Goal: Information Seeking & Learning: Learn about a topic

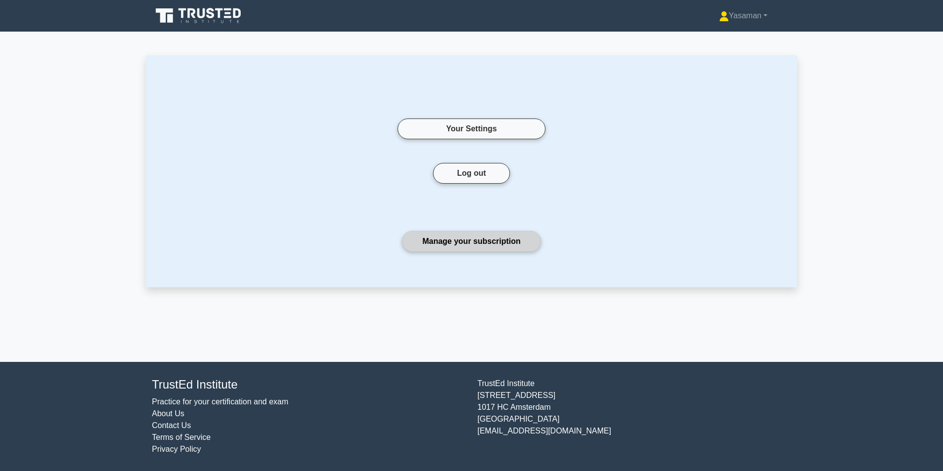
click at [495, 245] on link "Manage your subscription" at bounding box center [471, 241] width 139 height 21
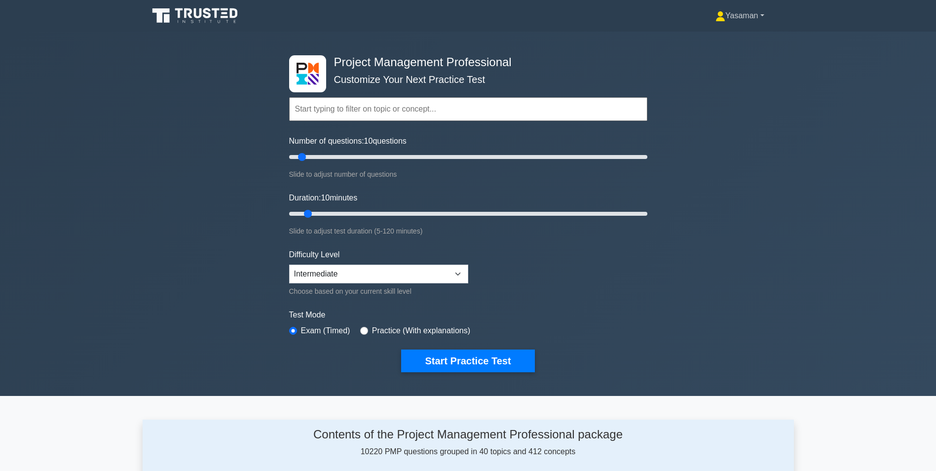
click at [750, 15] on link "Yasaman" at bounding box center [740, 16] width 96 height 20
click at [718, 38] on link "Profile" at bounding box center [731, 39] width 78 height 16
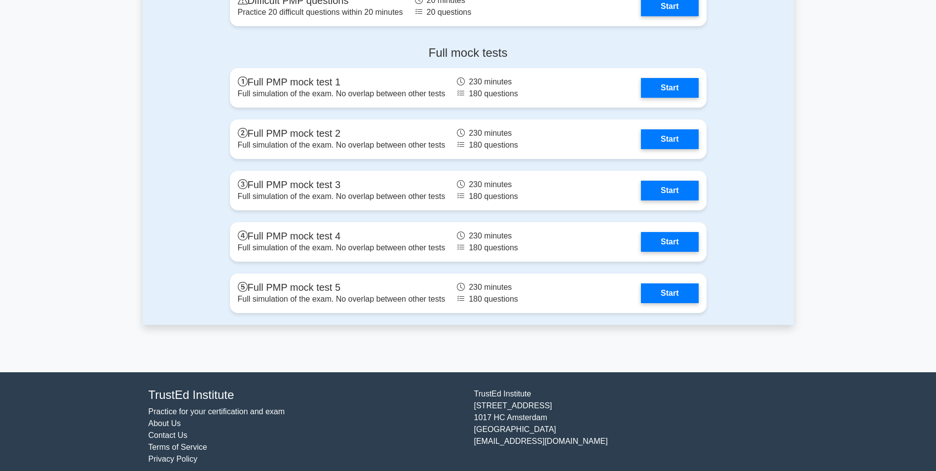
scroll to position [2450, 0]
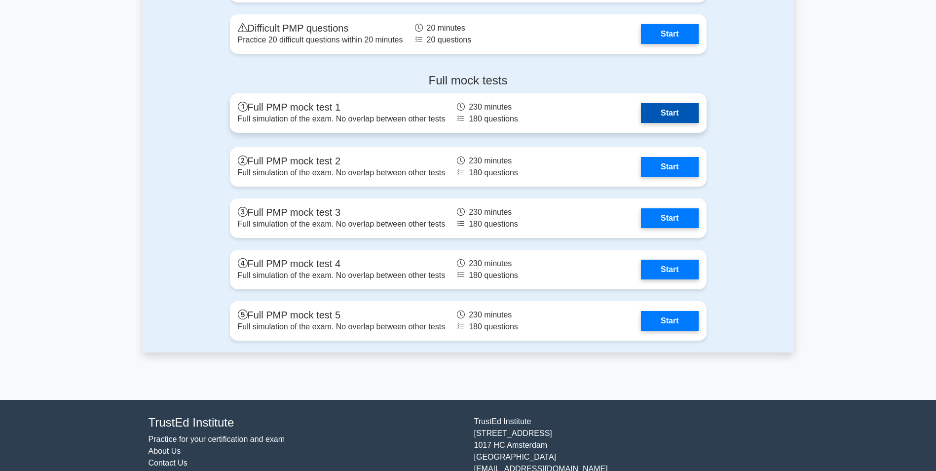
click at [670, 117] on link "Start" at bounding box center [669, 113] width 57 height 20
click at [672, 112] on link "Start" at bounding box center [669, 113] width 57 height 20
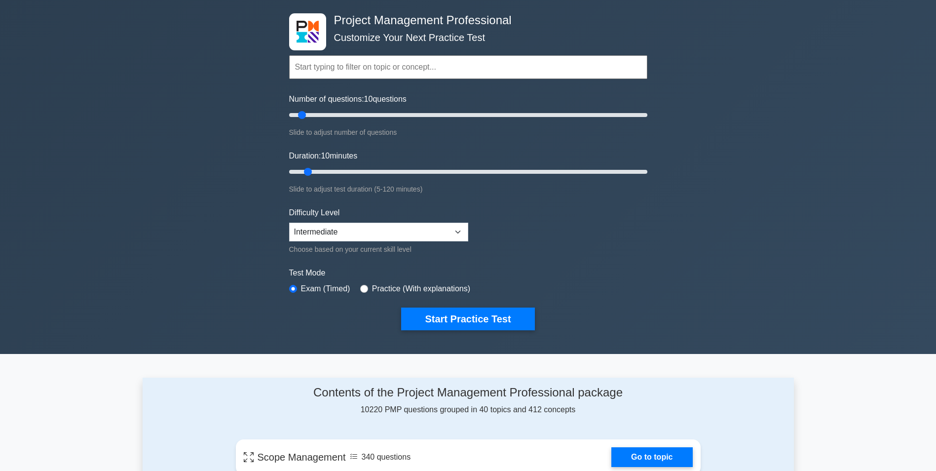
scroll to position [10, 0]
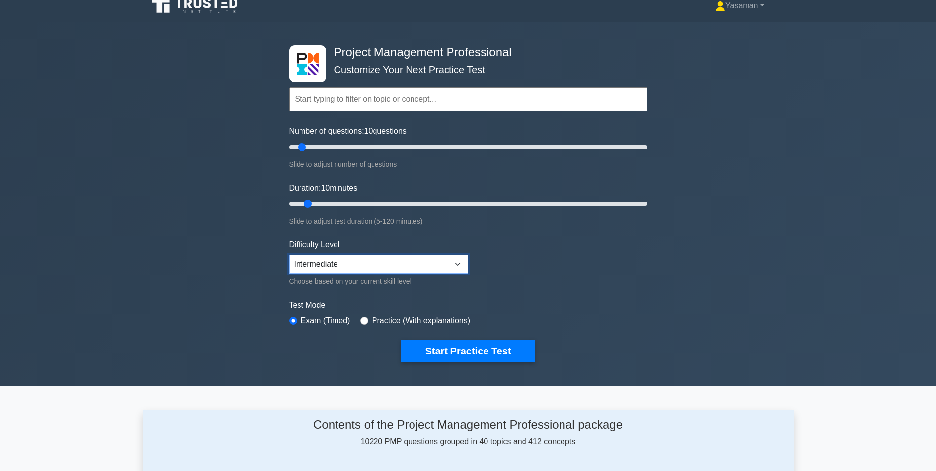
click at [318, 264] on select "Beginner Intermediate Expert" at bounding box center [378, 264] width 179 height 19
click at [273, 256] on div "Project Management Professional Customize Your Next Practice Test Topics Scope …" at bounding box center [468, 204] width 936 height 364
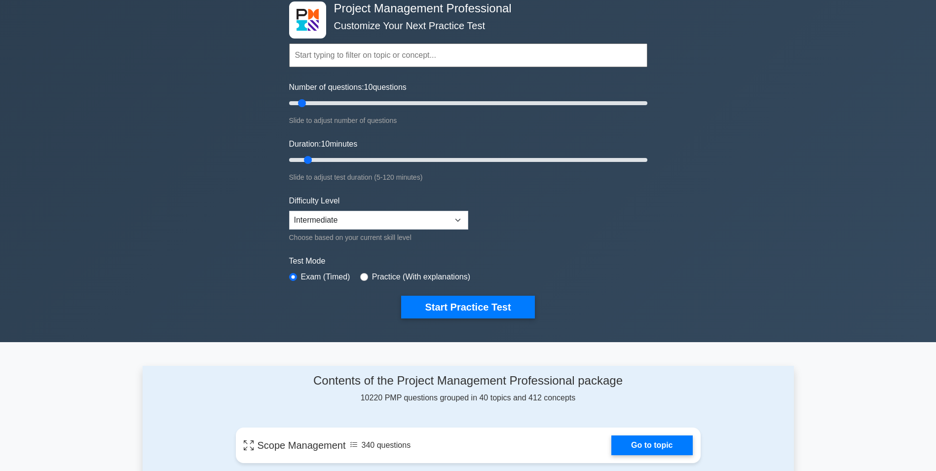
scroll to position [54, 0]
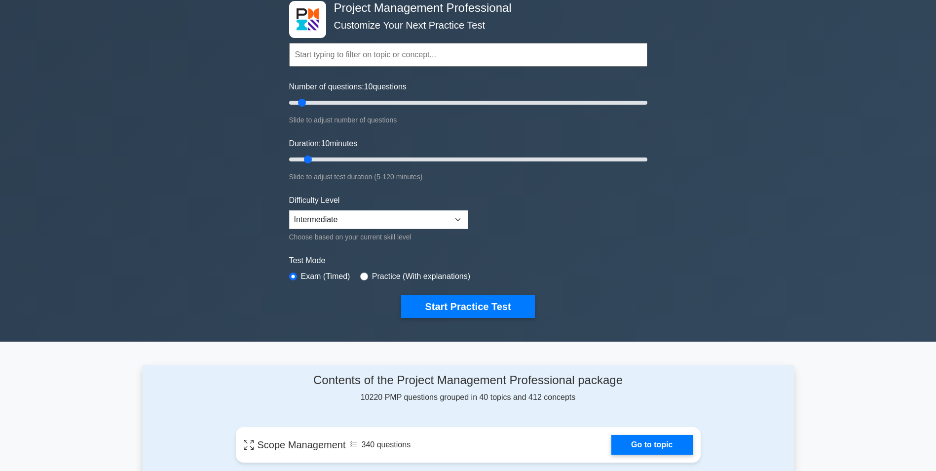
click at [360, 279] on div "Practice (With explanations)" at bounding box center [415, 276] width 110 height 12
click at [361, 273] on input "radio" at bounding box center [364, 276] width 8 height 8
radio input "true"
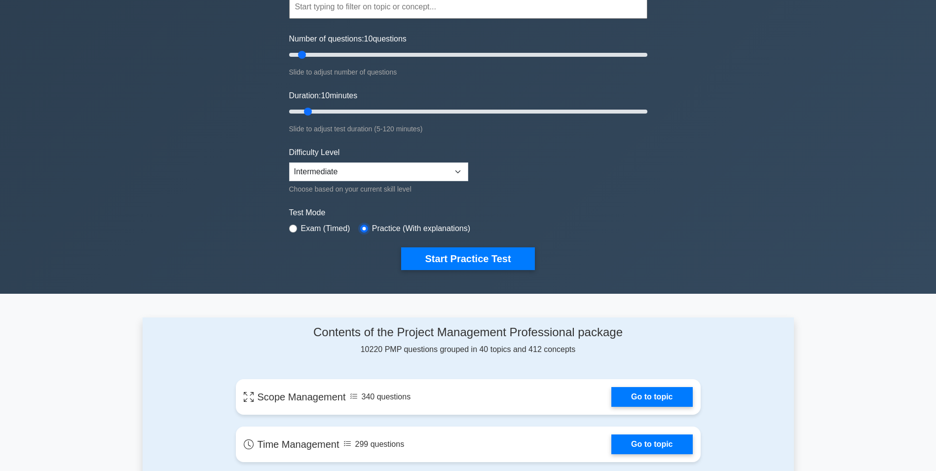
scroll to position [102, 0]
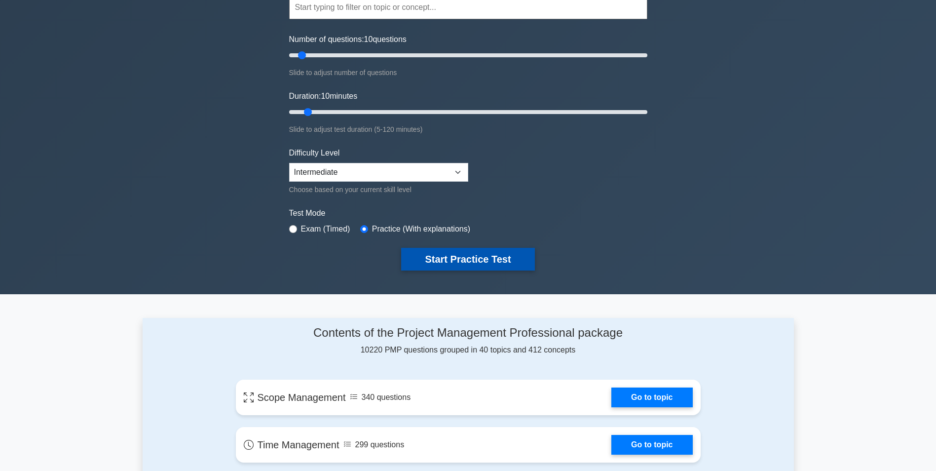
click at [455, 257] on button "Start Practice Test" at bounding box center [467, 259] width 133 height 23
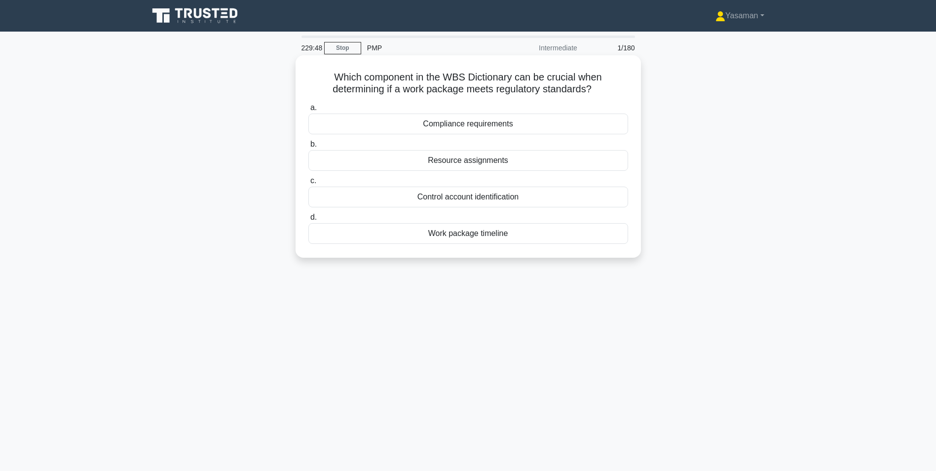
click at [604, 129] on div "Compliance requirements" at bounding box center [468, 123] width 320 height 21
click at [308, 111] on input "a. Compliance requirements" at bounding box center [308, 108] width 0 height 6
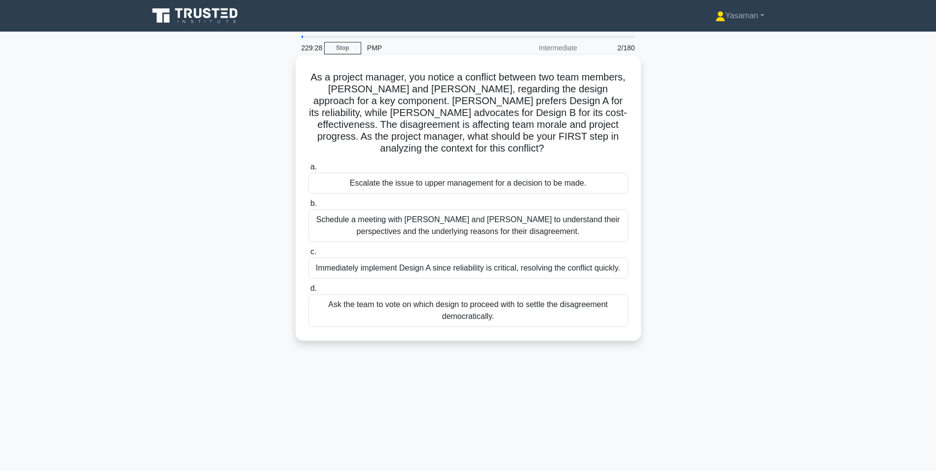
click at [359, 240] on div "Schedule a meeting with Sarah and John to understand their perspectives and the…" at bounding box center [468, 225] width 320 height 33
click at [308, 207] on input "b. Schedule a meeting with Sarah and John to understand their perspectives and …" at bounding box center [308, 203] width 0 height 6
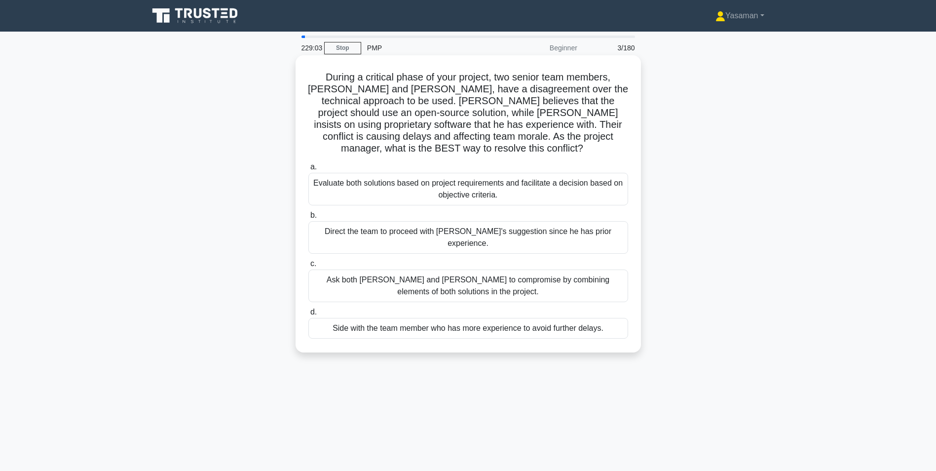
click at [345, 174] on div "Evaluate both solutions based on project requirements and facilitate a decision…" at bounding box center [468, 189] width 320 height 33
click at [308, 170] on input "a. Evaluate both solutions based on project requirements and facilitate a decis…" at bounding box center [308, 167] width 0 height 6
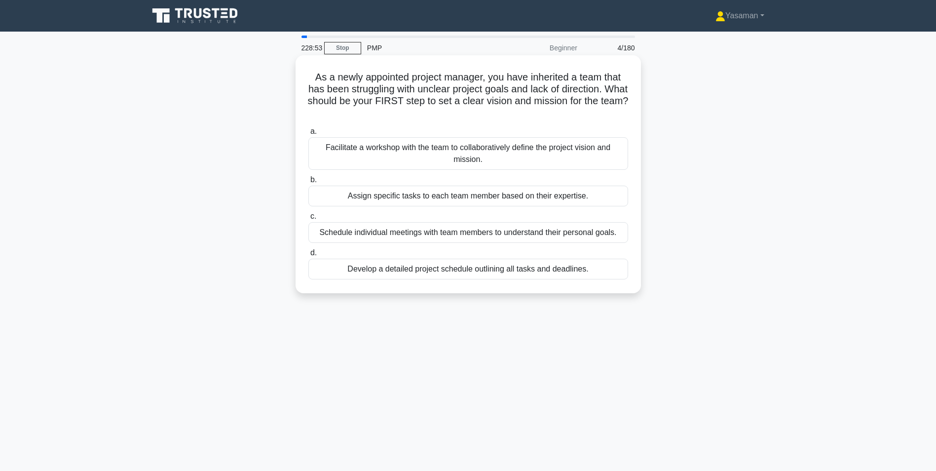
click at [363, 142] on div "Facilitate a workshop with the team to collaboratively define the project visio…" at bounding box center [468, 153] width 320 height 33
click at [308, 135] on input "a. Facilitate a workshop with the team to collaboratively define the project vi…" at bounding box center [308, 131] width 0 height 6
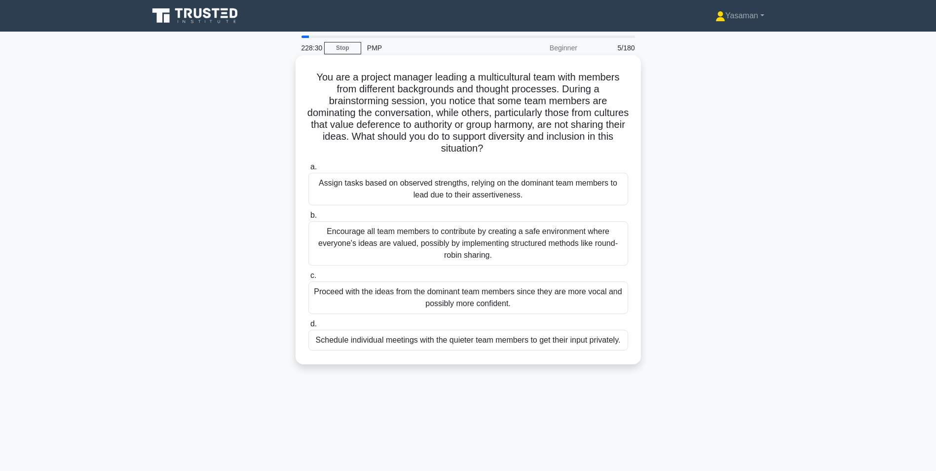
click at [350, 247] on div "Encourage all team members to contribute by creating a safe environment where e…" at bounding box center [468, 243] width 320 height 44
click at [308, 219] on input "b. Encourage all team members to contribute by creating a safe environment wher…" at bounding box center [308, 215] width 0 height 6
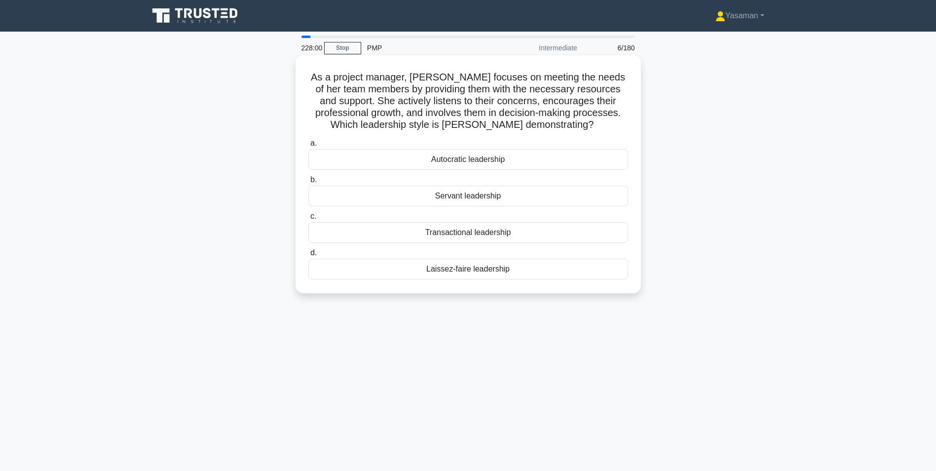
click at [376, 162] on div "Autocratic leadership" at bounding box center [468, 159] width 320 height 21
click at [308, 147] on input "a. Autocratic leadership" at bounding box center [308, 143] width 0 height 6
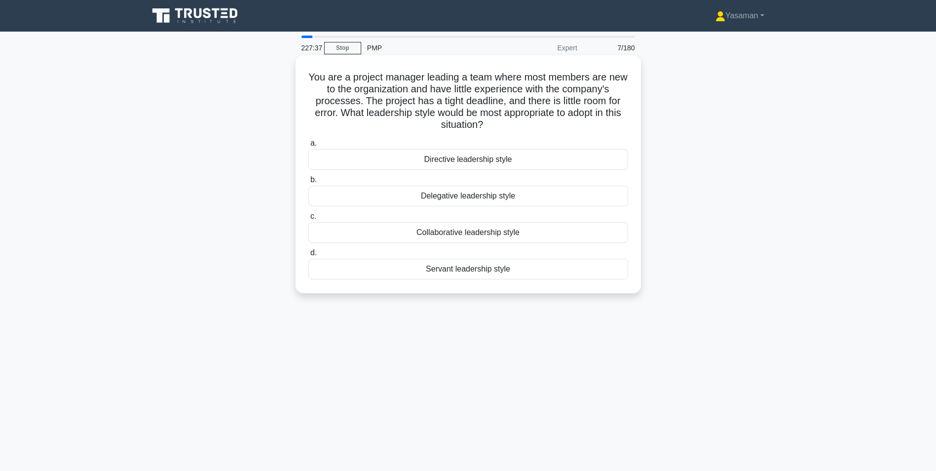
click at [369, 160] on div "Directive leadership style" at bounding box center [468, 159] width 320 height 21
click at [308, 147] on input "a. Directive leadership style" at bounding box center [308, 143] width 0 height 6
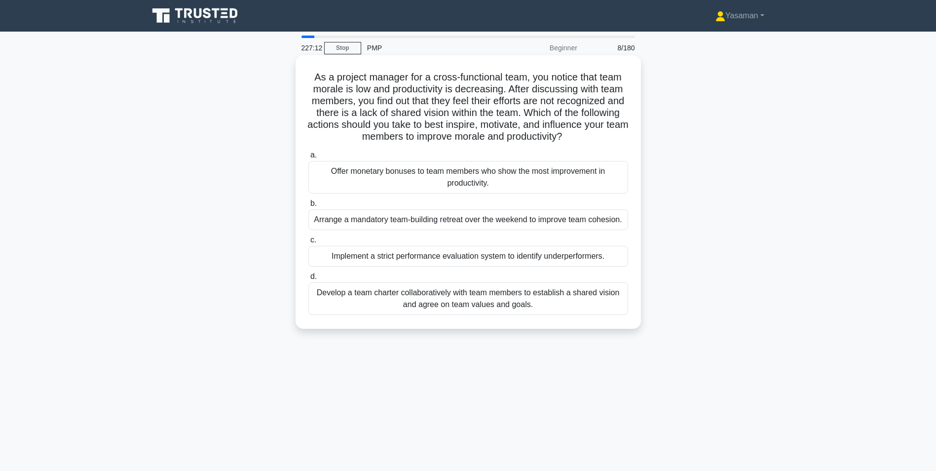
click at [337, 289] on div "Develop a team charter collaboratively with team members to establish a shared …" at bounding box center [468, 298] width 320 height 33
click at [308, 280] on input "d. Develop a team charter collaboratively with team members to establish a shar…" at bounding box center [308, 276] width 0 height 6
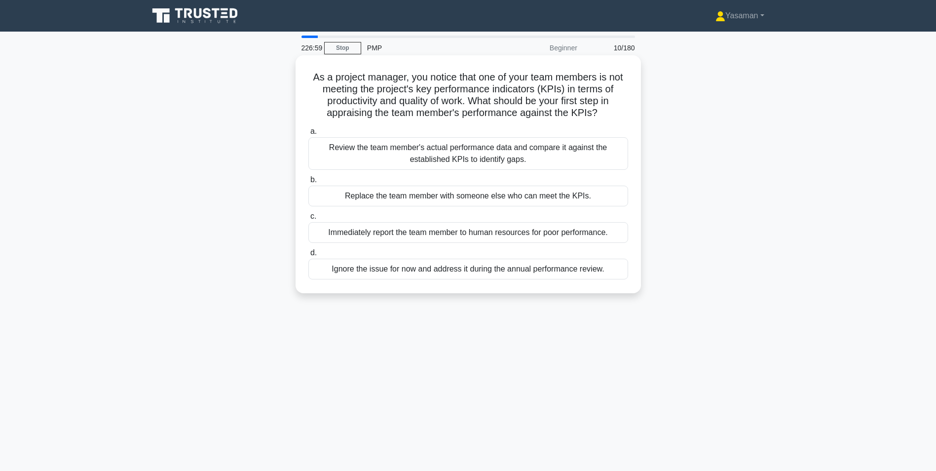
click at [361, 148] on div "Review the team member's actual performance data and compare it against the est…" at bounding box center [468, 153] width 320 height 33
click at [308, 135] on input "a. Review the team member's actual performance data and compare it against the …" at bounding box center [308, 131] width 0 height 6
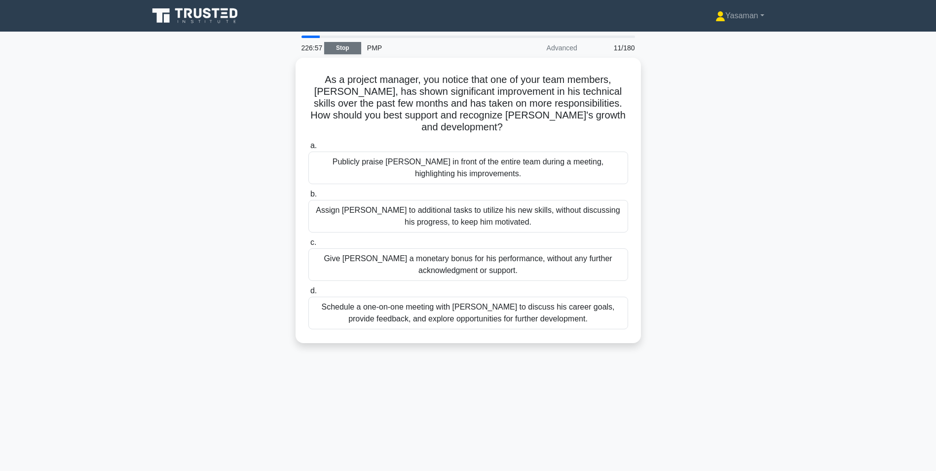
click at [344, 47] on link "Stop" at bounding box center [342, 48] width 37 height 12
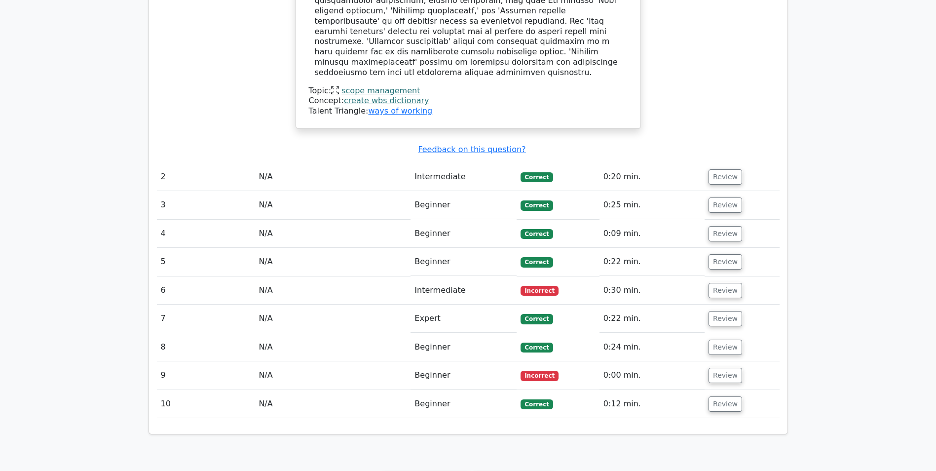
scroll to position [821, 0]
click at [720, 369] on button "Review" at bounding box center [725, 376] width 34 height 15
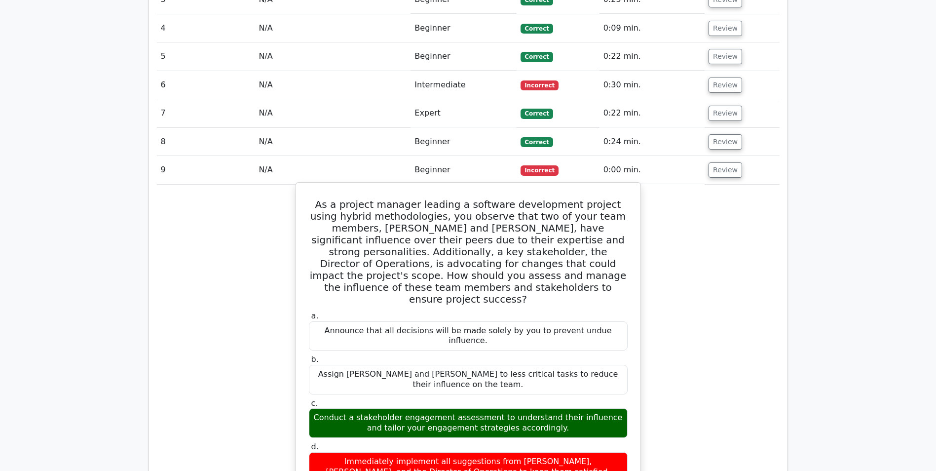
scroll to position [1031, 0]
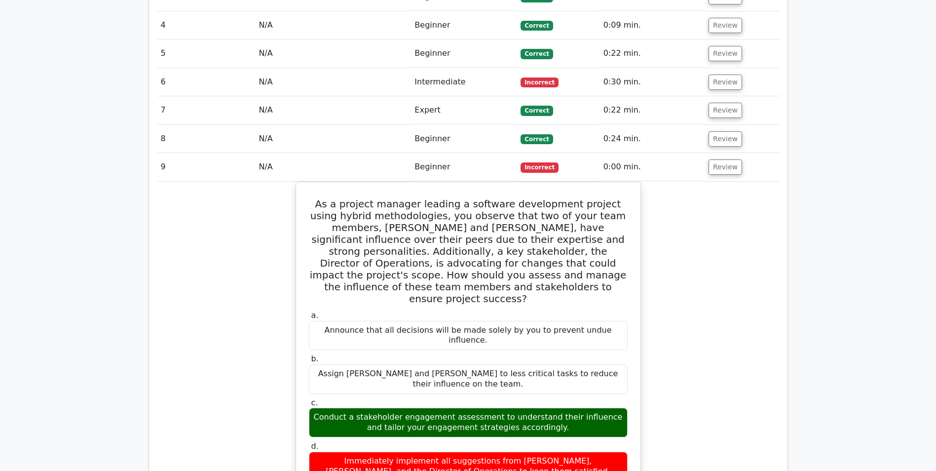
click at [553, 162] on span "Incorrect" at bounding box center [539, 167] width 38 height 10
click at [709, 159] on button "Review" at bounding box center [725, 166] width 34 height 15
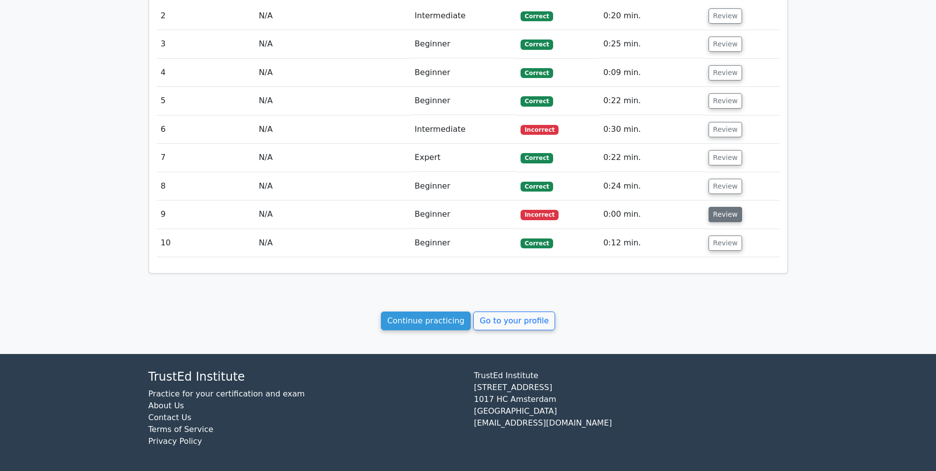
scroll to position [970, 0]
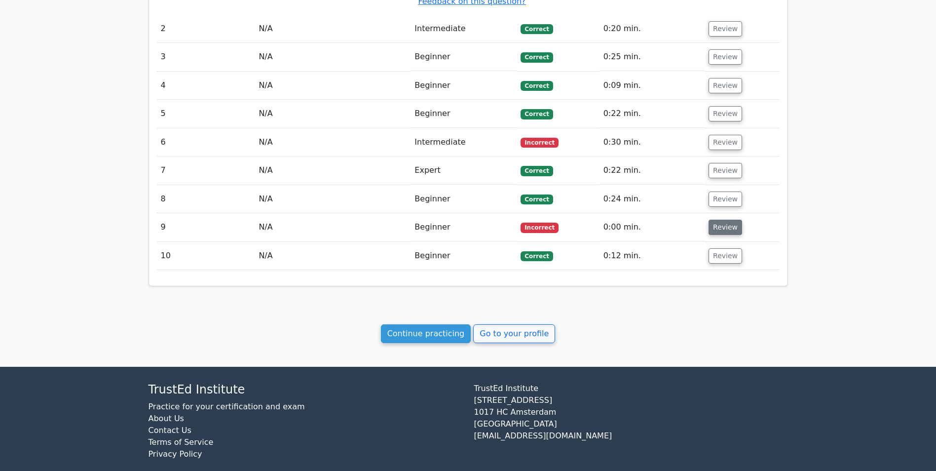
click at [710, 220] on button "Review" at bounding box center [725, 227] width 34 height 15
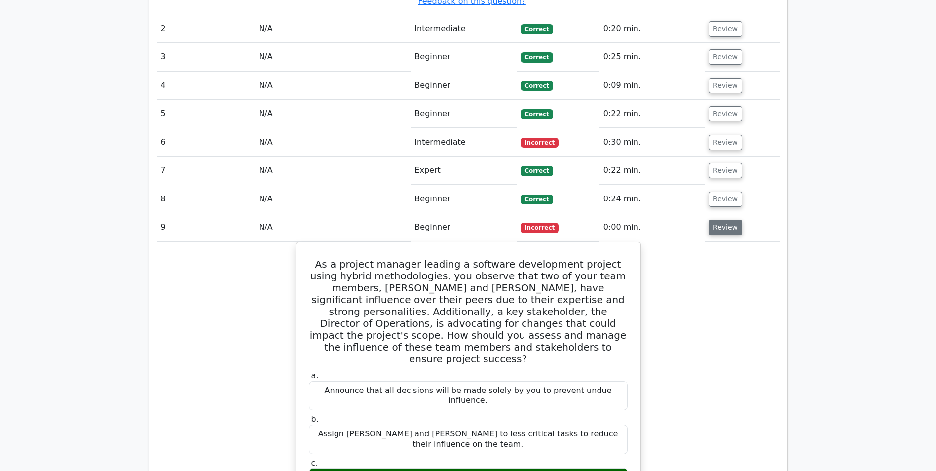
scroll to position [1031, 0]
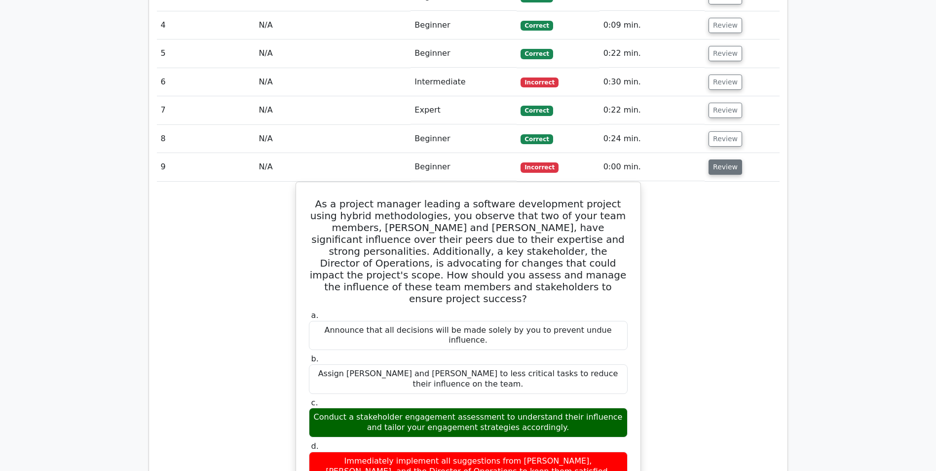
click at [720, 159] on button "Review" at bounding box center [725, 166] width 34 height 15
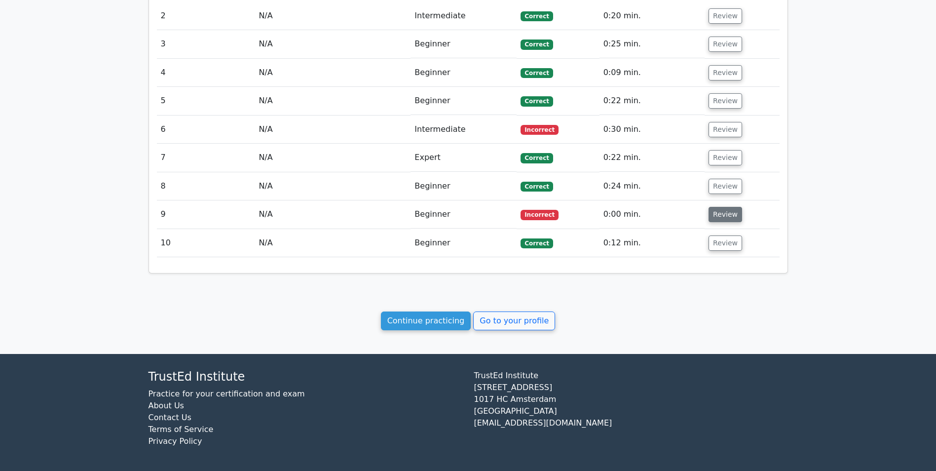
scroll to position [970, 0]
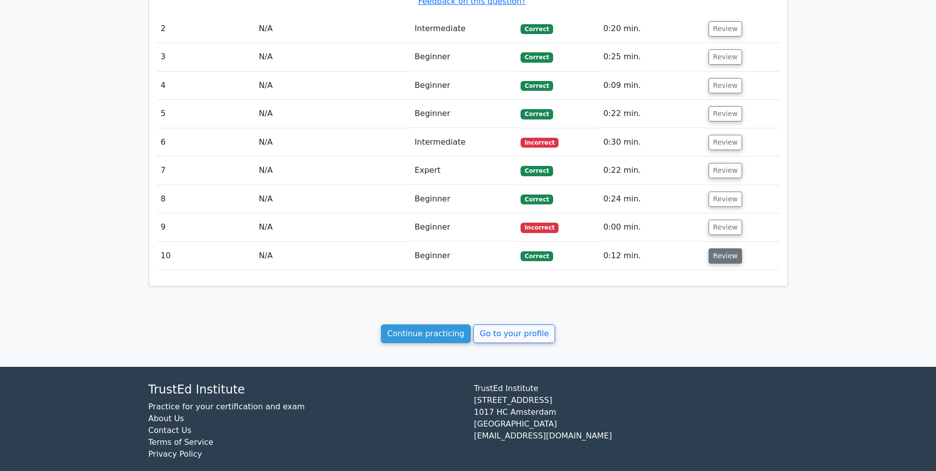
click at [718, 248] on button "Review" at bounding box center [725, 255] width 34 height 15
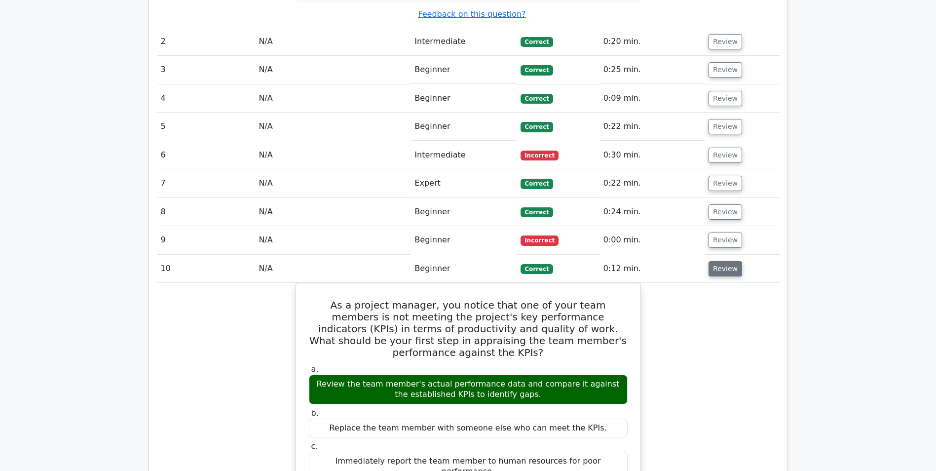
scroll to position [957, 0]
click at [719, 205] on button "Review" at bounding box center [725, 212] width 34 height 15
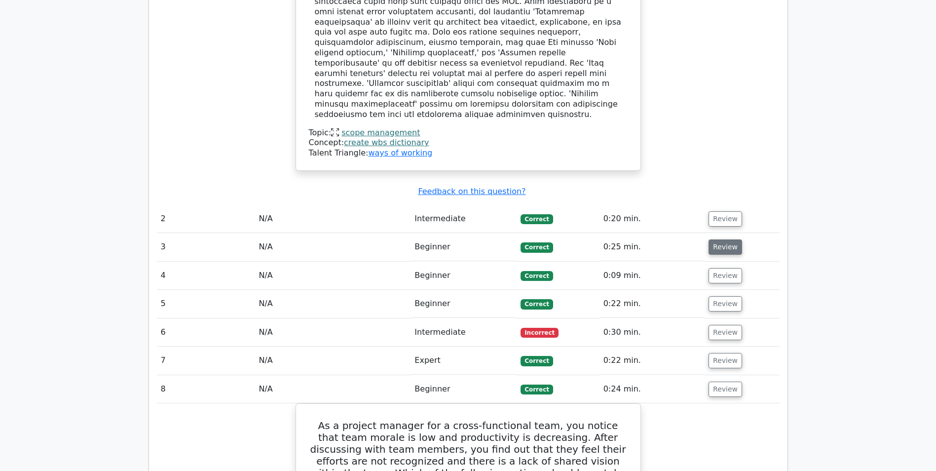
scroll to position [780, 0]
click at [722, 325] on button "Review" at bounding box center [725, 332] width 34 height 15
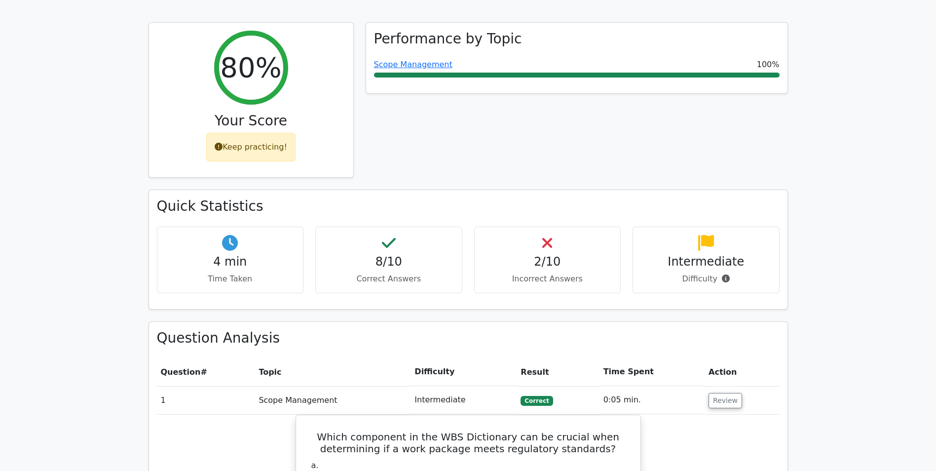
scroll to position [0, 0]
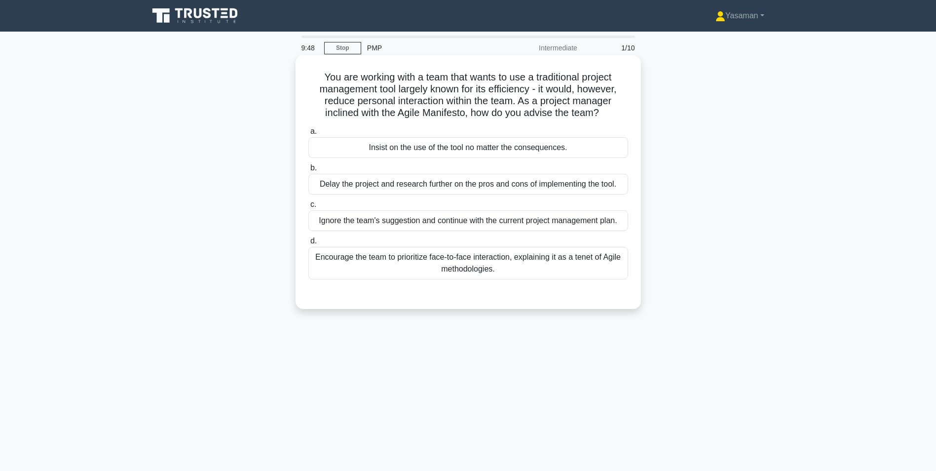
click at [334, 267] on div "Encourage the team to prioritize face-to-face interaction, explaining it as a t…" at bounding box center [468, 263] width 320 height 33
click at [308, 244] on input "d. Encourage the team to prioritize face-to-face interaction, explaining it as …" at bounding box center [308, 241] width 0 height 6
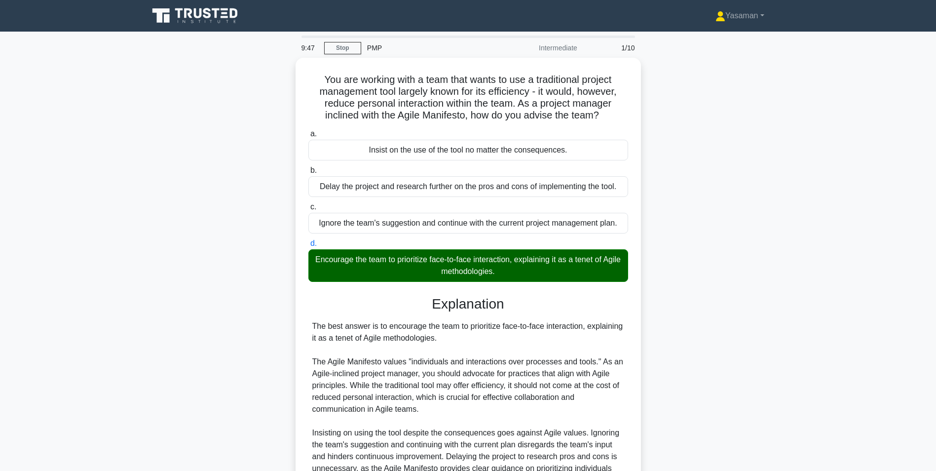
scroll to position [103, 0]
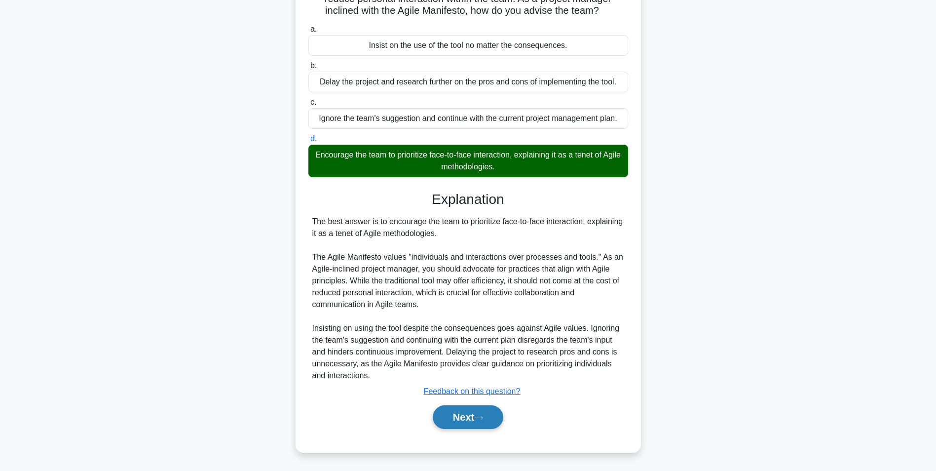
click at [466, 419] on button "Next" at bounding box center [468, 417] width 71 height 24
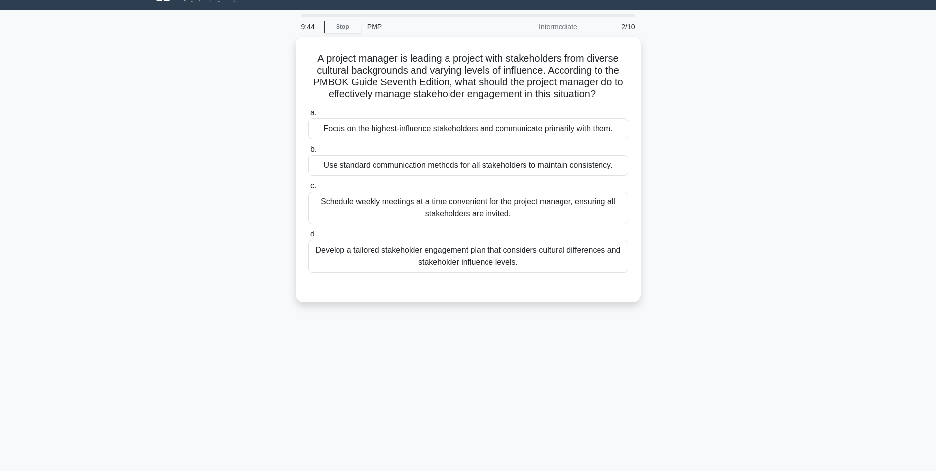
scroll to position [20, 0]
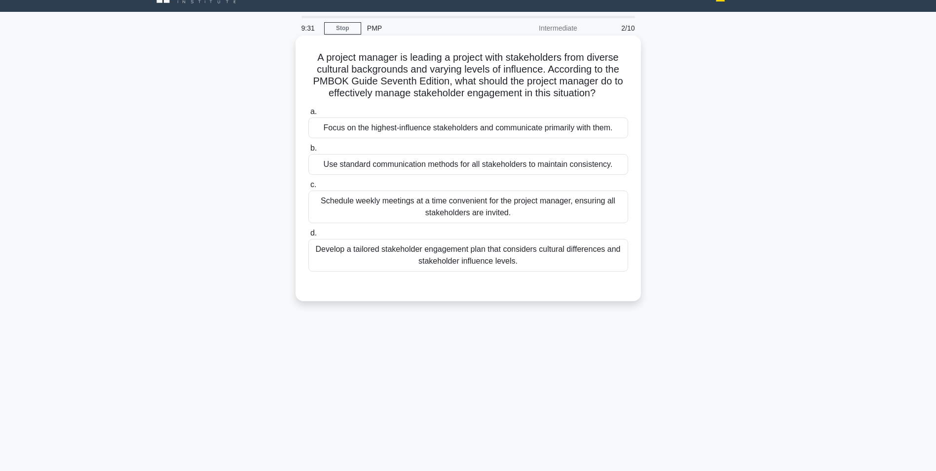
click at [365, 254] on div "Develop a tailored stakeholder engagement plan that considers cultural differen…" at bounding box center [468, 255] width 320 height 33
click at [308, 236] on input "d. Develop a tailored stakeholder engagement plan that considers cultural diffe…" at bounding box center [308, 233] width 0 height 6
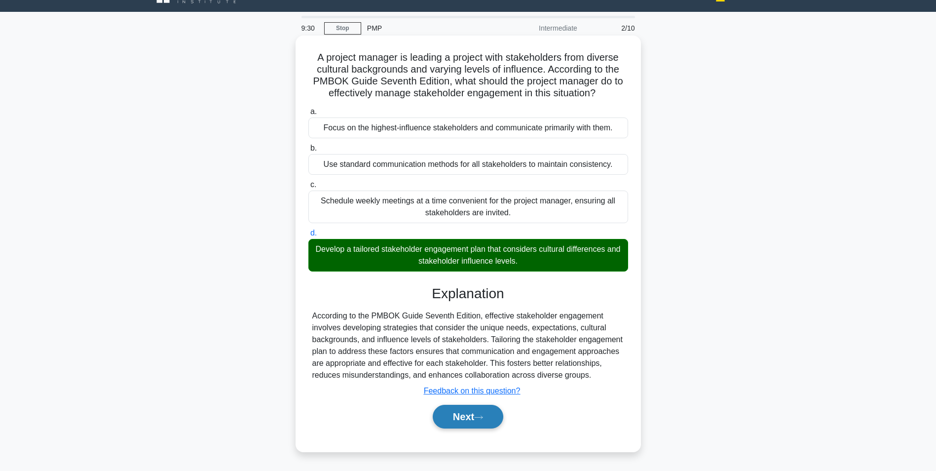
click at [474, 427] on button "Next" at bounding box center [468, 417] width 71 height 24
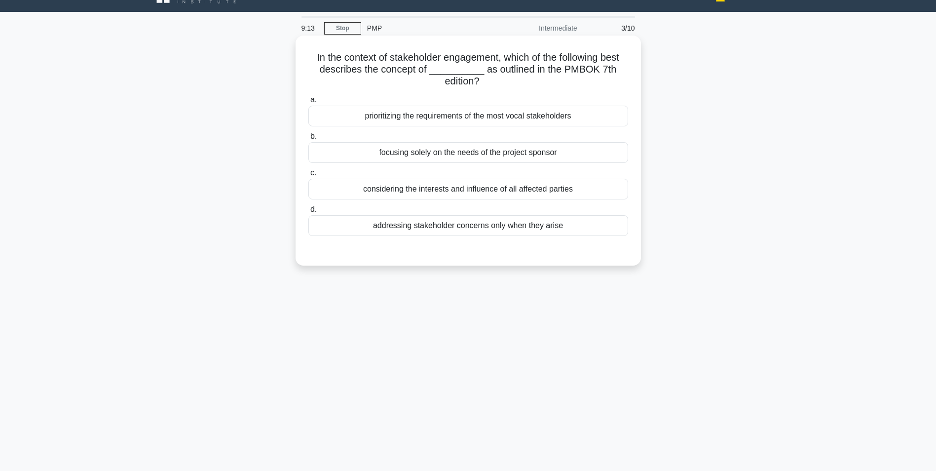
click at [460, 185] on div "considering the interests and influence of all affected parties" at bounding box center [468, 189] width 320 height 21
click at [308, 176] on input "c. considering the interests and influence of all affected parties" at bounding box center [308, 173] width 0 height 6
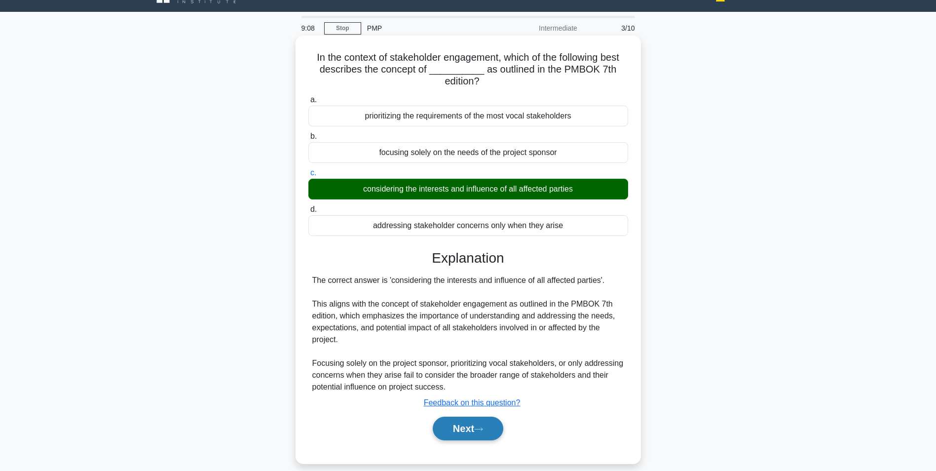
click at [466, 432] on button "Next" at bounding box center [468, 428] width 71 height 24
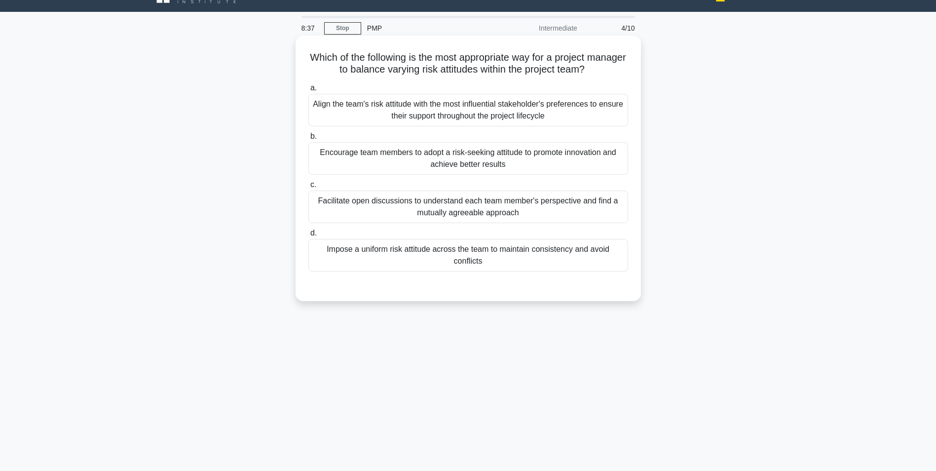
click at [473, 221] on div "Facilitate open discussions to understand each team member's perspective and fi…" at bounding box center [468, 206] width 320 height 33
click at [308, 188] on input "c. Facilitate open discussions to understand each team member's perspective and…" at bounding box center [308, 185] width 0 height 6
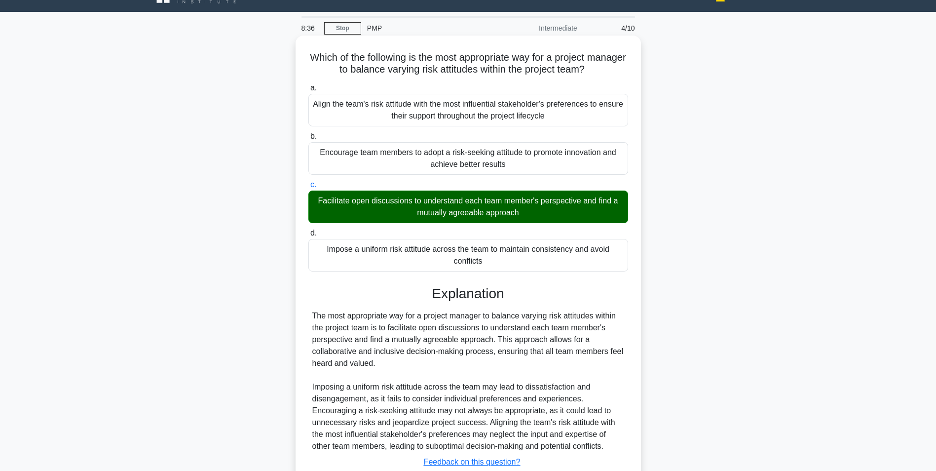
scroll to position [91, 0]
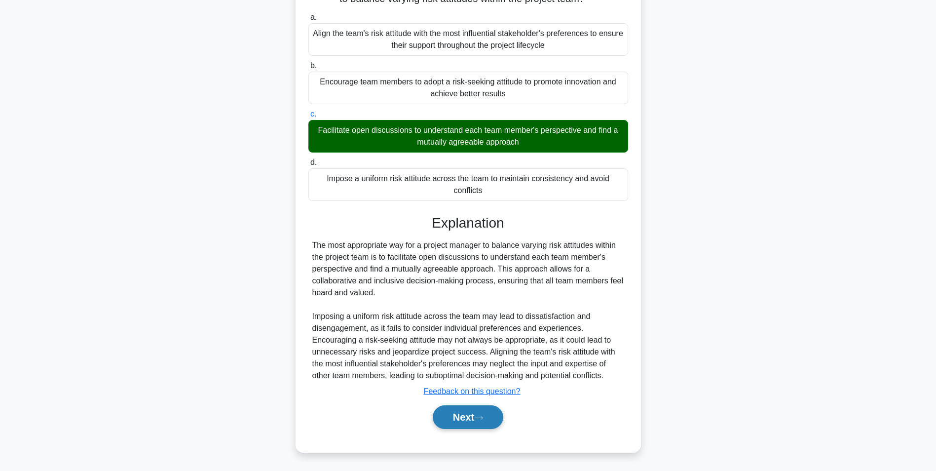
click at [464, 426] on button "Next" at bounding box center [468, 417] width 71 height 24
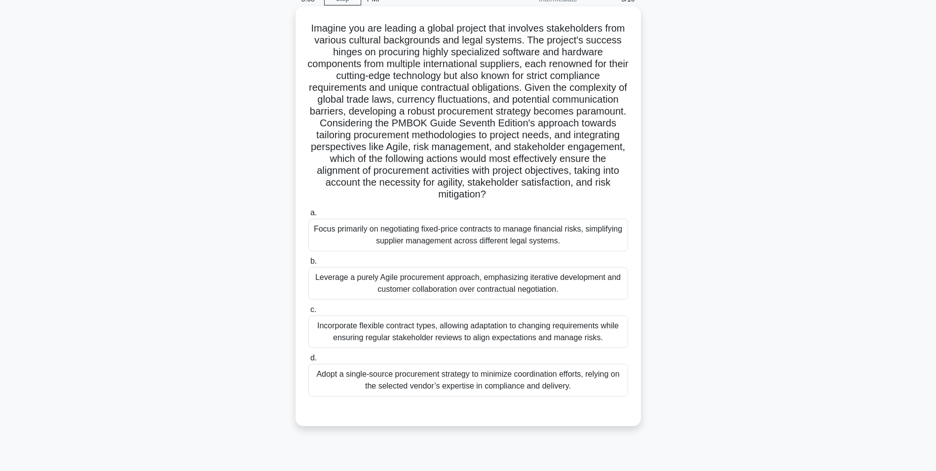
scroll to position [49, 0]
click at [472, 288] on div "Leverage a purely Agile procurement approach, emphasizing iterative development…" at bounding box center [468, 282] width 320 height 33
click at [308, 264] on input "b. Leverage a purely Agile procurement approach, emphasizing iterative developm…" at bounding box center [308, 261] width 0 height 6
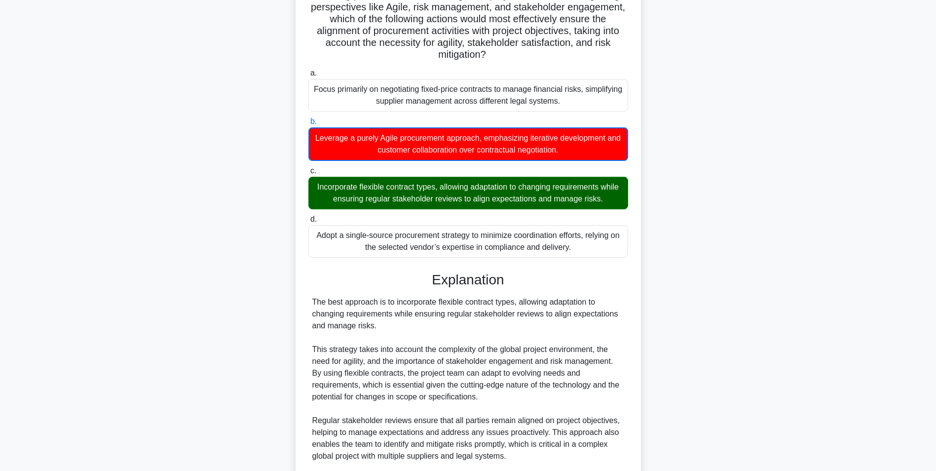
scroll to position [352, 0]
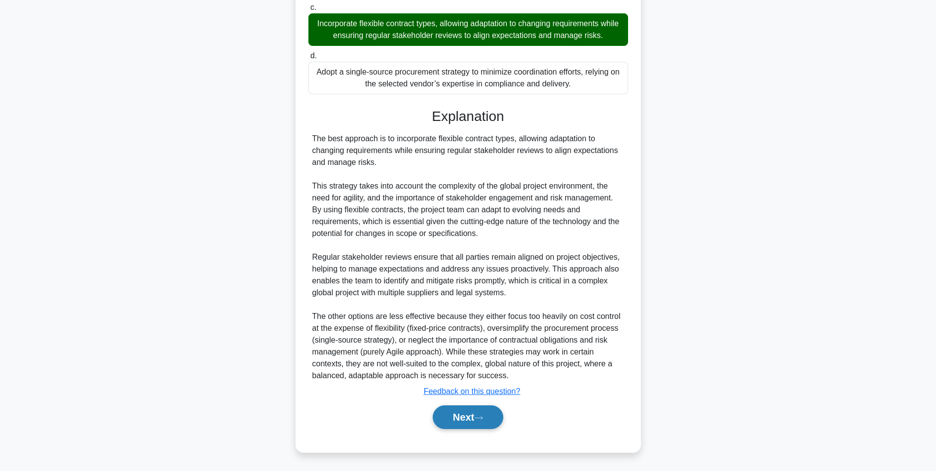
click at [444, 412] on button "Next" at bounding box center [468, 417] width 71 height 24
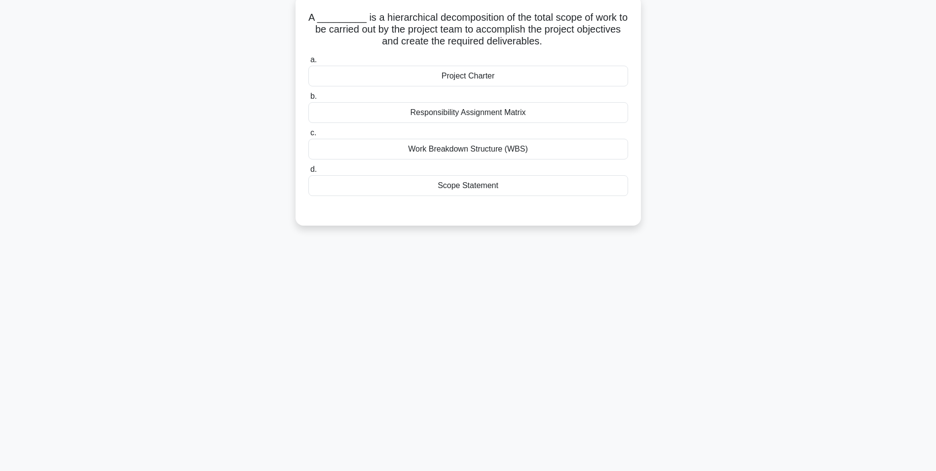
scroll to position [0, 0]
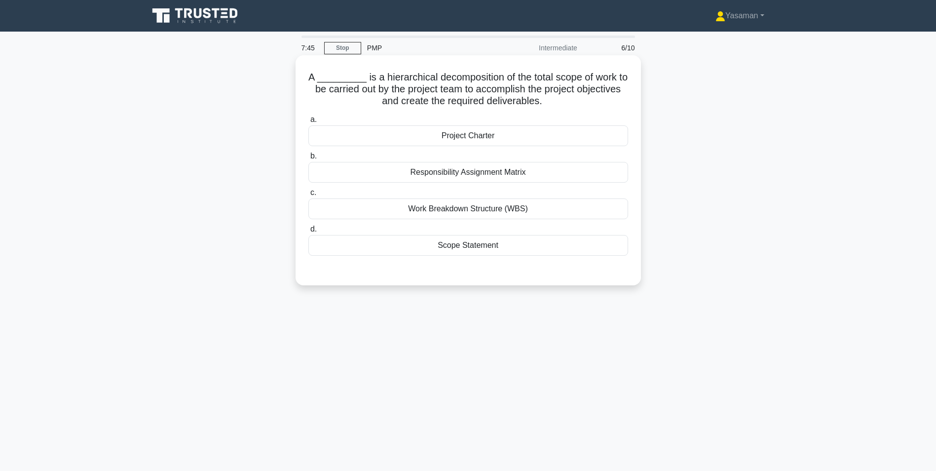
click at [469, 208] on div "Work Breakdown Structure (WBS)" at bounding box center [468, 208] width 320 height 21
click at [308, 196] on input "c. Work Breakdown Structure (WBS)" at bounding box center [308, 192] width 0 height 6
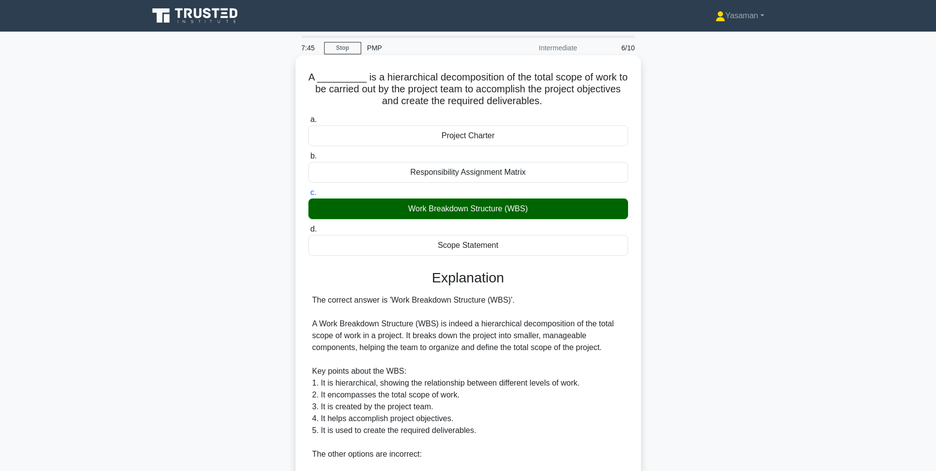
scroll to position [233, 0]
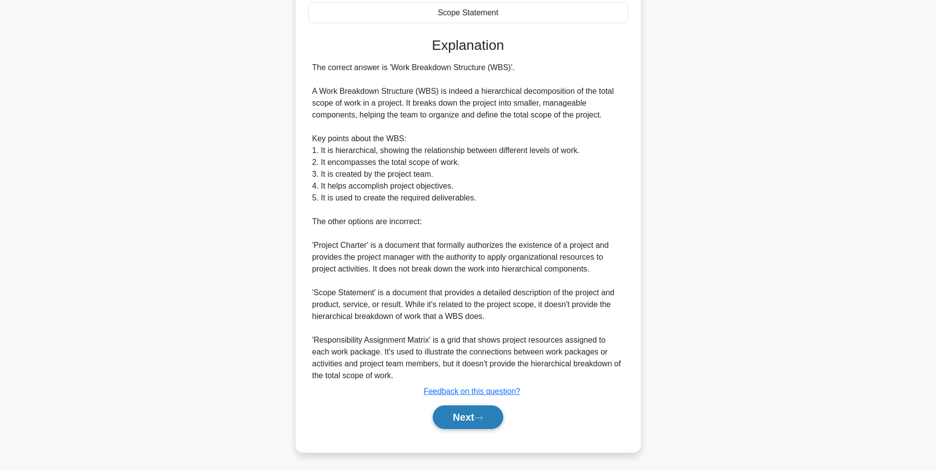
click at [452, 413] on button "Next" at bounding box center [468, 417] width 71 height 24
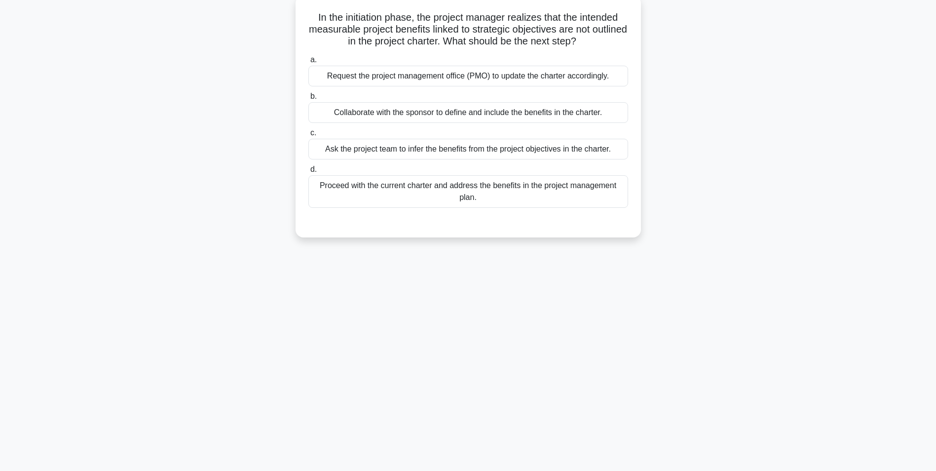
scroll to position [0, 0]
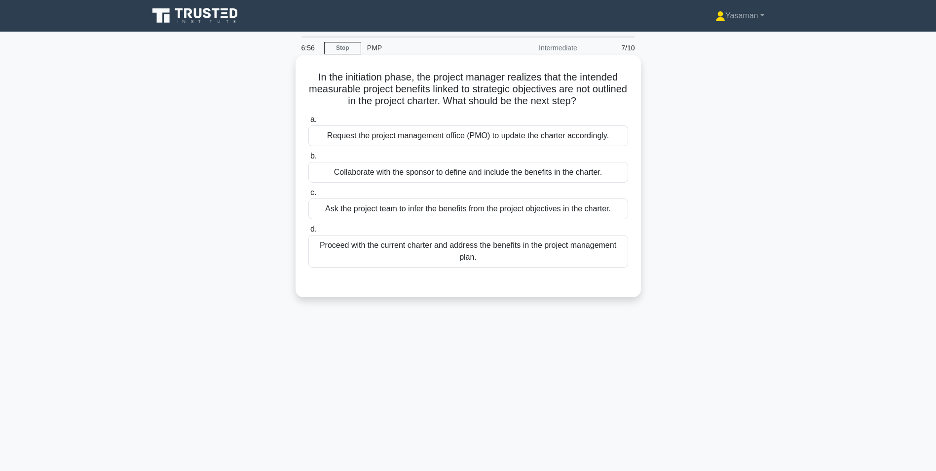
click at [470, 173] on div "Collaborate with the sponsor to define and include the benefits in the charter." at bounding box center [468, 172] width 320 height 21
click at [308, 159] on input "b. Collaborate with the sponsor to define and include the benefits in the chart…" at bounding box center [308, 156] width 0 height 6
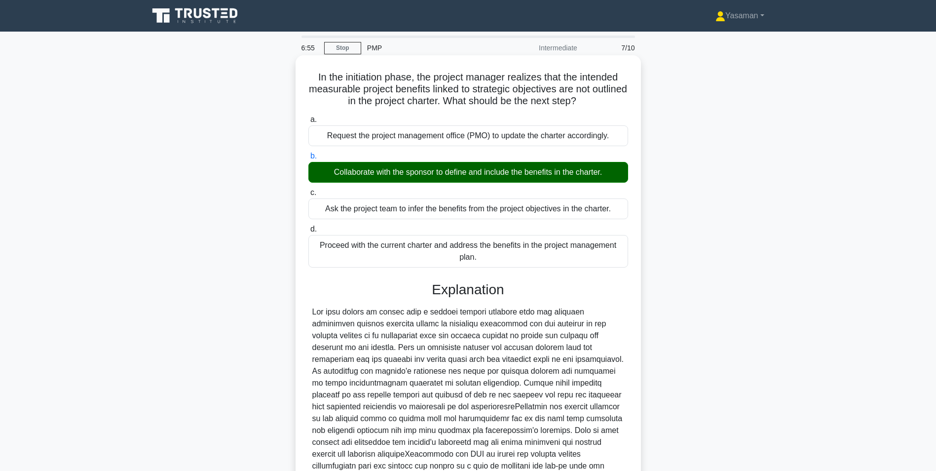
scroll to position [150, 0]
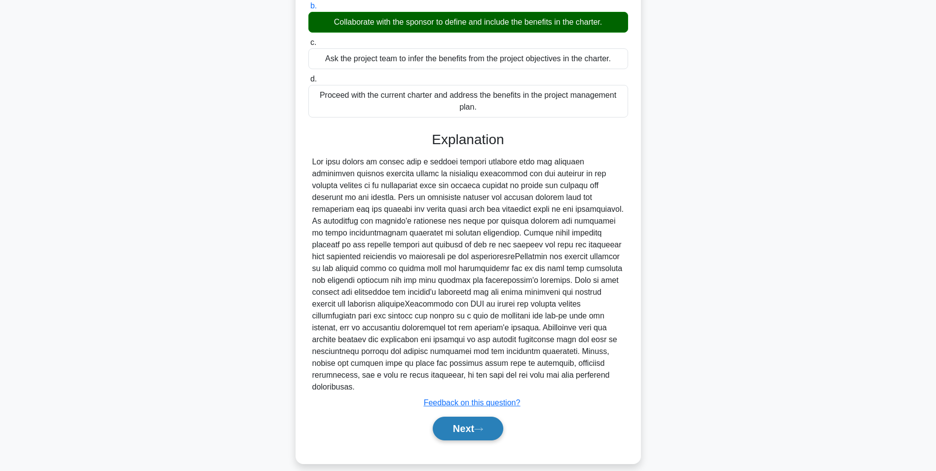
click at [454, 416] on button "Next" at bounding box center [468, 428] width 71 height 24
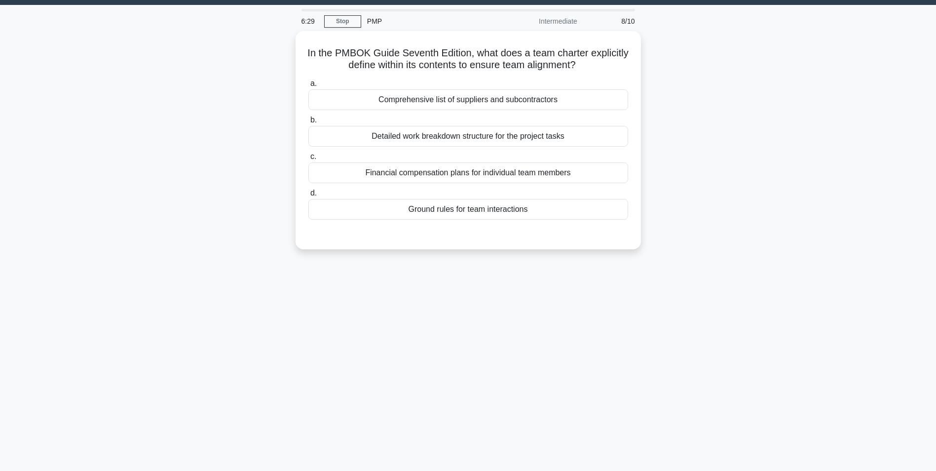
scroll to position [25, 0]
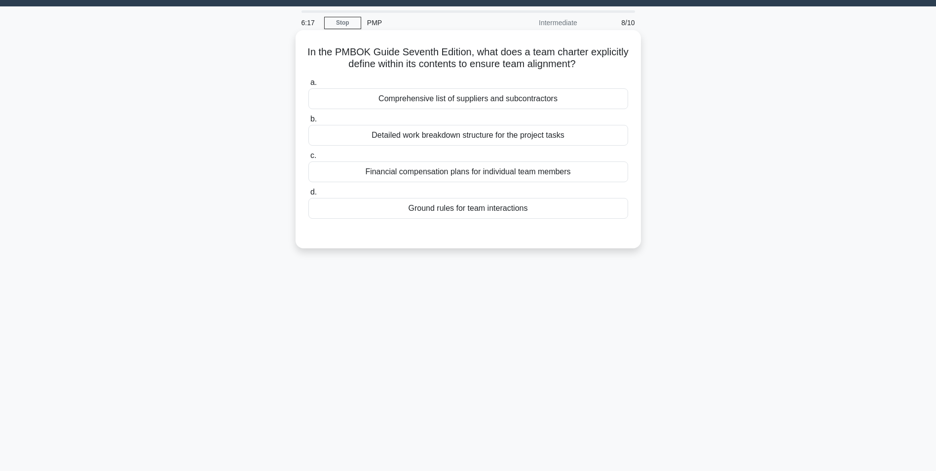
click at [469, 208] on div "Ground rules for team interactions" at bounding box center [468, 208] width 320 height 21
click at [308, 195] on input "d. Ground rules for team interactions" at bounding box center [308, 192] width 0 height 6
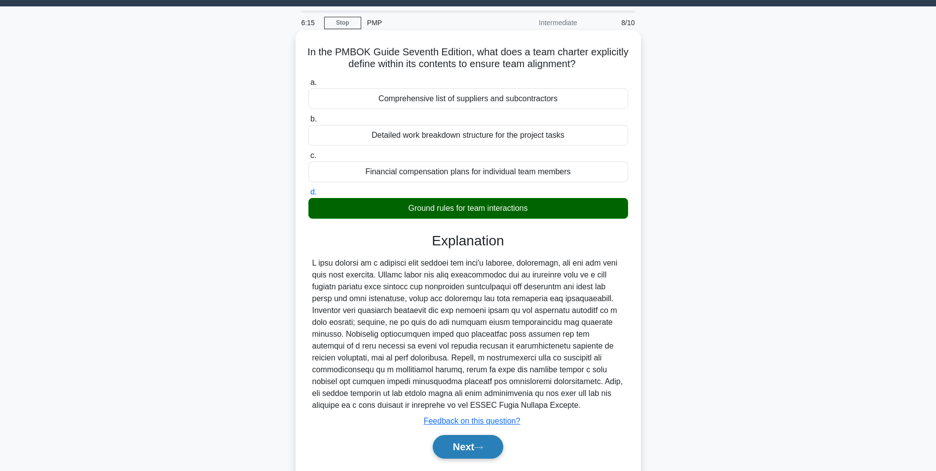
click at [454, 452] on button "Next" at bounding box center [468, 447] width 71 height 24
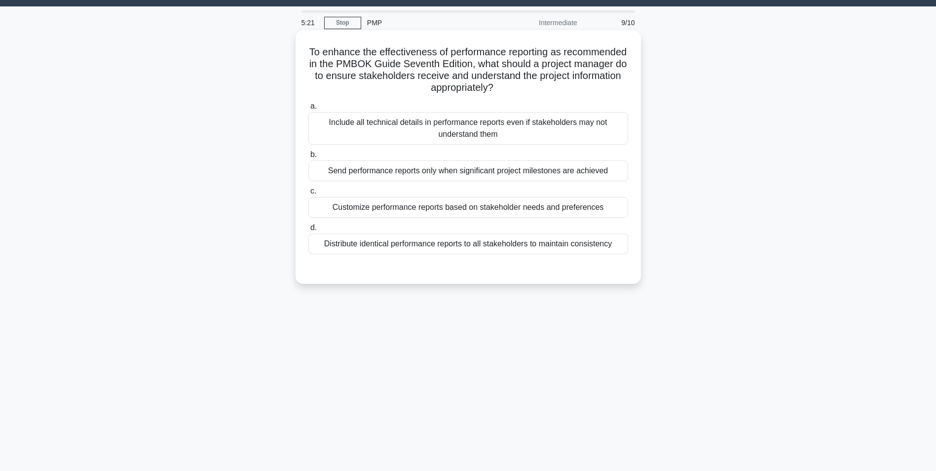
click at [406, 215] on div "Customize performance reports based on stakeholder needs and preferences" at bounding box center [468, 207] width 320 height 21
click at [308, 194] on input "c. Customize performance reports based on stakeholder needs and preferences" at bounding box center [308, 191] width 0 height 6
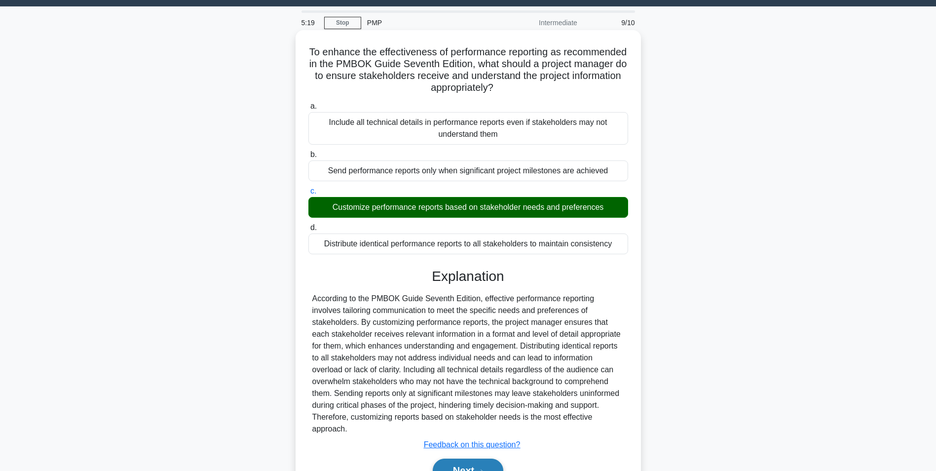
click at [453, 459] on button "Next" at bounding box center [468, 470] width 71 height 24
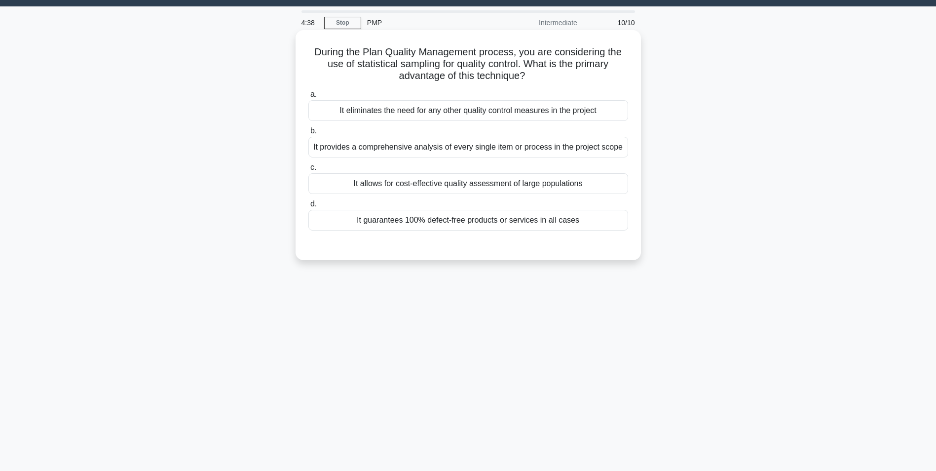
click at [512, 180] on div "It allows for cost-effective quality assessment of large populations" at bounding box center [468, 183] width 320 height 21
click at [308, 171] on input "c. It allows for cost-effective quality assessment of large populations" at bounding box center [308, 167] width 0 height 6
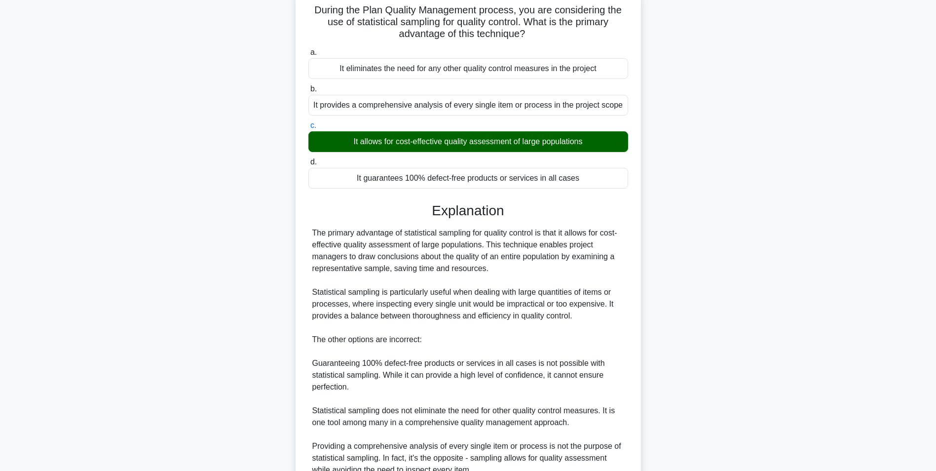
scroll to position [162, 0]
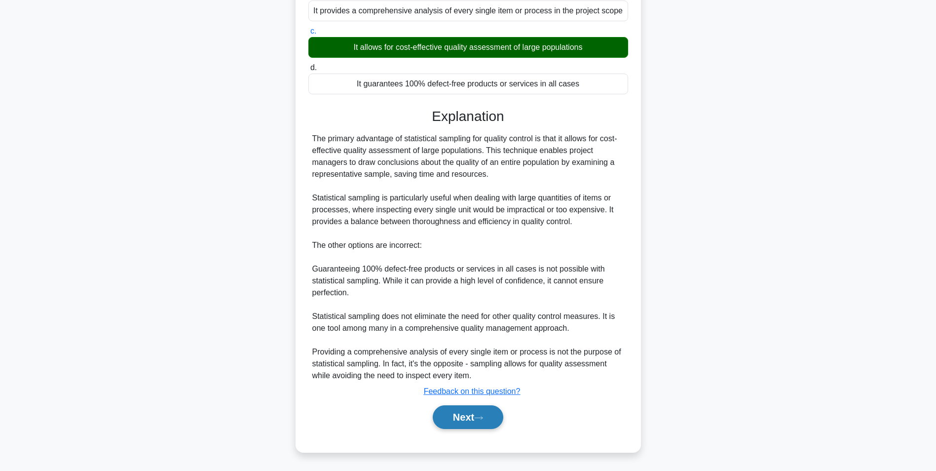
click at [481, 415] on icon at bounding box center [478, 417] width 9 height 5
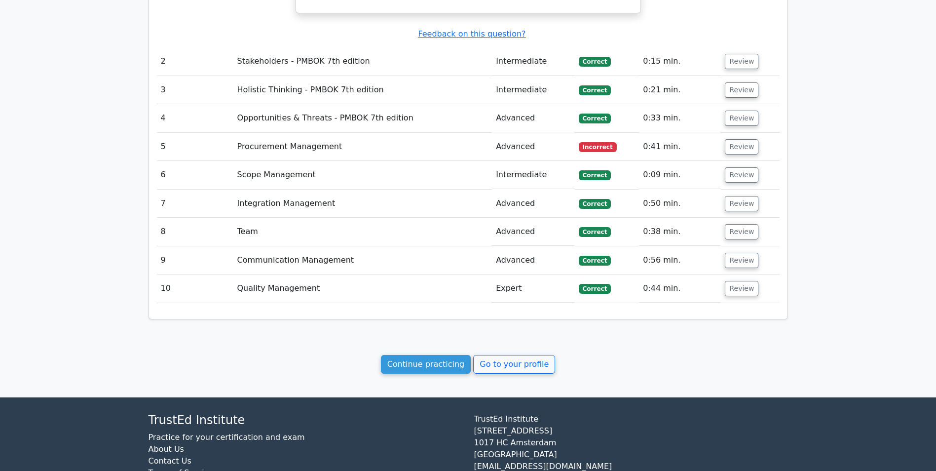
scroll to position [1170, 0]
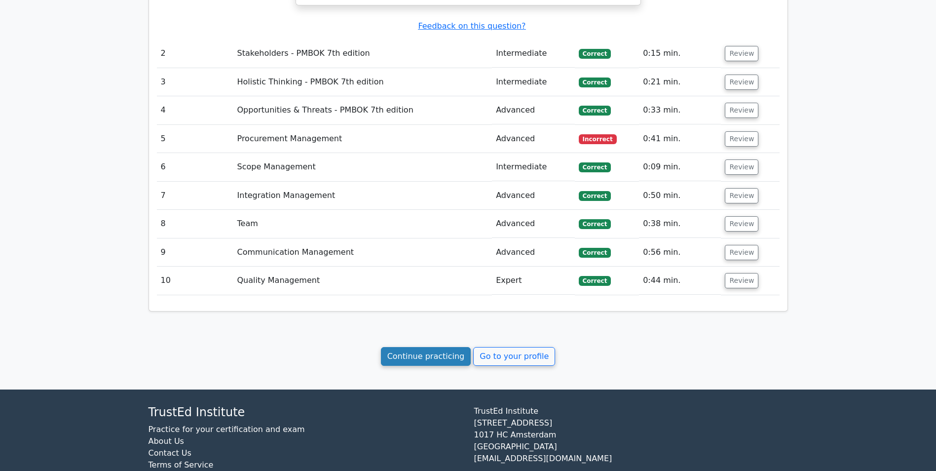
click at [450, 347] on link "Continue practicing" at bounding box center [426, 356] width 90 height 19
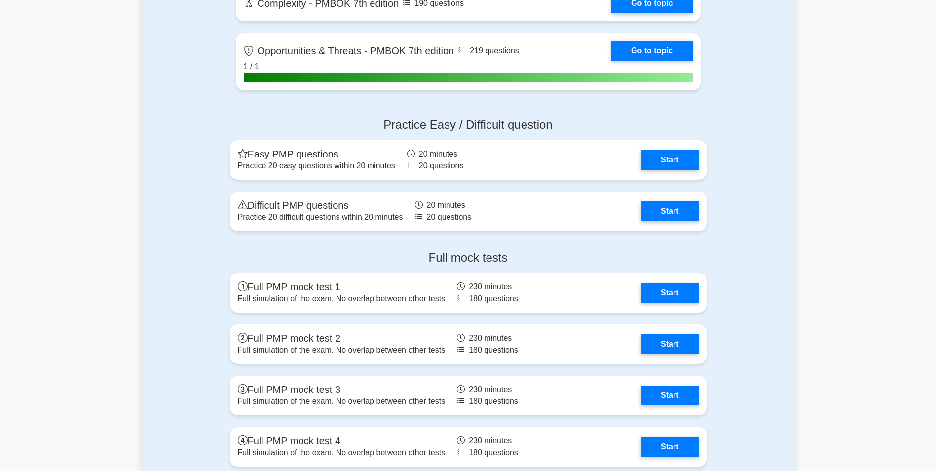
scroll to position [2489, 0]
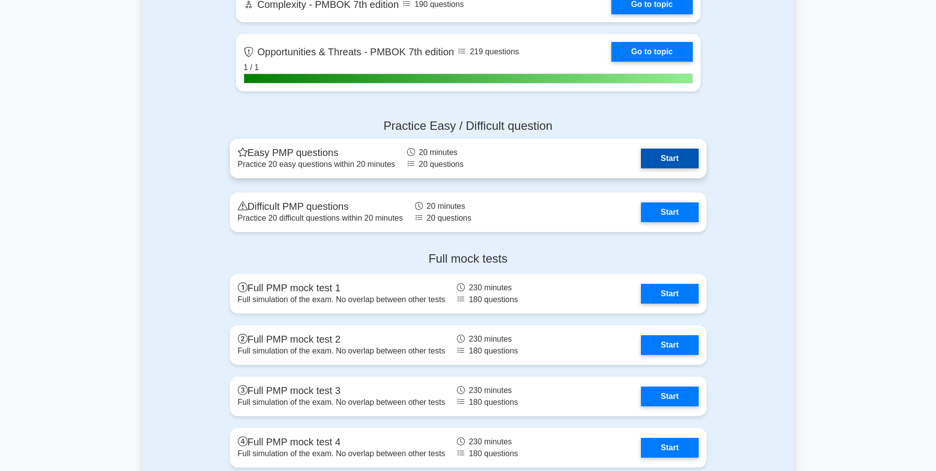
click at [684, 160] on link "Start" at bounding box center [669, 158] width 57 height 20
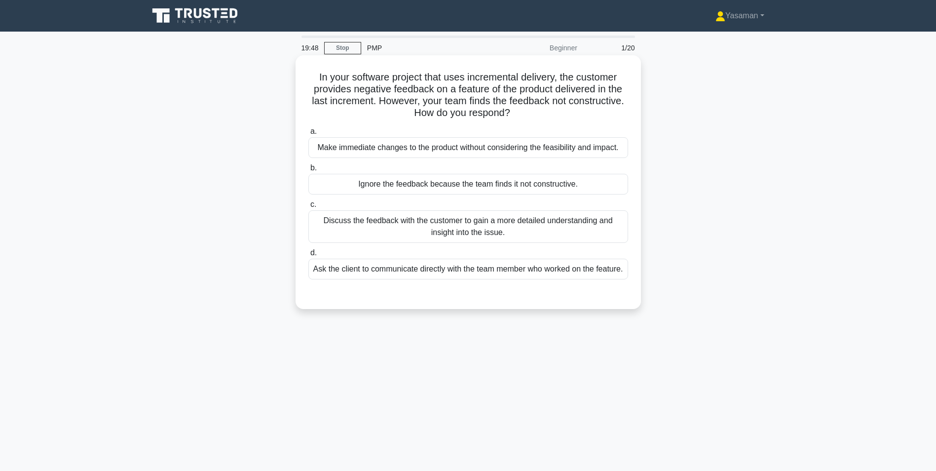
click at [579, 227] on div "Discuss the feedback with the customer to gain a more detailed understanding an…" at bounding box center [468, 226] width 320 height 33
click at [308, 208] on input "c. Discuss the feedback with the customer to gain a more detailed understanding…" at bounding box center [308, 204] width 0 height 6
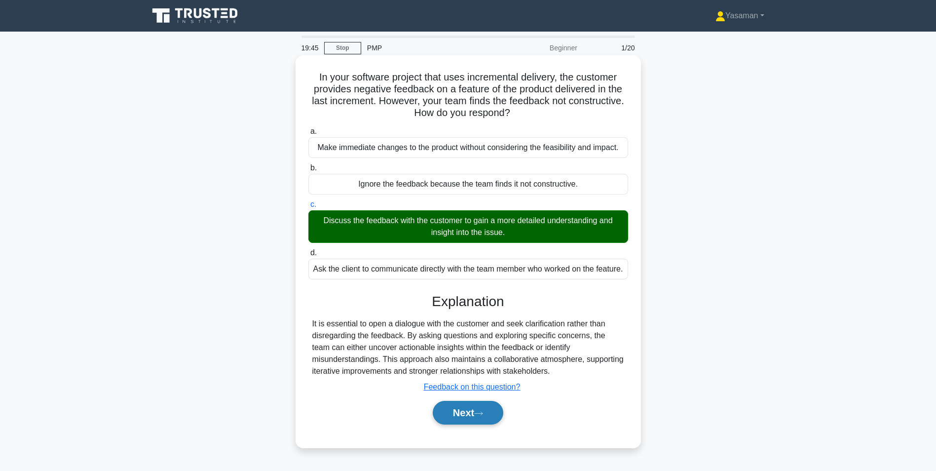
click at [483, 422] on button "Next" at bounding box center [468, 413] width 71 height 24
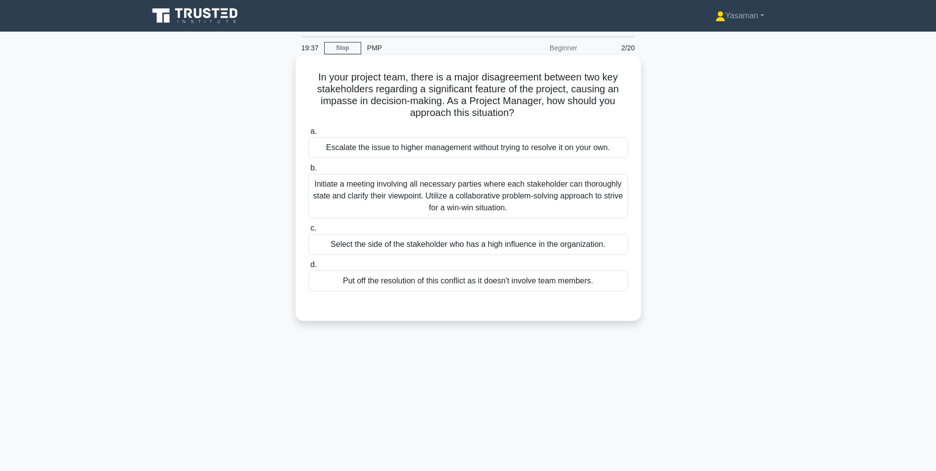
click at [487, 193] on div "Initiate a meeting involving all necessary parties where each stakeholder can t…" at bounding box center [468, 196] width 320 height 44
click at [308, 171] on input "b. Initiate a meeting involving all necessary parties where each stakeholder ca…" at bounding box center [308, 168] width 0 height 6
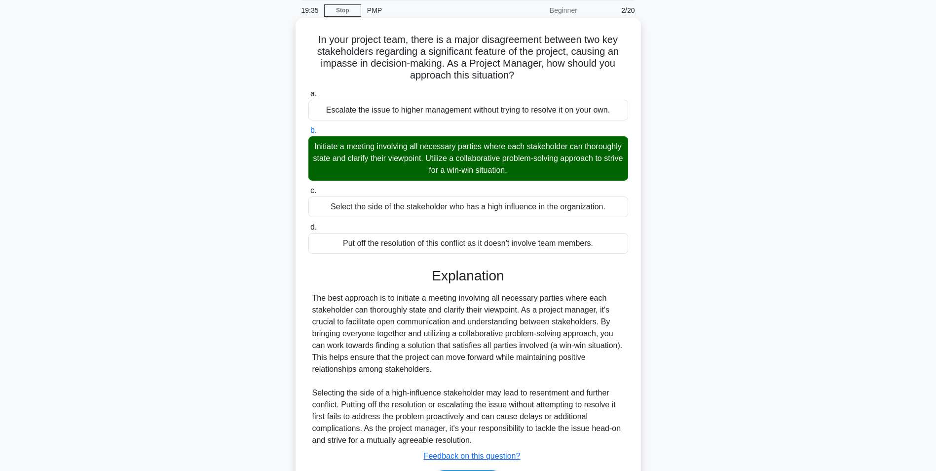
scroll to position [103, 0]
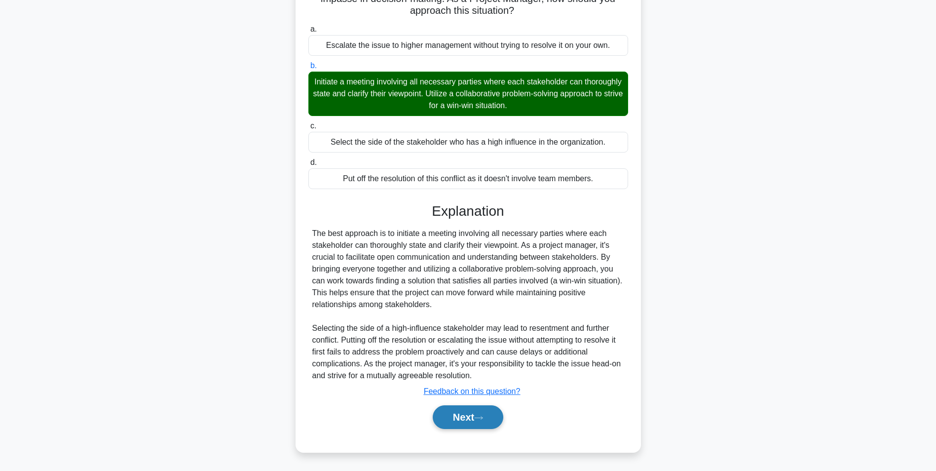
click at [461, 417] on button "Next" at bounding box center [468, 417] width 71 height 24
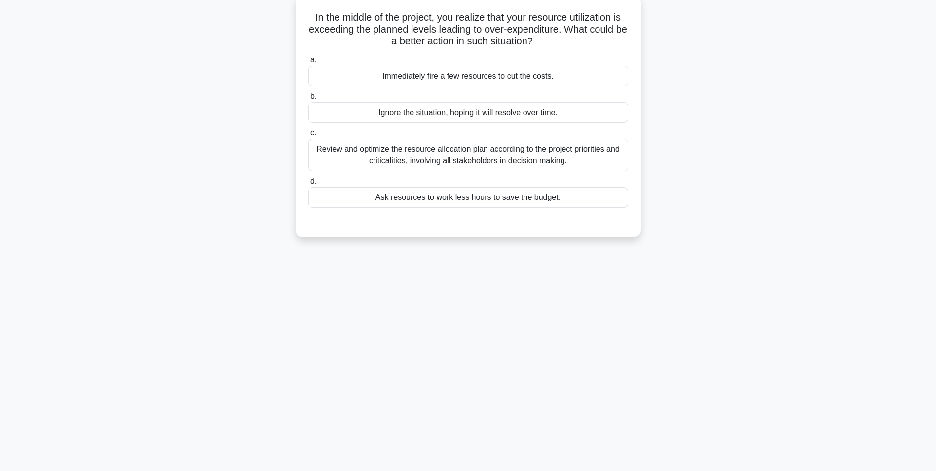
scroll to position [0, 0]
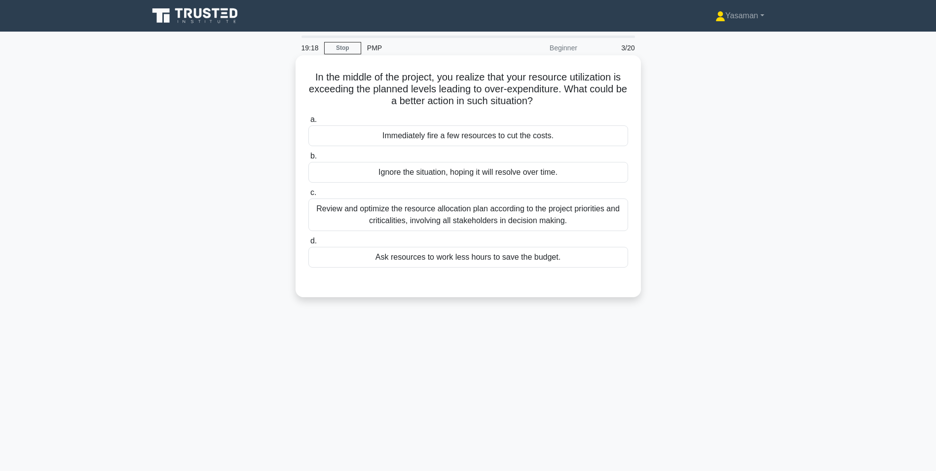
click at [501, 215] on div "Review and optimize the resource allocation plan according to the project prior…" at bounding box center [468, 214] width 320 height 33
click at [308, 196] on input "c. Review and optimize the resource allocation plan according to the project pr…" at bounding box center [308, 192] width 0 height 6
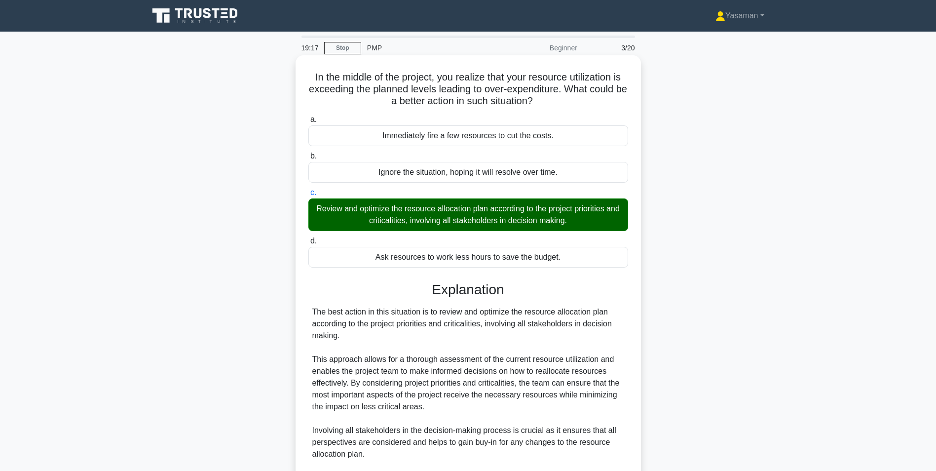
scroll to position [209, 0]
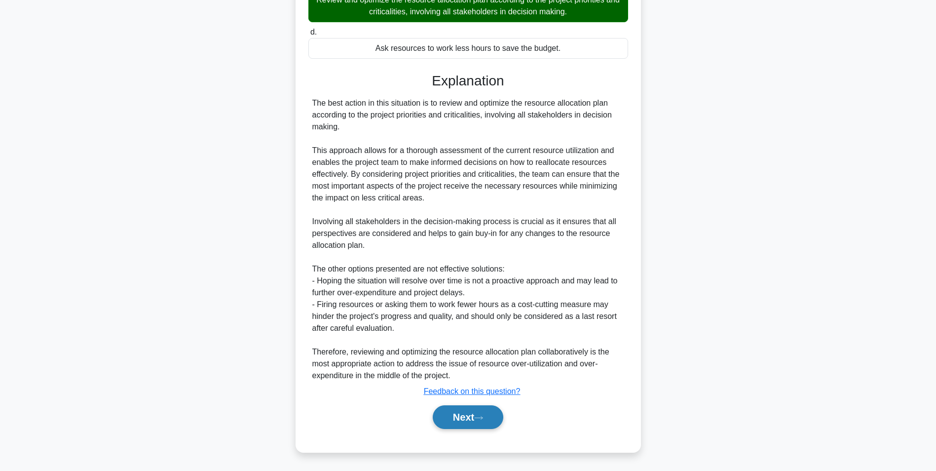
click at [462, 416] on button "Next" at bounding box center [468, 417] width 71 height 24
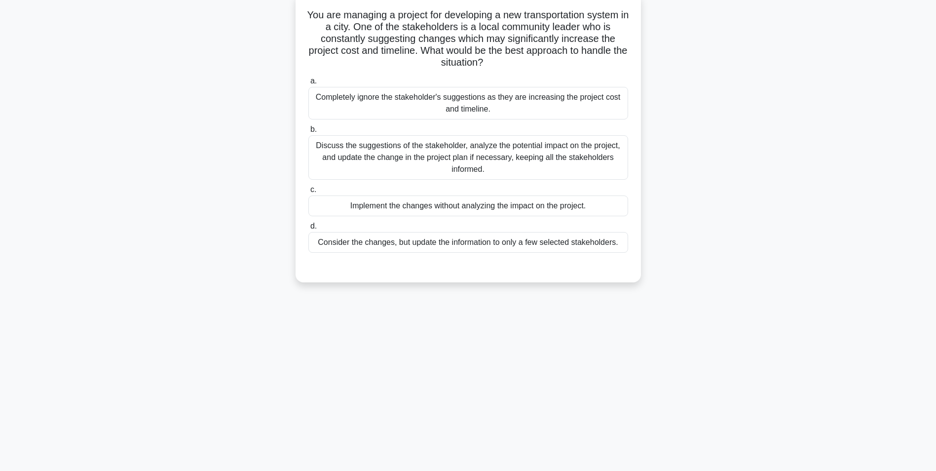
scroll to position [0, 0]
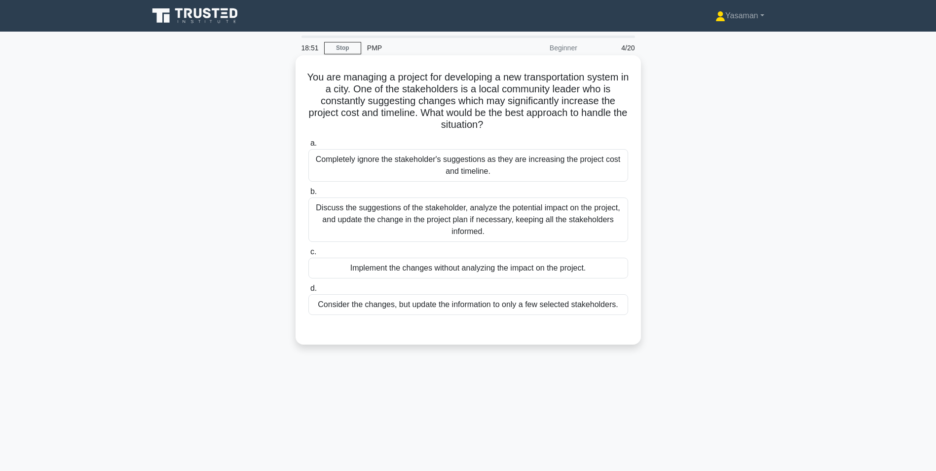
click at [500, 239] on div "Discuss the suggestions of the stakeholder, analyze the potential impact on the…" at bounding box center [468, 219] width 320 height 44
click at [308, 195] on input "b. Discuss the suggestions of the stakeholder, analyze the potential impact on …" at bounding box center [308, 191] width 0 height 6
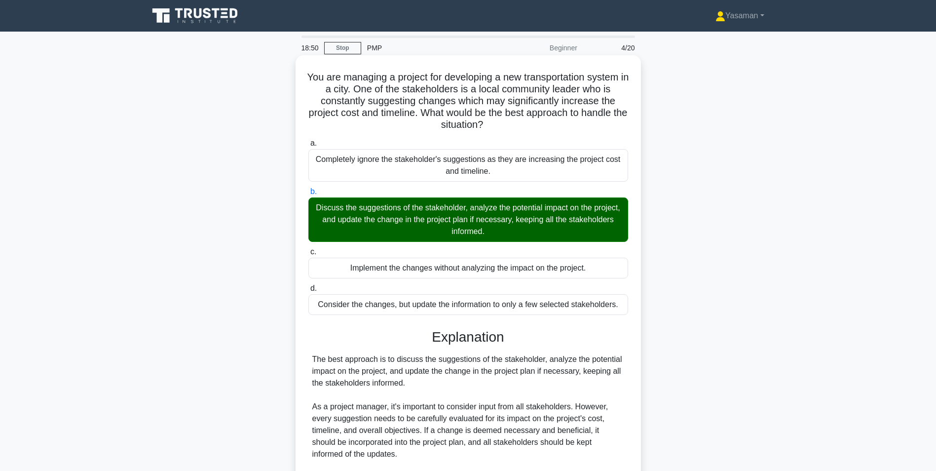
scroll to position [138, 0]
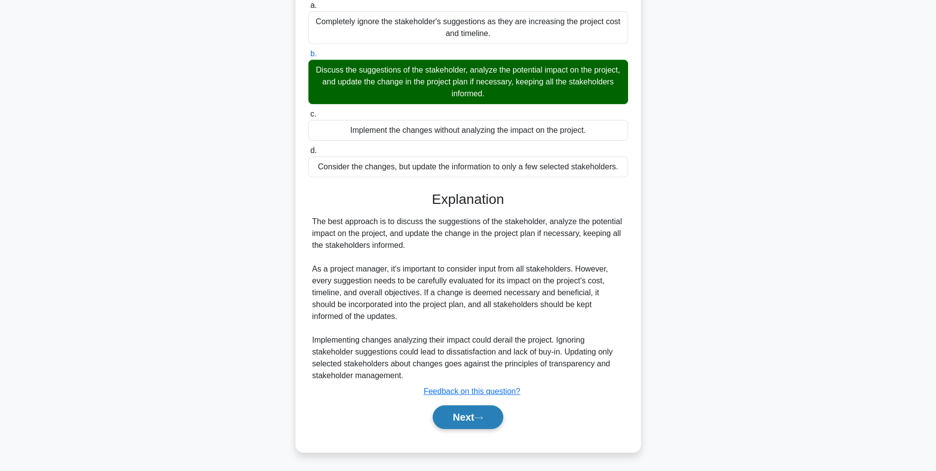
click at [457, 423] on button "Next" at bounding box center [468, 417] width 71 height 24
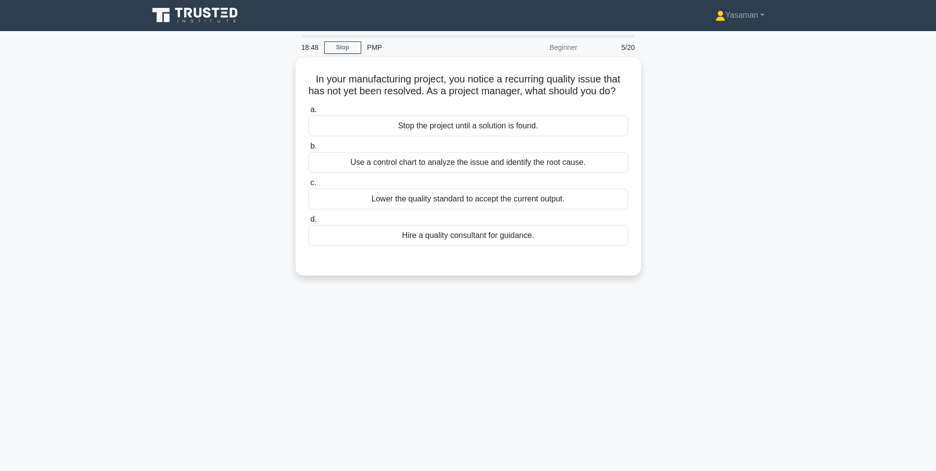
scroll to position [0, 0]
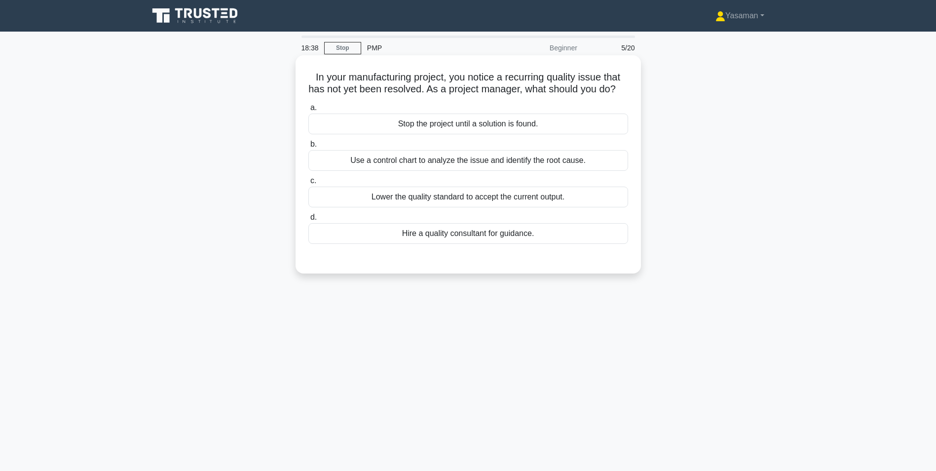
click at [490, 171] on div "Use a control chart to analyze the issue and identify the root cause." at bounding box center [468, 160] width 320 height 21
click at [308, 148] on input "b. Use a control chart to analyze the issue and identify the root cause." at bounding box center [308, 144] width 0 height 6
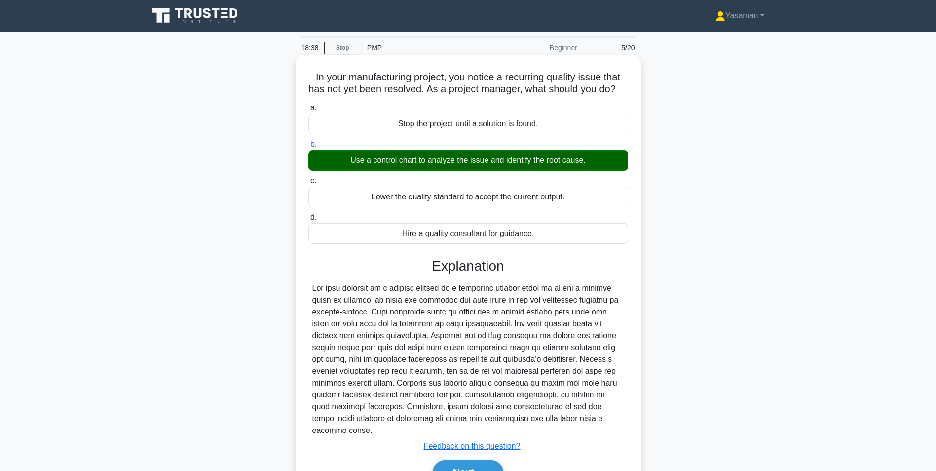
scroll to position [62, 0]
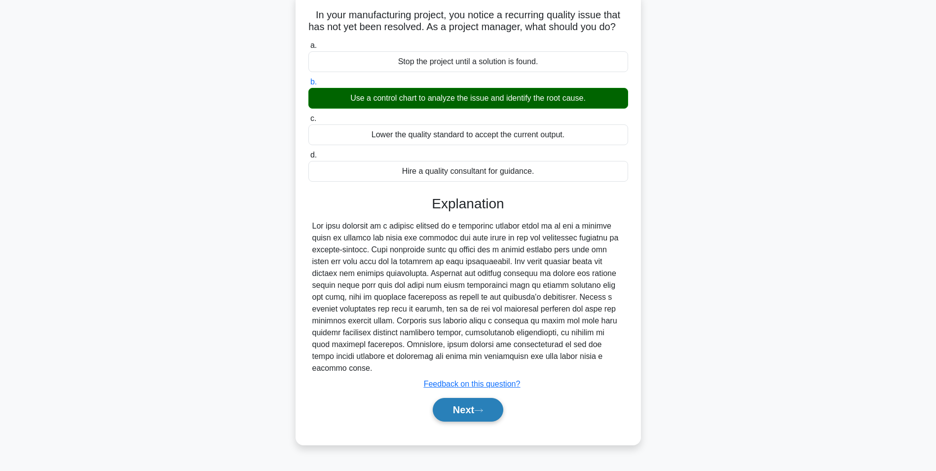
click at [457, 414] on button "Next" at bounding box center [468, 410] width 71 height 24
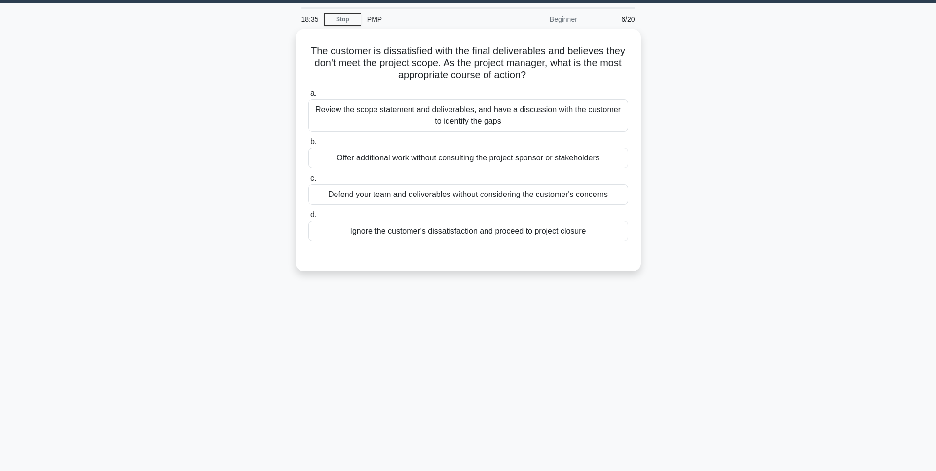
scroll to position [26, 0]
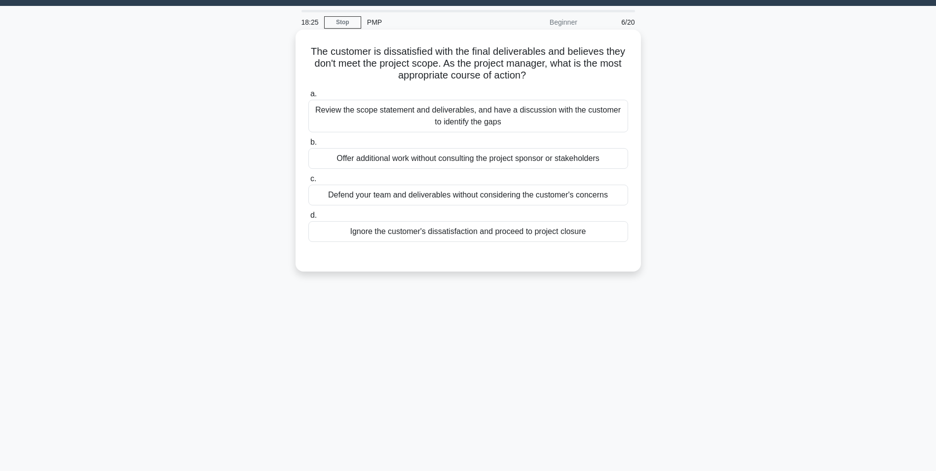
click at [508, 121] on div "Review the scope statement and deliverables, and have a discussion with the cus…" at bounding box center [468, 116] width 320 height 33
click at [308, 97] on input "a. Review the scope statement and deliverables, and have a discussion with the …" at bounding box center [308, 94] width 0 height 6
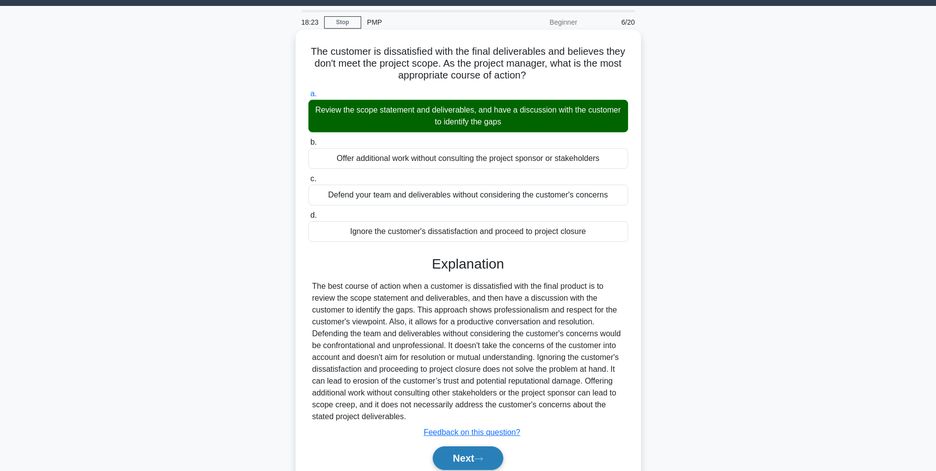
click at [451, 463] on button "Next" at bounding box center [468, 458] width 71 height 24
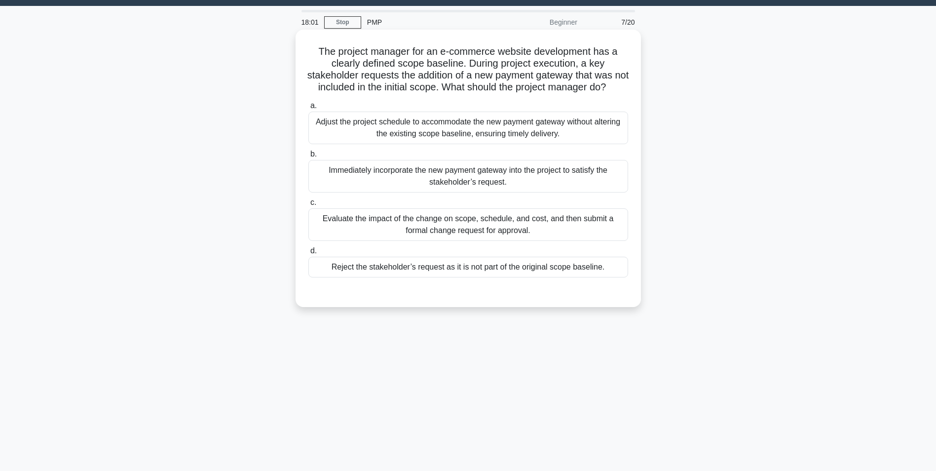
click at [498, 241] on div "Evaluate the impact of the change on scope, schedule, and cost, and then submit…" at bounding box center [468, 224] width 320 height 33
click at [308, 206] on input "c. Evaluate the impact of the change on scope, schedule, and cost, and then sub…" at bounding box center [308, 202] width 0 height 6
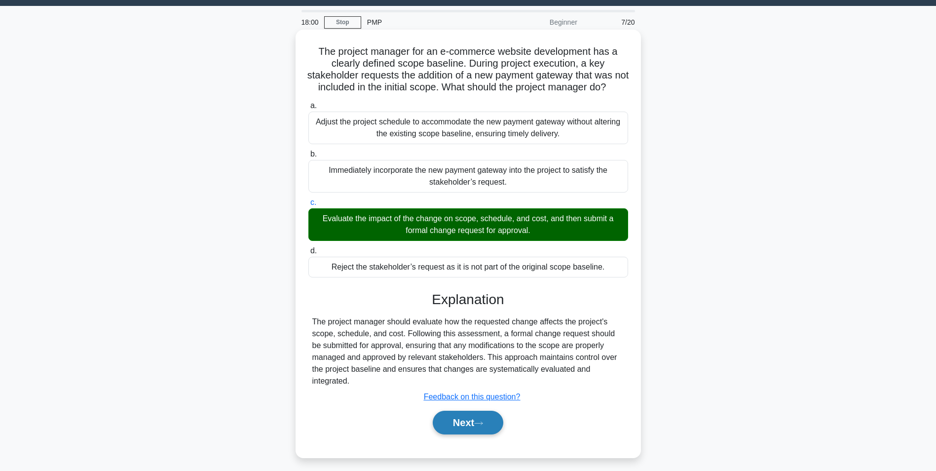
click at [461, 434] on button "Next" at bounding box center [468, 422] width 71 height 24
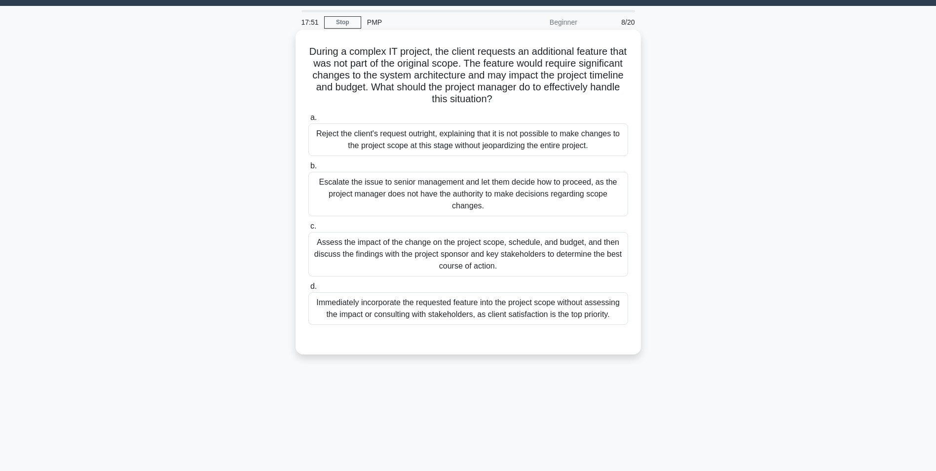
click at [481, 243] on div "Assess the impact of the change on the project scope, schedule, and budget, and…" at bounding box center [468, 254] width 320 height 44
click at [308, 229] on input "c. Assess the impact of the change on the project scope, schedule, and budget, …" at bounding box center [308, 226] width 0 height 6
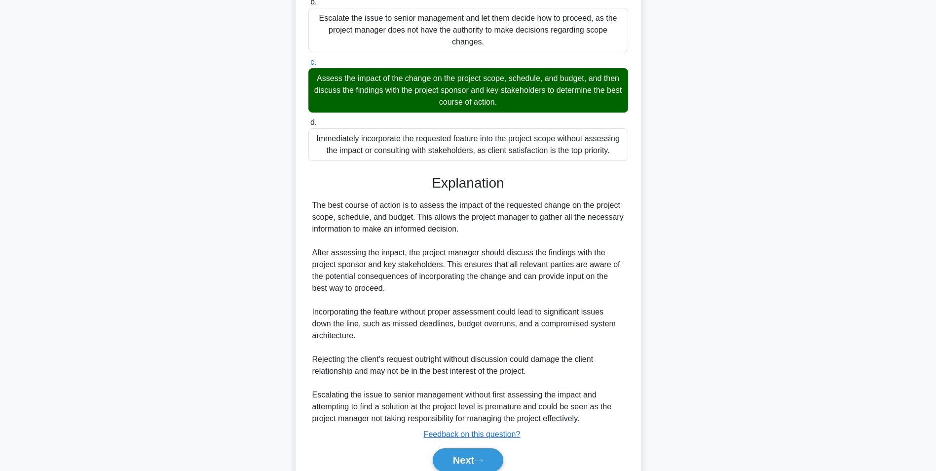
scroll to position [230, 0]
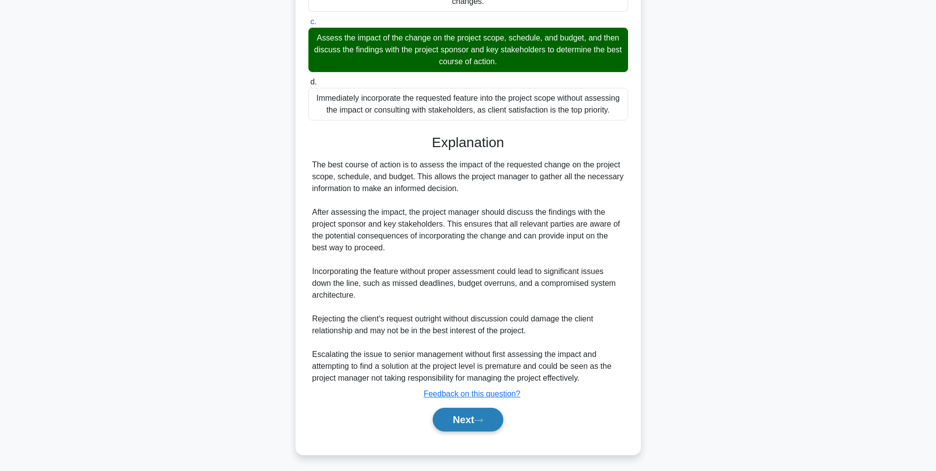
click at [470, 420] on button "Next" at bounding box center [468, 420] width 71 height 24
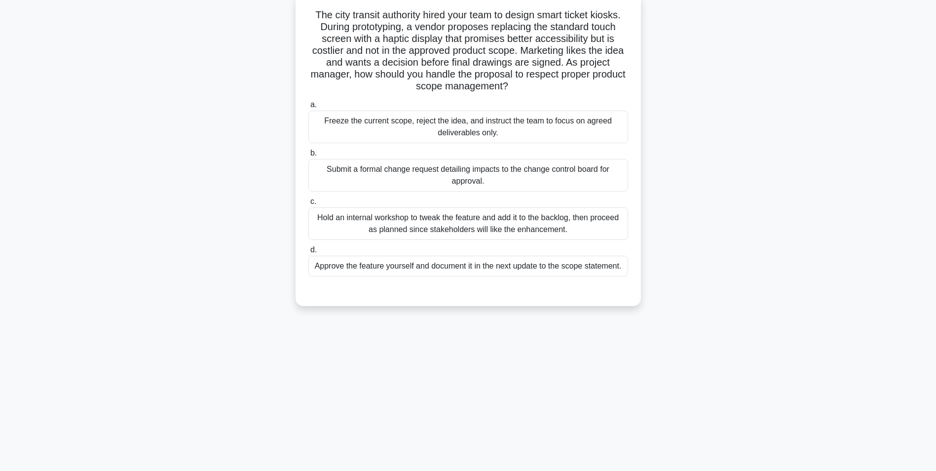
scroll to position [0, 0]
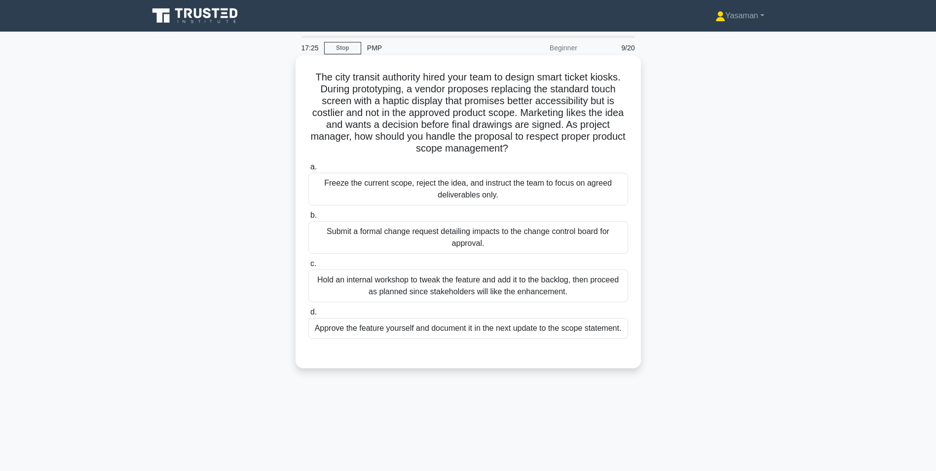
click at [566, 237] on div "Submit a formal change request detailing impacts to the change control board fo…" at bounding box center [468, 237] width 320 height 33
click at [308, 219] on input "b. Submit a formal change request detailing impacts to the change control board…" at bounding box center [308, 215] width 0 height 6
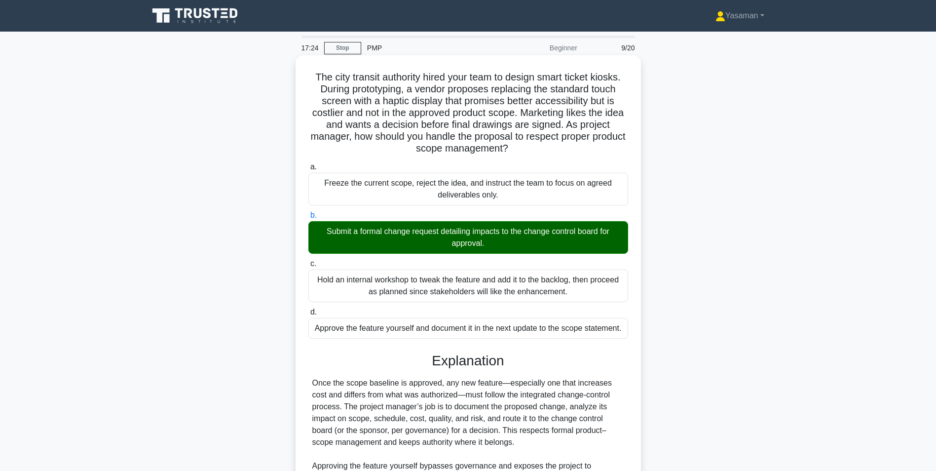
scroll to position [150, 0]
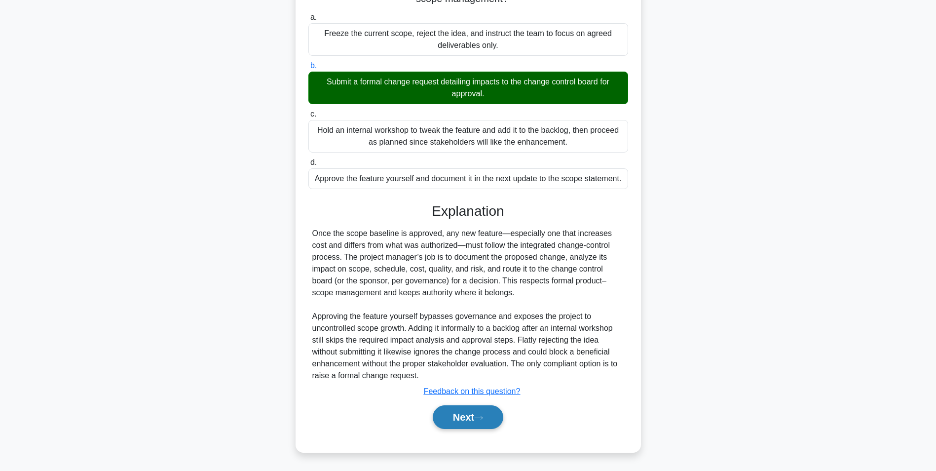
click at [465, 415] on button "Next" at bounding box center [468, 417] width 71 height 24
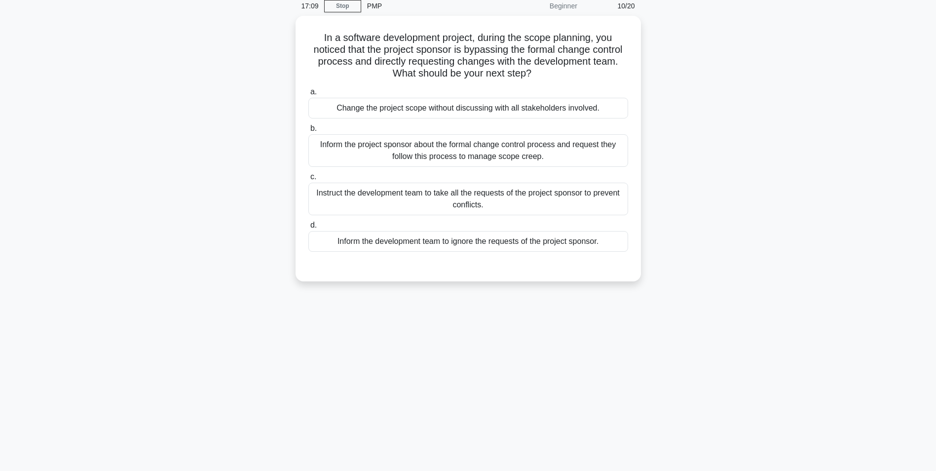
scroll to position [42, 0]
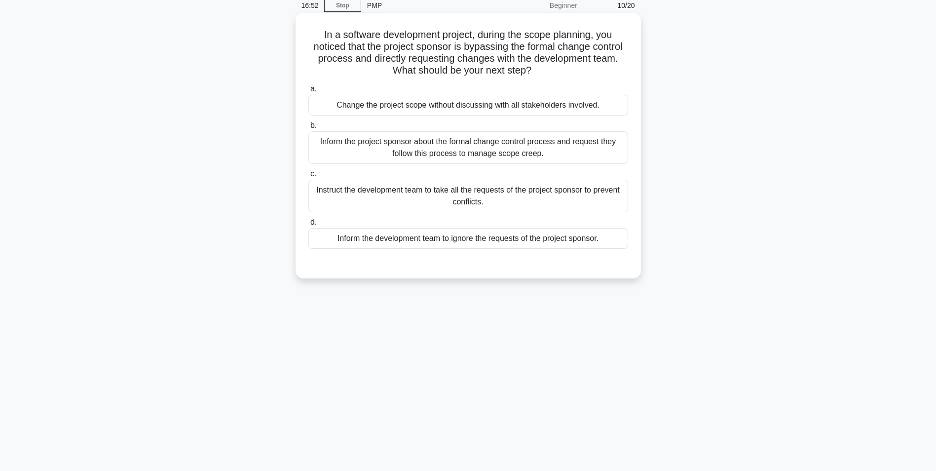
click at [520, 155] on div "Inform the project sponsor about the formal change control process and request …" at bounding box center [468, 147] width 320 height 33
click at [308, 129] on input "b. Inform the project sponsor about the formal change control process and reque…" at bounding box center [308, 125] width 0 height 6
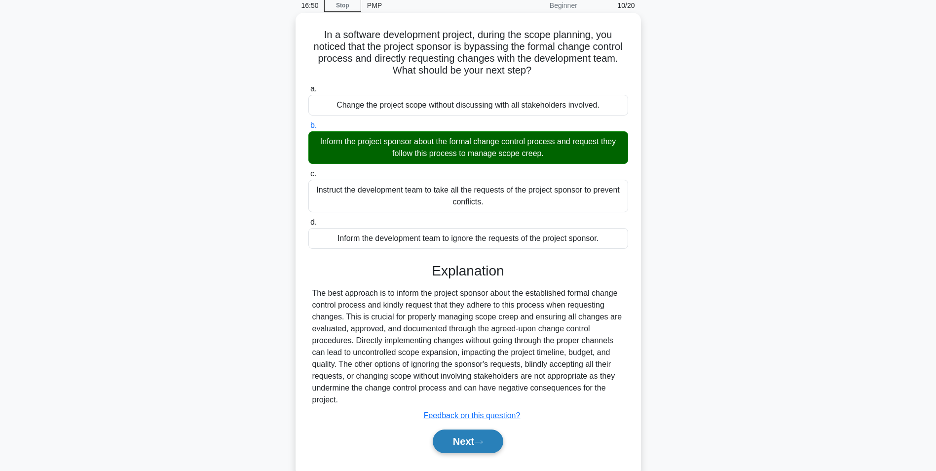
click at [458, 445] on button "Next" at bounding box center [468, 441] width 71 height 24
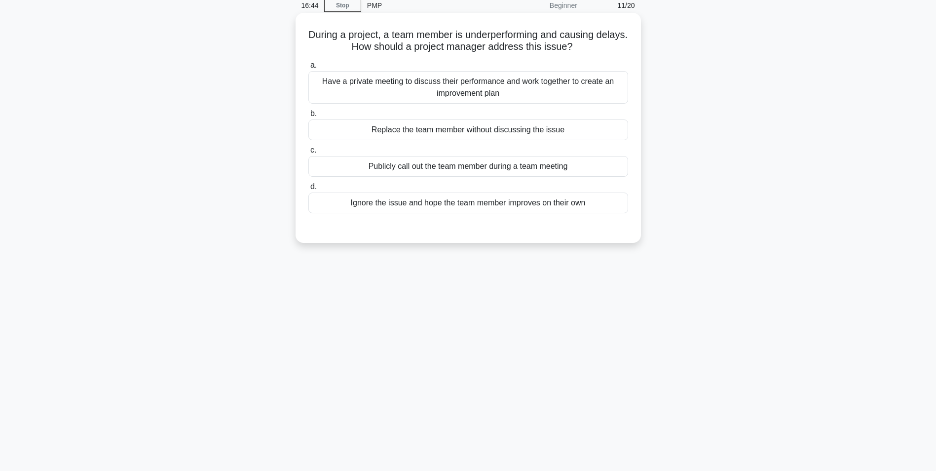
click at [552, 93] on div "Have a private meeting to discuss their performance and work together to create…" at bounding box center [468, 87] width 320 height 33
click at [308, 69] on input "a. Have a private meeting to discuss their performance and work together to cre…" at bounding box center [308, 65] width 0 height 6
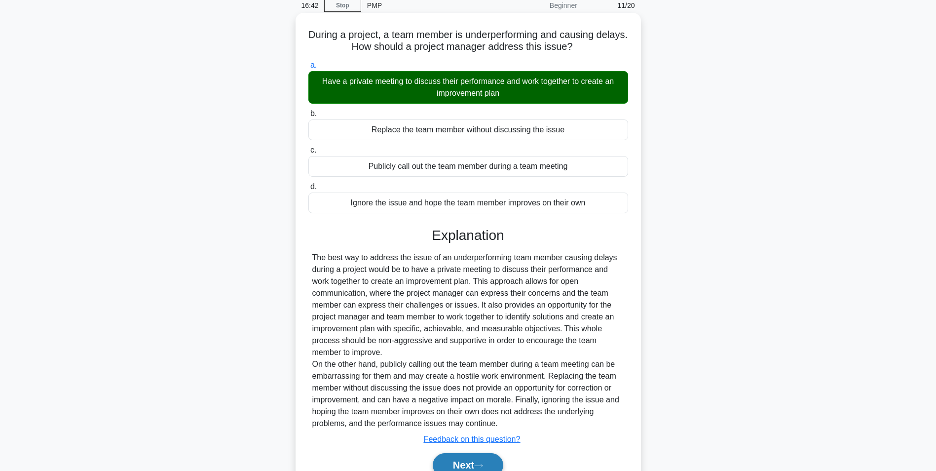
click at [457, 459] on button "Next" at bounding box center [468, 465] width 71 height 24
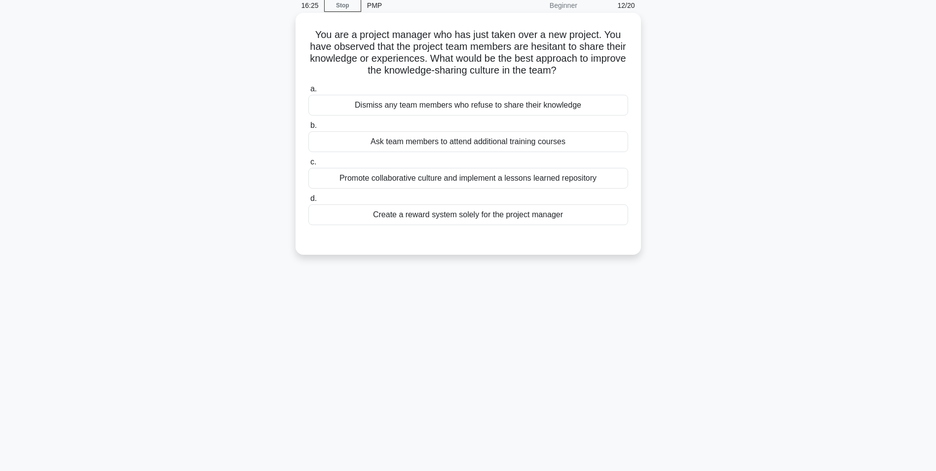
click at [551, 182] on div "Promote collaborative culture and implement a lessons learned repository" at bounding box center [468, 178] width 320 height 21
click at [308, 165] on input "c. Promote collaborative culture and implement a lessons learned repository" at bounding box center [308, 162] width 0 height 6
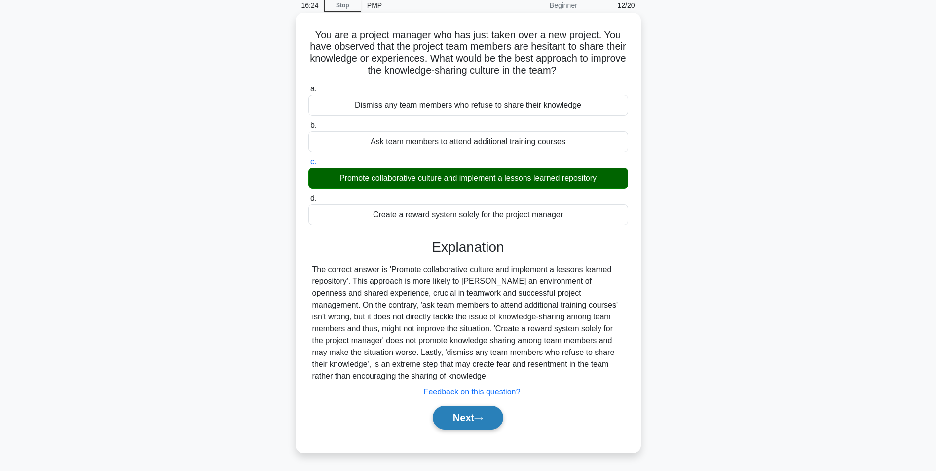
click at [465, 417] on button "Next" at bounding box center [468, 418] width 71 height 24
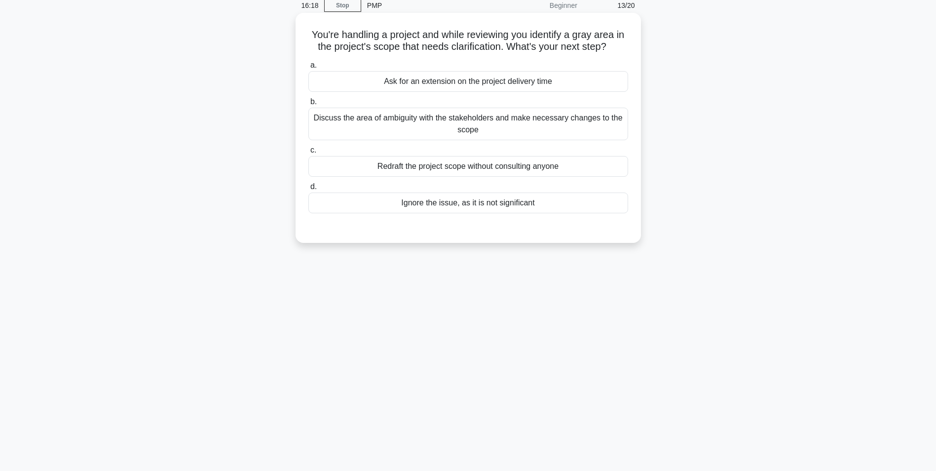
click at [569, 123] on div "Discuss the area of ambiguity with the stakeholders and make necessary changes …" at bounding box center [468, 124] width 320 height 33
click at [308, 105] on input "b. Discuss the area of ambiguity with the stakeholders and make necessary chang…" at bounding box center [308, 102] width 0 height 6
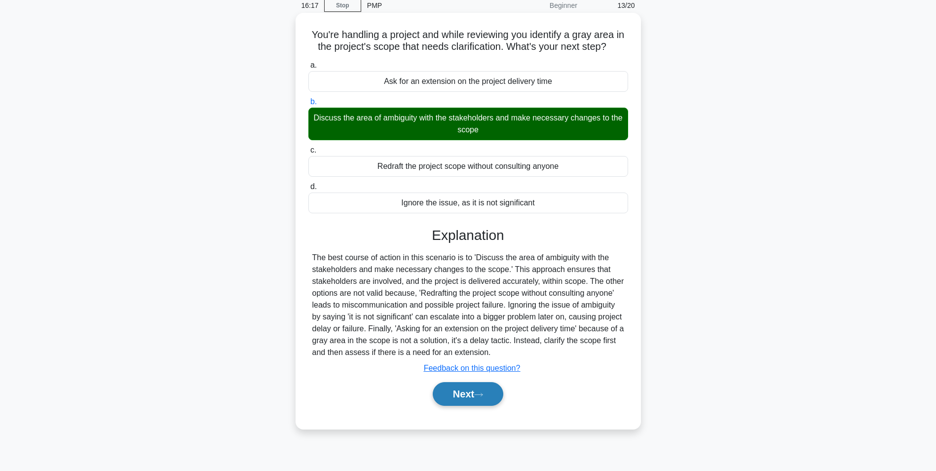
click at [467, 393] on button "Next" at bounding box center [468, 394] width 71 height 24
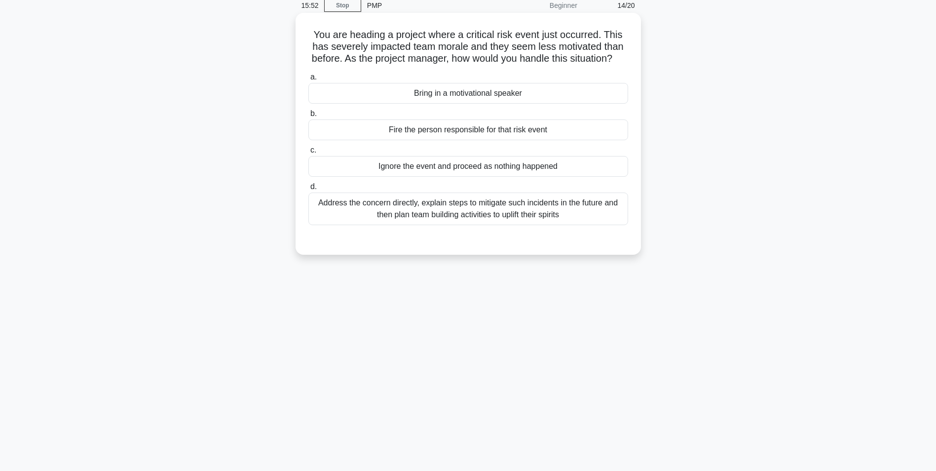
click at [519, 225] on div "Address the concern directly, explain steps to mitigate such incidents in the f…" at bounding box center [468, 208] width 320 height 33
click at [308, 190] on input "d. Address the concern directly, explain steps to mitigate such incidents in th…" at bounding box center [308, 187] width 0 height 6
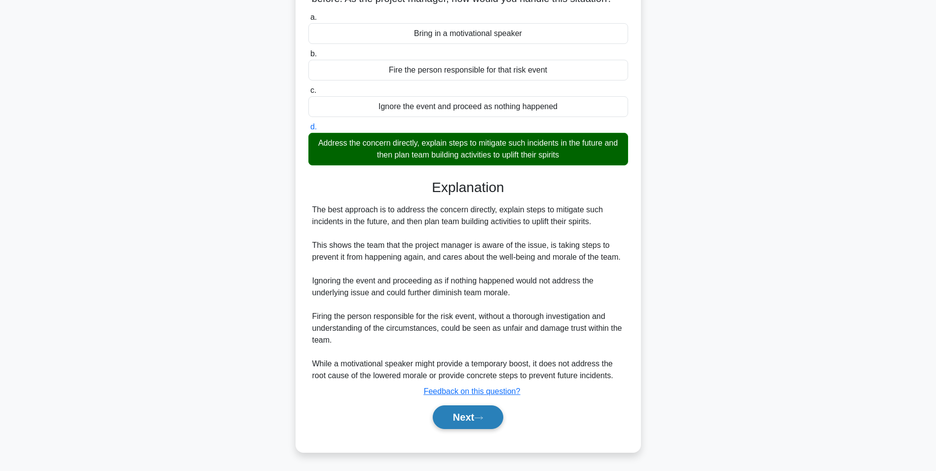
click at [474, 418] on button "Next" at bounding box center [468, 417] width 71 height 24
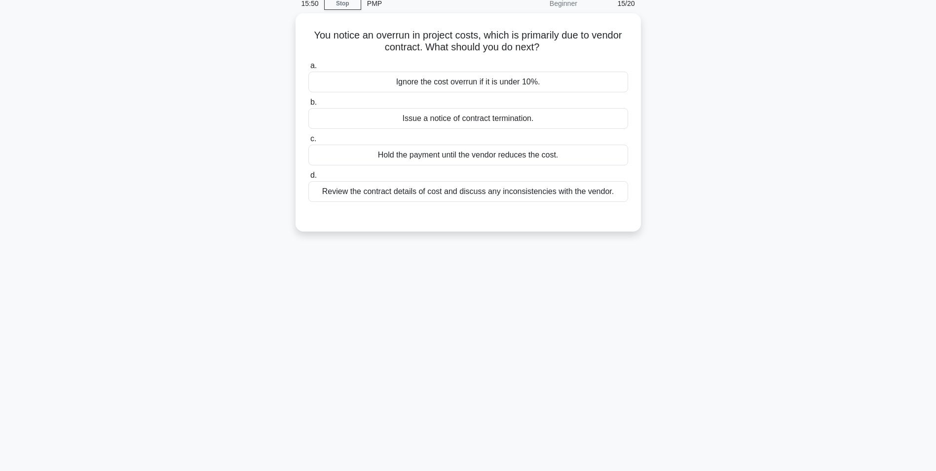
scroll to position [42, 0]
click at [496, 190] on div "Review the contract details of cost and discuss any inconsistencies with the ve…" at bounding box center [468, 191] width 320 height 21
click at [308, 179] on input "d. Review the contract details of cost and discuss any inconsistencies with the…" at bounding box center [308, 175] width 0 height 6
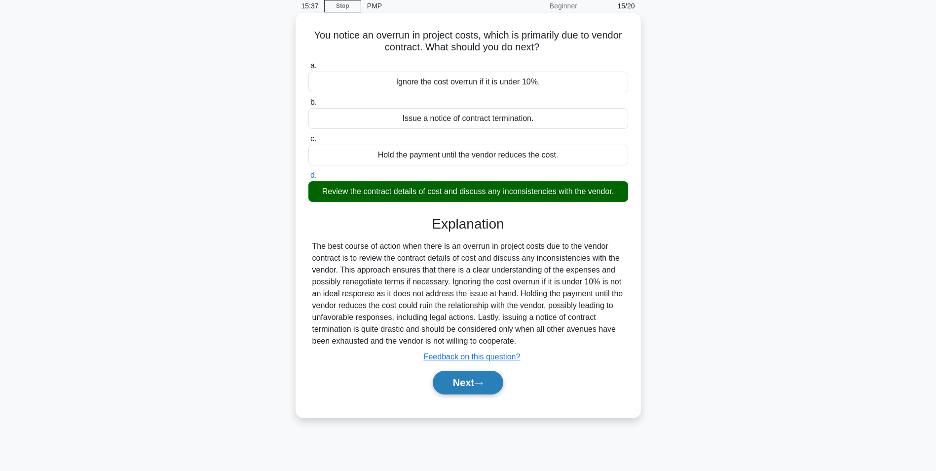
click at [447, 388] on button "Next" at bounding box center [468, 383] width 71 height 24
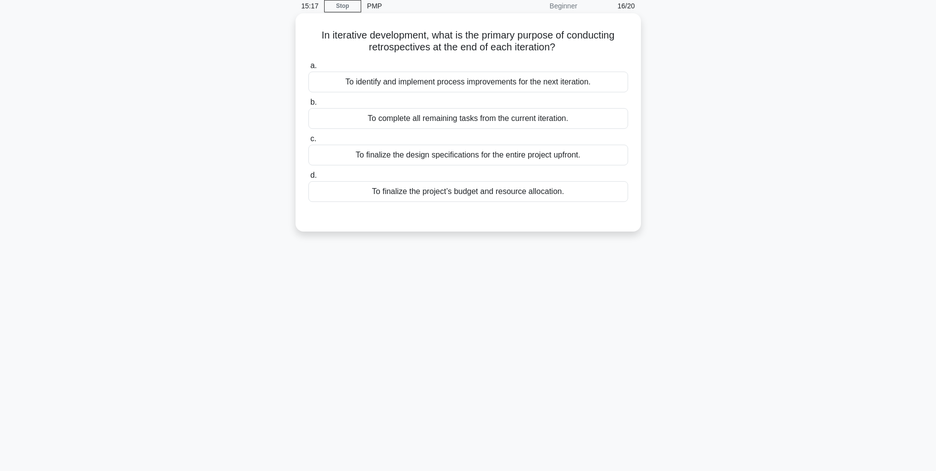
click at [521, 84] on div "To identify and implement process improvements for the next iteration." at bounding box center [468, 82] width 320 height 21
click at [308, 69] on input "a. To identify and implement process improvements for the next iteration." at bounding box center [308, 66] width 0 height 6
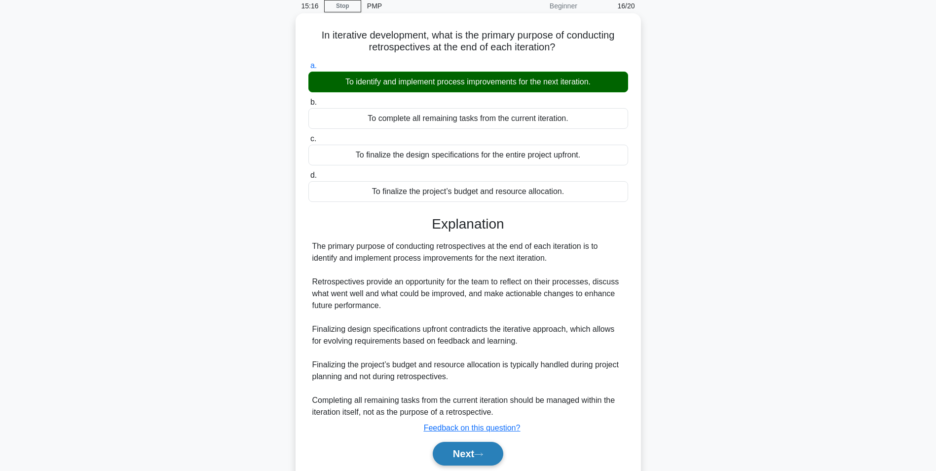
click at [470, 456] on button "Next" at bounding box center [468, 454] width 71 height 24
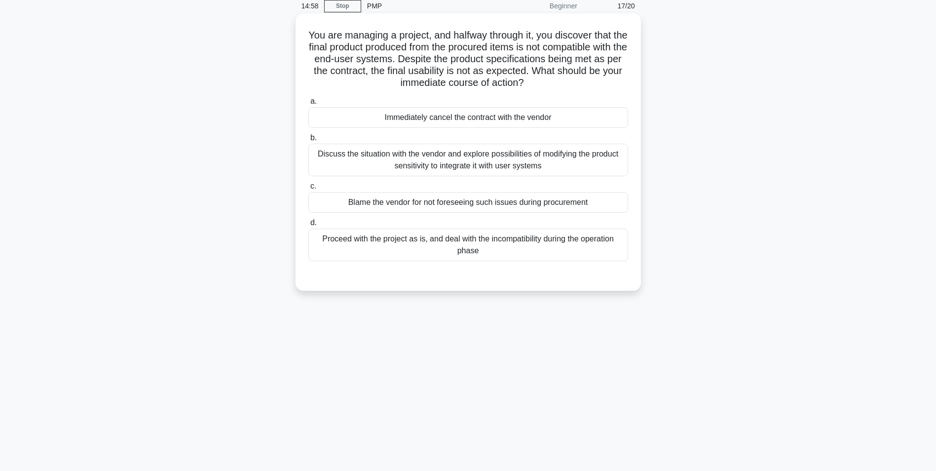
click at [502, 170] on div "Discuss the situation with the vendor and explore possibilities of modifying th…" at bounding box center [468, 160] width 320 height 33
click at [308, 141] on input "b. Discuss the situation with the vendor and explore possibilities of modifying…" at bounding box center [308, 138] width 0 height 6
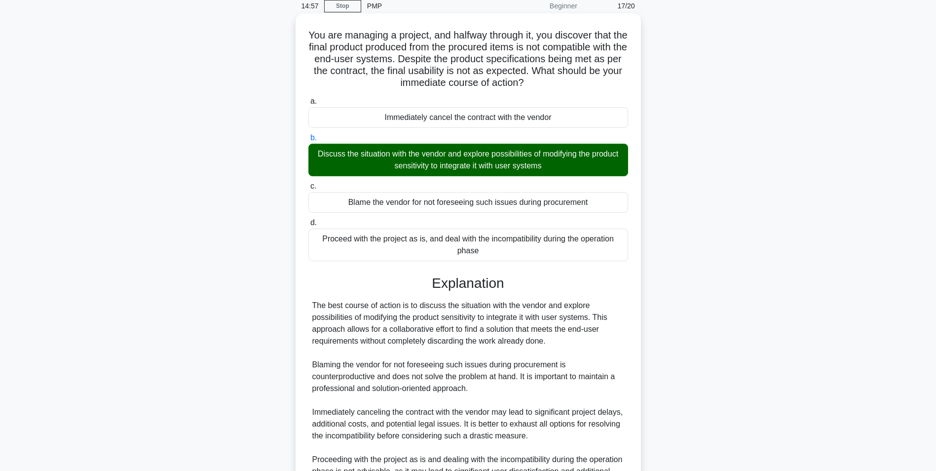
scroll to position [162, 0]
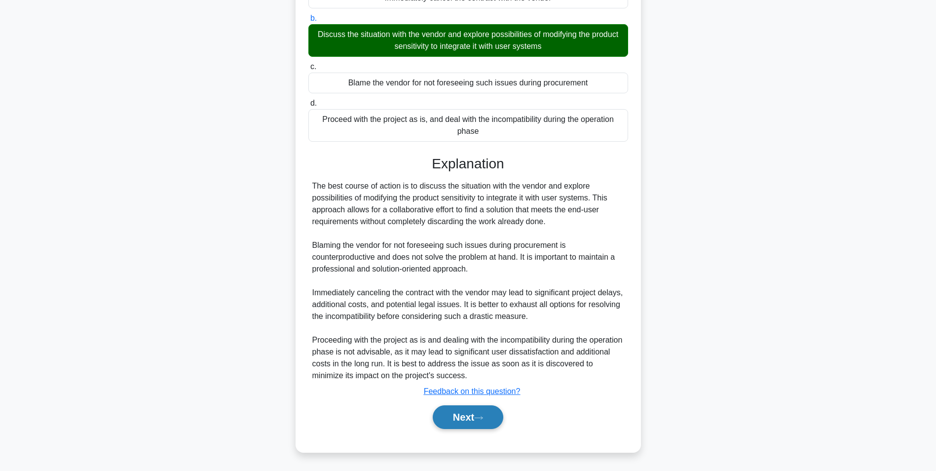
click at [480, 415] on icon at bounding box center [478, 417] width 9 height 5
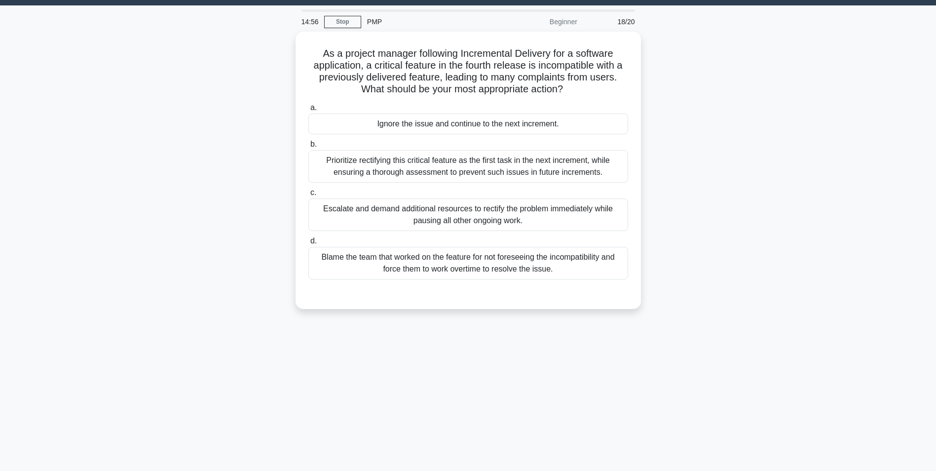
scroll to position [21, 0]
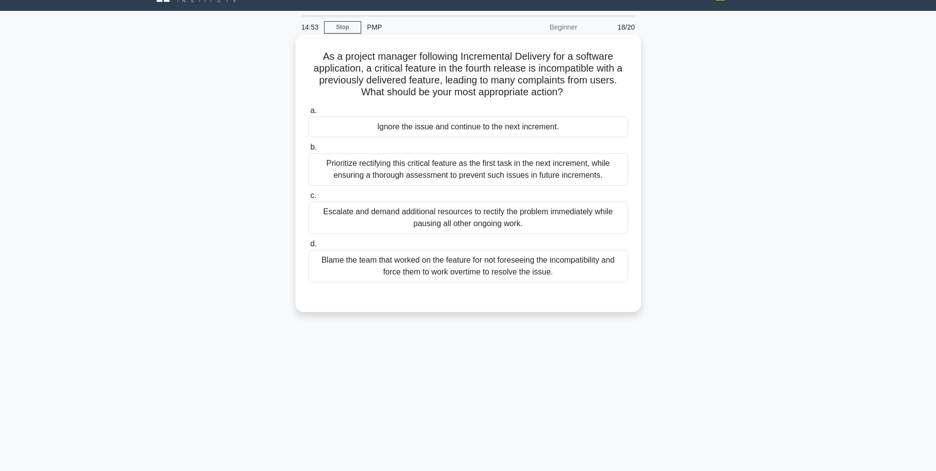
click at [528, 165] on div "Prioritize rectifying this critical feature as the first task in the next incre…" at bounding box center [468, 169] width 320 height 33
click at [308, 150] on input "b. Prioritize rectifying this critical feature as the first task in the next in…" at bounding box center [308, 147] width 0 height 6
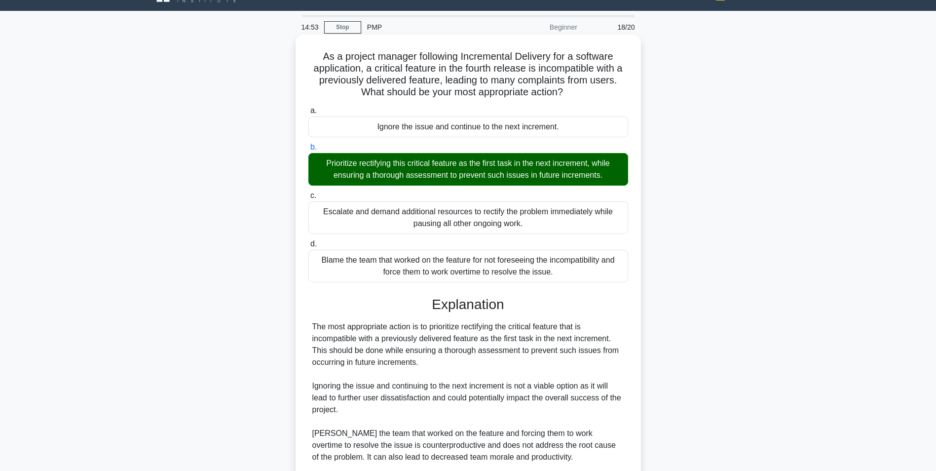
scroll to position [162, 0]
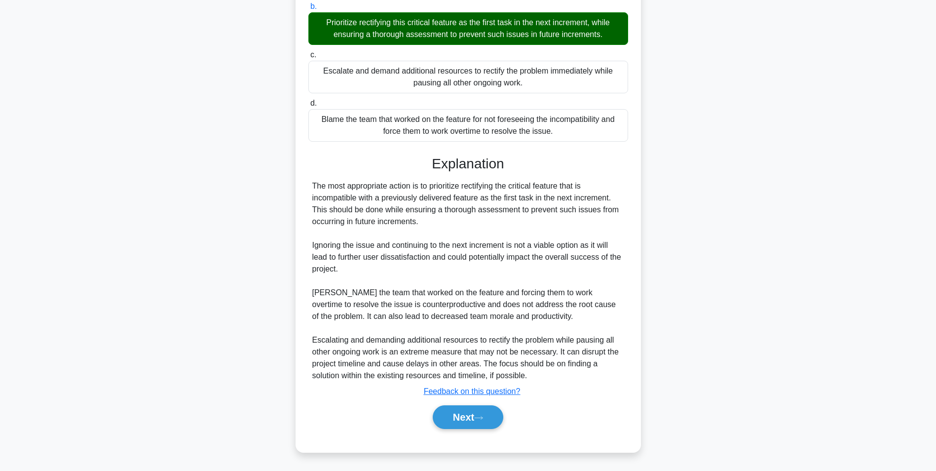
click at [449, 431] on div "Next" at bounding box center [468, 417] width 320 height 32
click at [465, 414] on button "Next" at bounding box center [468, 417] width 71 height 24
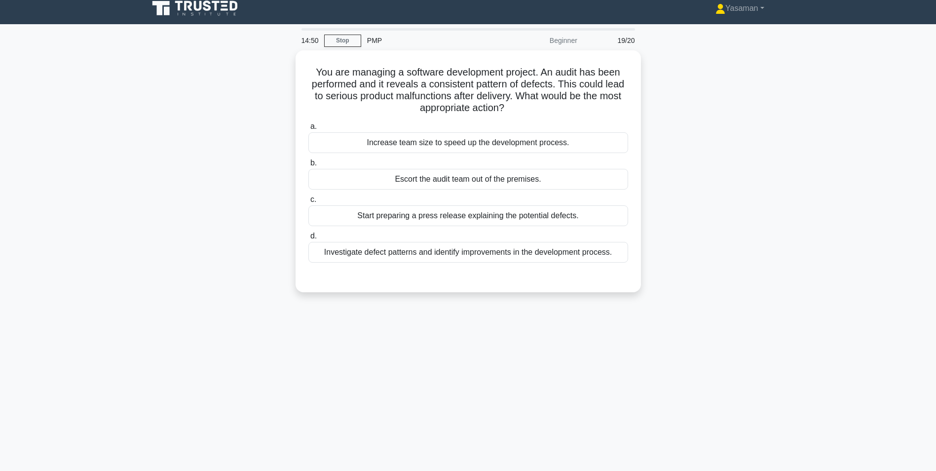
scroll to position [0, 0]
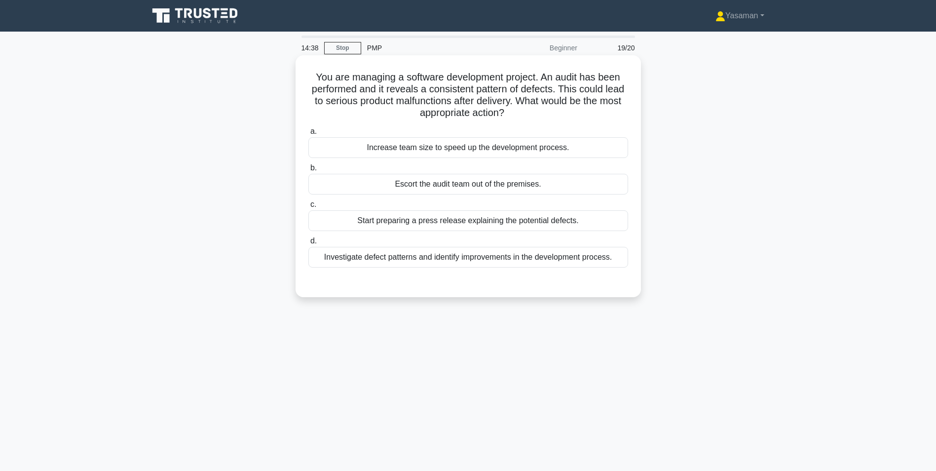
click at [509, 261] on div "Investigate defect patterns and identify improvements in the development proces…" at bounding box center [468, 257] width 320 height 21
click at [308, 244] on input "d. Investigate defect patterns and identify improvements in the development pro…" at bounding box center [308, 241] width 0 height 6
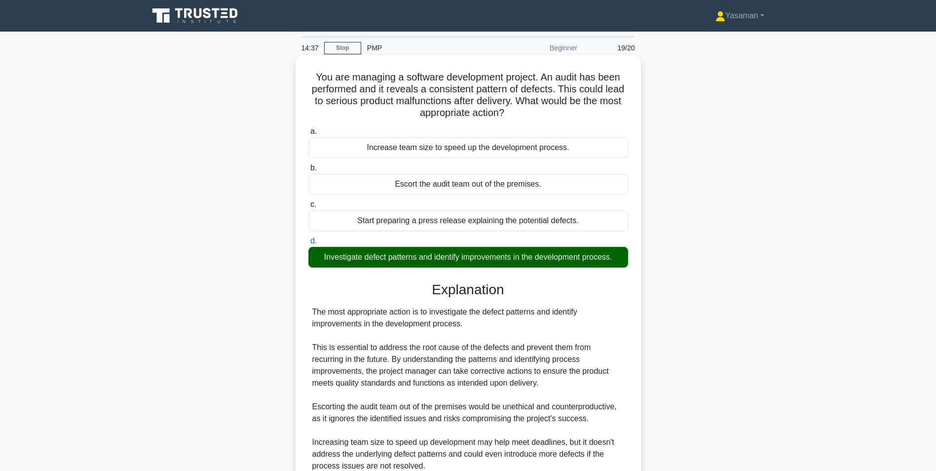
scroll to position [138, 0]
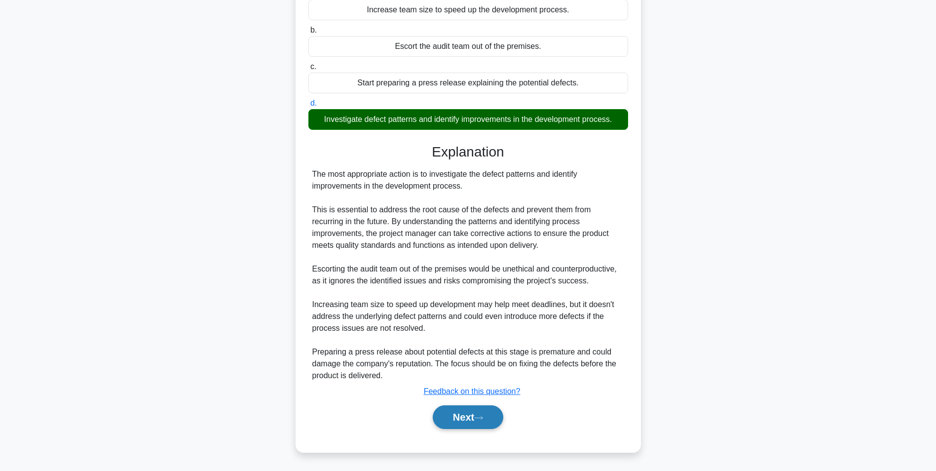
click at [466, 425] on button "Next" at bounding box center [468, 417] width 71 height 24
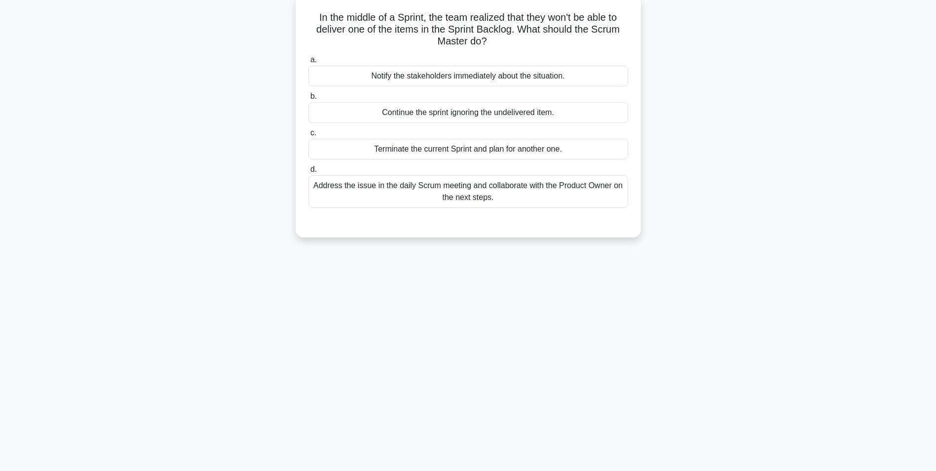
scroll to position [0, 0]
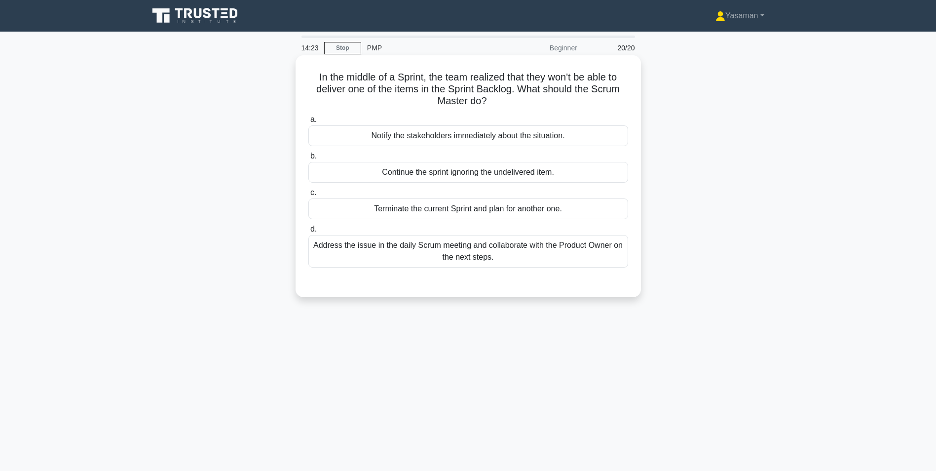
click at [497, 256] on div "Address the issue in the daily Scrum meeting and collaborate with the Product O…" at bounding box center [468, 251] width 320 height 33
click at [308, 232] on input "d. Address the issue in the daily Scrum meeting and collaborate with the Produc…" at bounding box center [308, 229] width 0 height 6
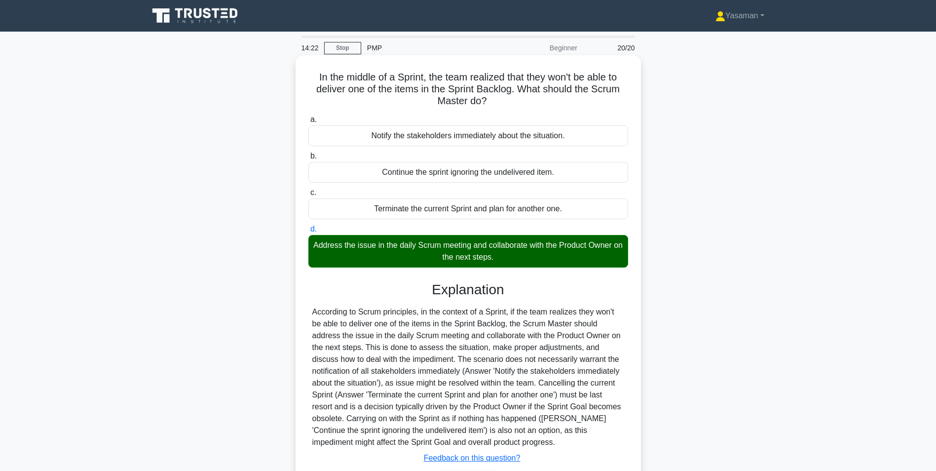
scroll to position [67, 0]
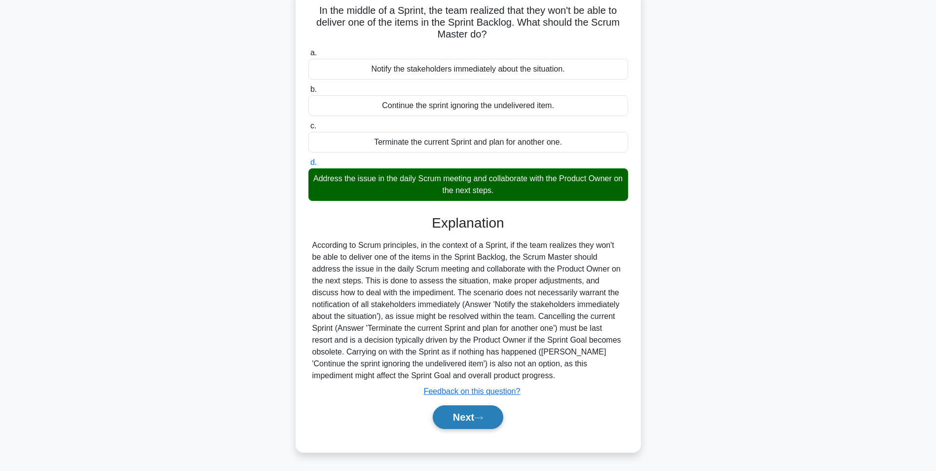
click at [470, 423] on button "Next" at bounding box center [468, 417] width 71 height 24
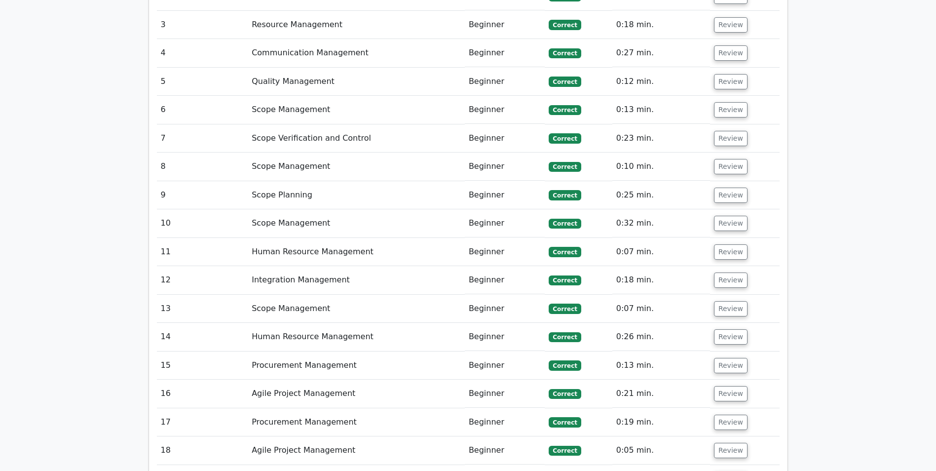
scroll to position [1372, 0]
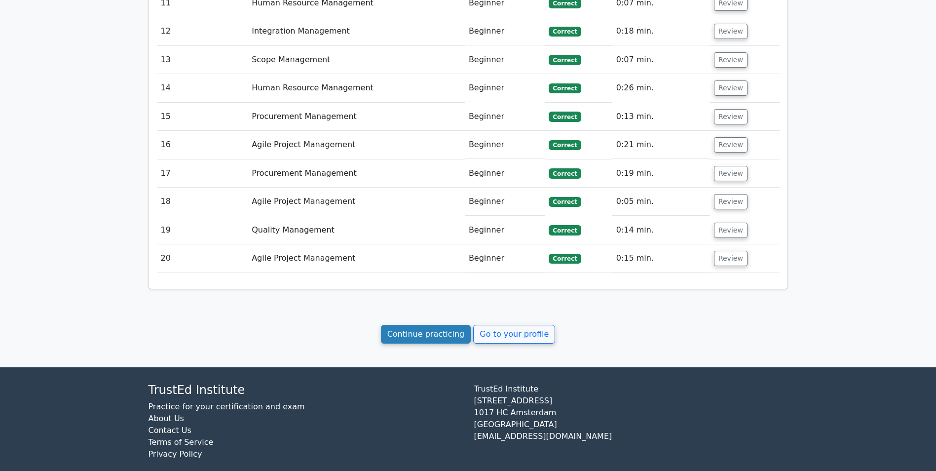
click at [455, 327] on link "Continue practicing" at bounding box center [426, 334] width 90 height 19
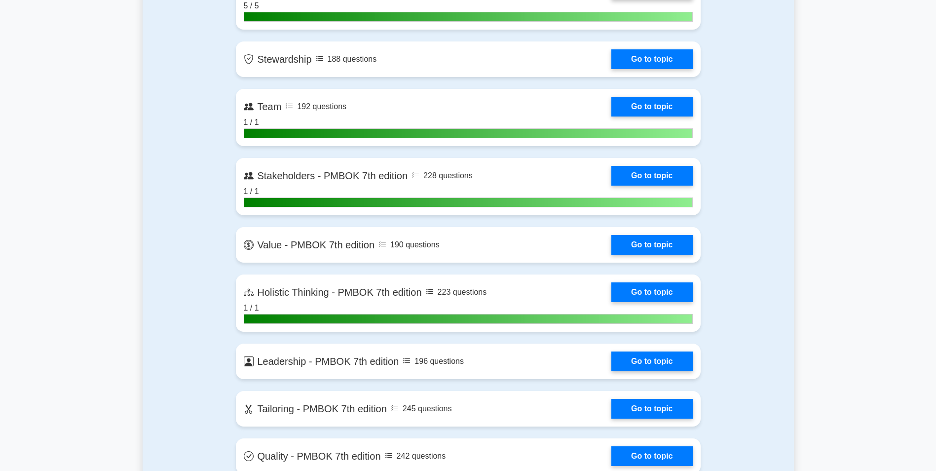
scroll to position [2021, 0]
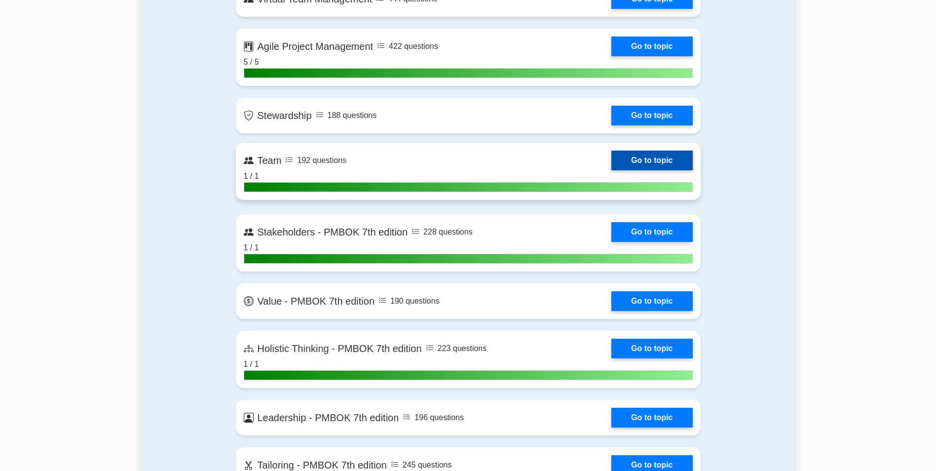
click at [675, 152] on link "Go to topic" at bounding box center [651, 160] width 81 height 20
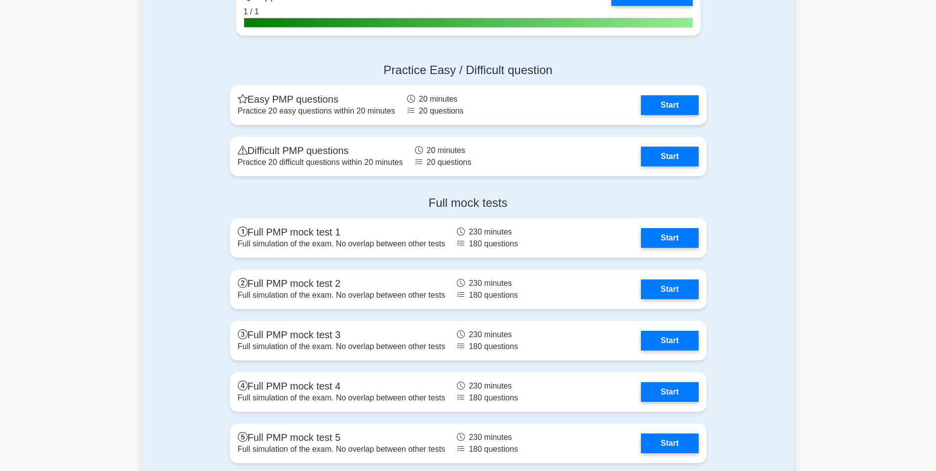
scroll to position [2636, 0]
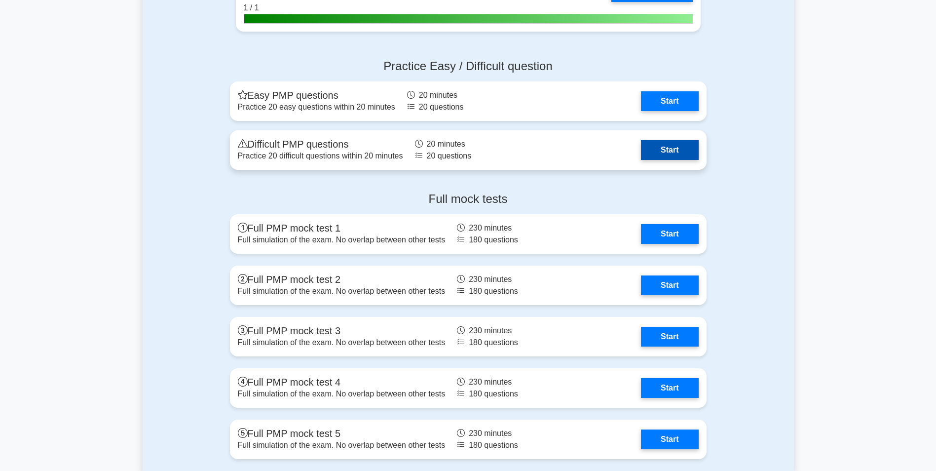
click at [655, 155] on link "Start" at bounding box center [669, 150] width 57 height 20
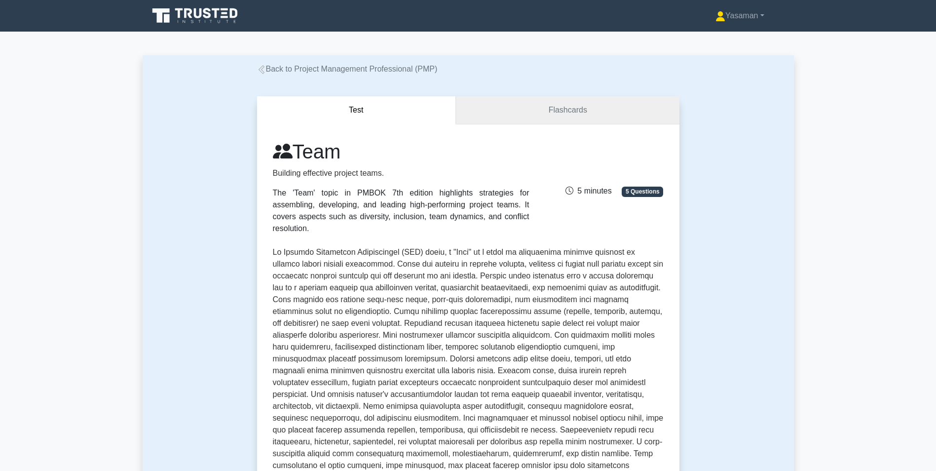
click at [593, 110] on link "Flashcards" at bounding box center [567, 110] width 223 height 28
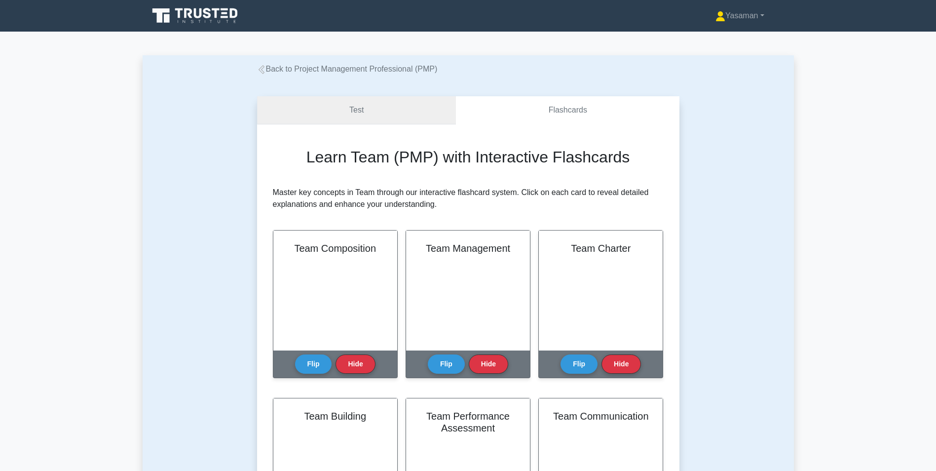
click at [406, 116] on link "Test" at bounding box center [356, 110] width 199 height 28
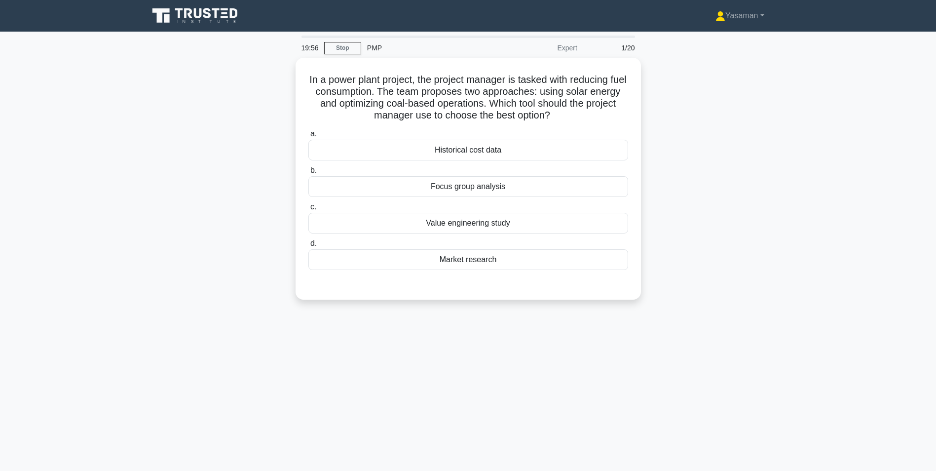
click at [747, 146] on div "In a power plant project, the project manager is tasked with reducing fuel cons…" at bounding box center [468, 185] width 651 height 254
click at [595, 147] on div "Historical cost data" at bounding box center [468, 147] width 320 height 21
click at [308, 135] on input "a. Historical cost data" at bounding box center [308, 131] width 0 height 6
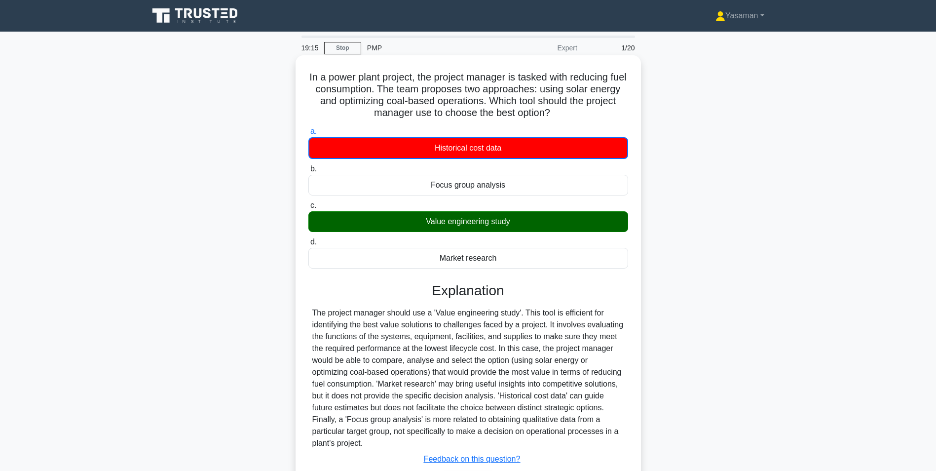
scroll to position [68, 0]
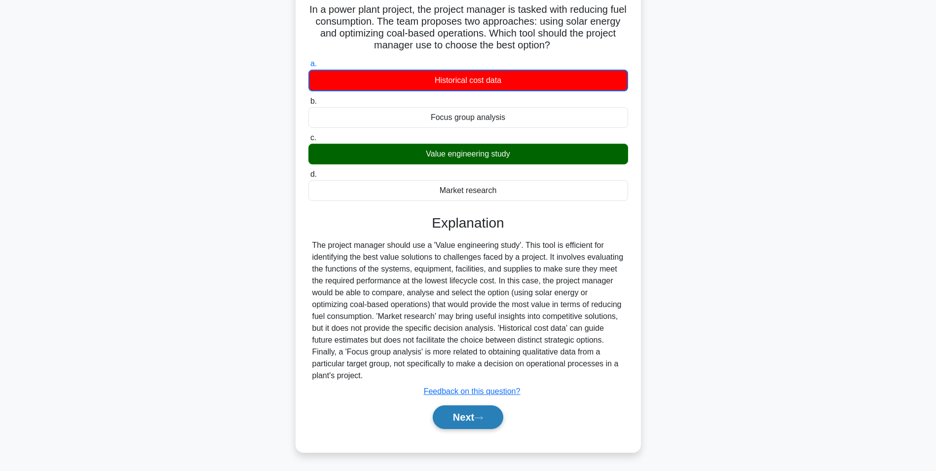
click at [473, 421] on button "Next" at bounding box center [468, 417] width 71 height 24
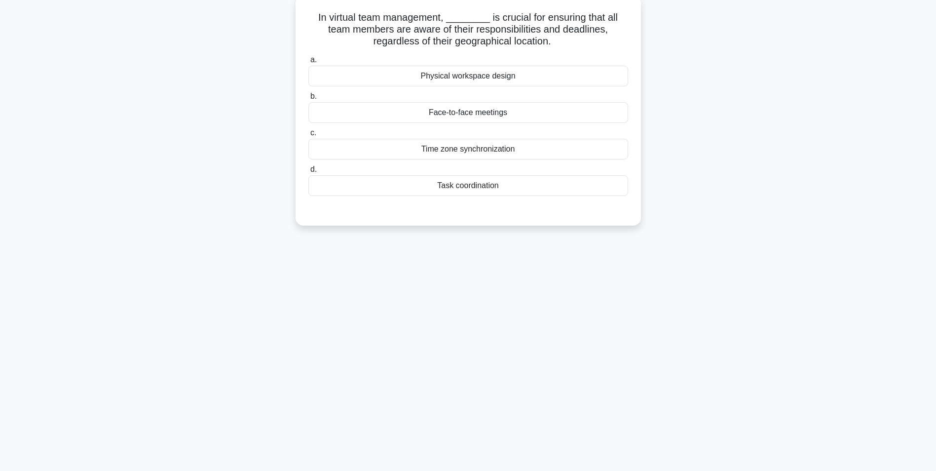
scroll to position [0, 0]
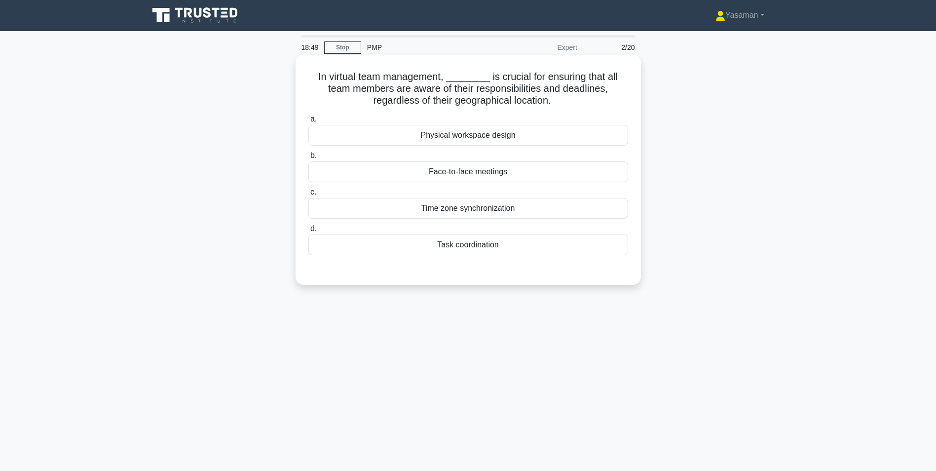
click at [514, 169] on div "Face-to-face meetings" at bounding box center [468, 171] width 320 height 21
click at [308, 159] on input "b. Face-to-face meetings" at bounding box center [308, 155] width 0 height 6
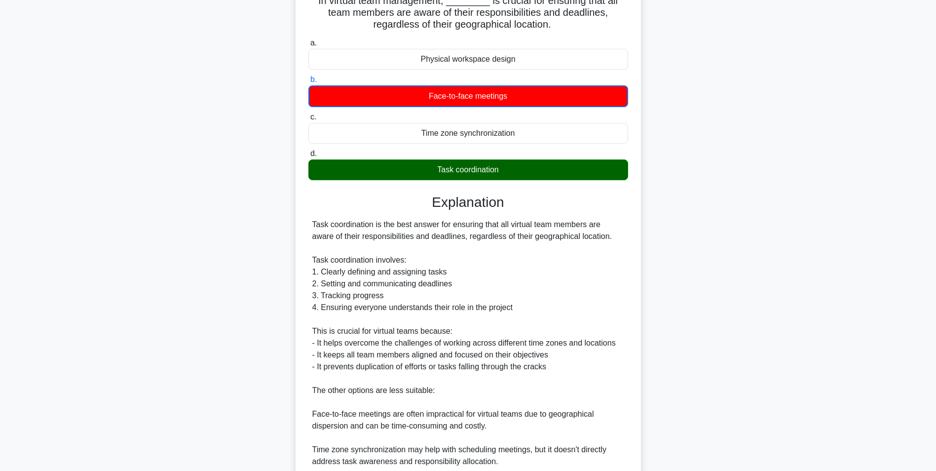
scroll to position [198, 0]
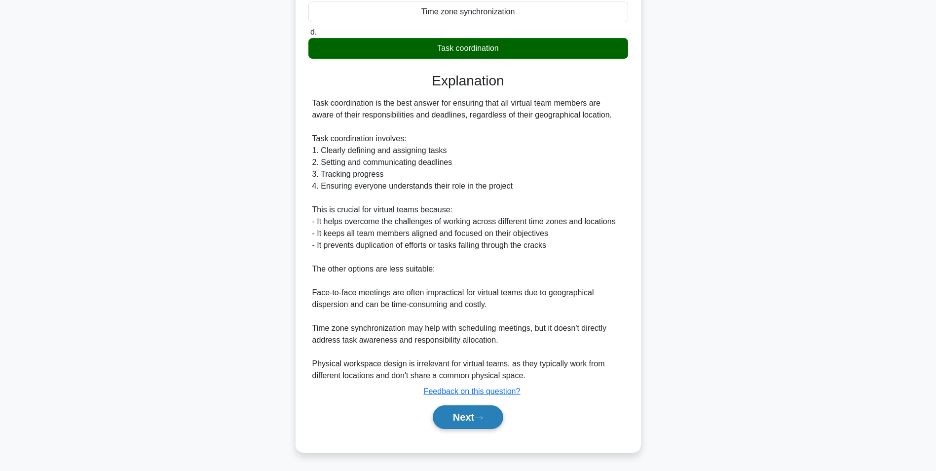
click at [463, 423] on button "Next" at bounding box center [468, 417] width 71 height 24
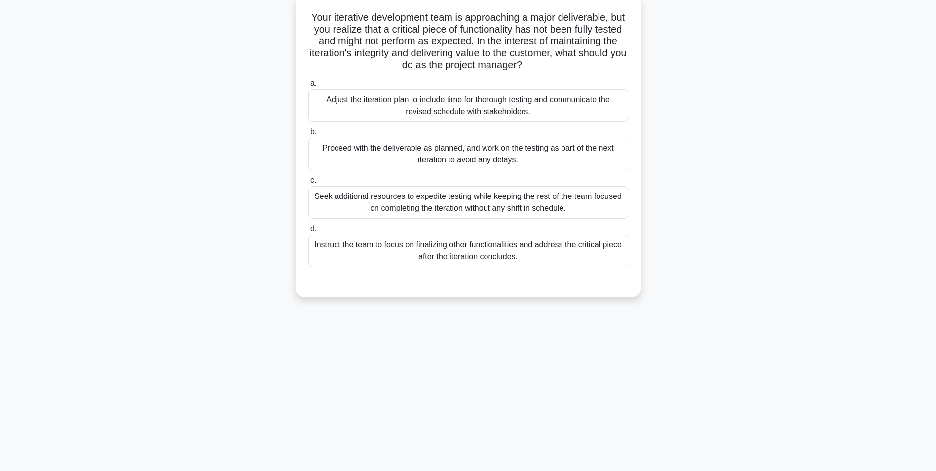
scroll to position [0, 0]
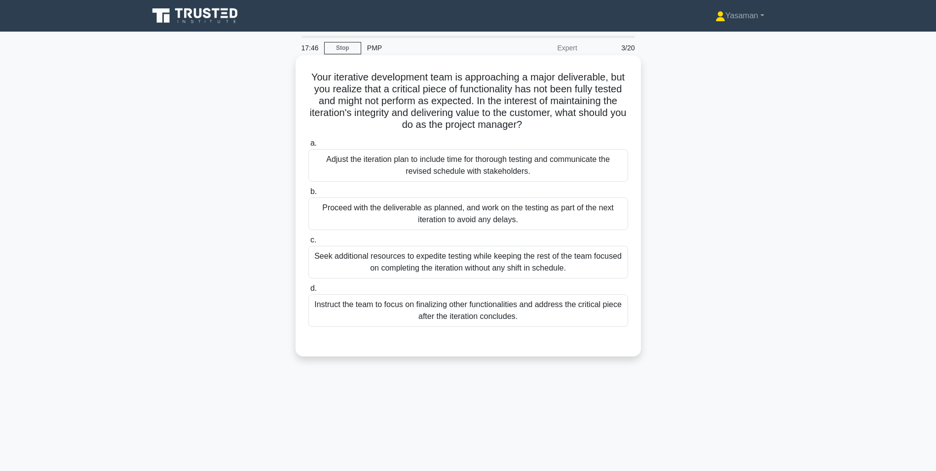
click at [504, 172] on div "Adjust the iteration plan to include time for thorough testing and communicate …" at bounding box center [468, 165] width 320 height 33
click at [308, 147] on input "a. Adjust the iteration plan to include time for thorough testing and communica…" at bounding box center [308, 143] width 0 height 6
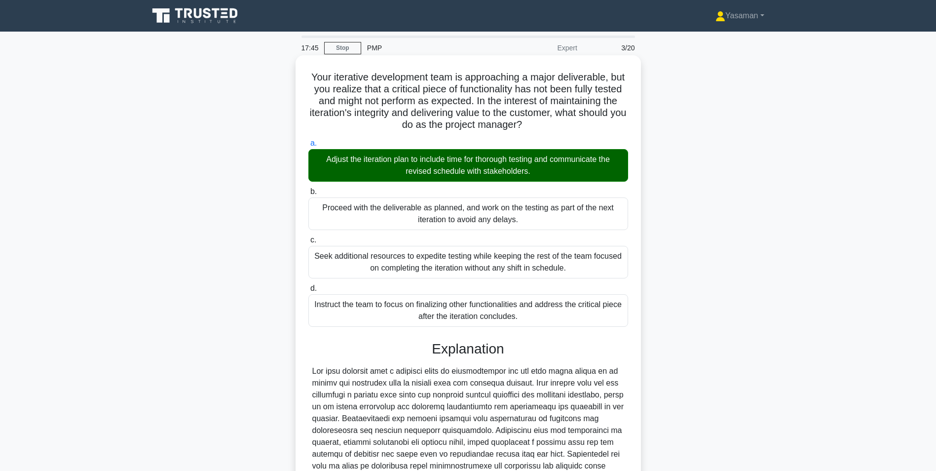
scroll to position [162, 0]
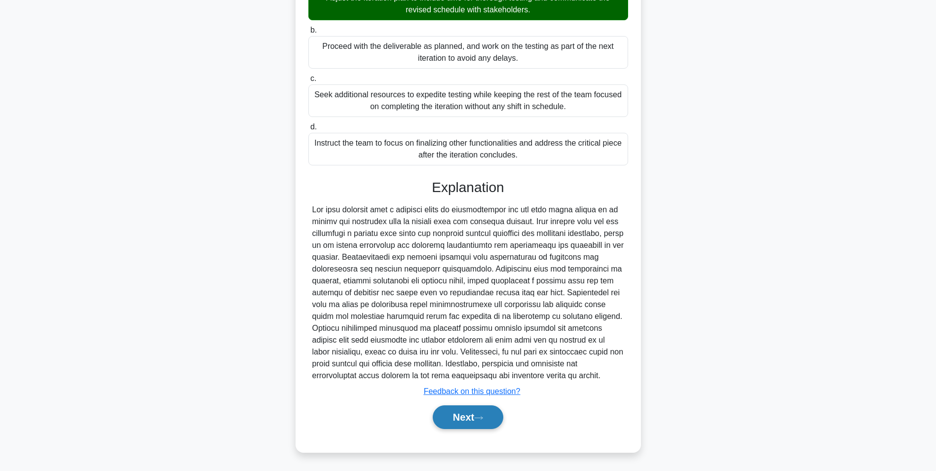
click at [471, 406] on button "Next" at bounding box center [468, 417] width 71 height 24
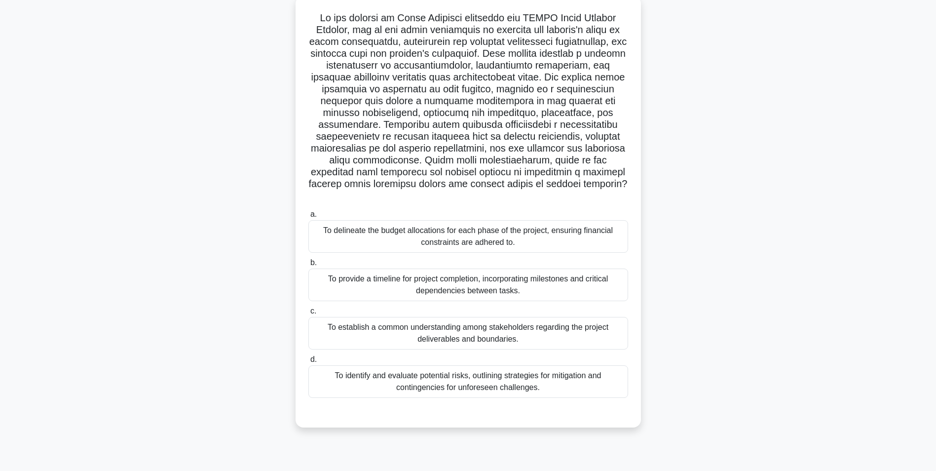
scroll to position [62, 0]
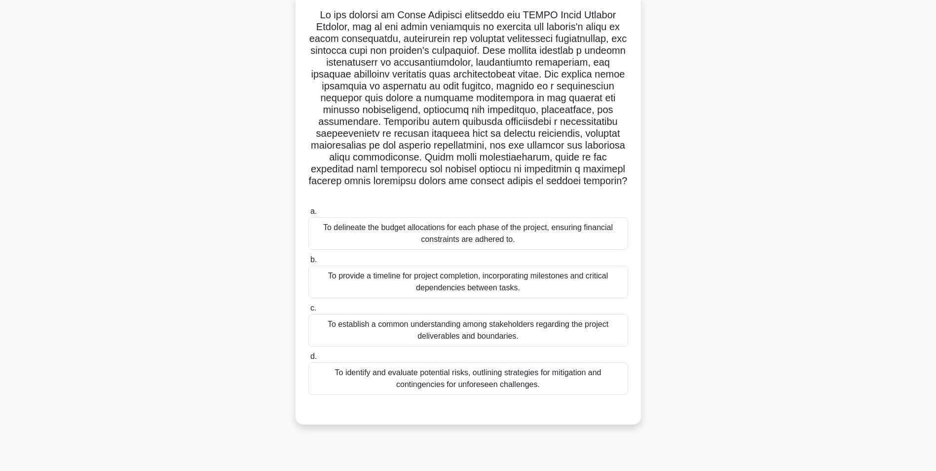
click at [338, 320] on div "To establish a common understanding among stakeholders regarding the project de…" at bounding box center [468, 330] width 320 height 33
click at [308, 311] on input "c. To establish a common understanding among stakeholders regarding the project…" at bounding box center [308, 308] width 0 height 6
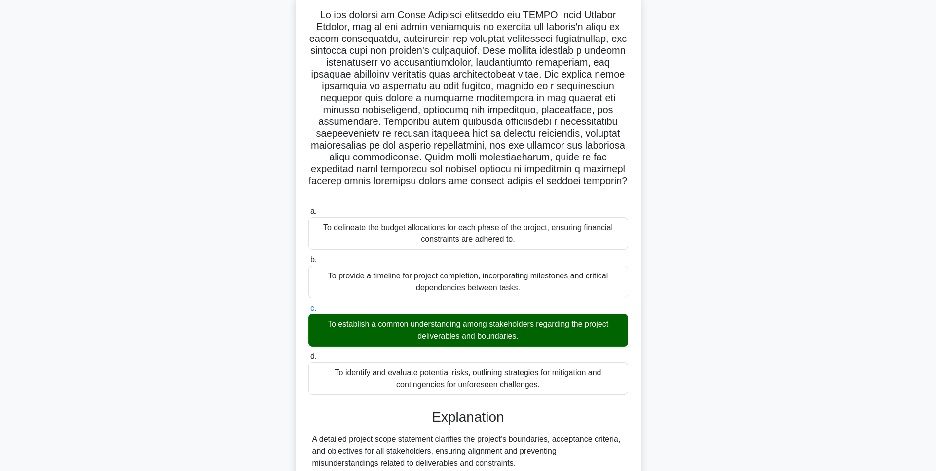
scroll to position [138, 0]
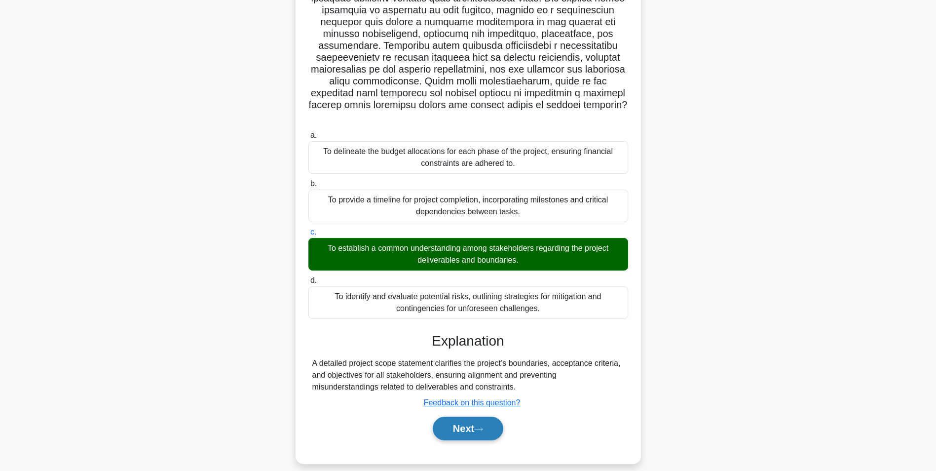
click at [451, 422] on button "Next" at bounding box center [468, 428] width 71 height 24
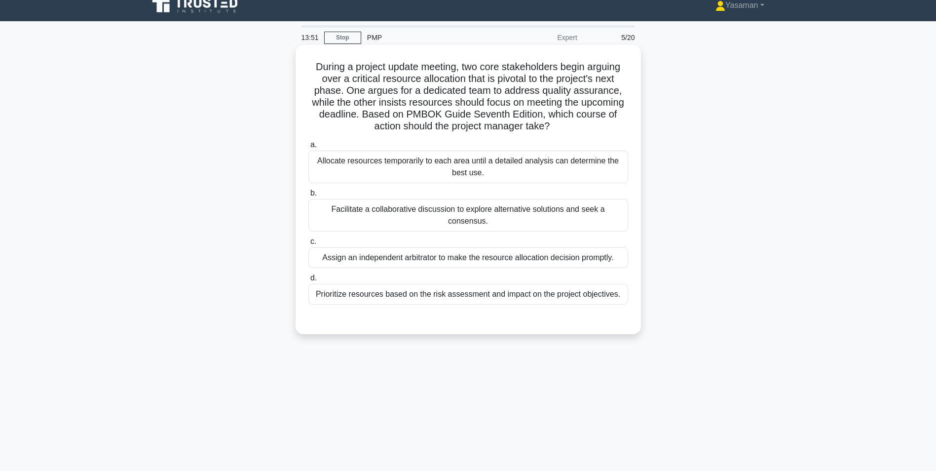
scroll to position [10, 0]
click at [392, 215] on div "Facilitate a collaborative discussion to explore alternative solutions and seek…" at bounding box center [468, 215] width 320 height 33
click at [308, 197] on input "b. Facilitate a collaborative discussion to explore alternative solutions and s…" at bounding box center [308, 193] width 0 height 6
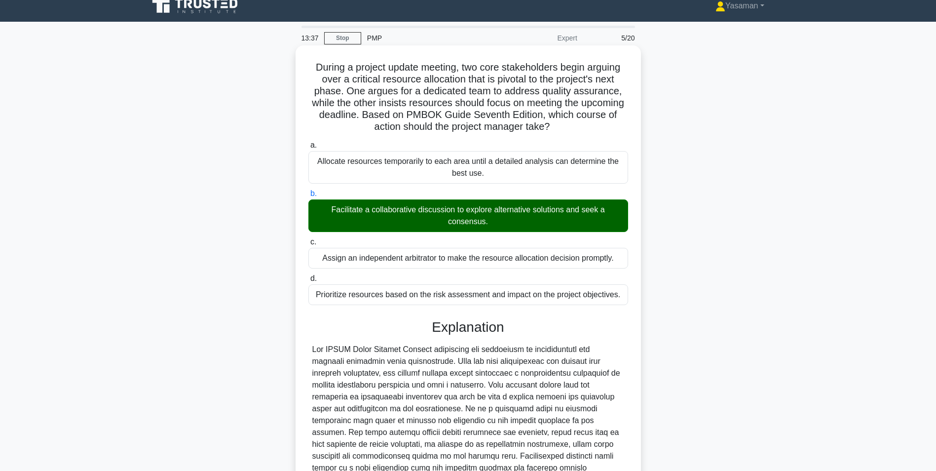
scroll to position [162, 0]
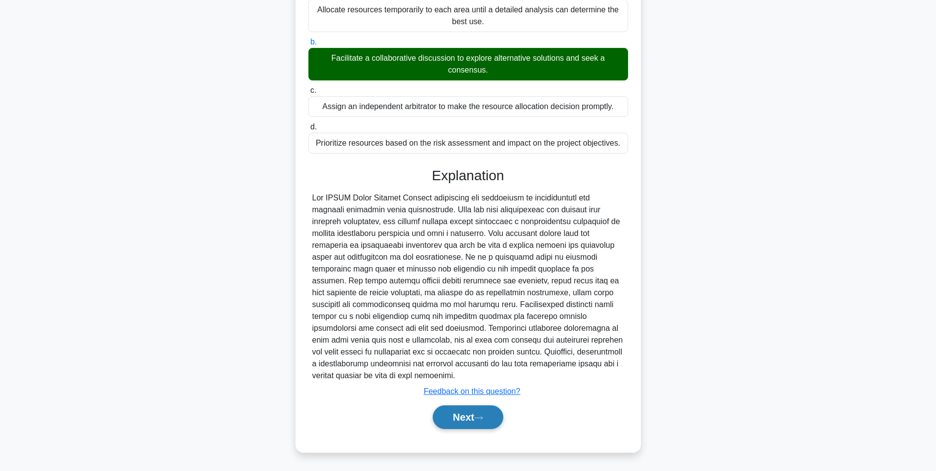
click at [450, 421] on button "Next" at bounding box center [468, 417] width 71 height 24
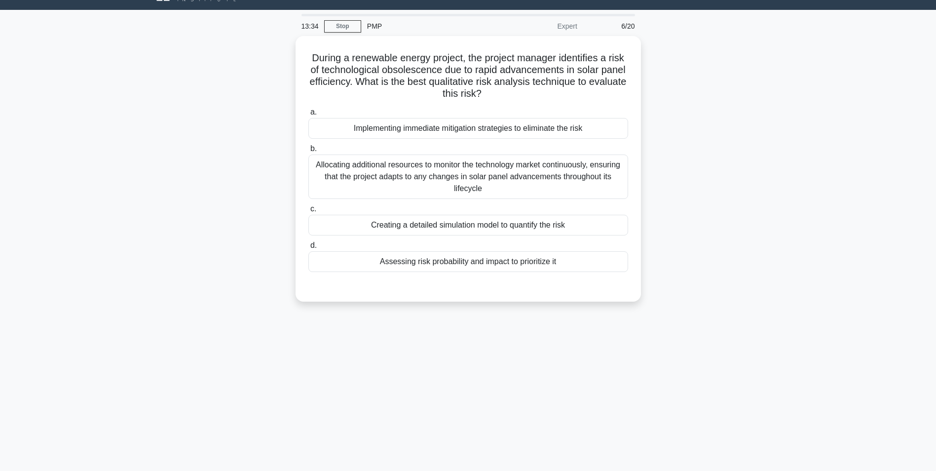
scroll to position [19, 0]
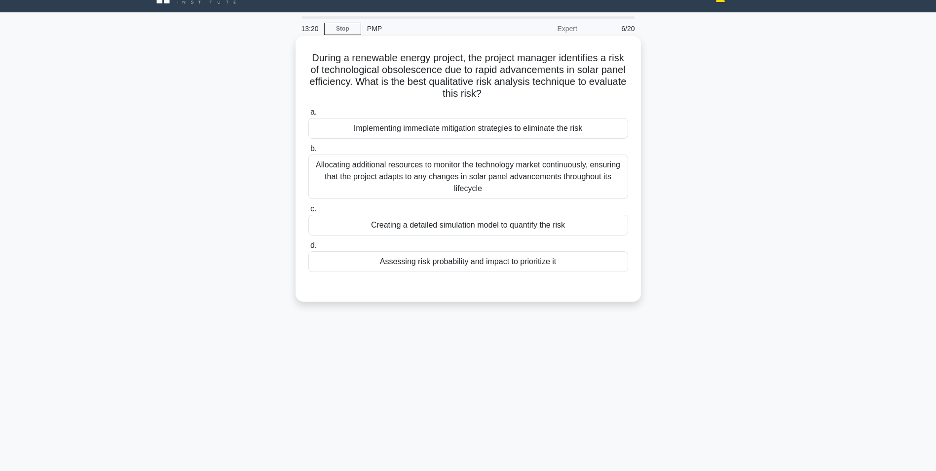
click at [510, 185] on div "Allocating additional resources to monitor the technology market continuously, …" at bounding box center [468, 176] width 320 height 44
click at [308, 152] on input "b. Allocating additional resources to monitor the technology market continuousl…" at bounding box center [308, 149] width 0 height 6
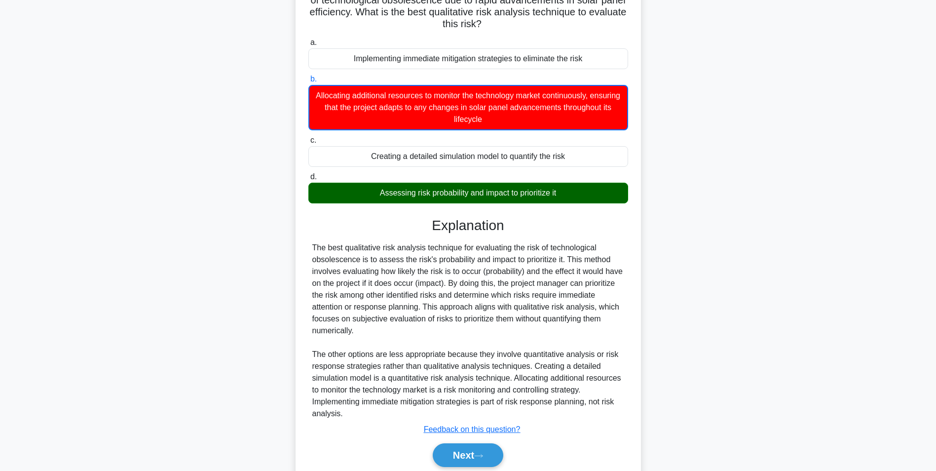
scroll to position [127, 0]
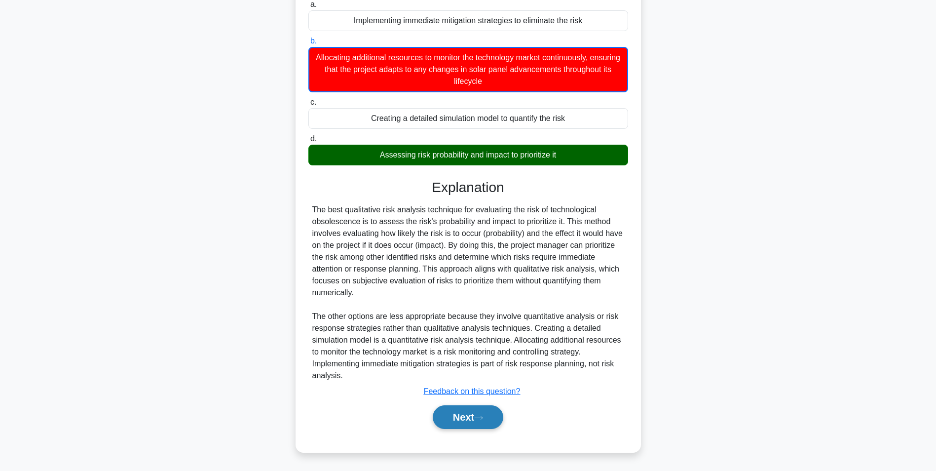
click at [454, 422] on button "Next" at bounding box center [468, 417] width 71 height 24
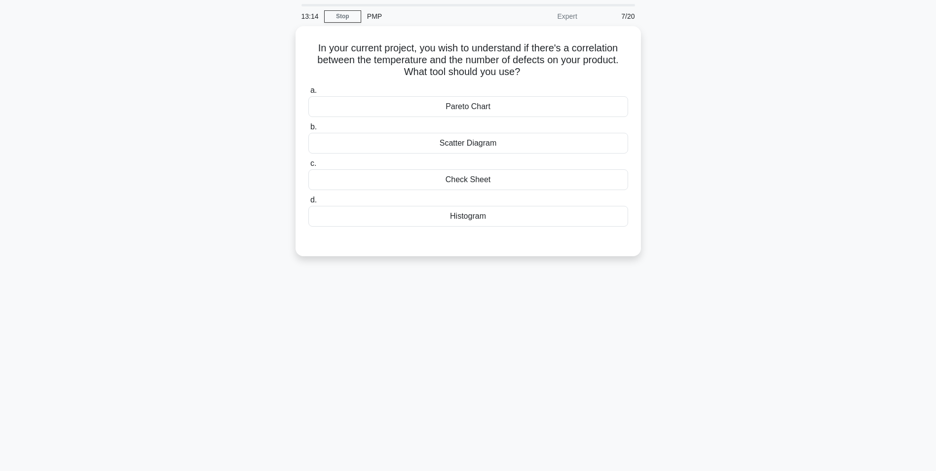
scroll to position [31, 0]
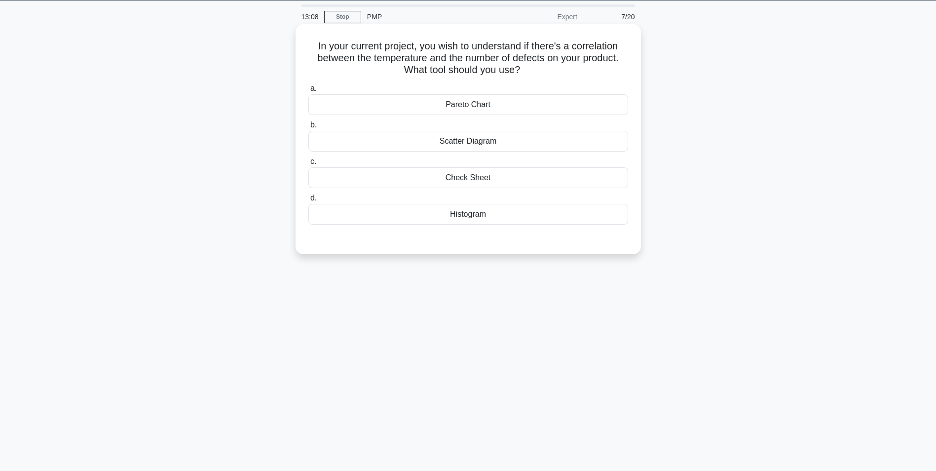
click at [517, 107] on div "Pareto Chart" at bounding box center [468, 104] width 320 height 21
click at [308, 92] on input "a. Pareto Chart" at bounding box center [308, 88] width 0 height 6
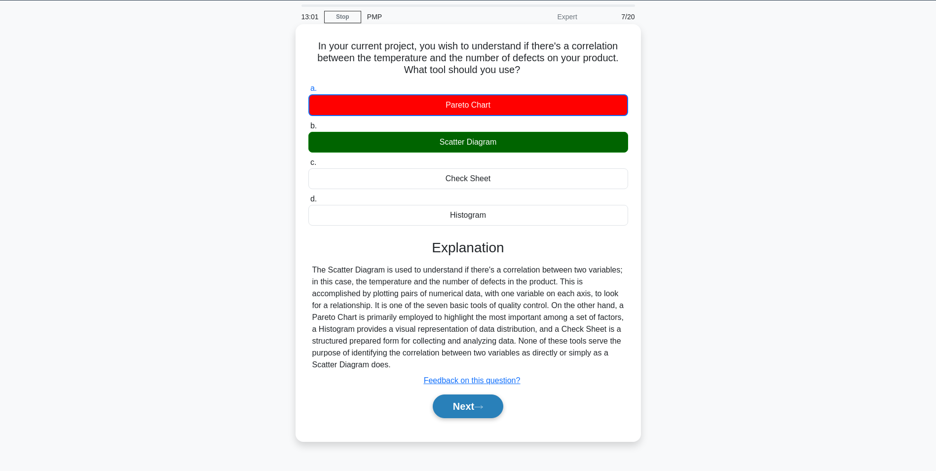
click at [456, 405] on button "Next" at bounding box center [468, 406] width 71 height 24
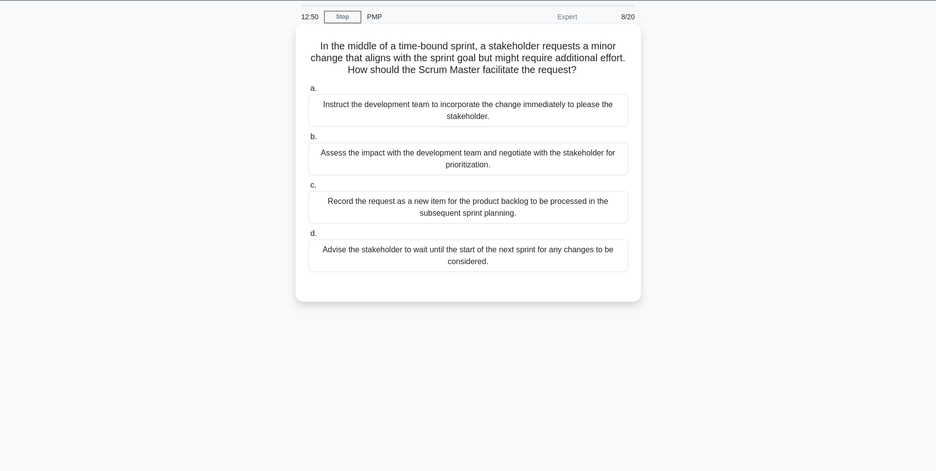
click at [519, 159] on div "Assess the impact with the development team and negotiate with the stakeholder …" at bounding box center [468, 159] width 320 height 33
click at [308, 140] on input "b. Assess the impact with the development team and negotiate with the stakehold…" at bounding box center [308, 137] width 0 height 6
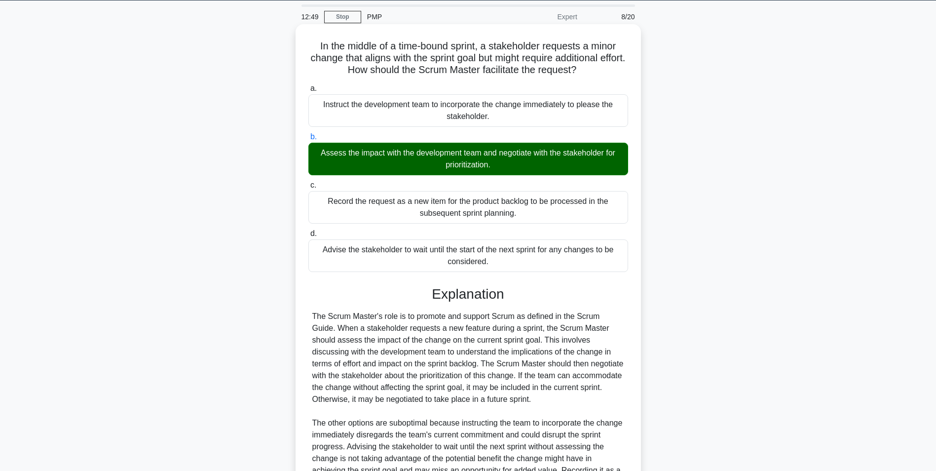
scroll to position [150, 0]
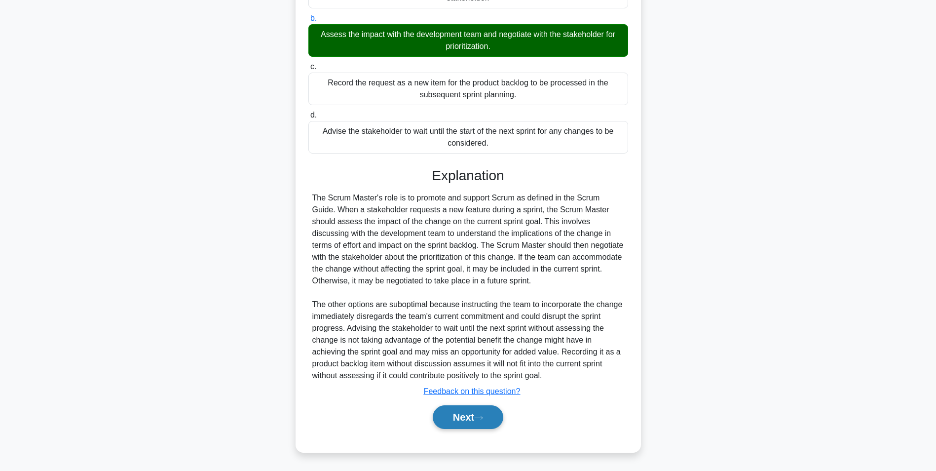
click at [468, 414] on button "Next" at bounding box center [468, 417] width 71 height 24
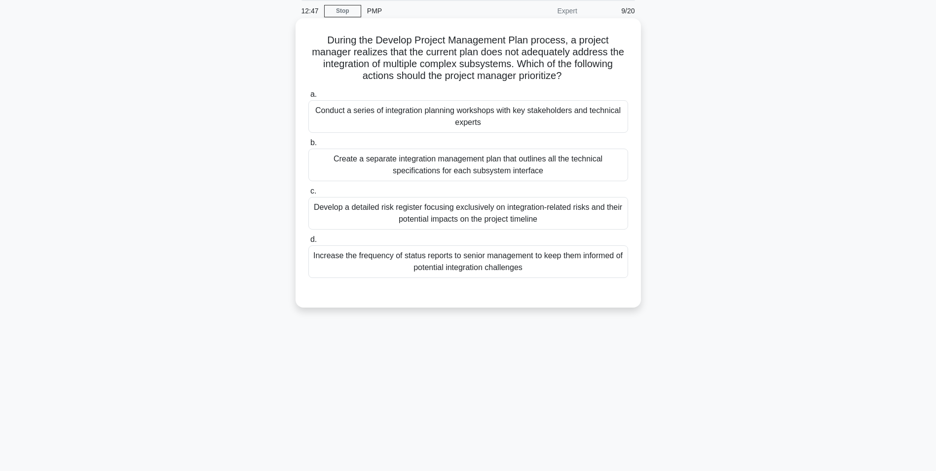
scroll to position [37, 0]
click at [520, 129] on div "Conduct a series of integration planning workshops with key stakeholders and te…" at bounding box center [468, 117] width 320 height 33
click at [308, 98] on input "a. Conduct a series of integration planning workshops with key stakeholders and…" at bounding box center [308, 95] width 0 height 6
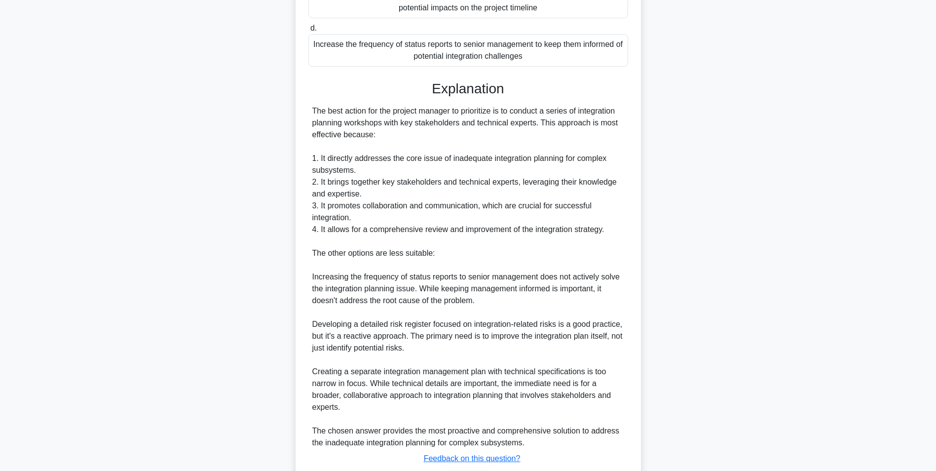
scroll to position [310, 0]
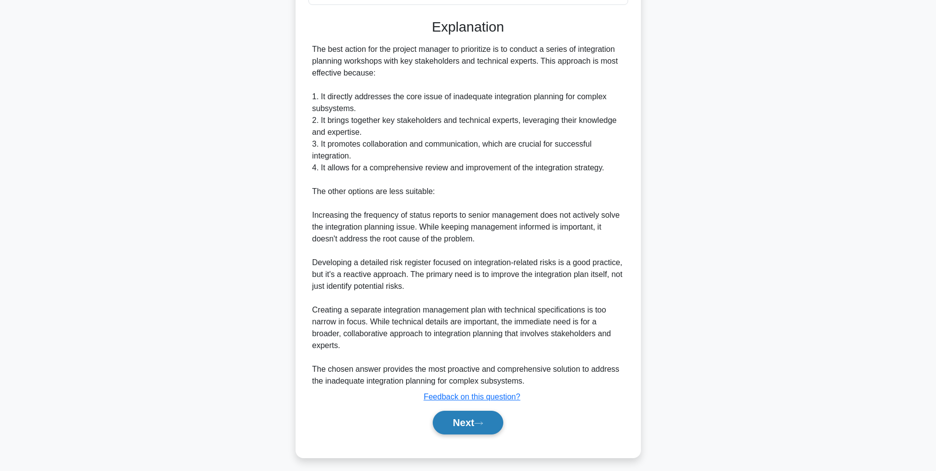
click at [477, 431] on button "Next" at bounding box center [468, 422] width 71 height 24
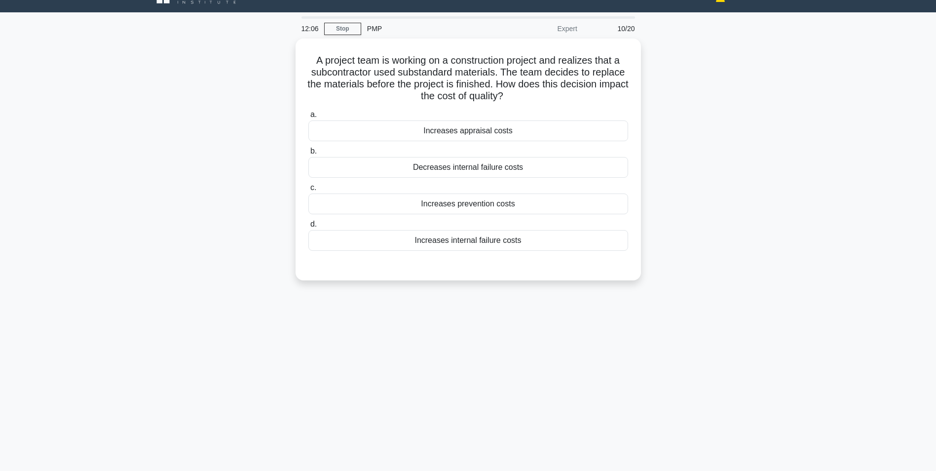
scroll to position [18, 0]
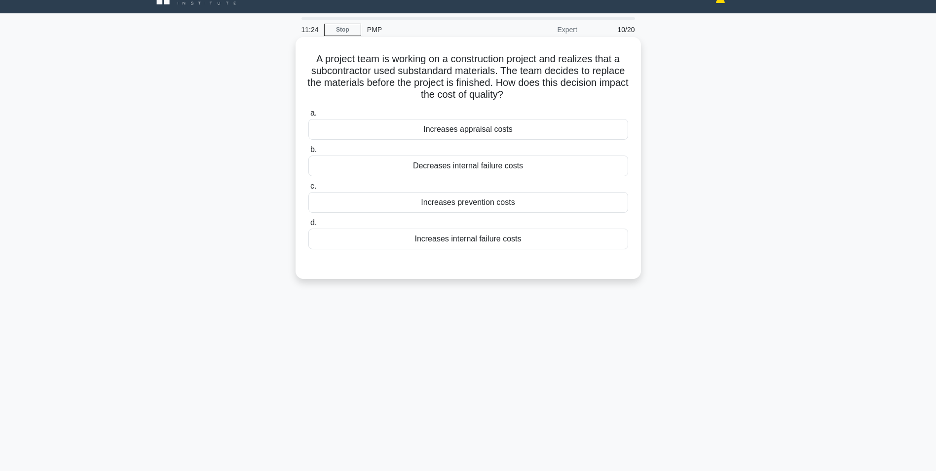
click at [583, 245] on div "Increases internal failure costs" at bounding box center [468, 238] width 320 height 21
click at [308, 226] on input "d. Increases internal failure costs" at bounding box center [308, 223] width 0 height 6
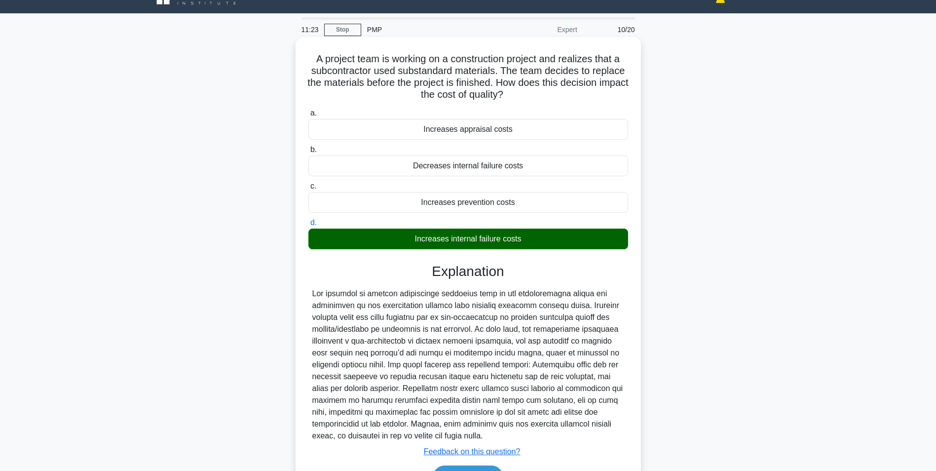
scroll to position [79, 0]
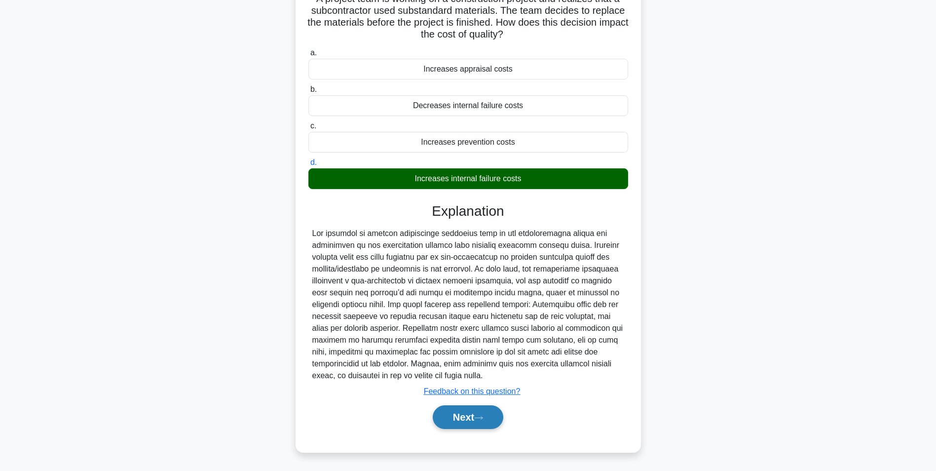
click at [503, 418] on button "Next" at bounding box center [468, 417] width 71 height 24
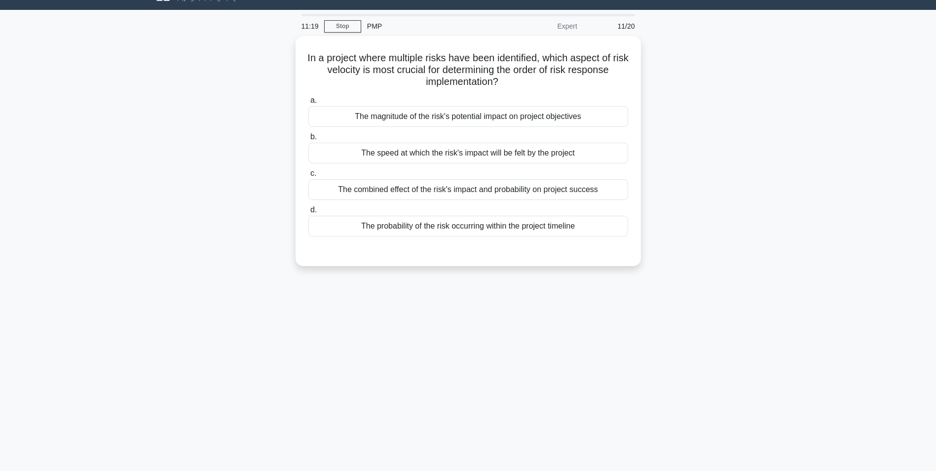
scroll to position [21, 0]
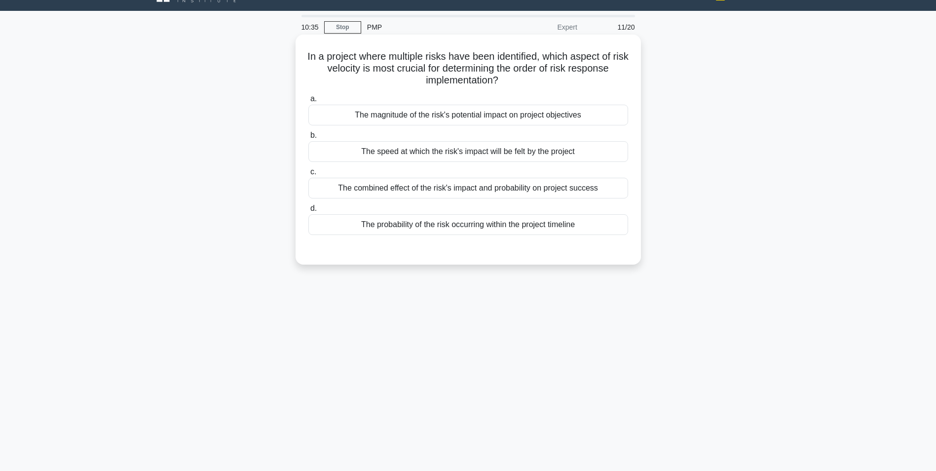
click at [542, 157] on div "The speed at which the risk's impact will be felt by the project" at bounding box center [468, 151] width 320 height 21
click at [308, 139] on input "b. The speed at which the risk's impact will be felt by the project" at bounding box center [308, 135] width 0 height 6
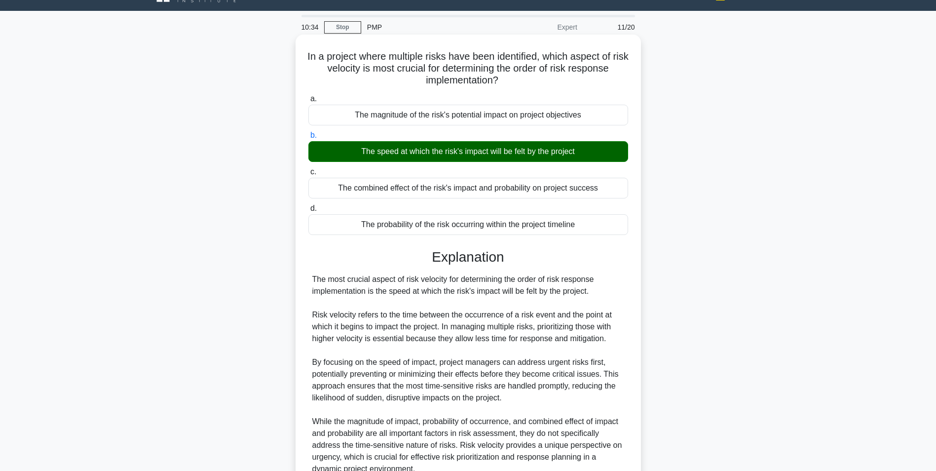
scroll to position [114, 0]
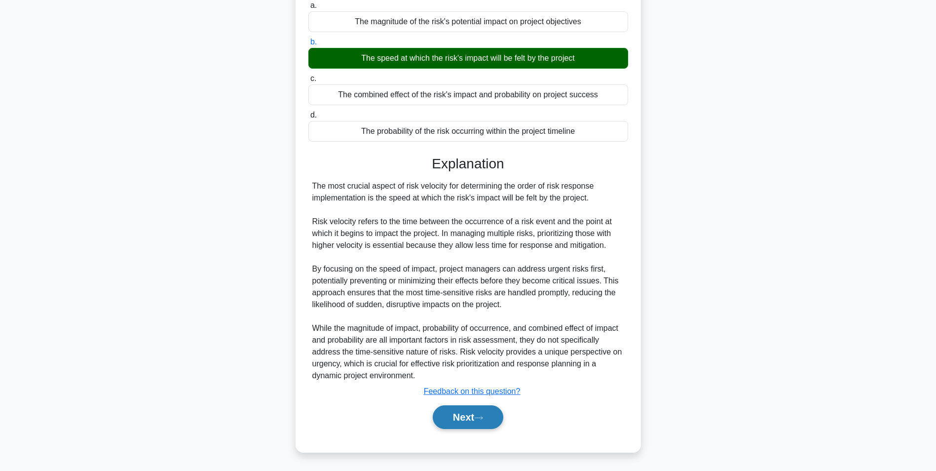
click at [469, 415] on button "Next" at bounding box center [468, 417] width 71 height 24
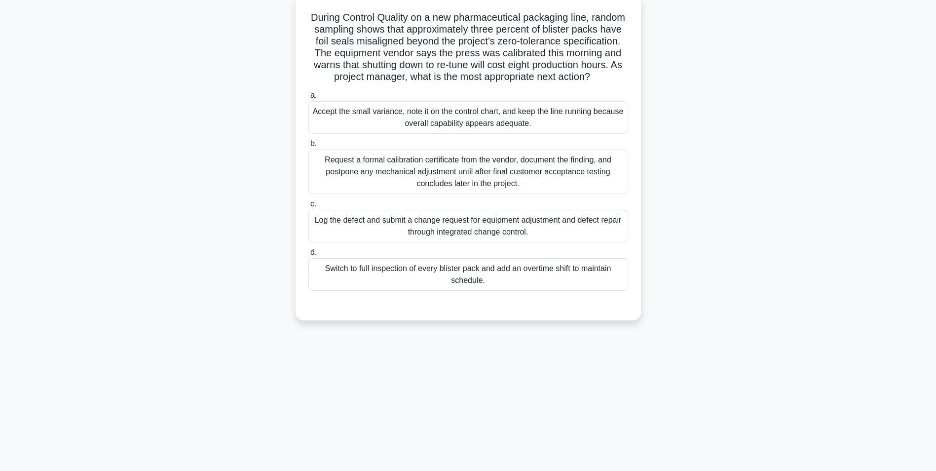
scroll to position [0, 0]
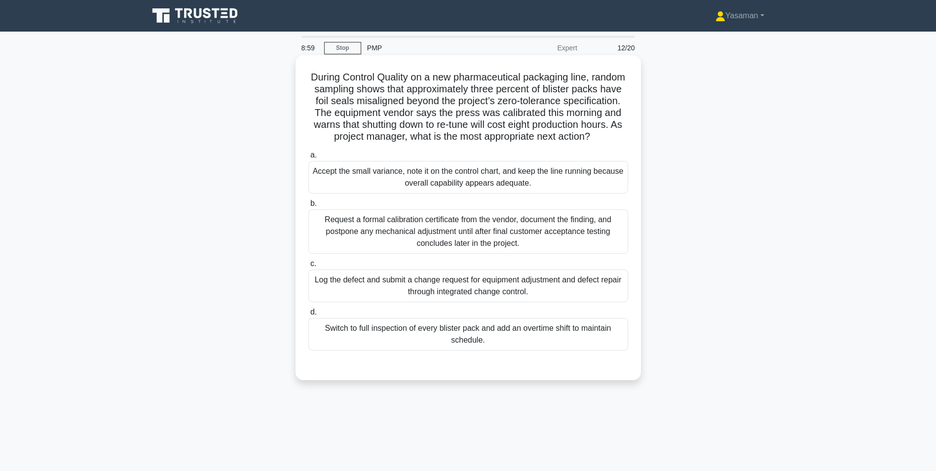
click at [590, 242] on div "Request a formal calibration certificate from the vendor, document the finding,…" at bounding box center [468, 231] width 320 height 44
click at [308, 207] on input "b. Request a formal calibration certificate from the vendor, document the findi…" at bounding box center [308, 203] width 0 height 6
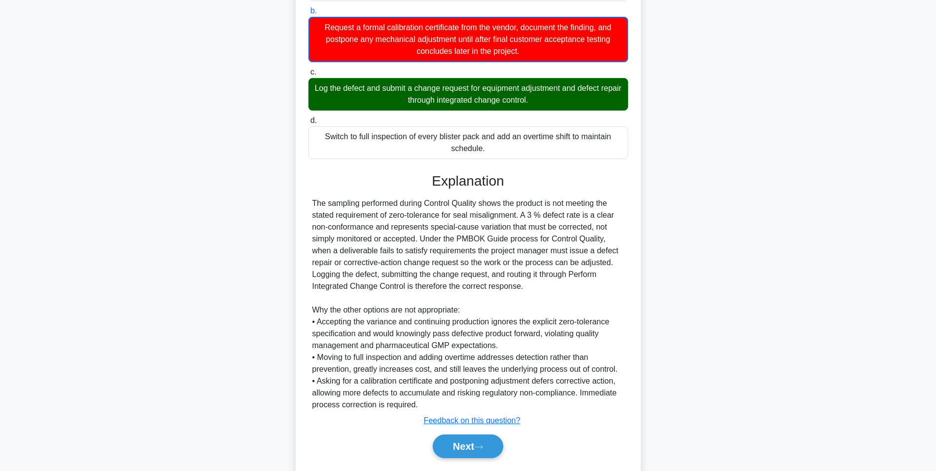
scroll to position [204, 0]
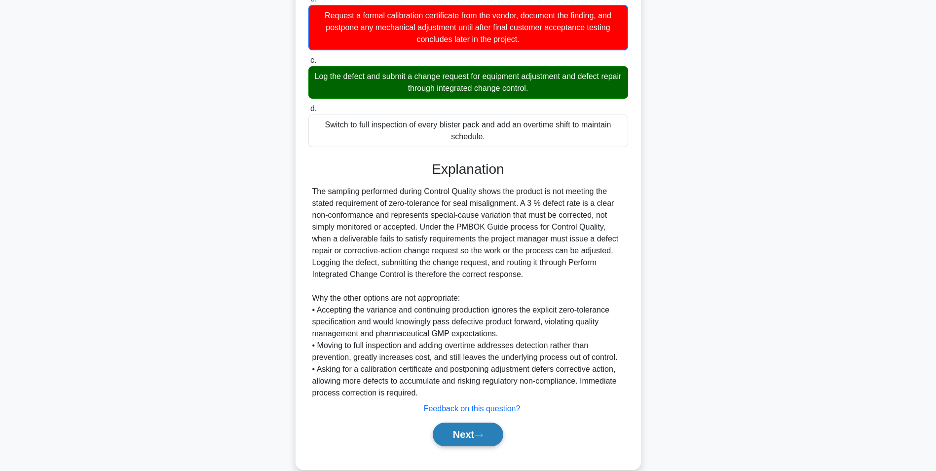
click at [479, 438] on icon at bounding box center [478, 434] width 9 height 5
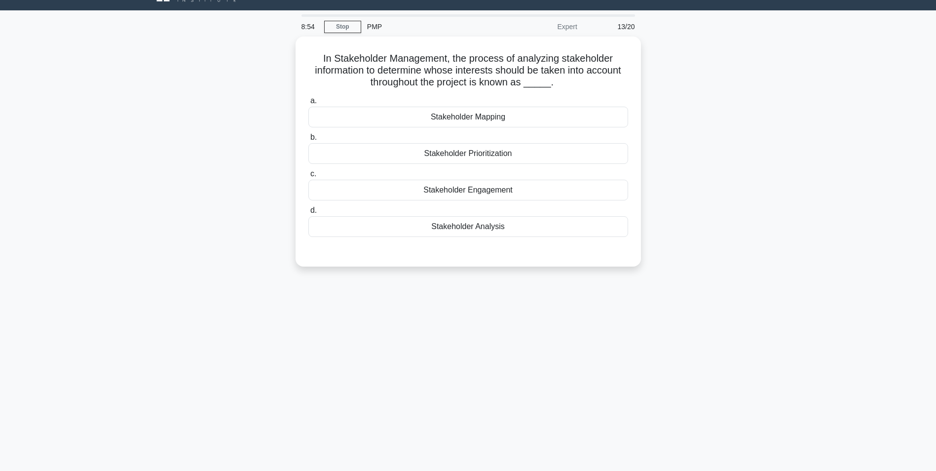
scroll to position [21, 0]
click at [546, 219] on div "Stakeholder Analysis" at bounding box center [468, 224] width 320 height 21
click at [308, 212] on input "d. Stakeholder Analysis" at bounding box center [308, 208] width 0 height 6
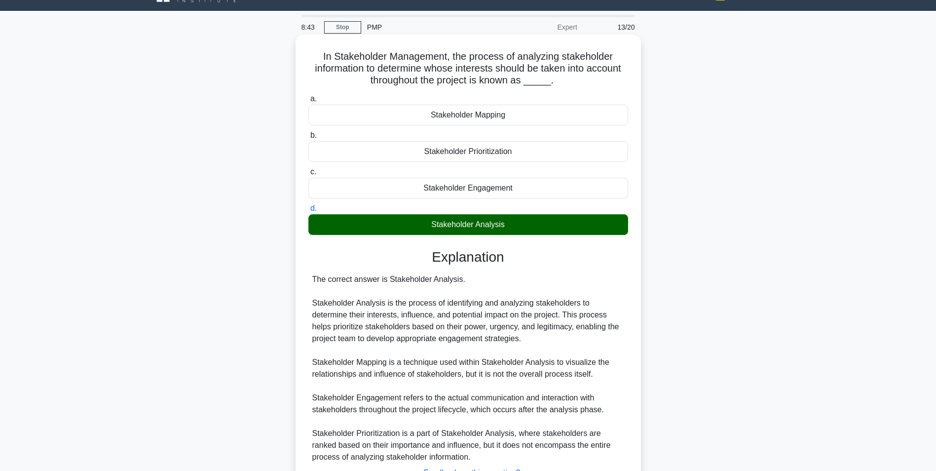
scroll to position [103, 0]
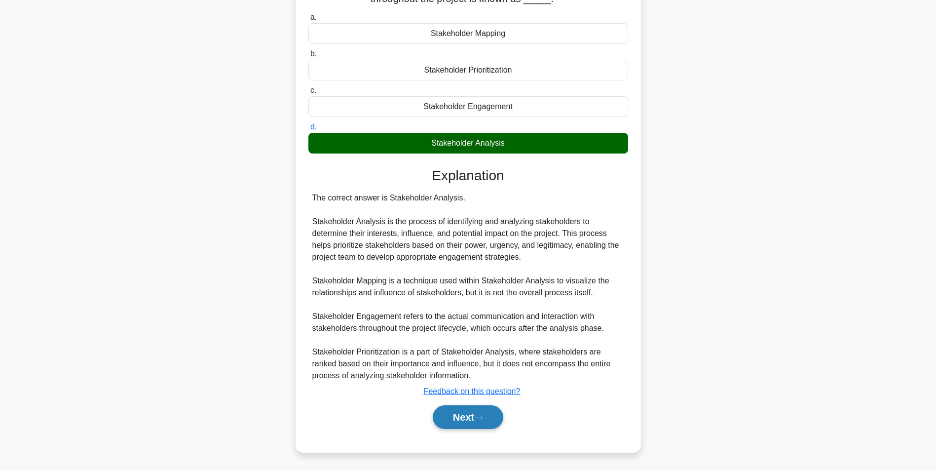
click at [482, 420] on icon at bounding box center [478, 417] width 9 height 5
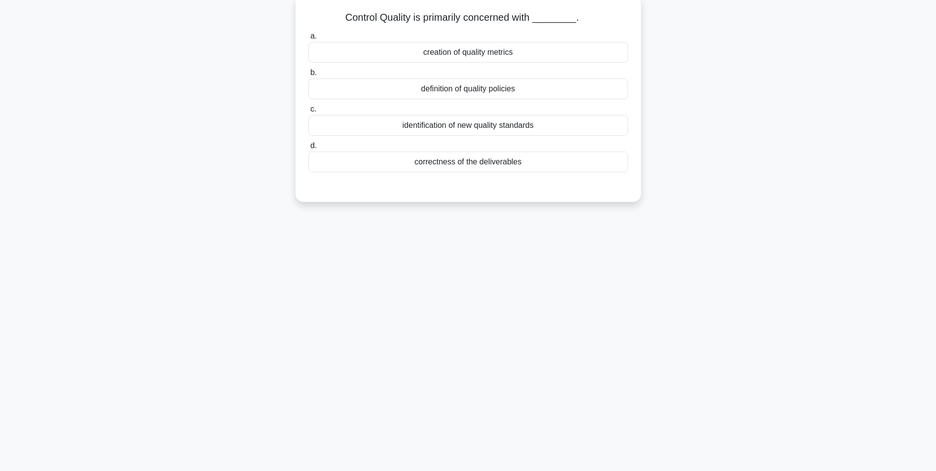
scroll to position [0, 0]
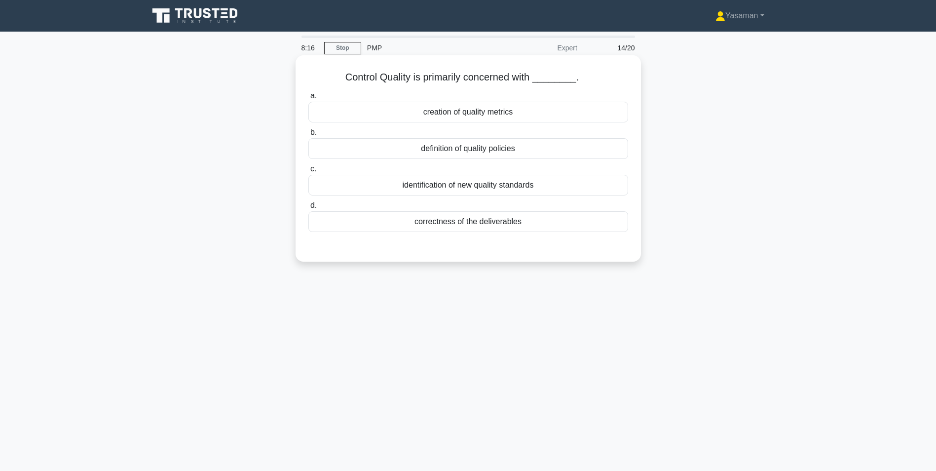
click at [552, 111] on div "creation of quality metrics" at bounding box center [468, 112] width 320 height 21
click at [308, 99] on input "a. creation of quality metrics" at bounding box center [308, 96] width 0 height 6
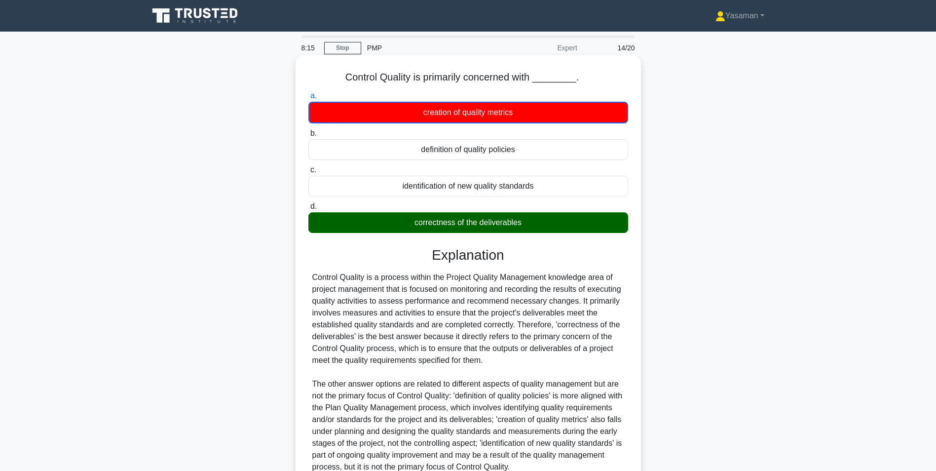
scroll to position [92, 0]
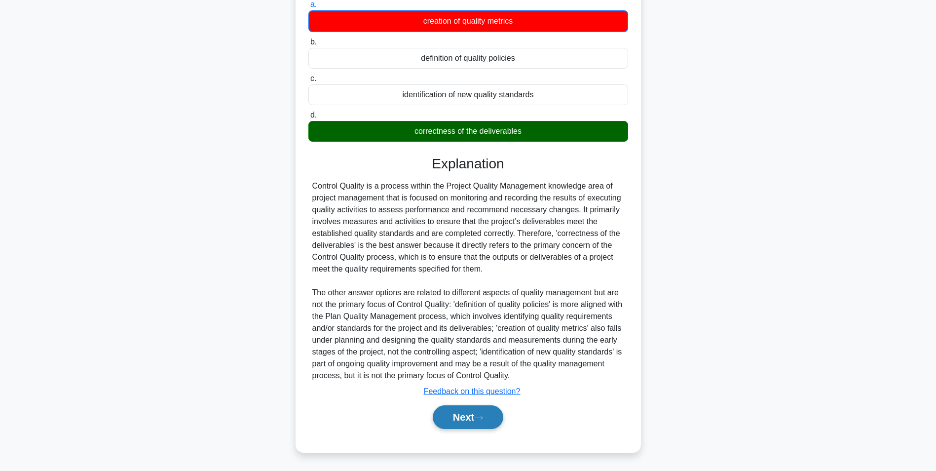
click at [452, 420] on button "Next" at bounding box center [468, 417] width 71 height 24
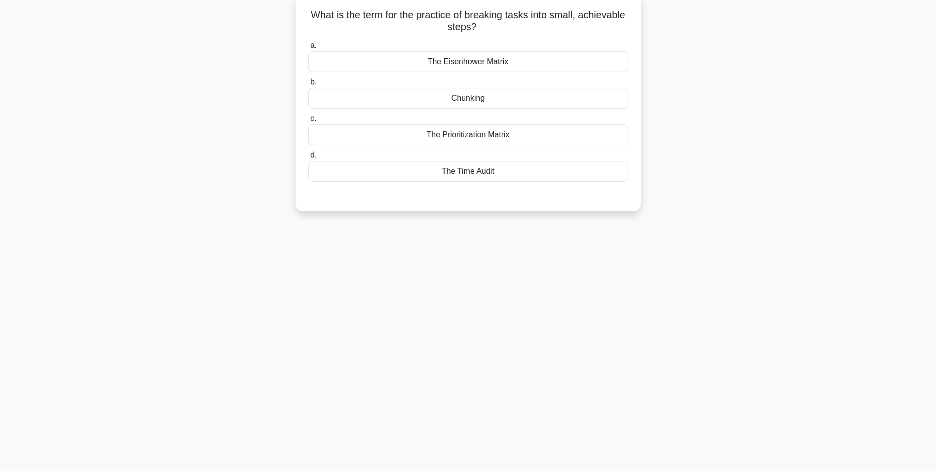
click at [489, 138] on div "The Prioritization Matrix" at bounding box center [468, 134] width 320 height 21
click at [308, 122] on input "c. The Prioritization Matrix" at bounding box center [308, 118] width 0 height 6
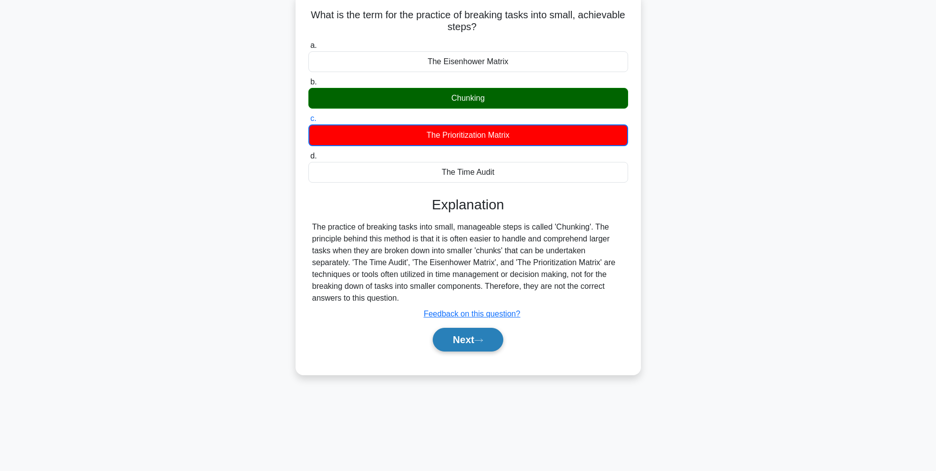
click at [464, 346] on button "Next" at bounding box center [468, 340] width 71 height 24
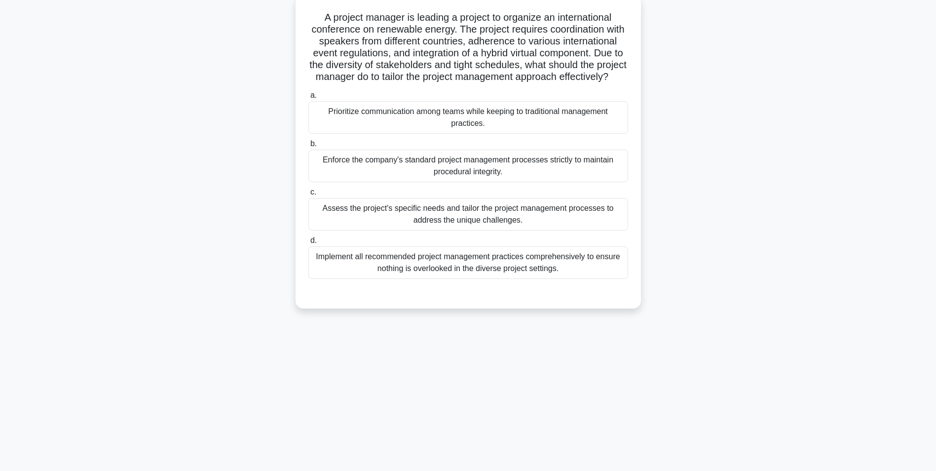
scroll to position [0, 0]
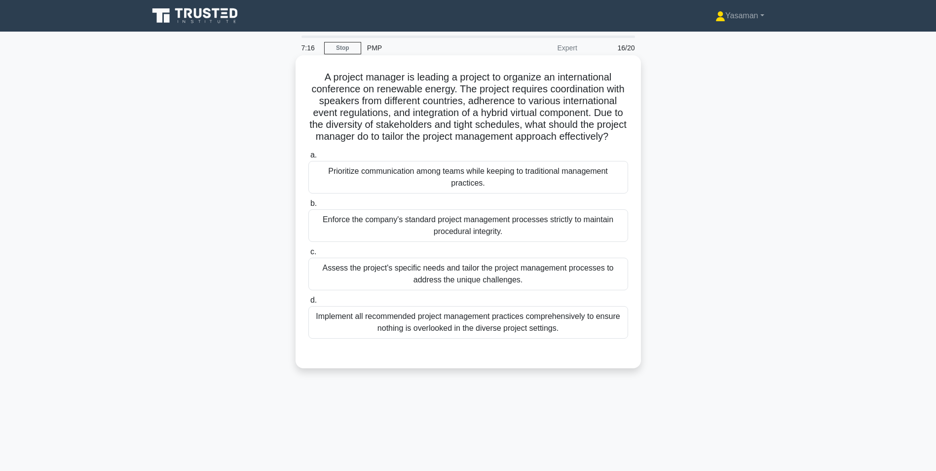
click at [503, 191] on div "Prioritize communication among teams while keeping to traditional management pr…" at bounding box center [468, 177] width 320 height 33
click at [308, 158] on input "a. Prioritize communication among teams while keeping to traditional management…" at bounding box center [308, 155] width 0 height 6
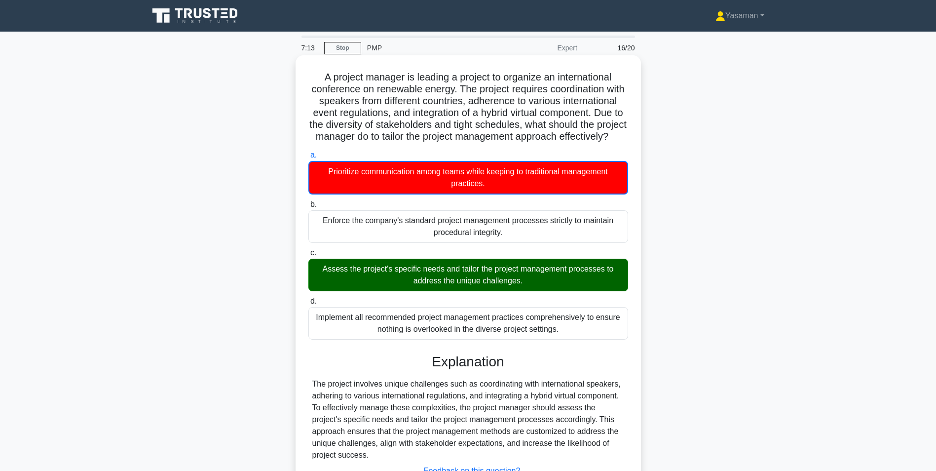
scroll to position [92, 0]
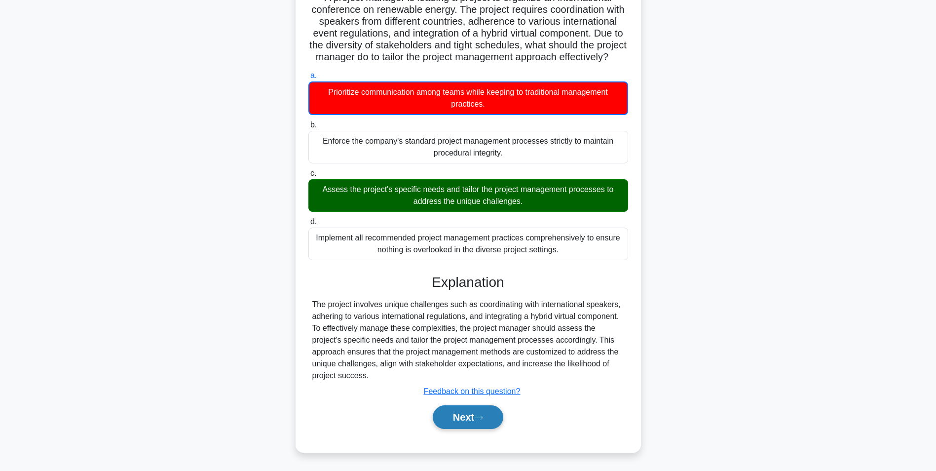
click at [455, 417] on button "Next" at bounding box center [468, 417] width 71 height 24
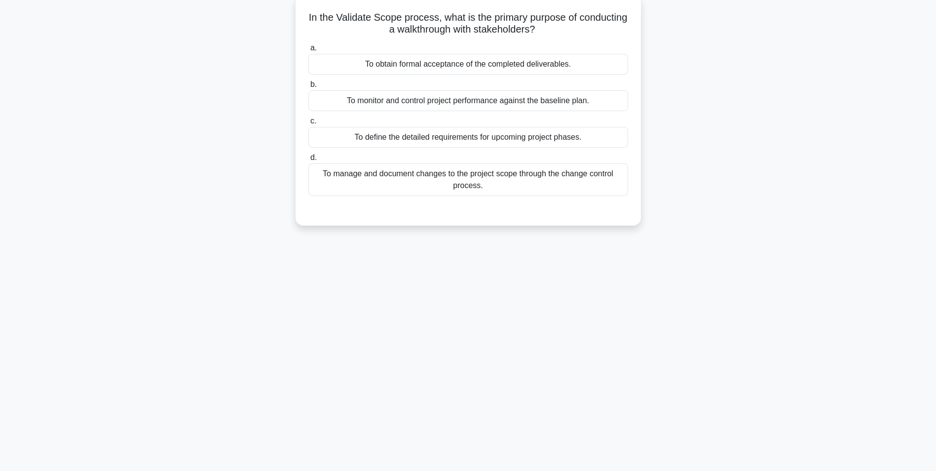
scroll to position [0, 0]
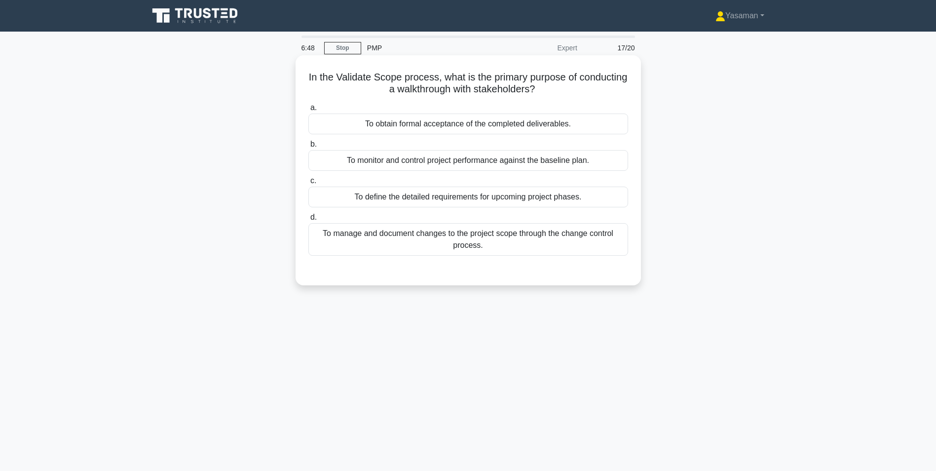
click at [503, 195] on div "To define the detailed requirements for upcoming project phases." at bounding box center [468, 196] width 320 height 21
click at [308, 184] on input "c. To define the detailed requirements for upcoming project phases." at bounding box center [308, 181] width 0 height 6
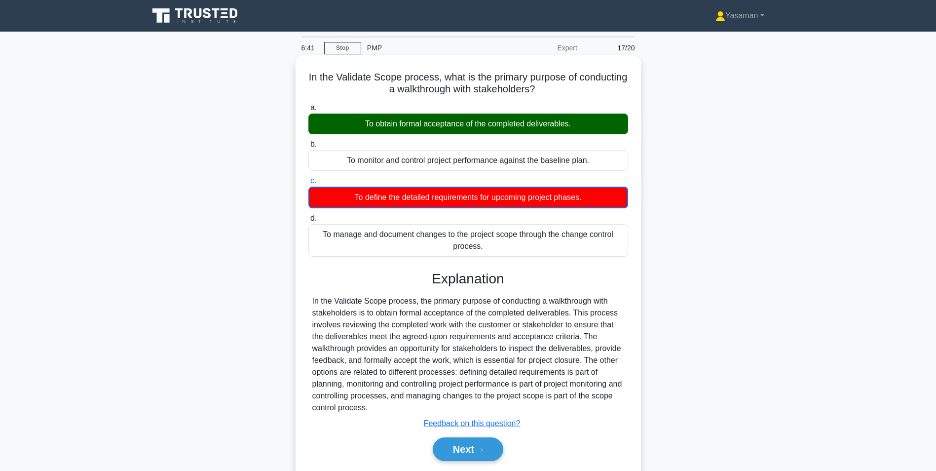
click at [496, 225] on div "To manage and document changes to the project scope through the change control …" at bounding box center [468, 240] width 320 height 33
click at [308, 222] on input "d. To manage and document changes to the project scope through the change contr…" at bounding box center [308, 218] width 0 height 6
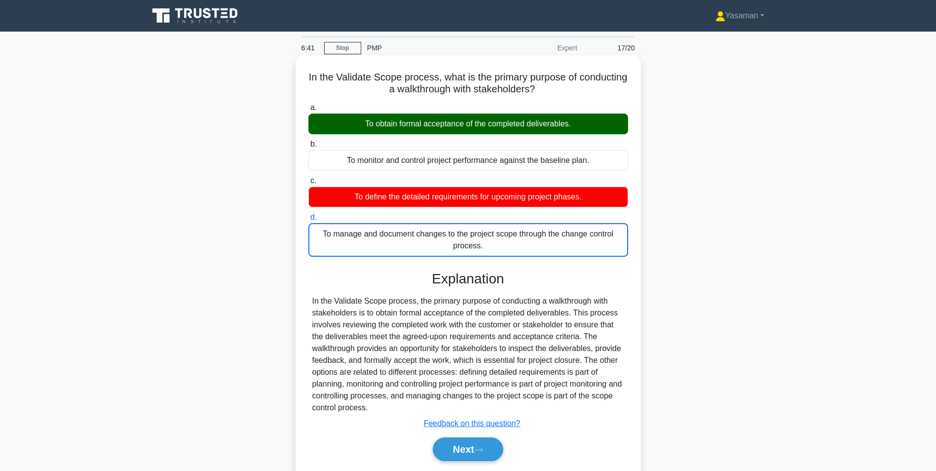
click at [496, 225] on div "To manage and document changes to the project scope through the change control …" at bounding box center [468, 240] width 320 height 34
click at [308, 221] on input "d. To manage and document changes to the project scope through the change contr…" at bounding box center [308, 217] width 0 height 6
click at [496, 225] on label "d. To manage and document changes to the project scope through the change contr…" at bounding box center [468, 233] width 320 height 45
click at [308, 221] on input "d. To manage and document changes to the project scope through the change contr…" at bounding box center [308, 217] width 0 height 6
click at [496, 225] on div "To manage and document changes to the project scope through the change control …" at bounding box center [468, 240] width 320 height 34
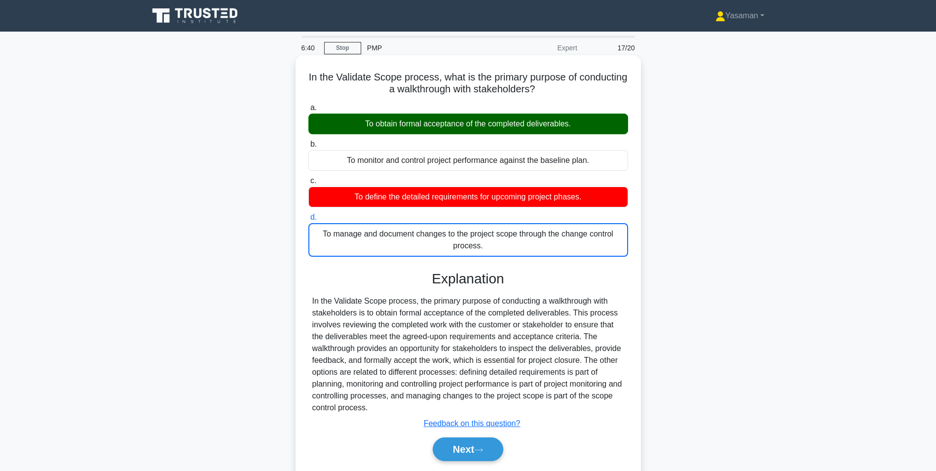
click at [308, 221] on input "d. To manage and document changes to the project scope through the change contr…" at bounding box center [308, 217] width 0 height 6
drag, startPoint x: 496, startPoint y: 225, endPoint x: 494, endPoint y: 257, distance: 32.2
click at [494, 257] on div "To manage and document changes to the project scope through the change control …" at bounding box center [468, 240] width 320 height 34
click at [308, 221] on input "d. To manage and document changes to the project scope through the change contr…" at bounding box center [308, 217] width 0 height 6
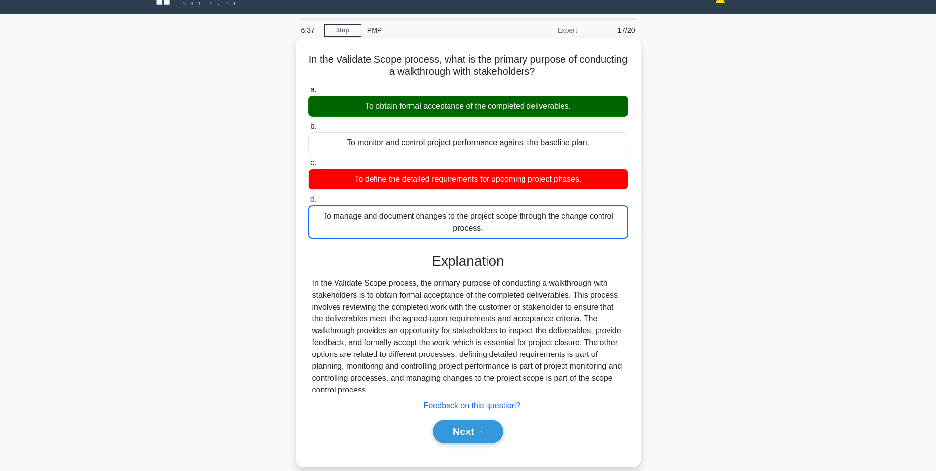
scroll to position [17, 0]
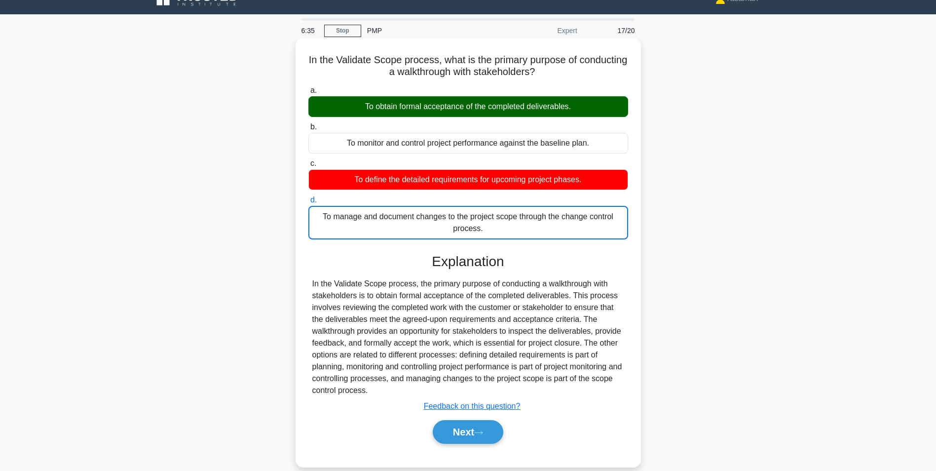
click at [440, 289] on div "In the Validate Scope process, the primary purpose of conducting a walkthrough …" at bounding box center [468, 337] width 312 height 118
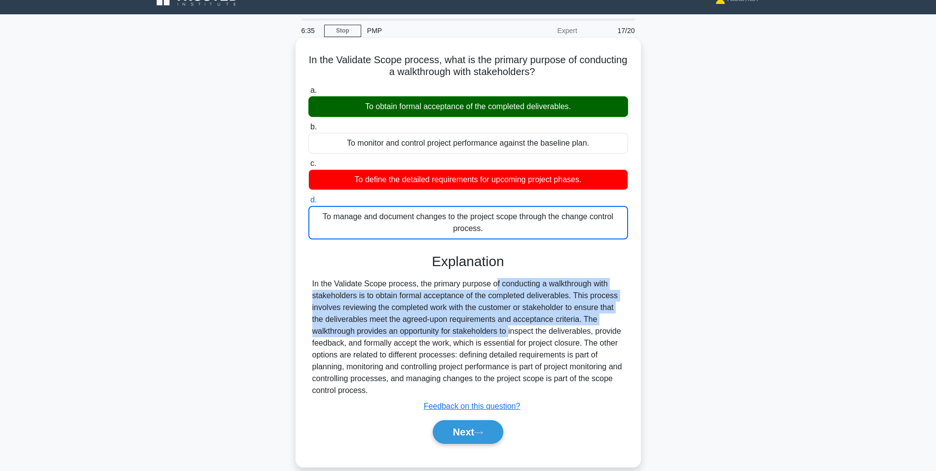
drag, startPoint x: 440, startPoint y: 289, endPoint x: 443, endPoint y: 338, distance: 49.9
click at [443, 338] on div "In the Validate Scope process, the primary purpose of conducting a walkthrough …" at bounding box center [468, 337] width 312 height 118
click at [522, 320] on div "In the Validate Scope process, the primary purpose of conducting a walkthrough …" at bounding box center [468, 337] width 312 height 118
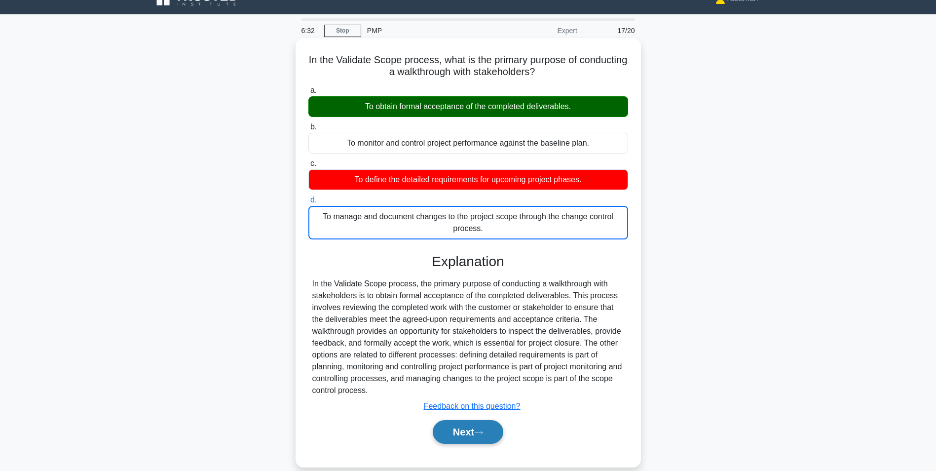
click at [483, 438] on button "Next" at bounding box center [468, 432] width 71 height 24
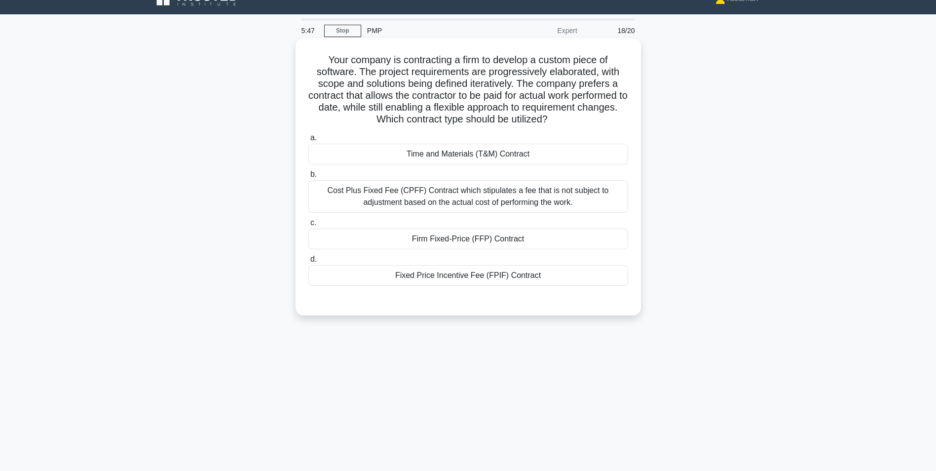
click at [528, 158] on div "Time and Materials (T&M) Contract" at bounding box center [468, 154] width 320 height 21
click at [308, 141] on input "a. Time and Materials (T&M) Contract" at bounding box center [308, 138] width 0 height 6
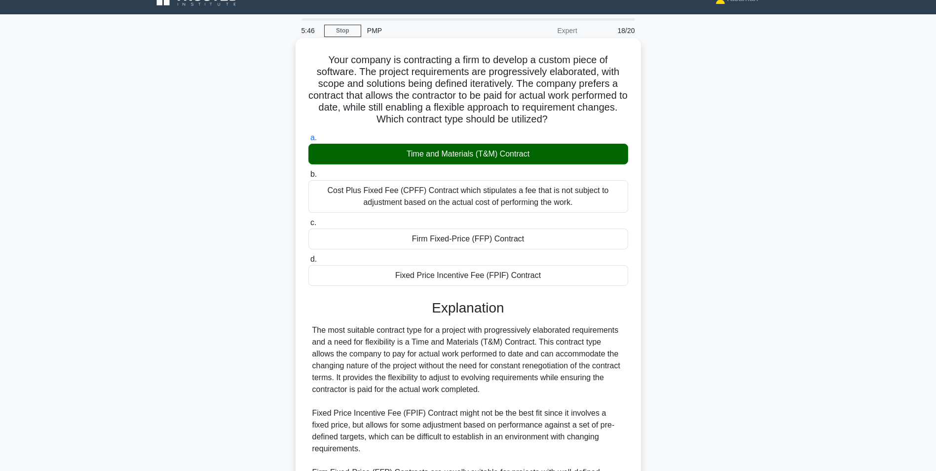
scroll to position [186, 0]
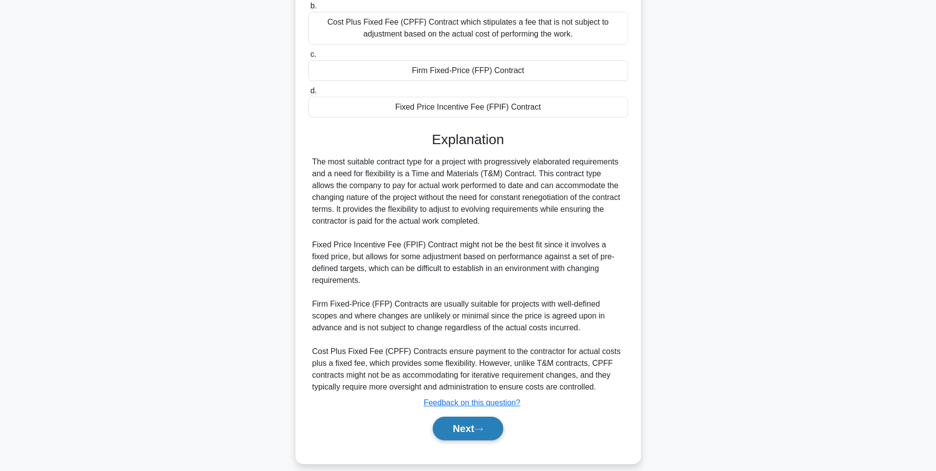
click at [483, 416] on button "Next" at bounding box center [468, 428] width 71 height 24
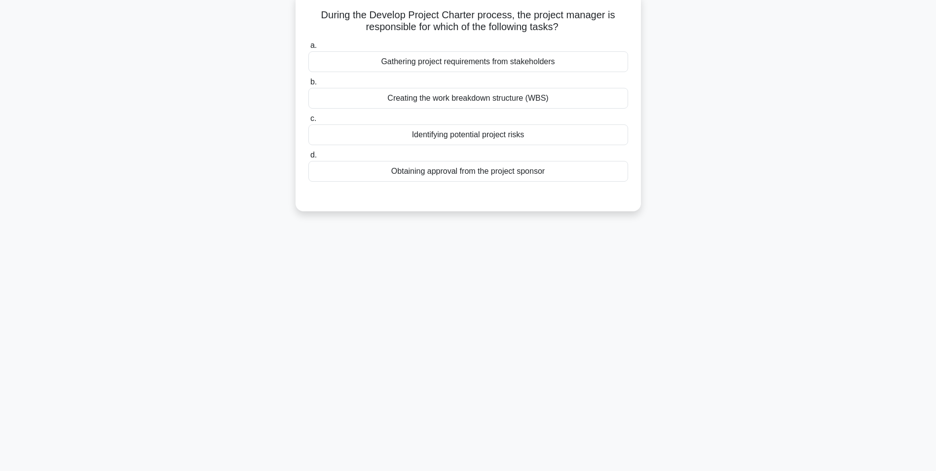
scroll to position [0, 0]
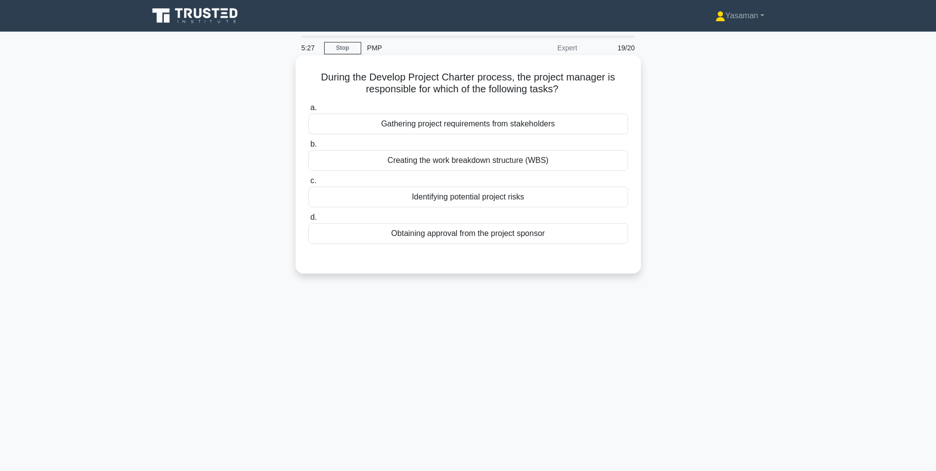
click at [499, 238] on div "Obtaining approval from the project sponsor" at bounding box center [468, 233] width 320 height 21
click at [308, 221] on input "d. Obtaining approval from the project sponsor" at bounding box center [308, 217] width 0 height 6
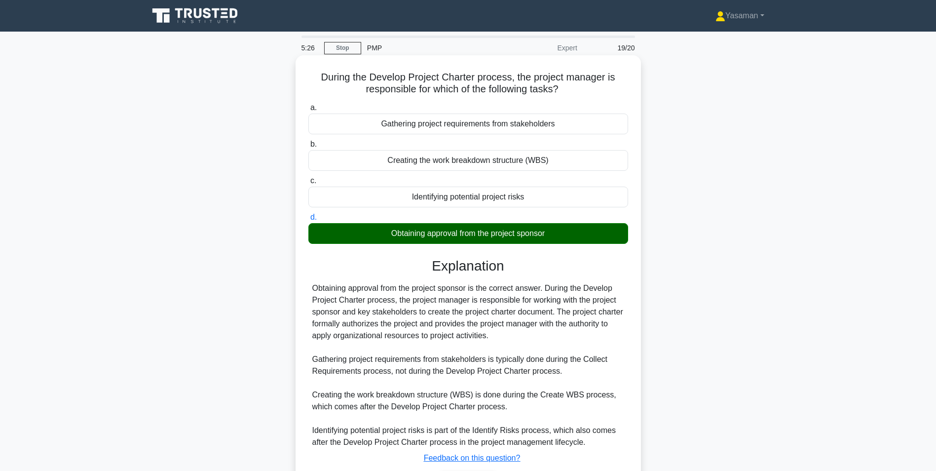
scroll to position [67, 0]
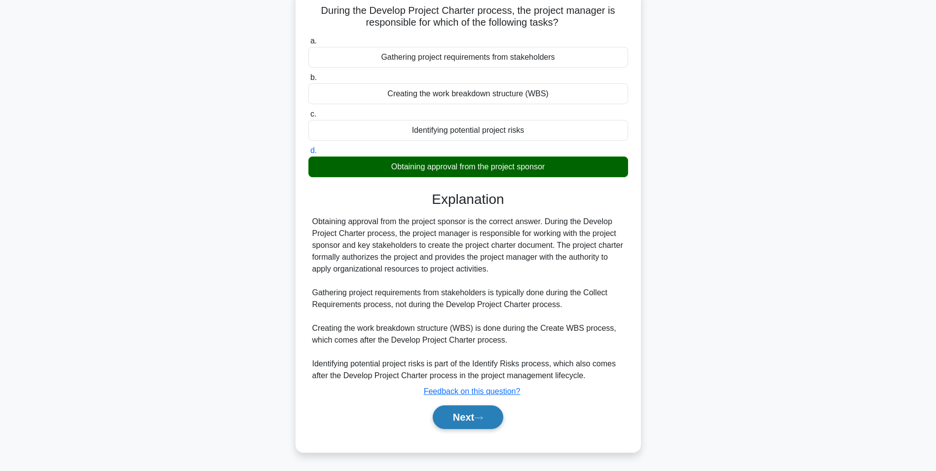
click at [474, 419] on button "Next" at bounding box center [468, 417] width 71 height 24
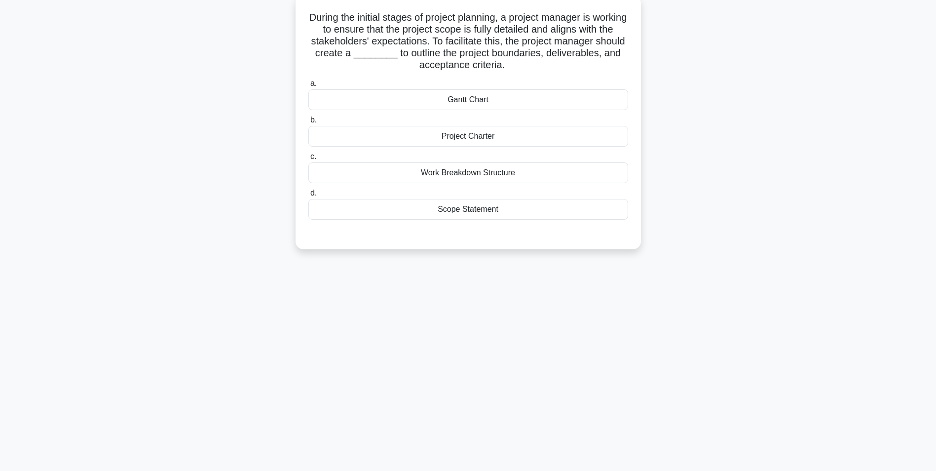
scroll to position [0, 0]
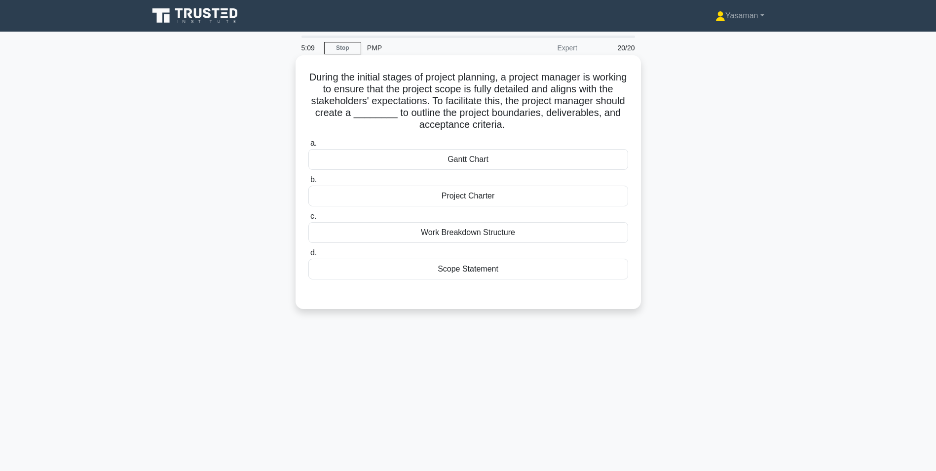
click at [517, 191] on div "Project Charter" at bounding box center [468, 196] width 320 height 21
click at [308, 183] on input "b. Project Charter" at bounding box center [308, 180] width 0 height 6
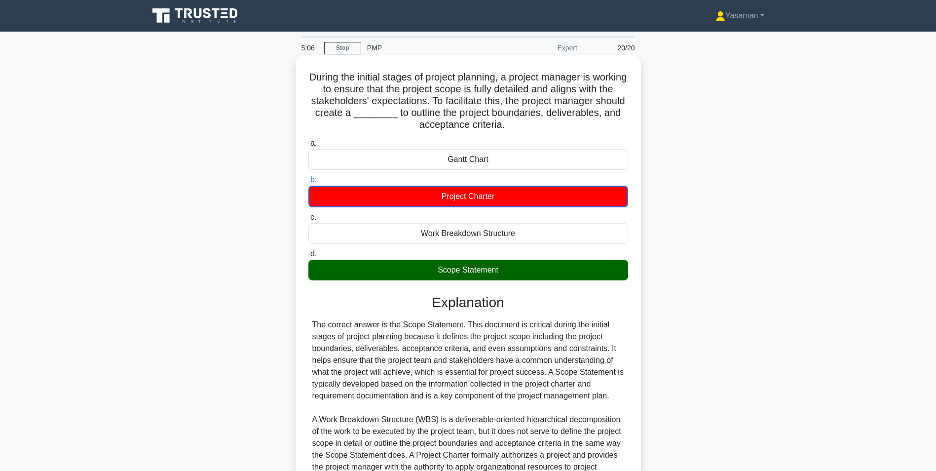
scroll to position [139, 0]
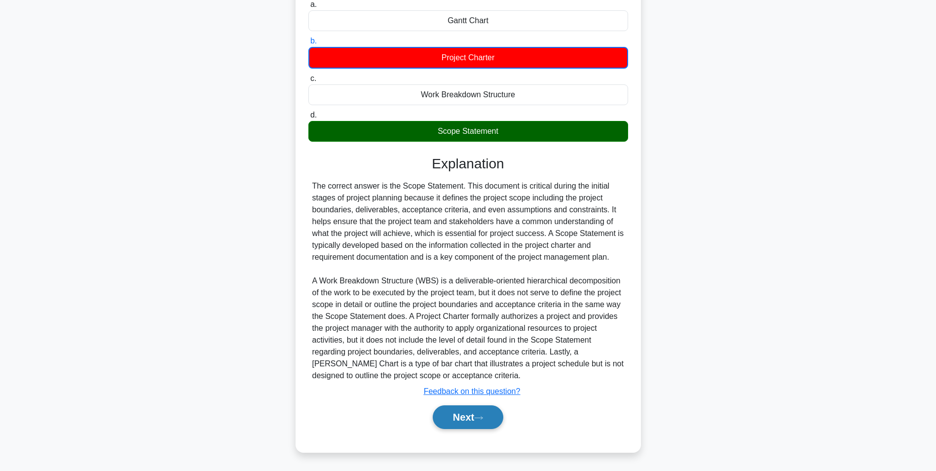
click at [475, 424] on button "Next" at bounding box center [468, 417] width 71 height 24
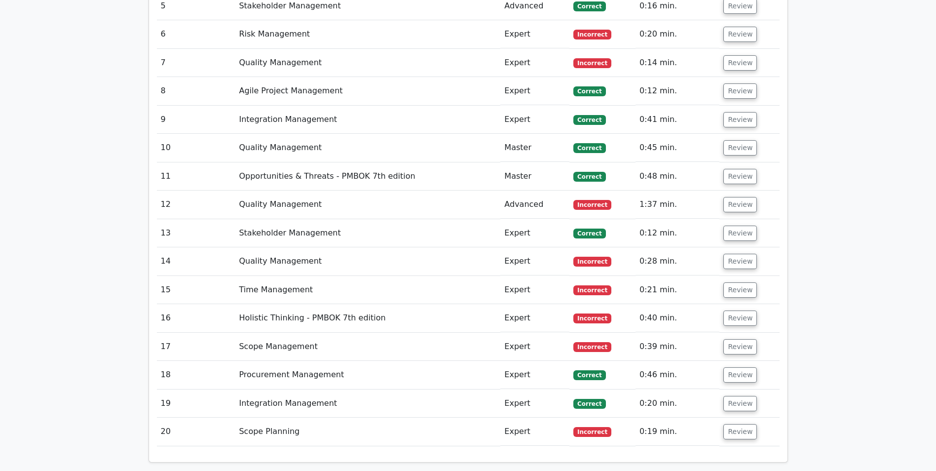
scroll to position [1503, 0]
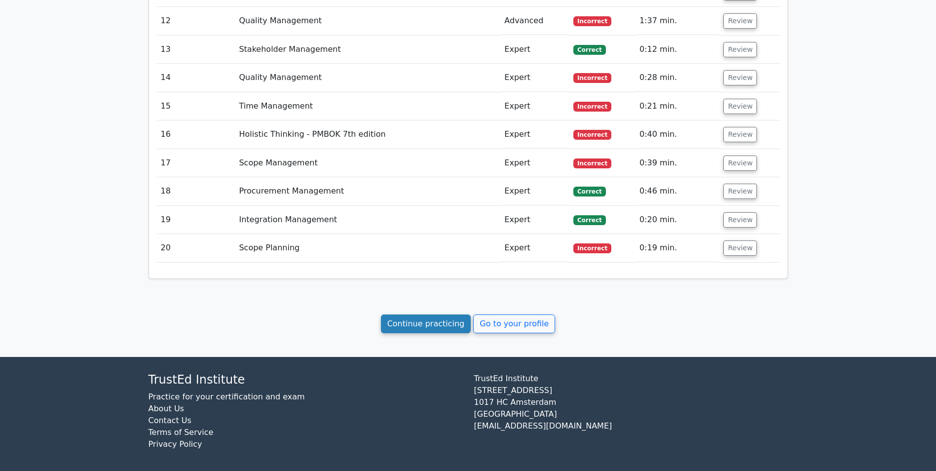
click at [438, 326] on link "Continue practicing" at bounding box center [426, 323] width 90 height 19
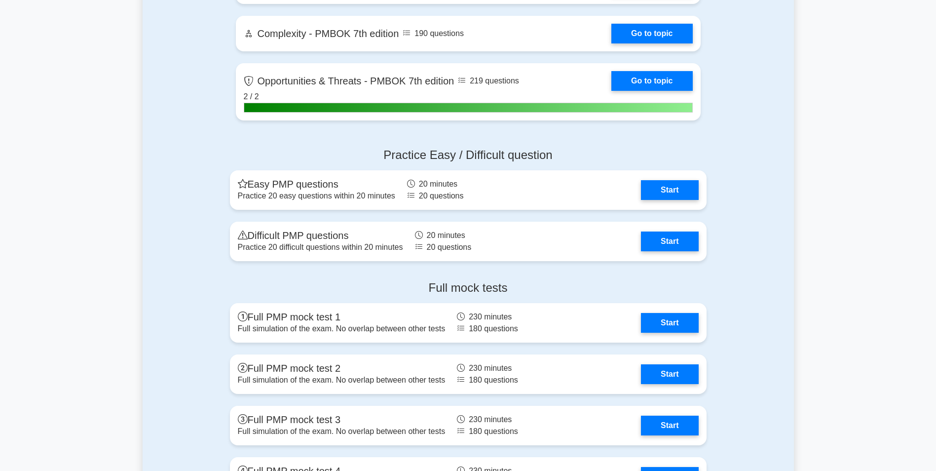
scroll to position [2665, 0]
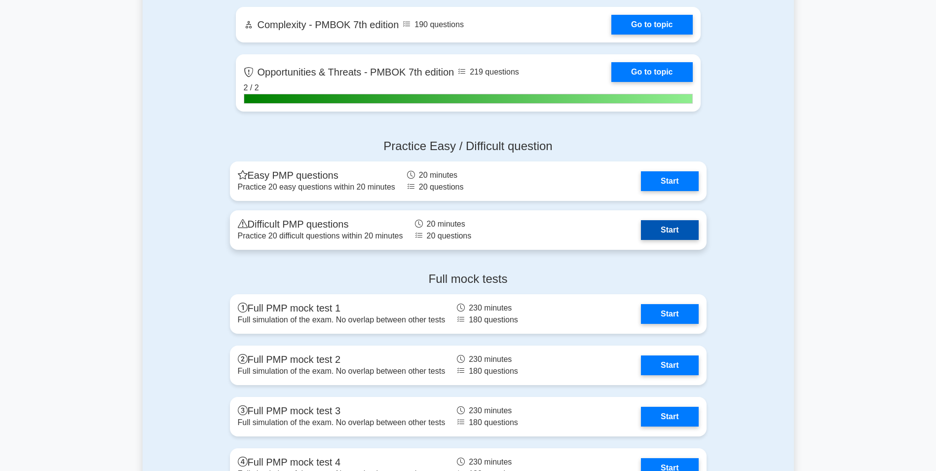
click at [647, 227] on link "Start" at bounding box center [669, 230] width 57 height 20
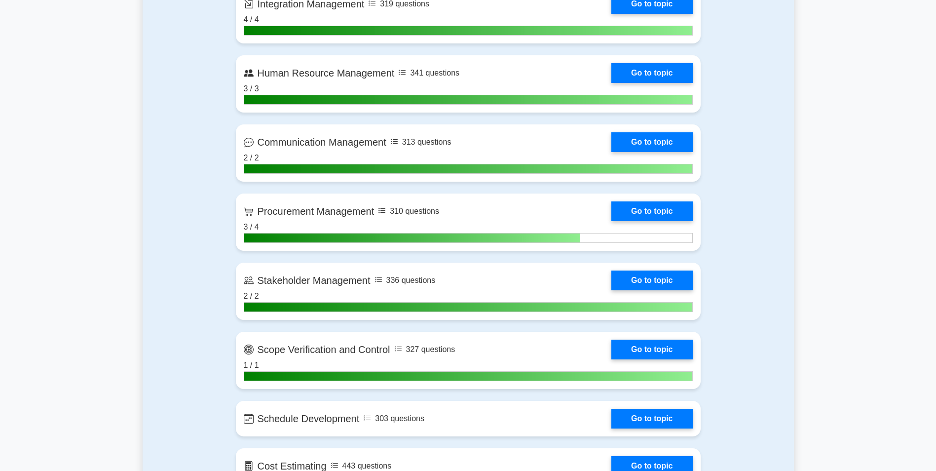
scroll to position [818, 0]
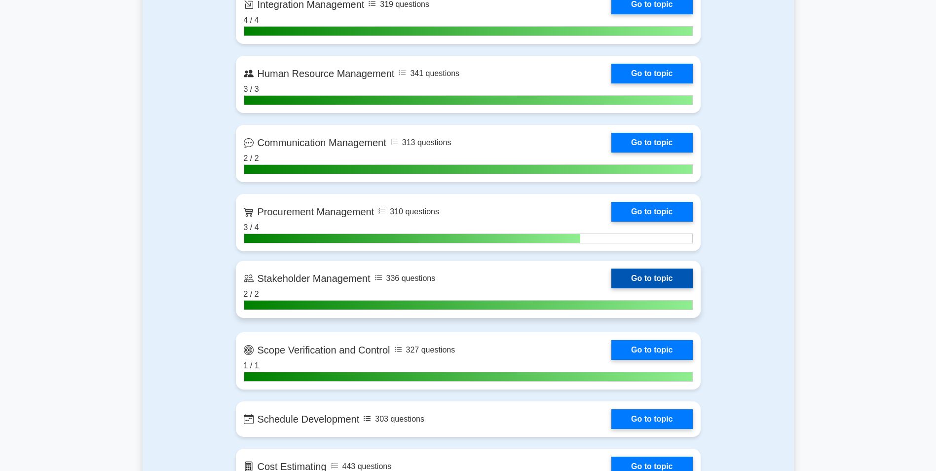
click at [611, 288] on link "Go to topic" at bounding box center [651, 278] width 81 height 20
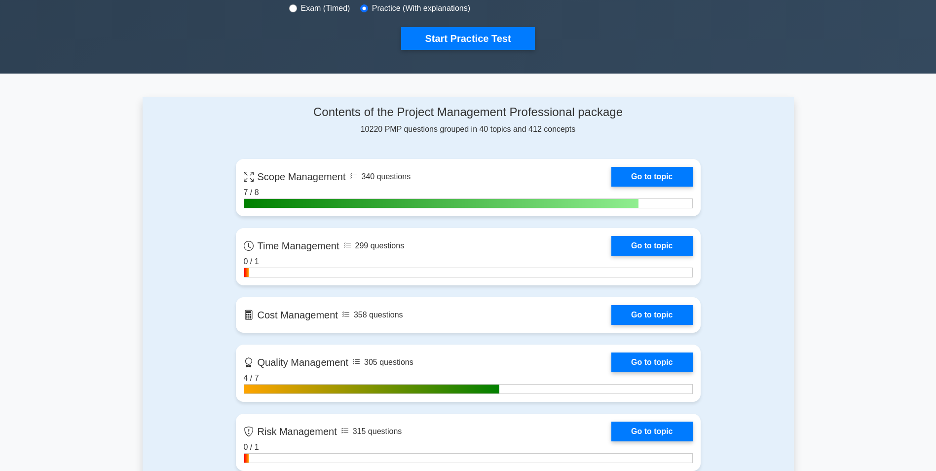
scroll to position [0, 0]
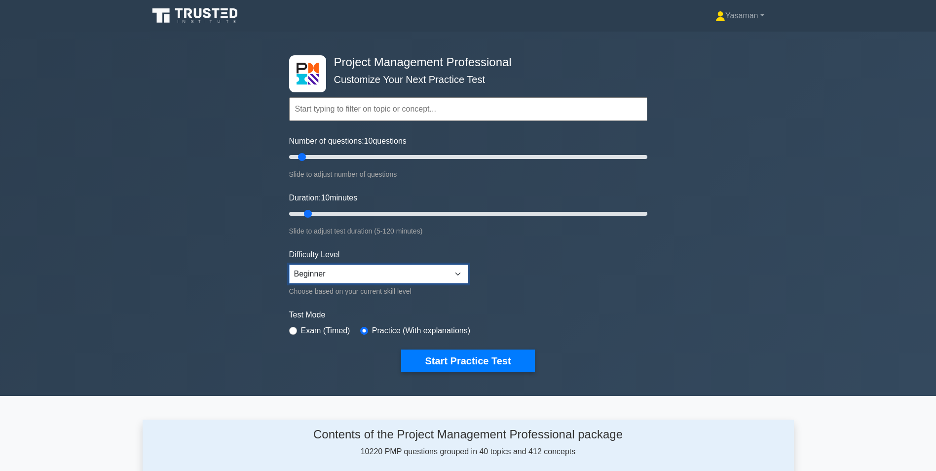
click at [309, 274] on select "Beginner Intermediate Expert" at bounding box center [378, 273] width 179 height 19
click at [242, 305] on div "Project Management Professional Customize Your Next Practice Test Topics Scope …" at bounding box center [468, 214] width 936 height 364
click at [304, 271] on select "Beginner Intermediate Expert" at bounding box center [378, 273] width 179 height 19
select select "expert"
click at [289, 264] on select "Beginner Intermediate Expert" at bounding box center [378, 273] width 179 height 19
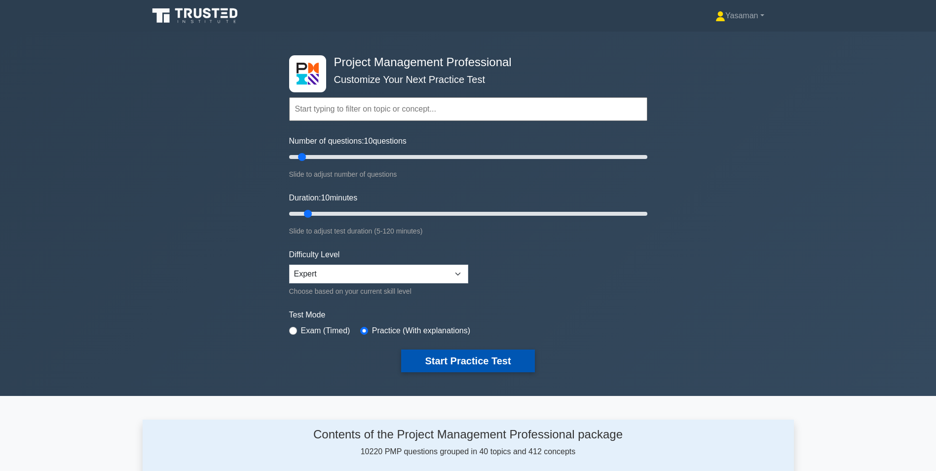
click at [418, 357] on button "Start Practice Test" at bounding box center [467, 360] width 133 height 23
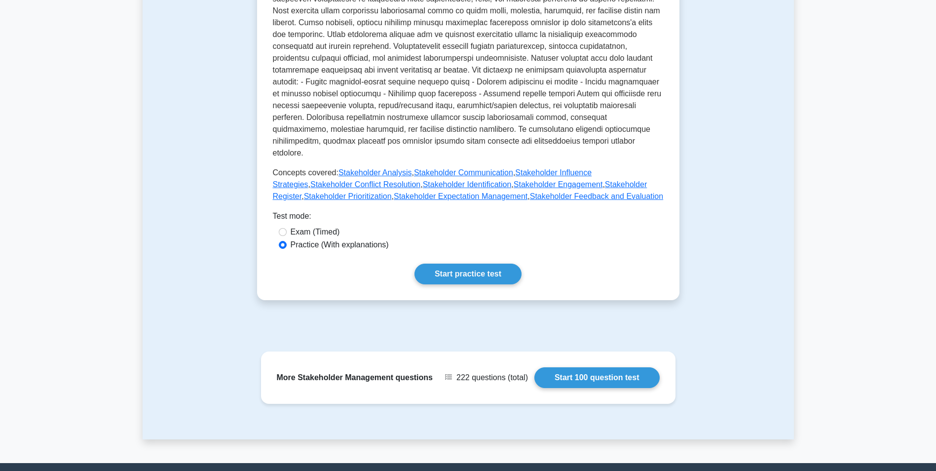
scroll to position [339, 0]
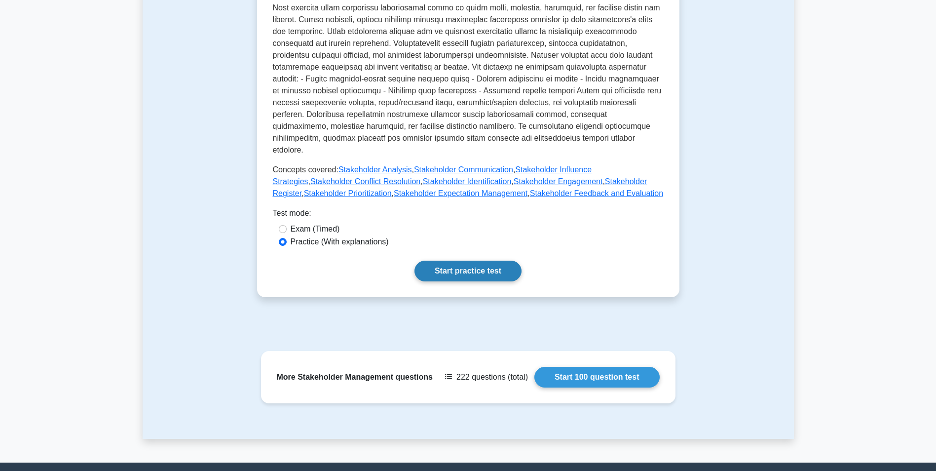
click at [451, 260] on link "Start practice test" at bounding box center [467, 270] width 107 height 21
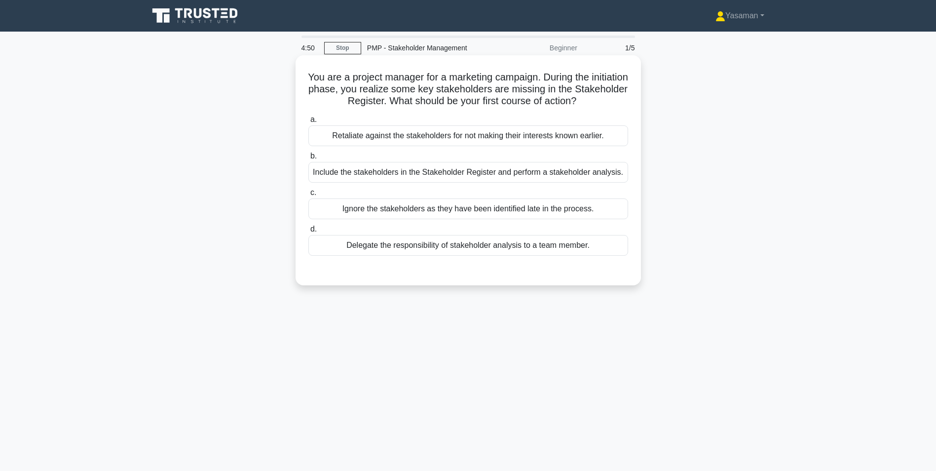
click at [449, 171] on div "Include the stakeholders in the Stakeholder Register and perform a stakeholder …" at bounding box center [468, 172] width 320 height 21
click at [308, 159] on input "b. Include the stakeholders in the Stakeholder Register and perform a stakehold…" at bounding box center [308, 156] width 0 height 6
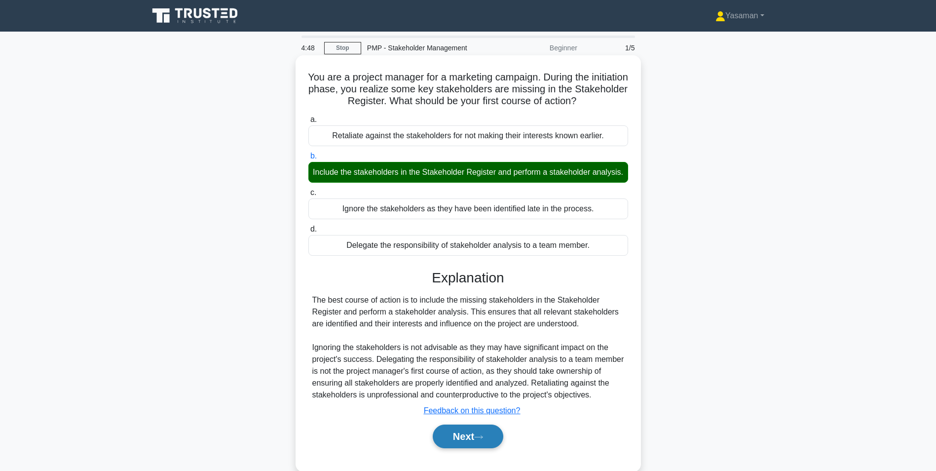
click at [454, 448] on button "Next" at bounding box center [468, 436] width 71 height 24
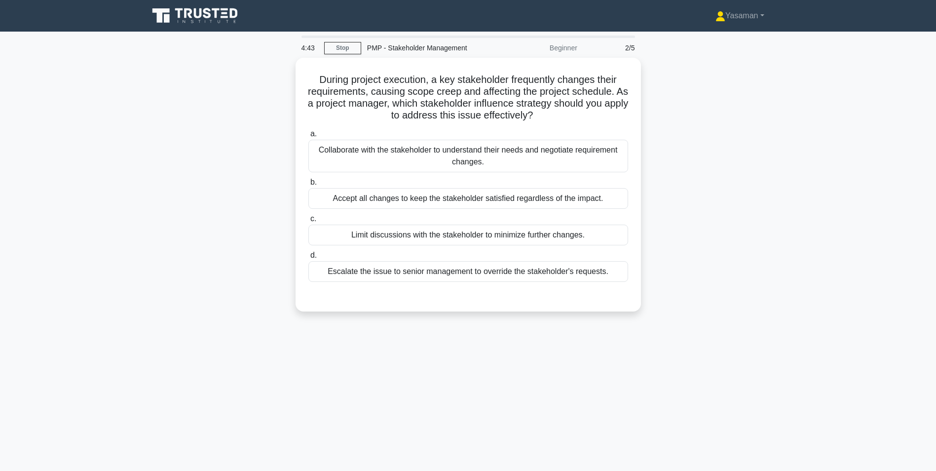
click at [345, 54] on div "4:43 Stop PMP - Stakeholder Management Beginner 2/5" at bounding box center [468, 48] width 345 height 20
click at [339, 47] on link "Stop" at bounding box center [342, 48] width 37 height 12
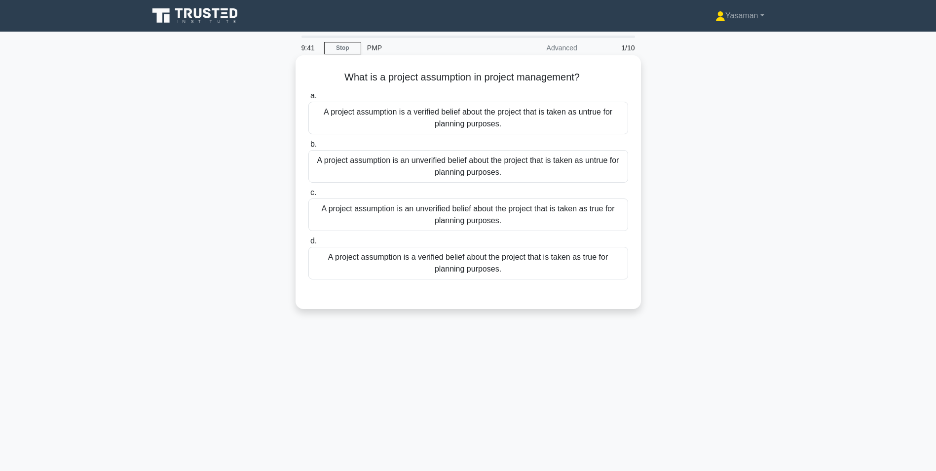
click at [463, 224] on div "A project assumption is an unverified belief about the project that is taken as…" at bounding box center [468, 214] width 320 height 33
click at [308, 196] on input "c. A project assumption is an unverified belief about the project that is taken…" at bounding box center [308, 192] width 0 height 6
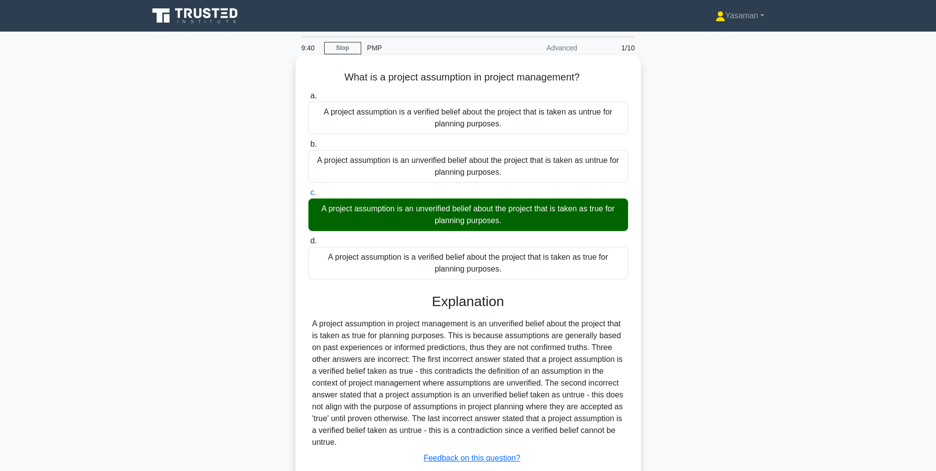
scroll to position [67, 0]
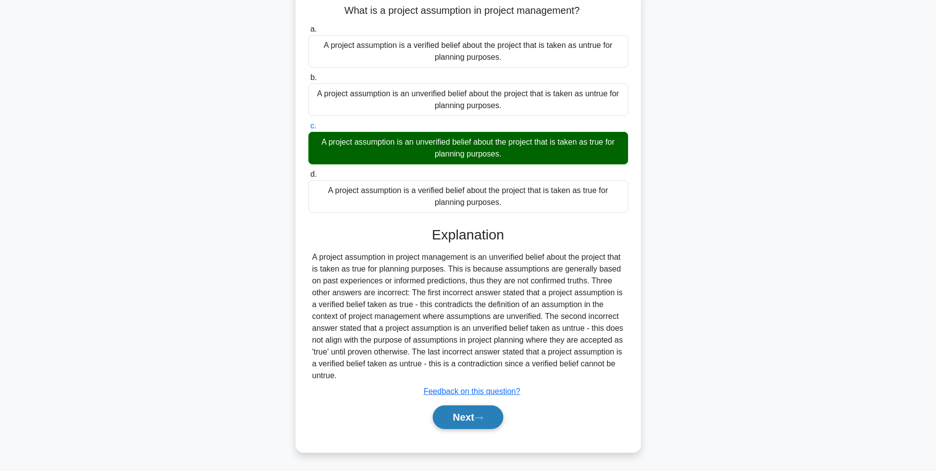
click at [456, 409] on button "Next" at bounding box center [468, 417] width 71 height 24
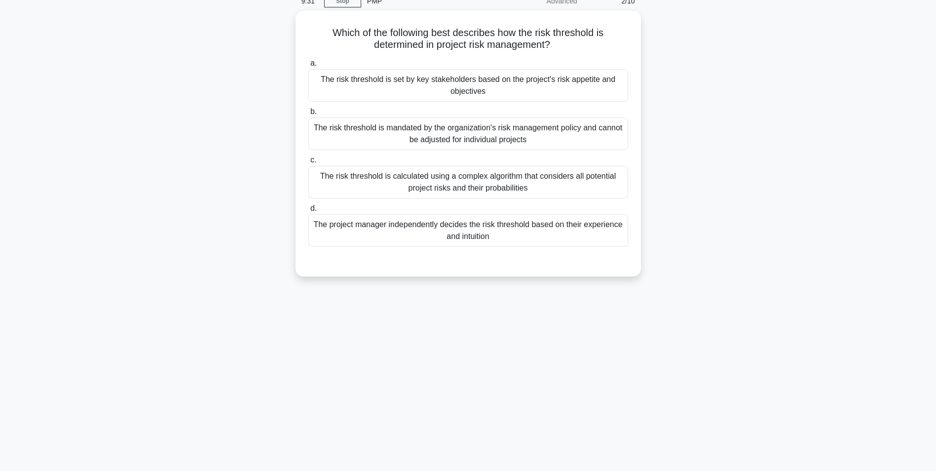
scroll to position [0, 0]
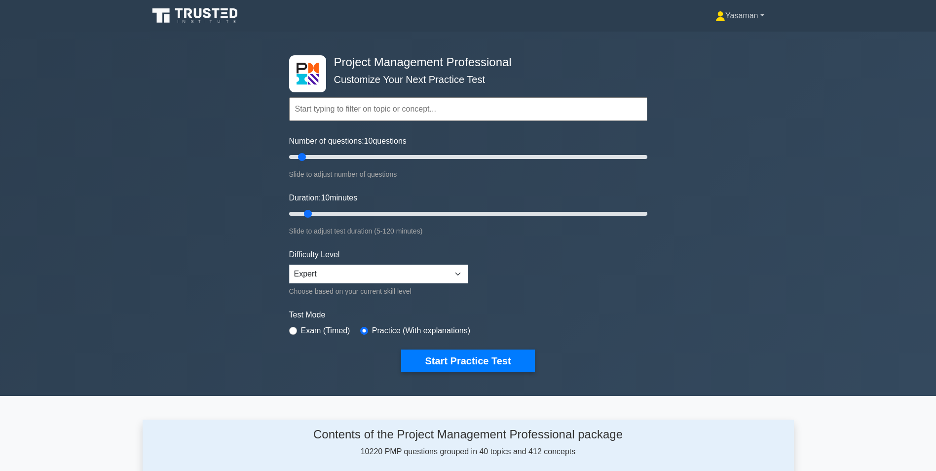
click at [741, 17] on link "Yasaman" at bounding box center [740, 16] width 96 height 20
click at [728, 37] on link "Profile" at bounding box center [731, 39] width 78 height 16
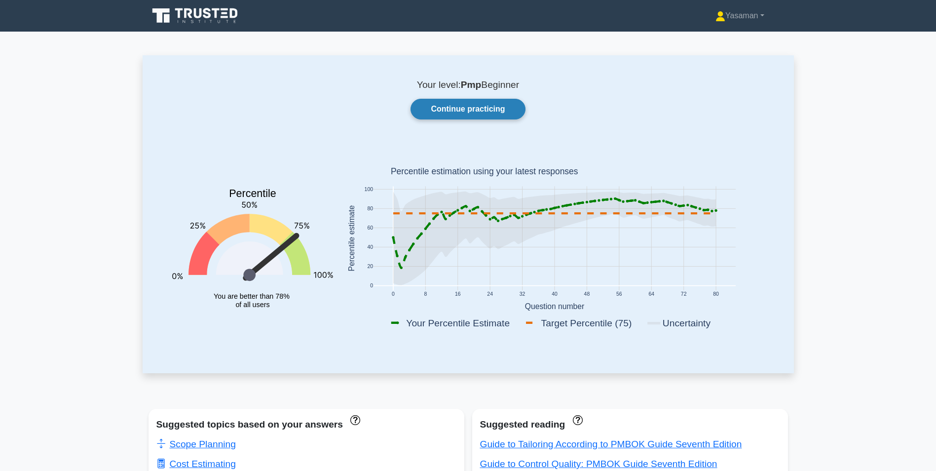
click at [457, 111] on link "Continue practicing" at bounding box center [467, 109] width 114 height 21
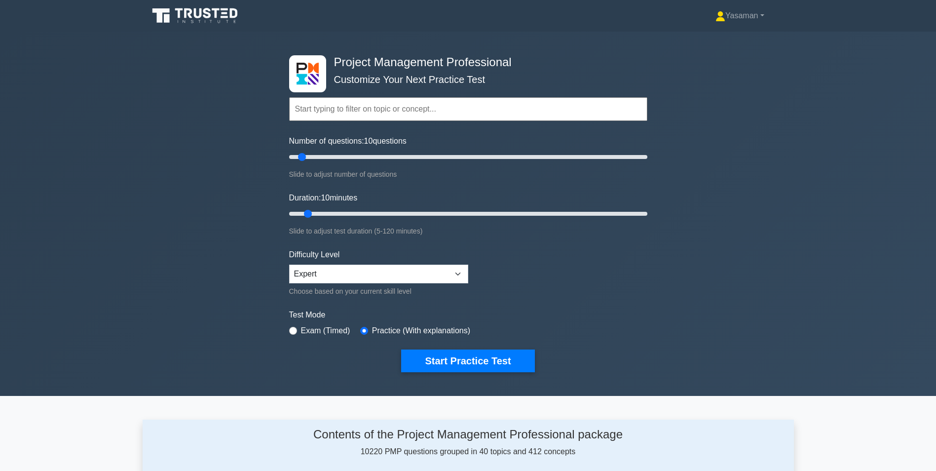
click at [740, 27] on div "Yasaman Profile Settings Profile" at bounding box center [468, 16] width 651 height 24
click at [739, 20] on link "Yasaman" at bounding box center [740, 16] width 96 height 20
click at [716, 39] on link "Profile" at bounding box center [731, 39] width 78 height 16
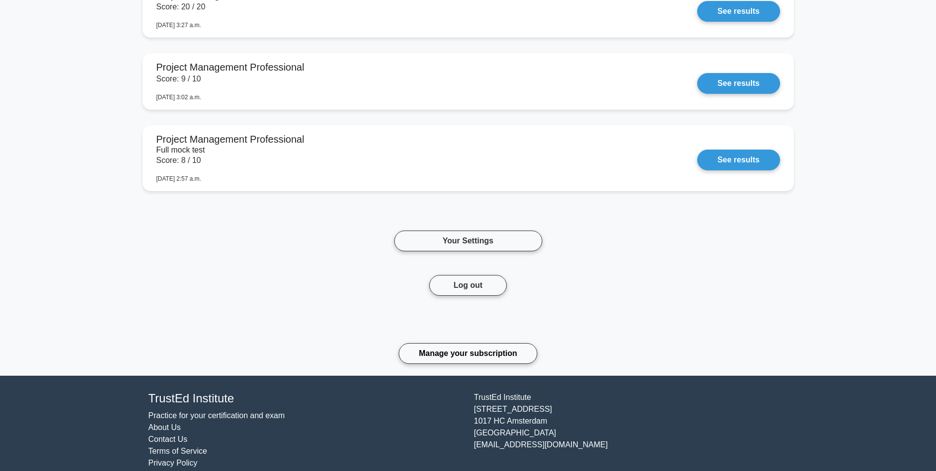
scroll to position [952, 0]
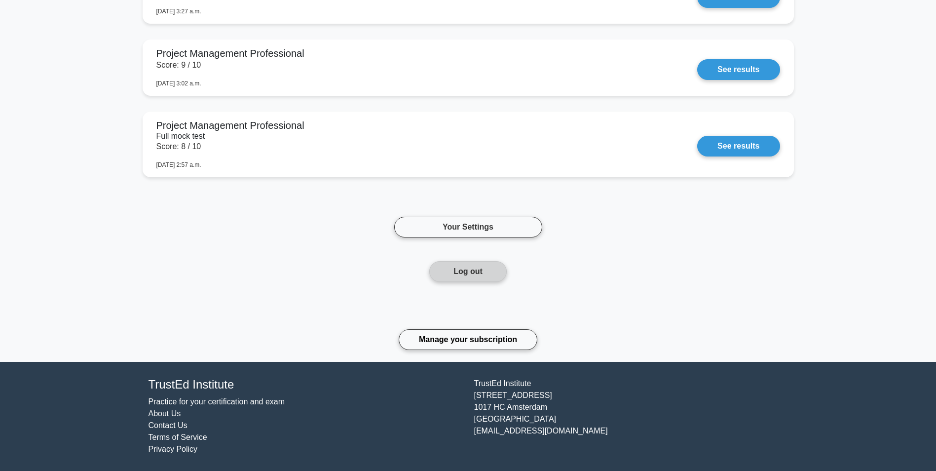
click at [489, 273] on button "Log out" at bounding box center [467, 271] width 77 height 21
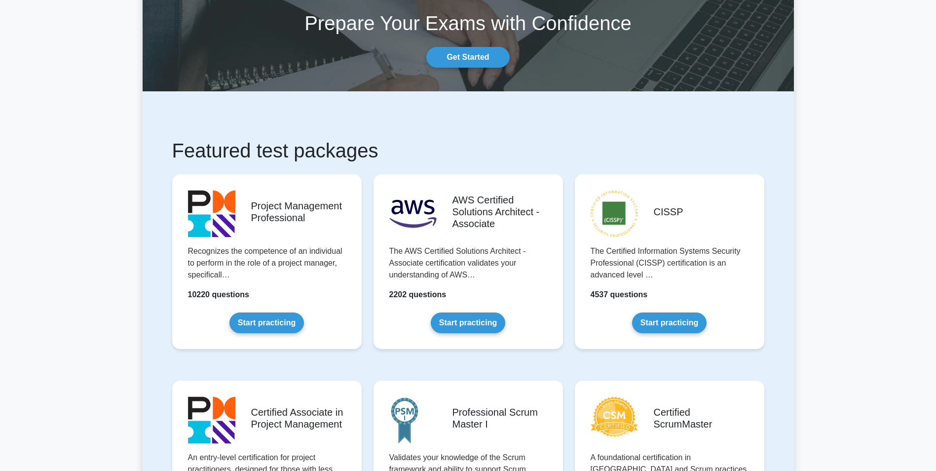
scroll to position [64, 0]
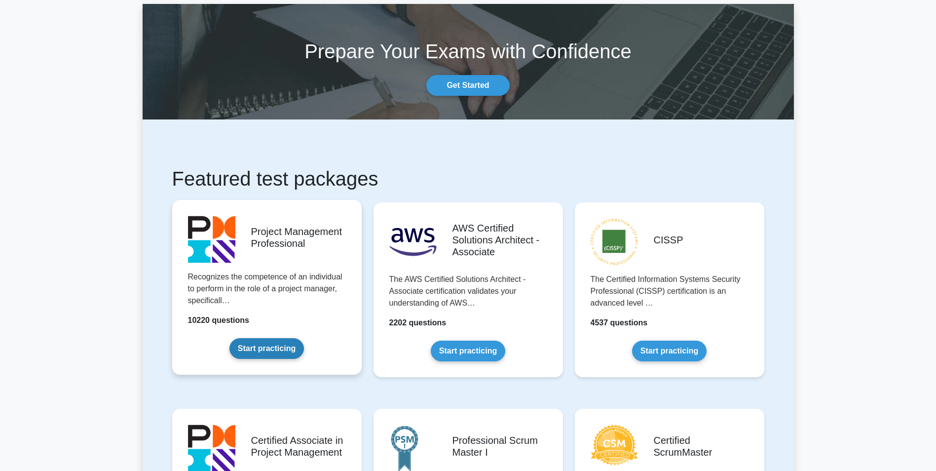
click at [264, 338] on link "Start practicing" at bounding box center [266, 348] width 74 height 21
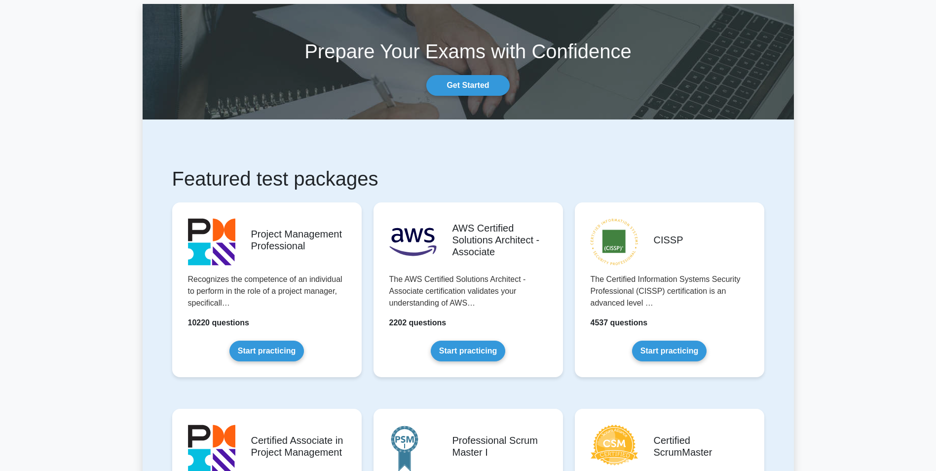
scroll to position [0, 0]
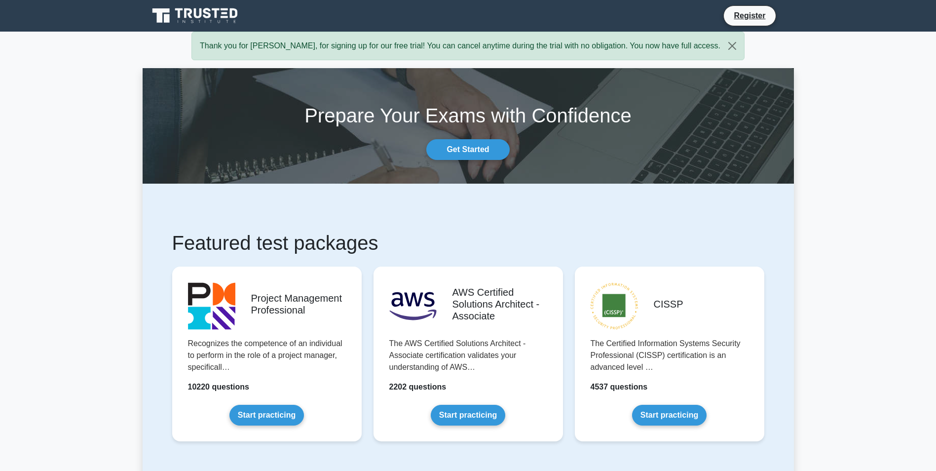
click at [559, 53] on div "Thank you for yasaman, for signing up for our free trial! You can cancel anytim…" at bounding box center [467, 46] width 553 height 29
click at [471, 155] on link "Get Started" at bounding box center [467, 149] width 83 height 21
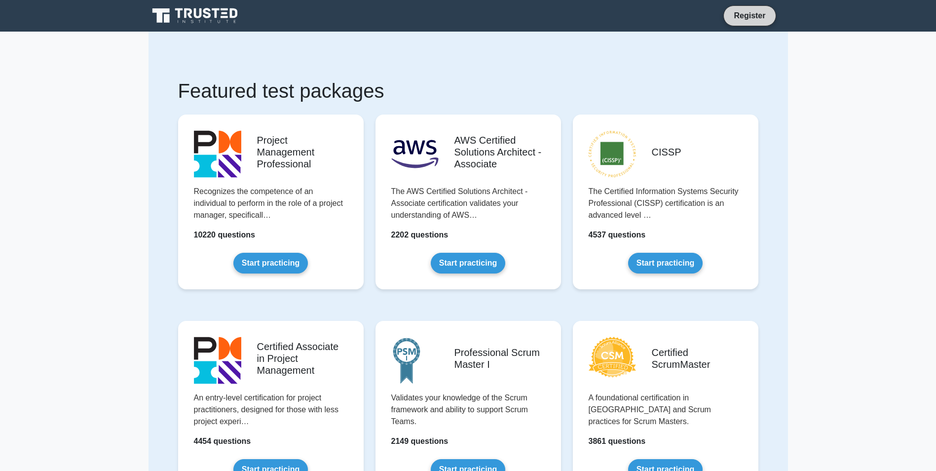
click at [761, 15] on link "Register" at bounding box center [749, 15] width 43 height 12
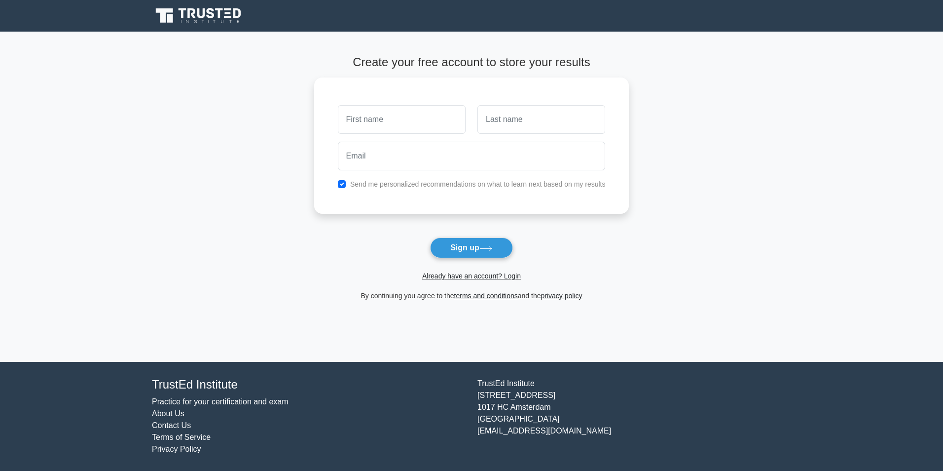
click at [472, 281] on span "Already have an account? Login" at bounding box center [471, 276] width 307 height 12
click at [470, 277] on link "Already have an account? Login" at bounding box center [471, 276] width 99 height 8
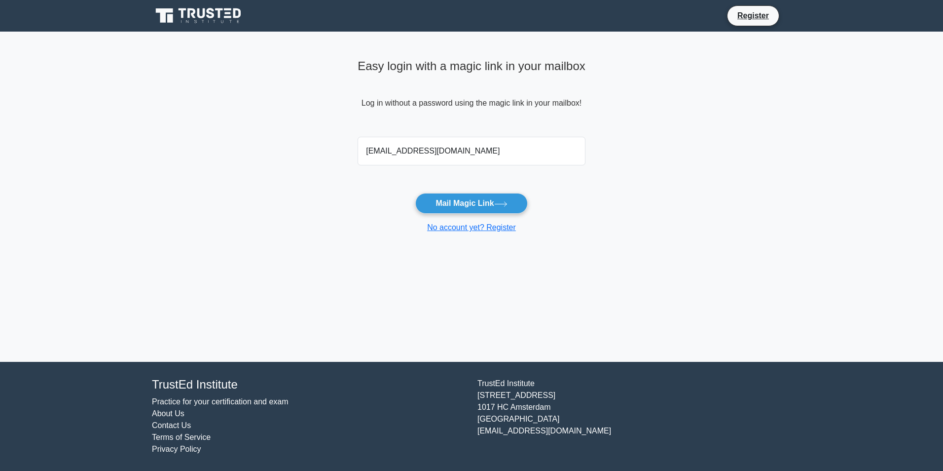
type input "[EMAIL_ADDRESS][DOMAIN_NAME]"
click at [415, 193] on button "Mail Magic Link" at bounding box center [471, 203] width 112 height 21
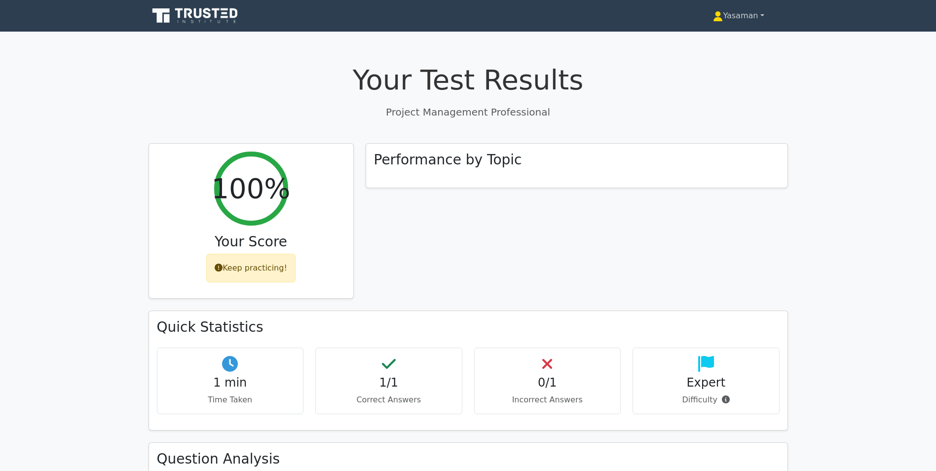
click at [758, 19] on link "Yasaman" at bounding box center [738, 16] width 98 height 20
click at [730, 37] on link "Profile" at bounding box center [729, 39] width 78 height 16
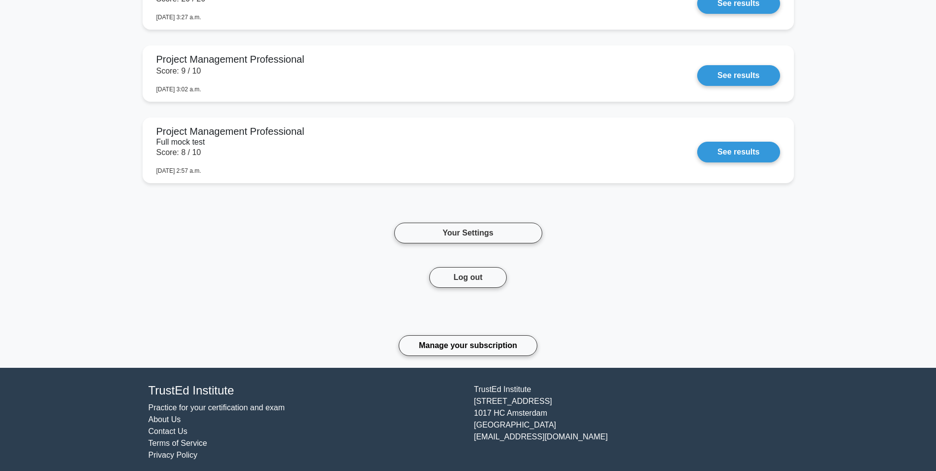
scroll to position [952, 0]
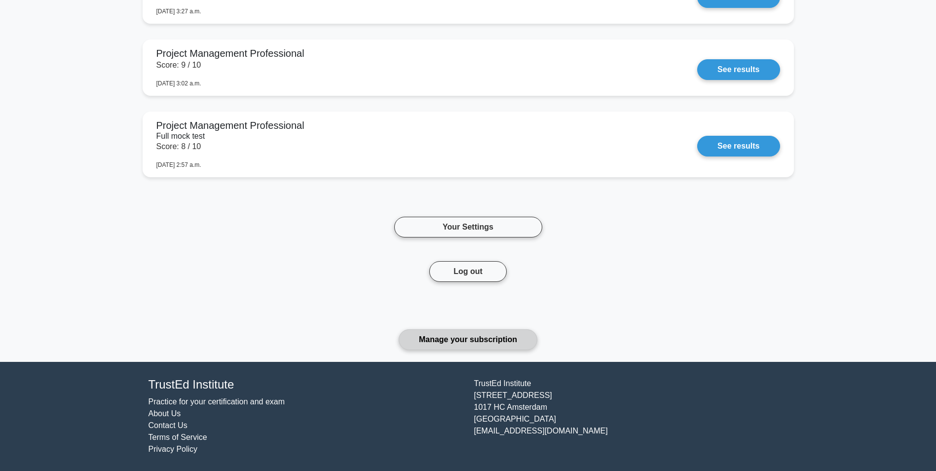
click at [500, 329] on link "Manage your subscription" at bounding box center [468, 339] width 139 height 21
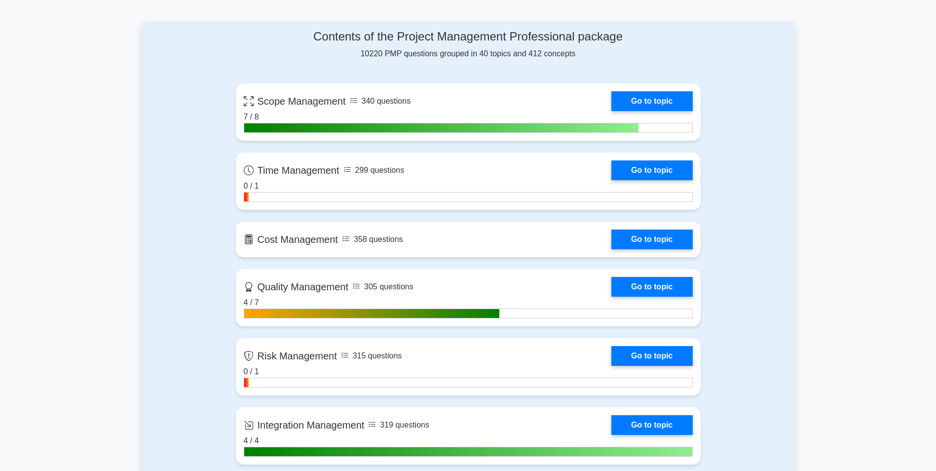
scroll to position [397, 0]
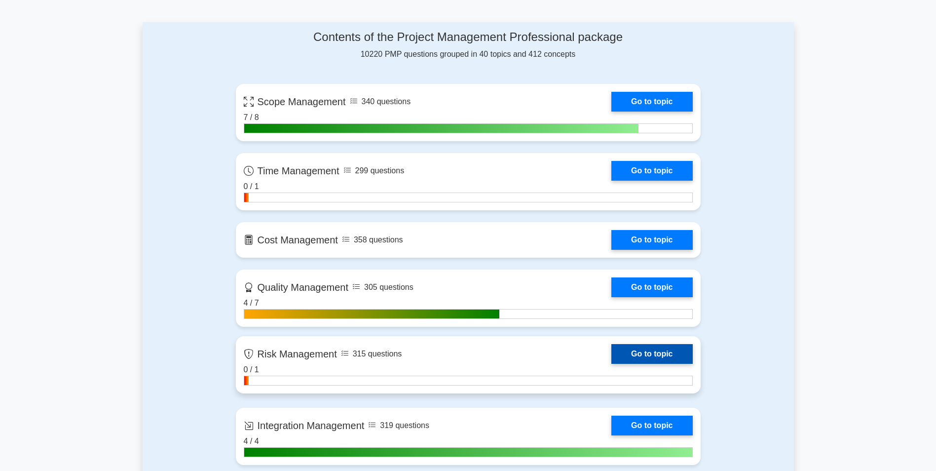
click at [656, 353] on link "Go to topic" at bounding box center [651, 354] width 81 height 20
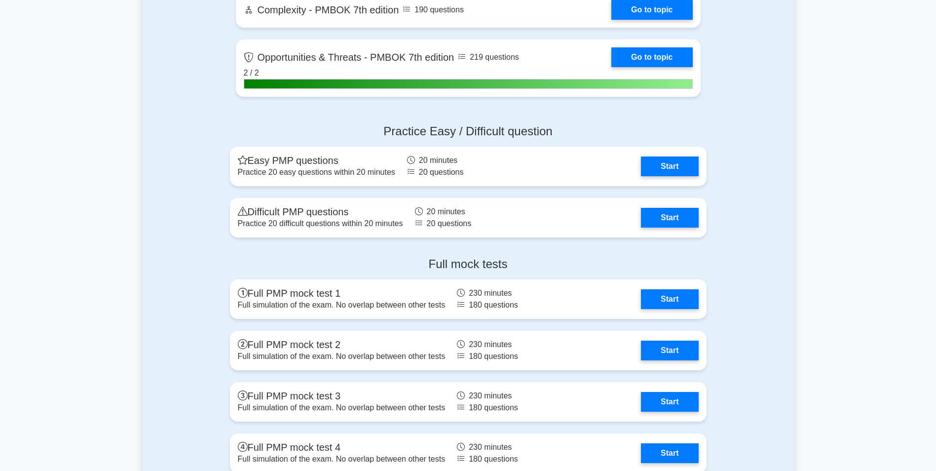
scroll to position [2680, 0]
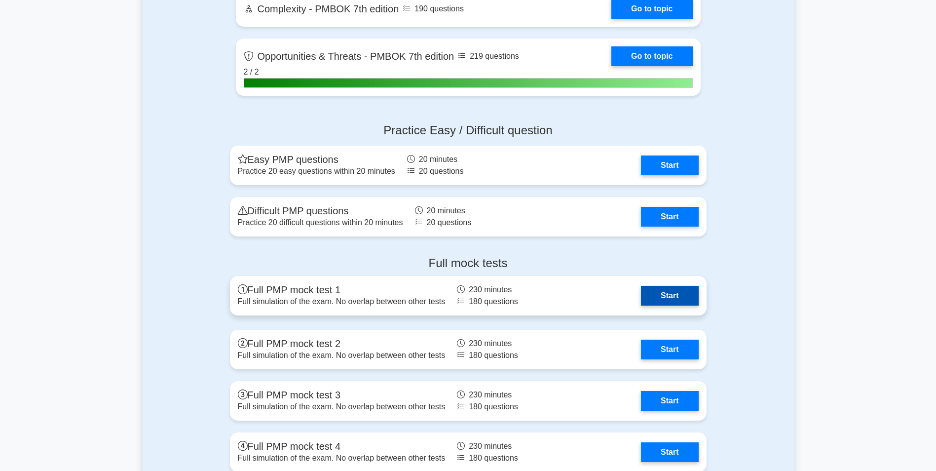
click at [641, 293] on link "Start" at bounding box center [669, 296] width 57 height 20
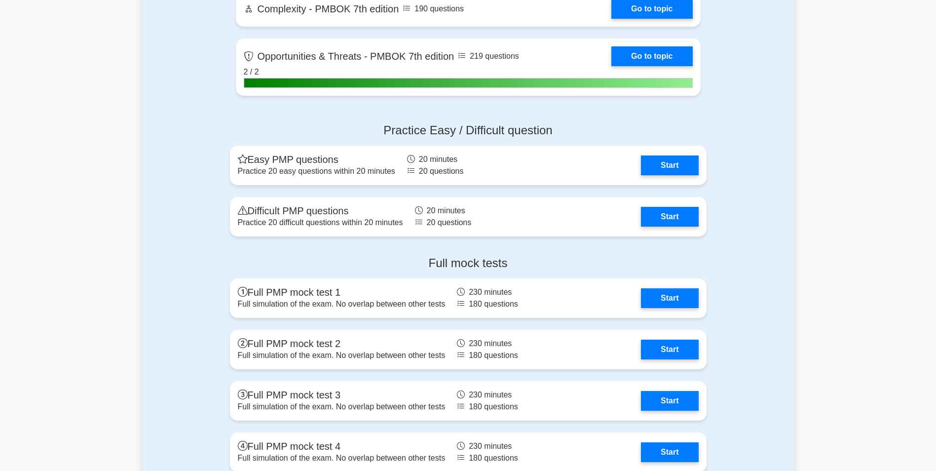
click at [213, 217] on div "Practice Easy / Difficult question Easy PMP questions Practice 20 easy question…" at bounding box center [468, 181] width 651 height 133
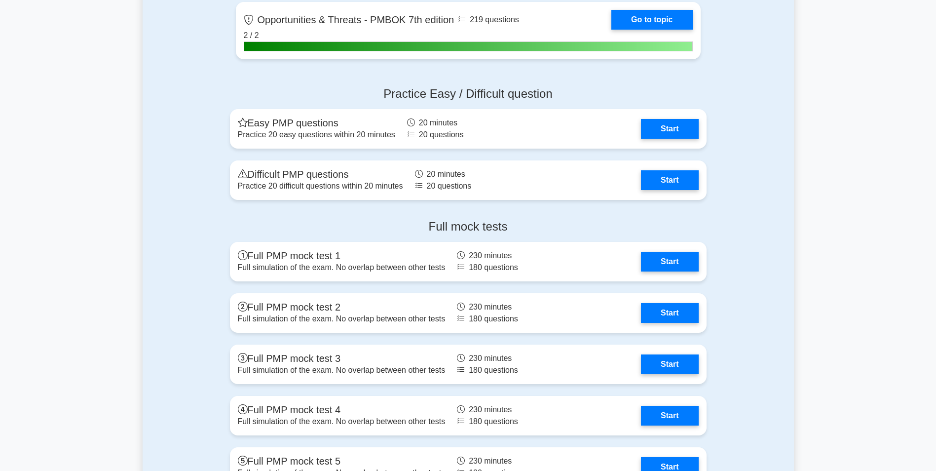
scroll to position [2719, 0]
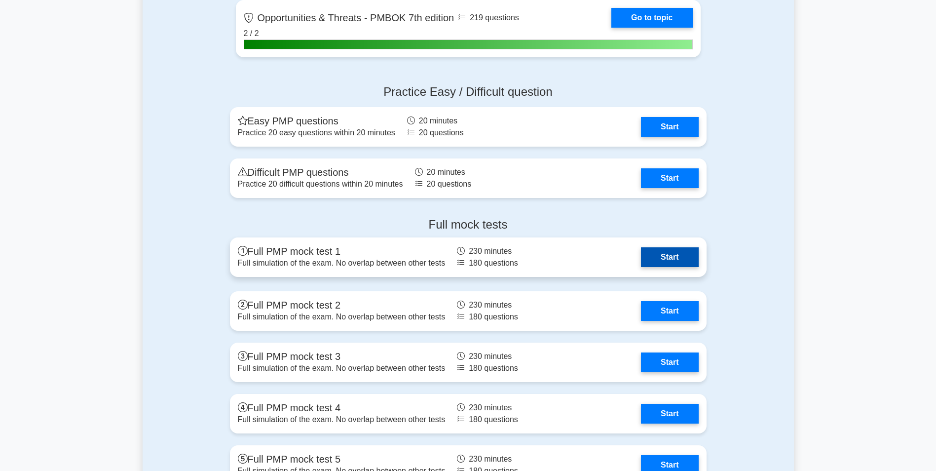
click at [656, 262] on link "Start" at bounding box center [669, 257] width 57 height 20
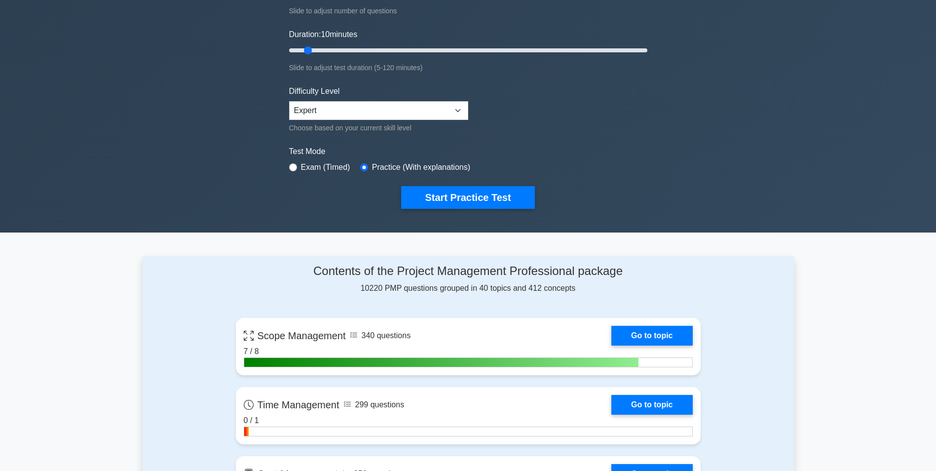
scroll to position [0, 0]
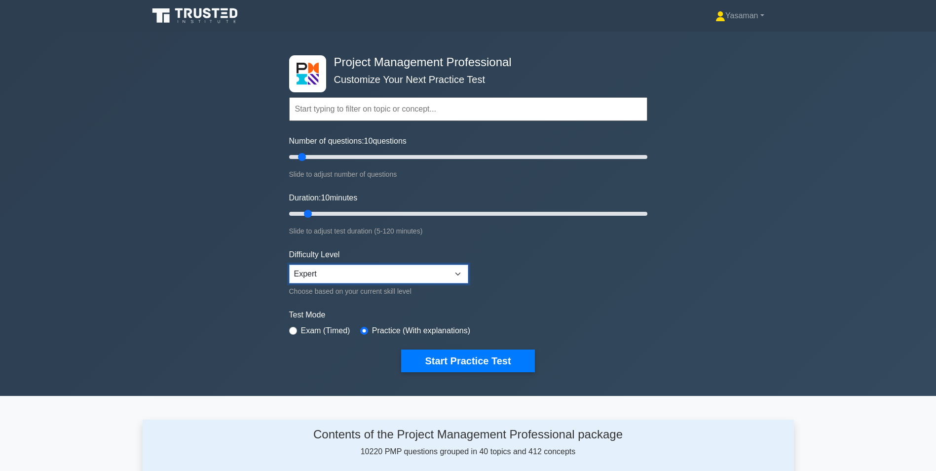
click at [334, 279] on select "Beginner Intermediate Expert" at bounding box center [378, 273] width 179 height 19
select select "intermediate"
click at [289, 264] on select "Beginner Intermediate Expert" at bounding box center [378, 273] width 179 height 19
click at [259, 308] on div "Project Management Professional Customize Your Next Practice Test Topics Scope …" at bounding box center [468, 214] width 936 height 364
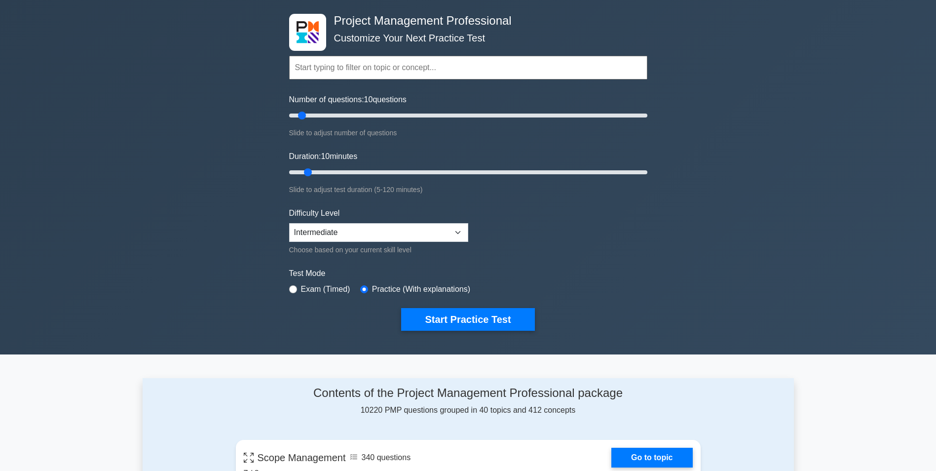
scroll to position [44, 0]
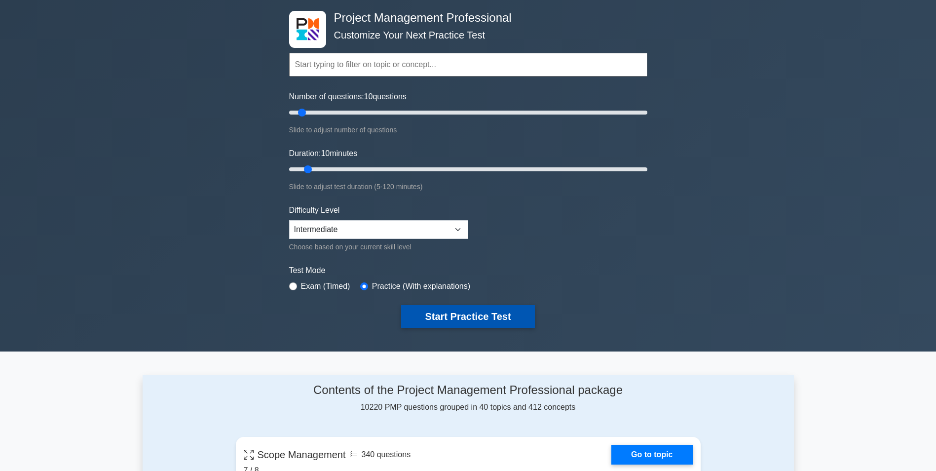
click at [420, 312] on button "Start Practice Test" at bounding box center [467, 316] width 133 height 23
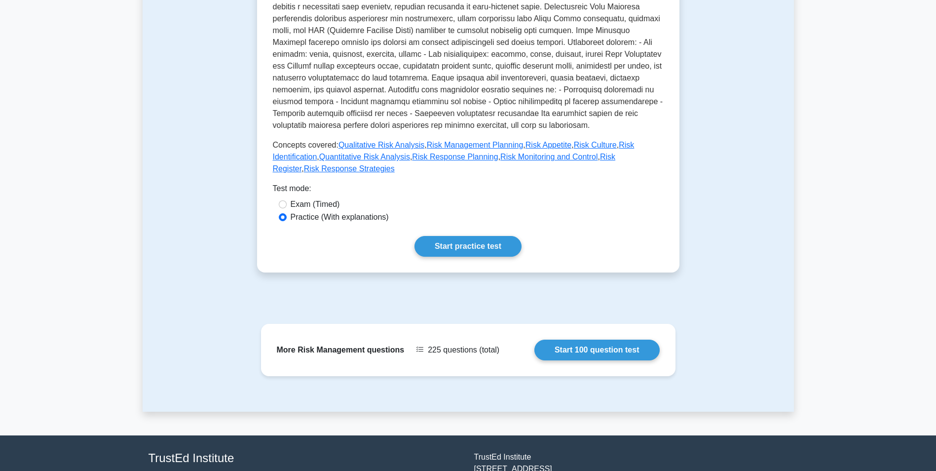
scroll to position [369, 0]
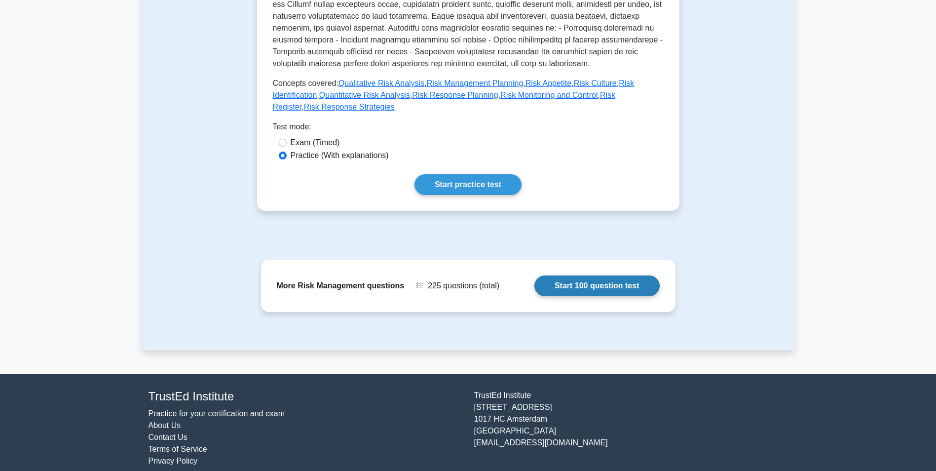
click at [572, 281] on link "Start 100 question test" at bounding box center [596, 285] width 125 height 21
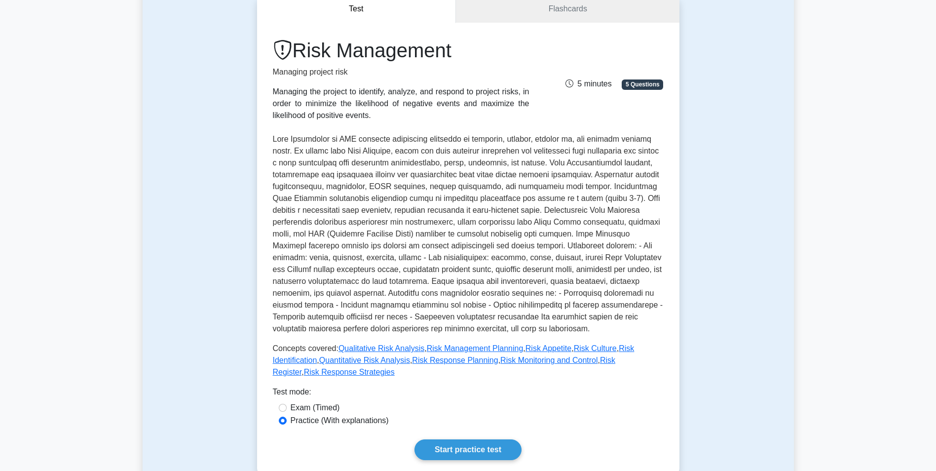
scroll to position [100, 0]
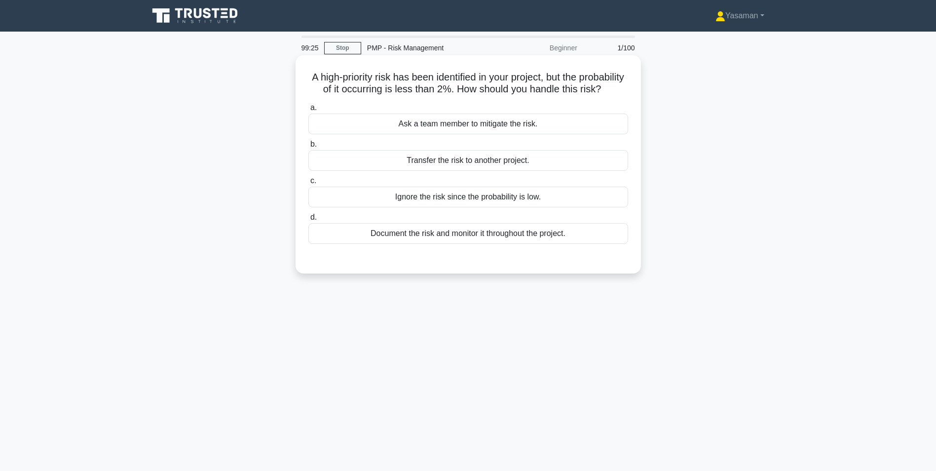
click at [497, 244] on div "Document the risk and monitor it throughout the project." at bounding box center [468, 233] width 320 height 21
click at [308, 221] on input "d. Document the risk and monitor it throughout the project." at bounding box center [308, 217] width 0 height 6
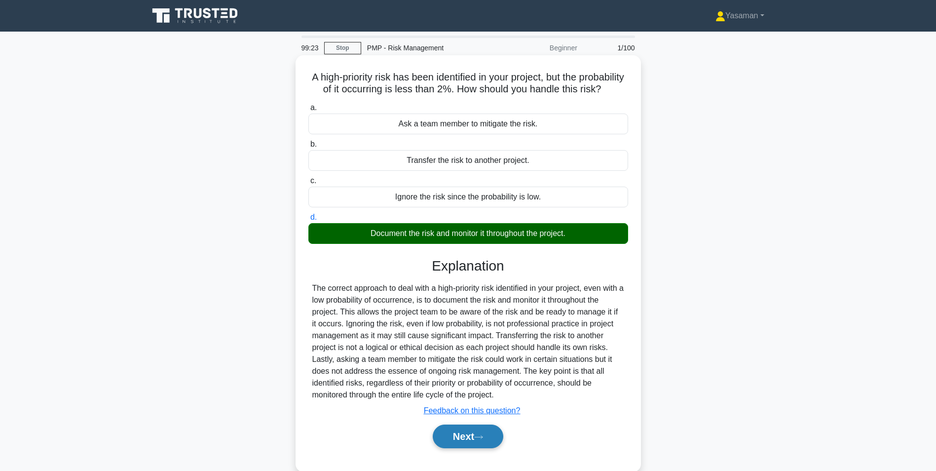
click at [452, 442] on button "Next" at bounding box center [468, 436] width 71 height 24
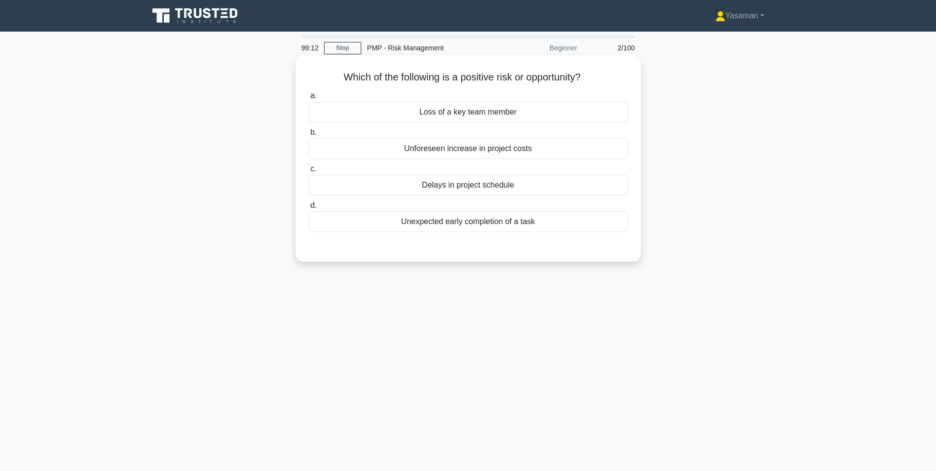
click at [518, 224] on div "Unexpected early completion of a task" at bounding box center [468, 221] width 320 height 21
click at [308, 209] on input "d. Unexpected early completion of a task" at bounding box center [308, 205] width 0 height 6
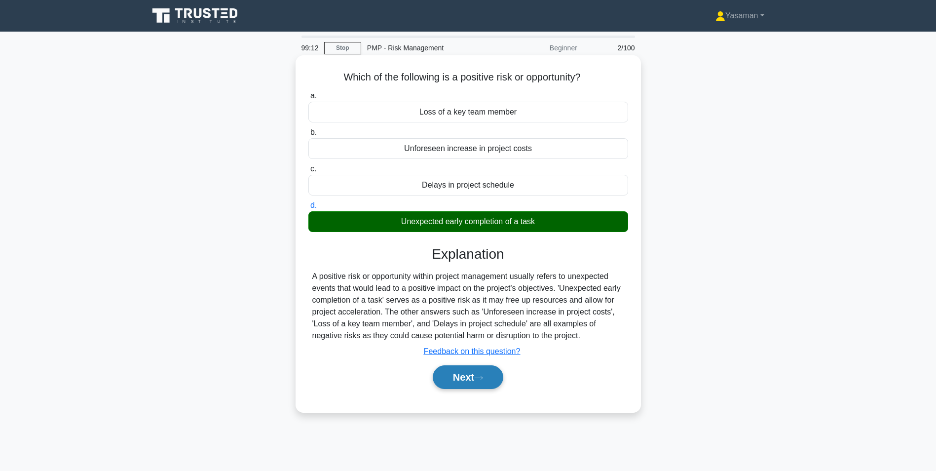
click at [483, 386] on button "Next" at bounding box center [468, 377] width 71 height 24
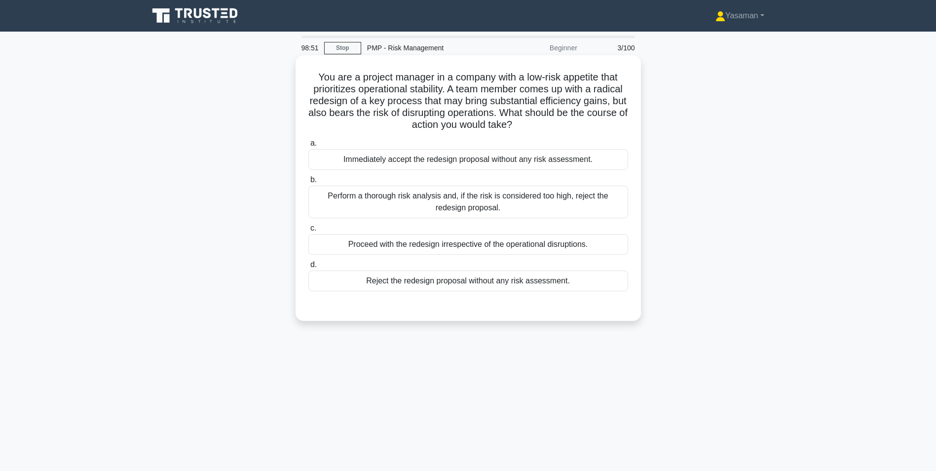
click at [479, 202] on div "Perform a thorough risk analysis and, if the risk is considered too high, rejec…" at bounding box center [468, 202] width 320 height 33
click at [308, 183] on input "b. Perform a thorough risk analysis and, if the risk is considered too high, re…" at bounding box center [308, 180] width 0 height 6
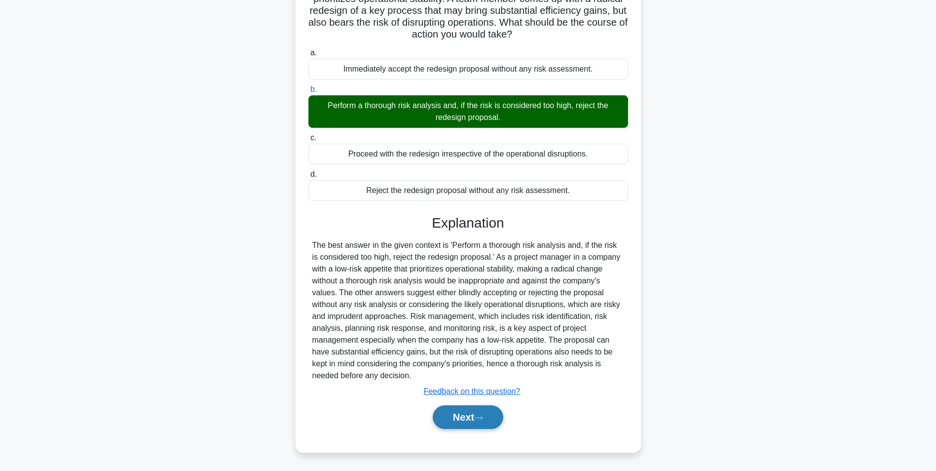
click at [466, 414] on button "Next" at bounding box center [468, 417] width 71 height 24
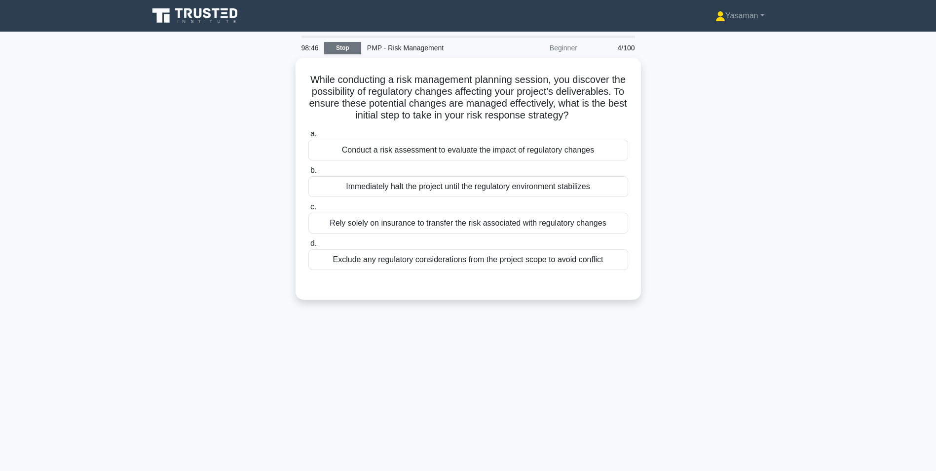
click at [354, 48] on link "Stop" at bounding box center [342, 48] width 37 height 12
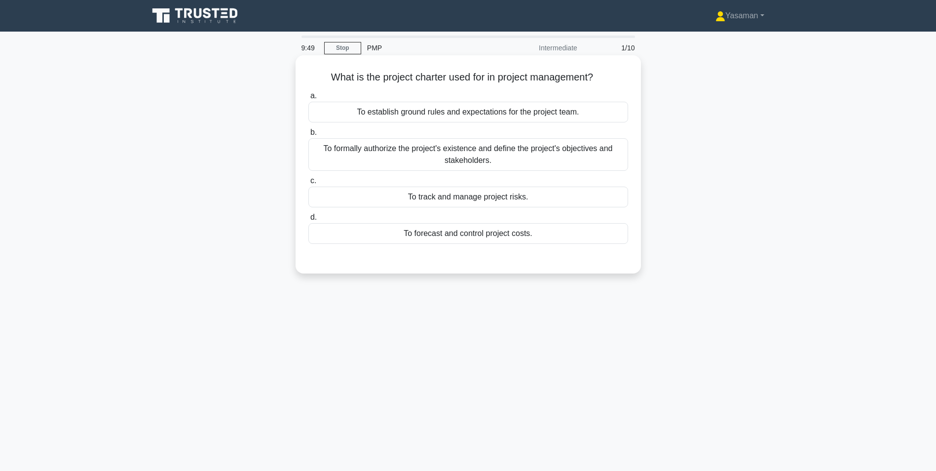
click at [439, 168] on div "To formally authorize the project's existence and define the project's objectiv…" at bounding box center [468, 154] width 320 height 33
click at [308, 136] on input "b. To formally authorize the project's existence and define the project's objec…" at bounding box center [308, 132] width 0 height 6
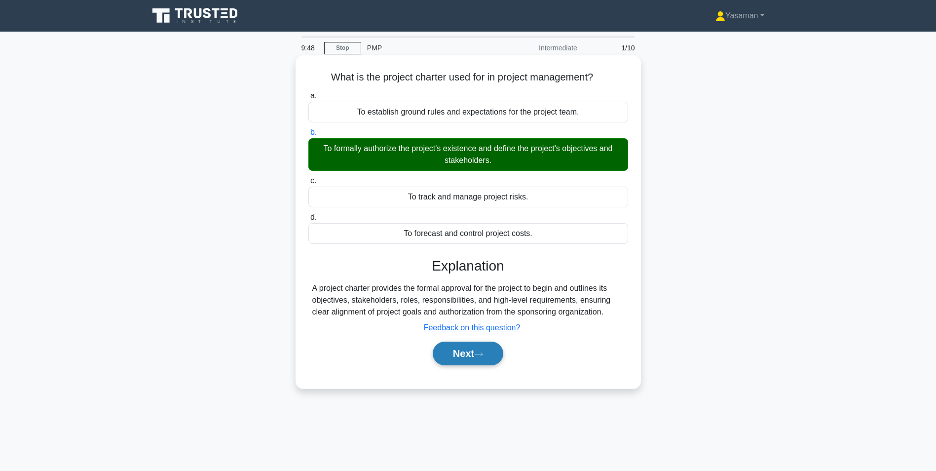
click at [462, 352] on button "Next" at bounding box center [468, 353] width 71 height 24
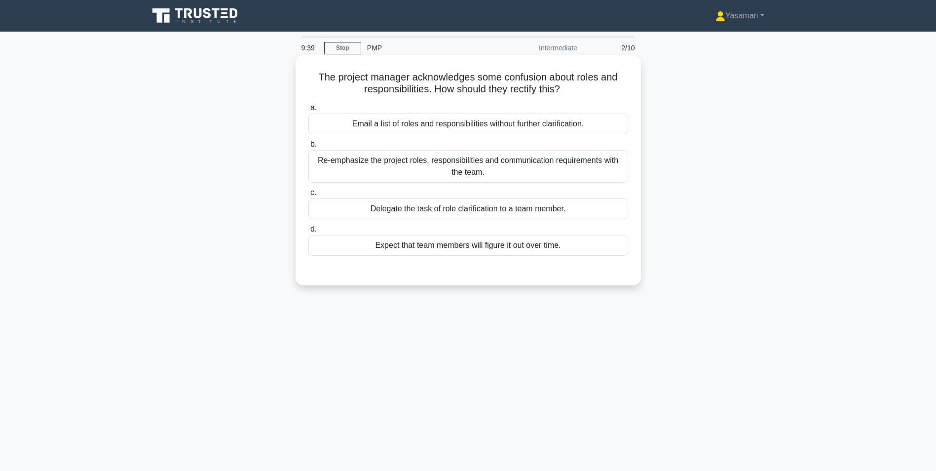
click at [502, 163] on div "Re-emphasize the project roles, responsibilities and communication requirements…" at bounding box center [468, 166] width 320 height 33
click at [308, 148] on input "b. Re-emphasize the project roles, responsibilities and communication requireme…" at bounding box center [308, 144] width 0 height 6
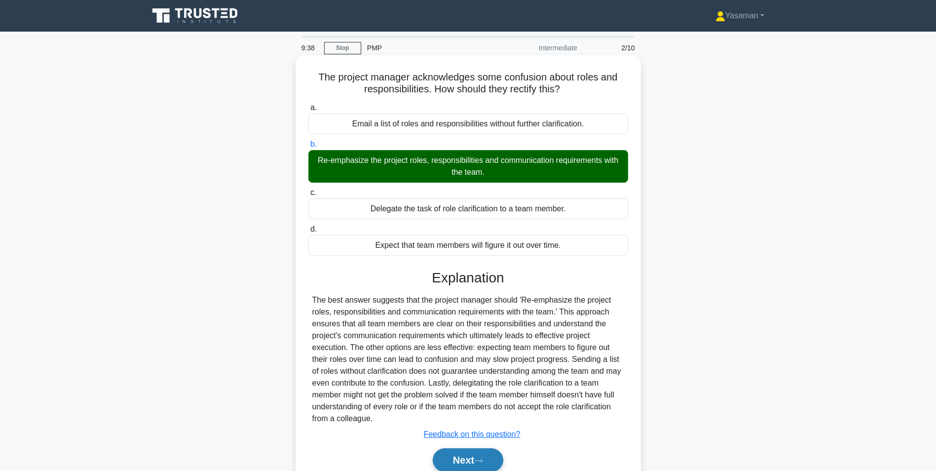
click at [461, 462] on button "Next" at bounding box center [468, 460] width 71 height 24
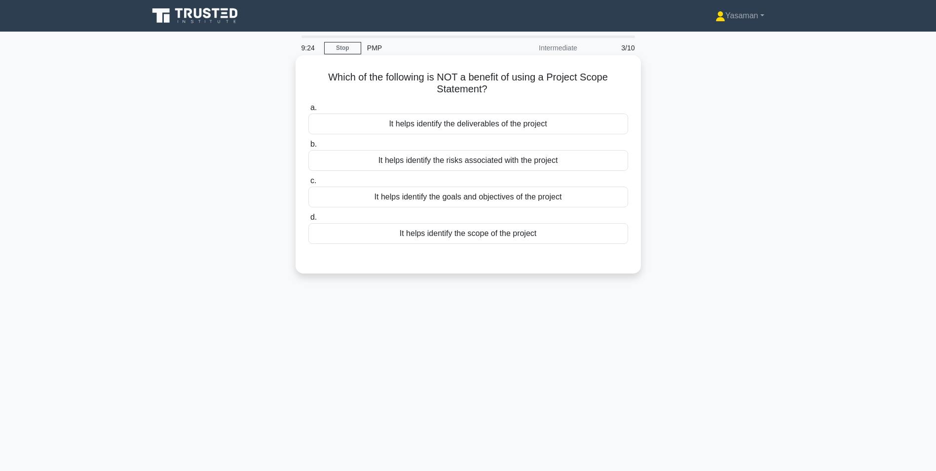
click at [476, 164] on div "It helps identify the risks associated with the project" at bounding box center [468, 160] width 320 height 21
click at [308, 148] on input "b. It helps identify the risks associated with the project" at bounding box center [308, 144] width 0 height 6
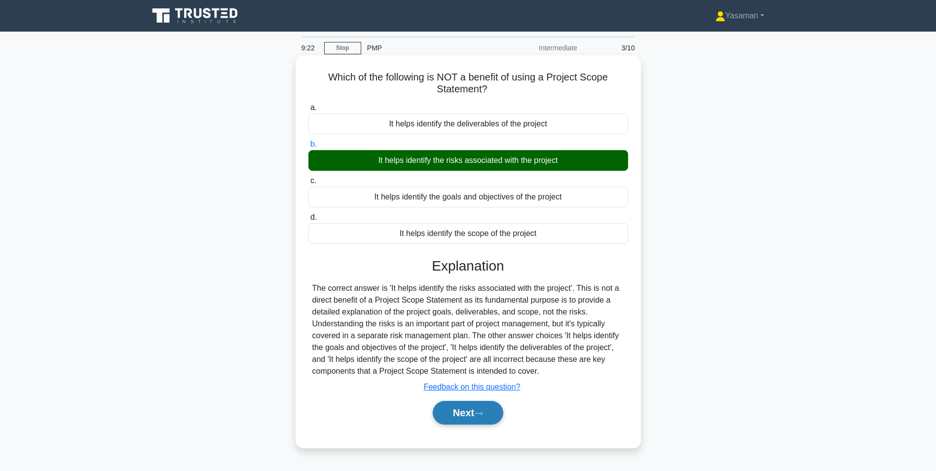
click at [472, 411] on button "Next" at bounding box center [468, 413] width 71 height 24
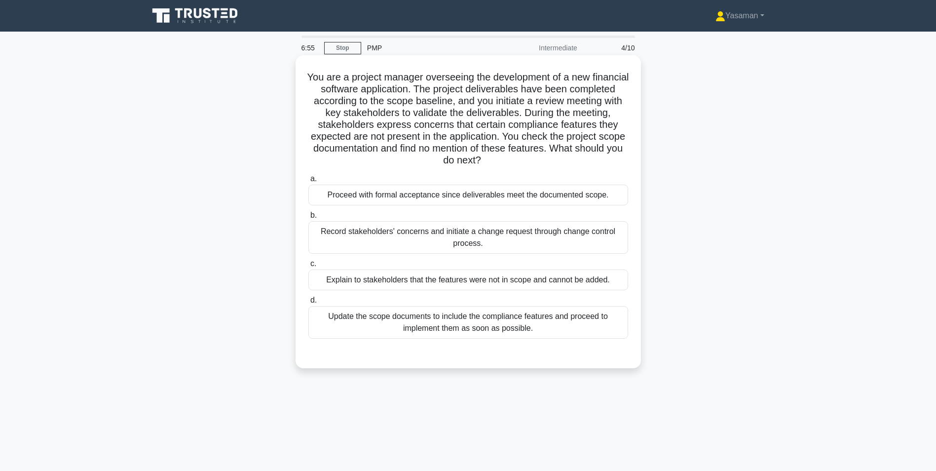
click at [452, 240] on div "Record stakeholders' concerns and initiate a change request through change cont…" at bounding box center [468, 237] width 320 height 33
click at [308, 219] on input "b. Record stakeholders' concerns and initiate a change request through change c…" at bounding box center [308, 215] width 0 height 6
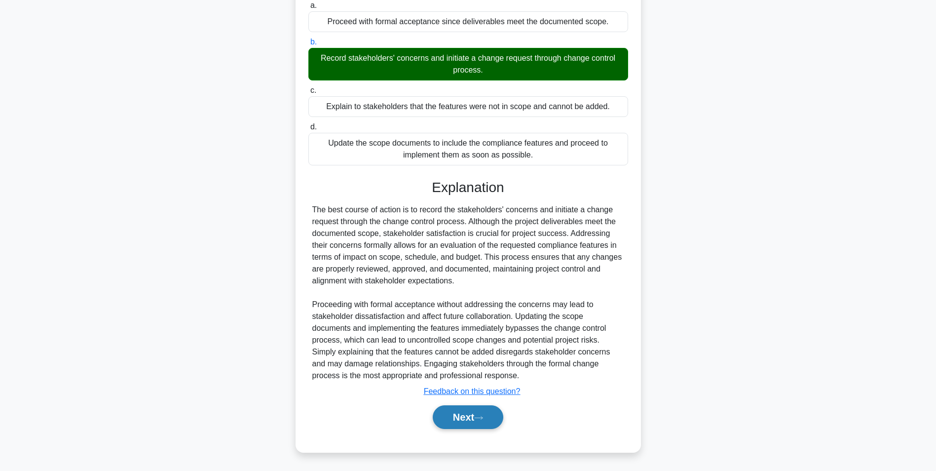
click at [445, 428] on button "Next" at bounding box center [468, 417] width 71 height 24
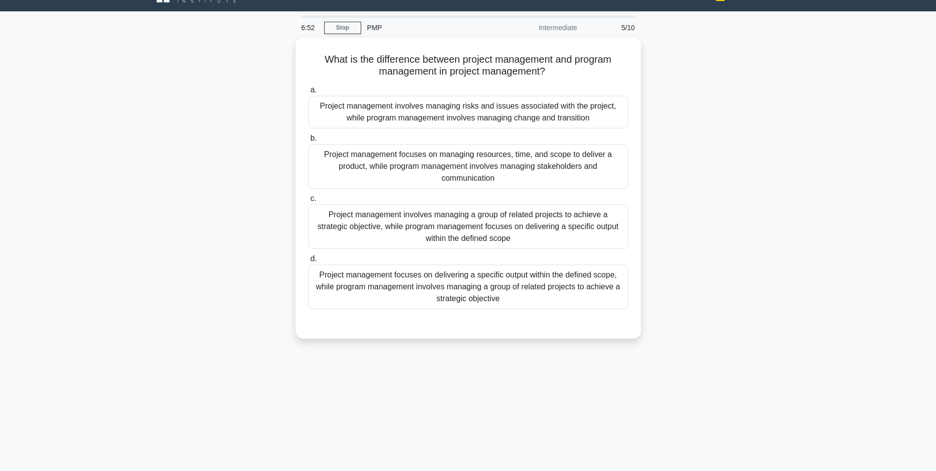
scroll to position [19, 0]
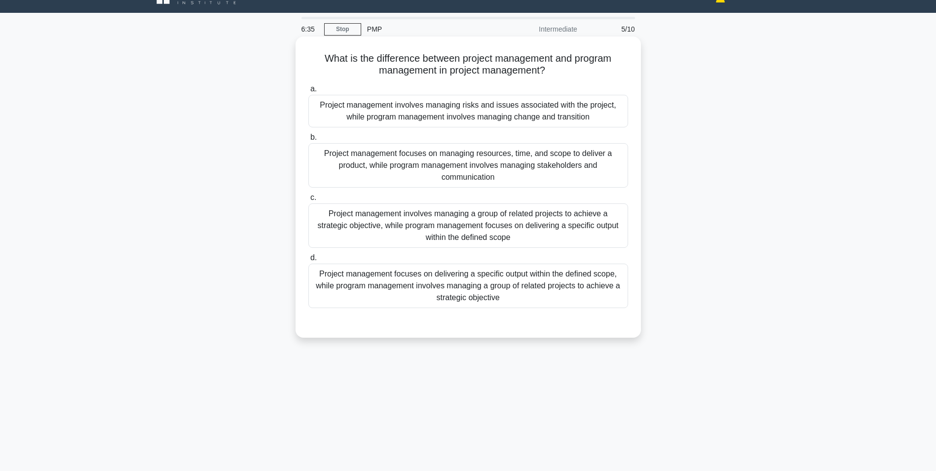
click at [435, 273] on div "Project management focuses on delivering a specific output within the defined s…" at bounding box center [468, 285] width 320 height 44
click at [308, 261] on input "d. Project management focuses on delivering a specific output within the define…" at bounding box center [308, 258] width 0 height 6
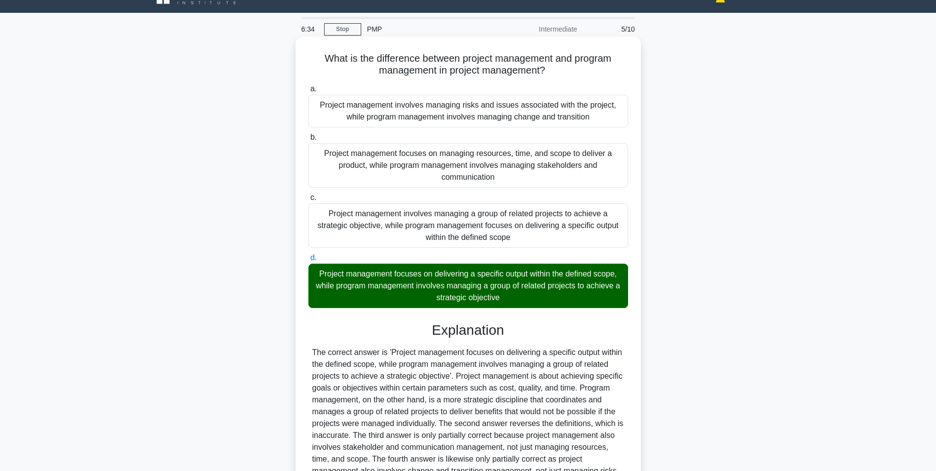
scroll to position [126, 0]
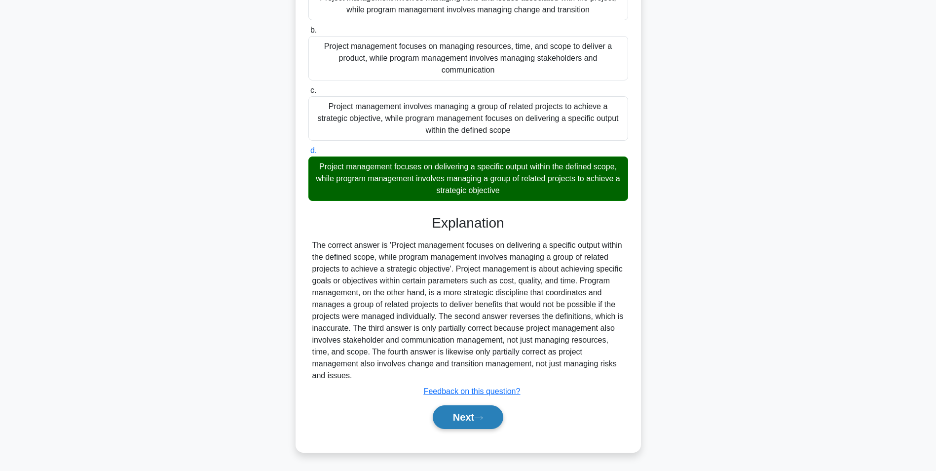
click at [448, 409] on button "Next" at bounding box center [468, 417] width 71 height 24
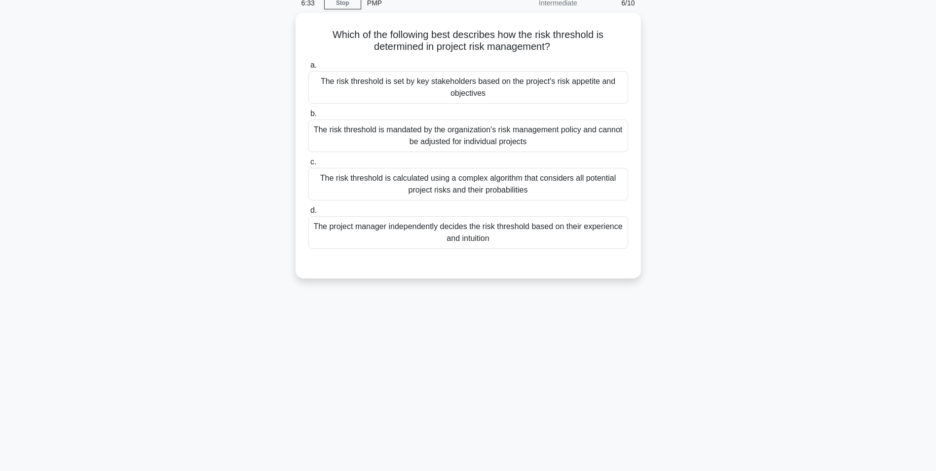
scroll to position [41, 0]
click at [461, 190] on div "The risk threshold is calculated using a complex algorithm that considers all p…" at bounding box center [468, 185] width 320 height 33
click at [308, 167] on input "c. The risk threshold is calculated using a complex algorithm that considers al…" at bounding box center [308, 163] width 0 height 6
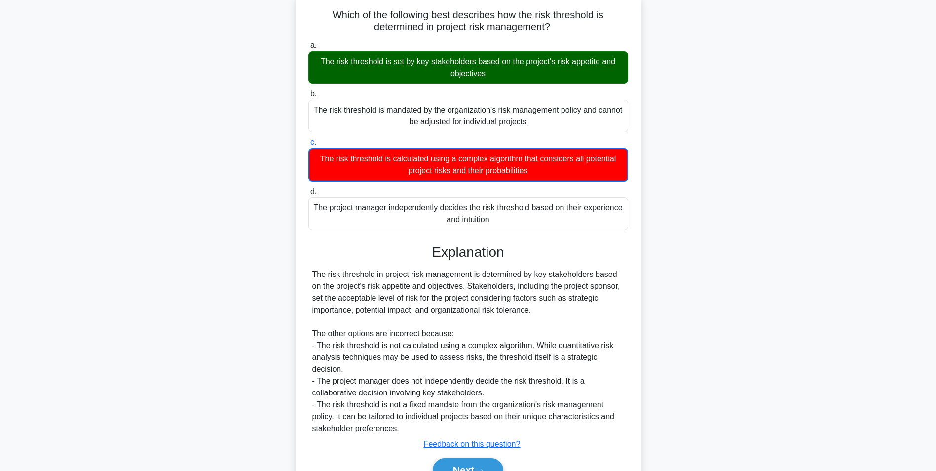
scroll to position [104, 0]
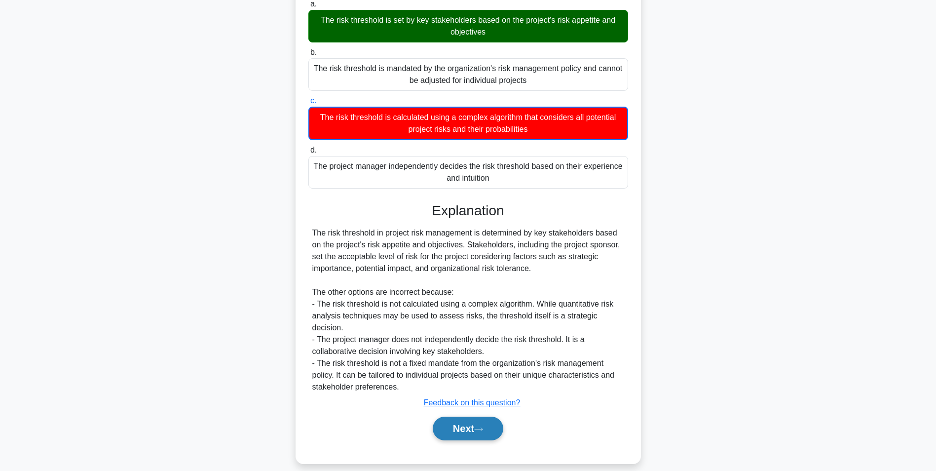
click at [455, 422] on button "Next" at bounding box center [468, 428] width 71 height 24
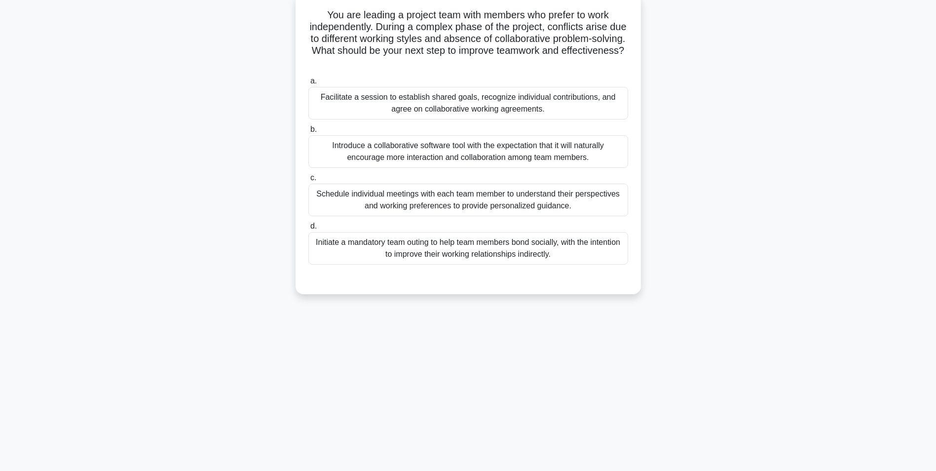
click at [510, 99] on div "Facilitate a session to establish shared goals, recognize individual contributi…" at bounding box center [468, 103] width 320 height 33
click at [308, 84] on input "a. Facilitate a session to establish shared goals, recognize individual contrib…" at bounding box center [308, 81] width 0 height 6
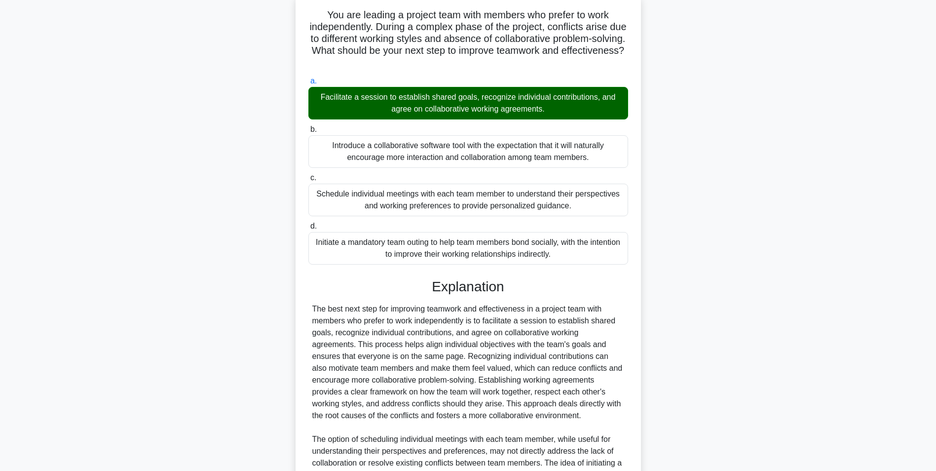
scroll to position [233, 0]
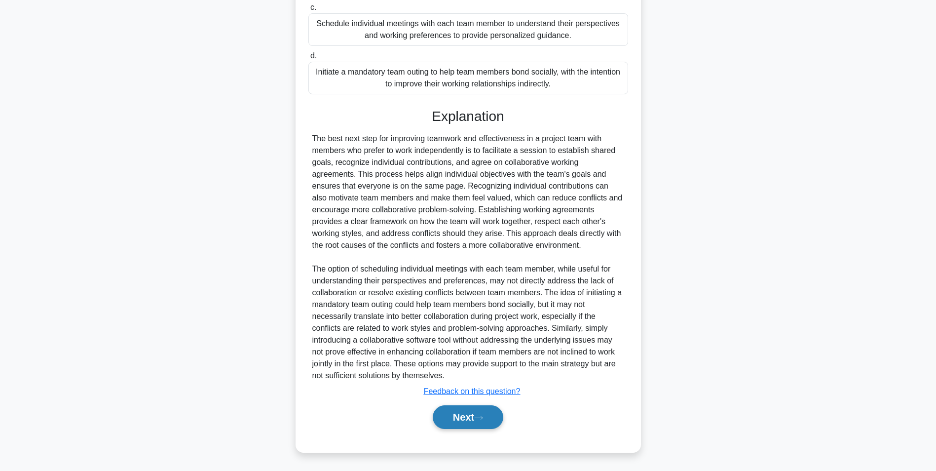
click at [466, 424] on button "Next" at bounding box center [468, 417] width 71 height 24
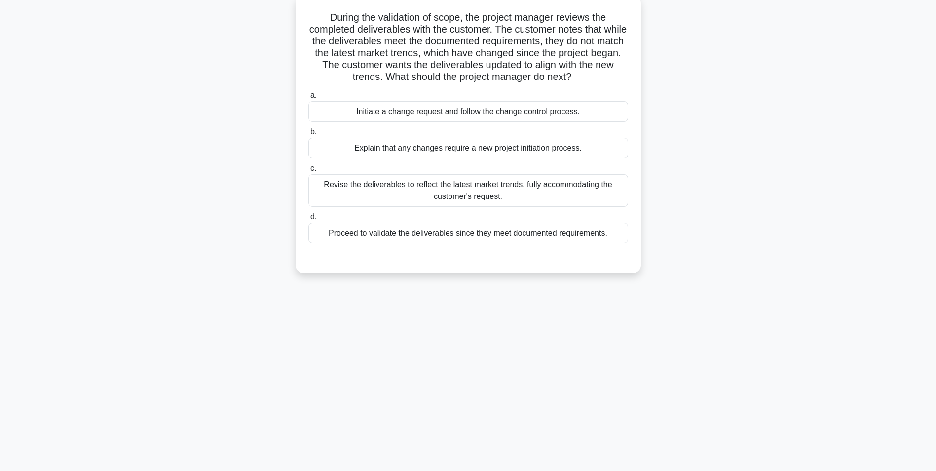
scroll to position [0, 0]
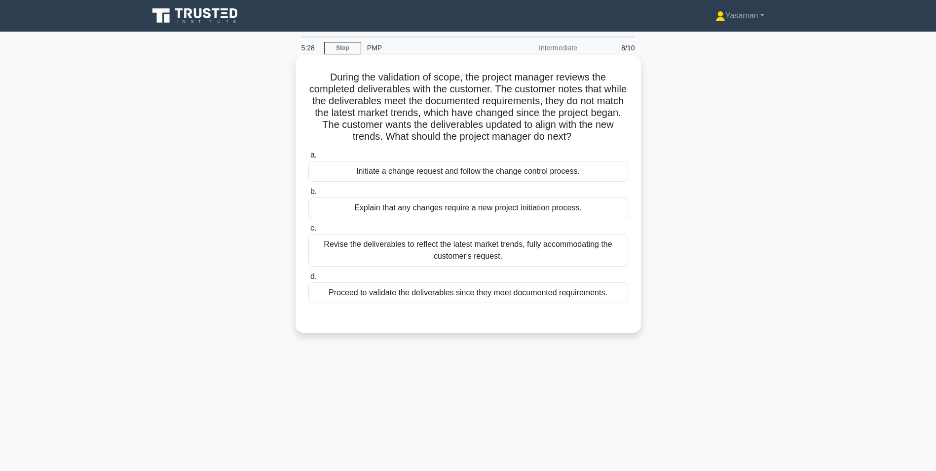
click at [505, 251] on div "Revise the deliverables to reflect the latest market trends, fully accommodatin…" at bounding box center [468, 250] width 320 height 33
click at [308, 231] on input "c. Revise the deliverables to reflect the latest market trends, fully accommoda…" at bounding box center [308, 228] width 0 height 6
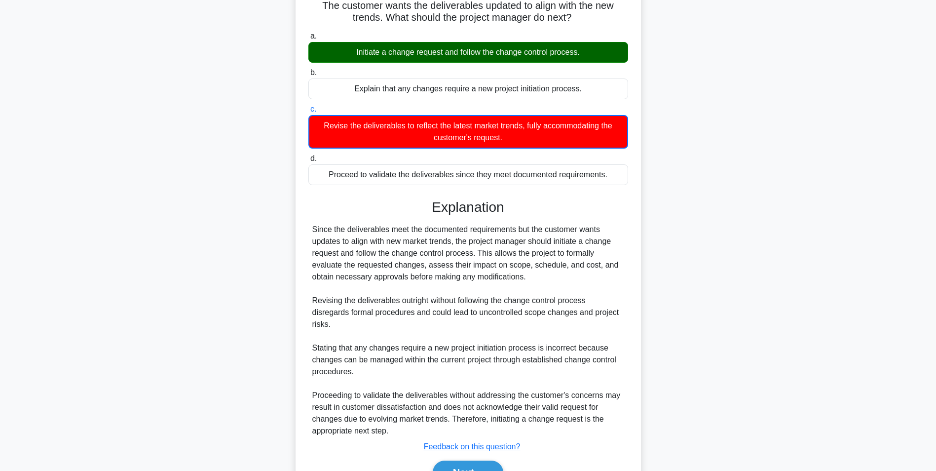
scroll to position [175, 0]
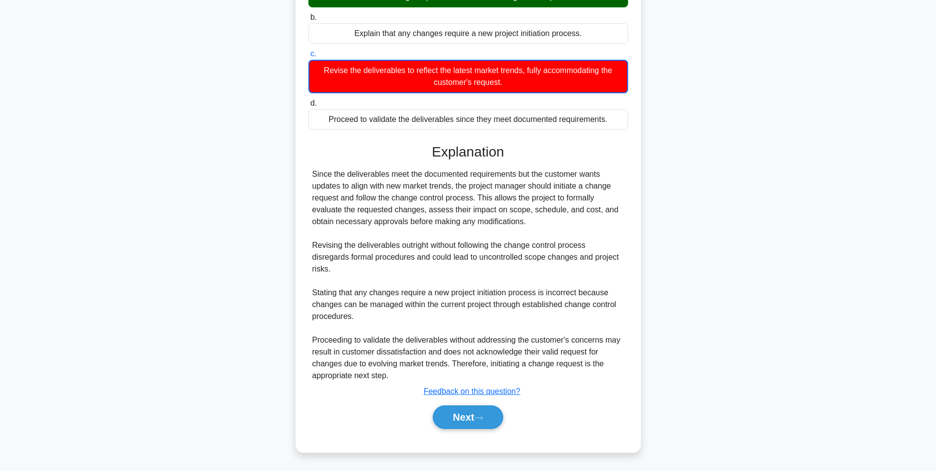
click at [465, 430] on div "Next" at bounding box center [468, 417] width 320 height 32
click at [462, 417] on button "Next" at bounding box center [468, 417] width 71 height 24
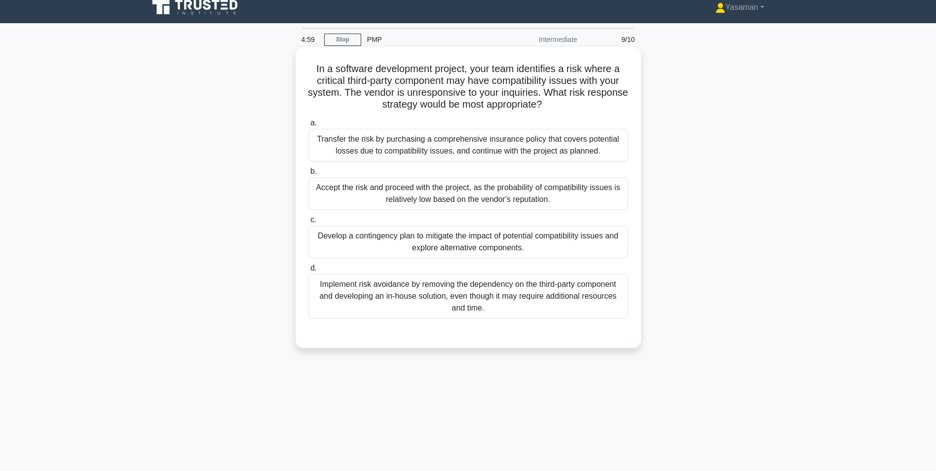
scroll to position [8, 0]
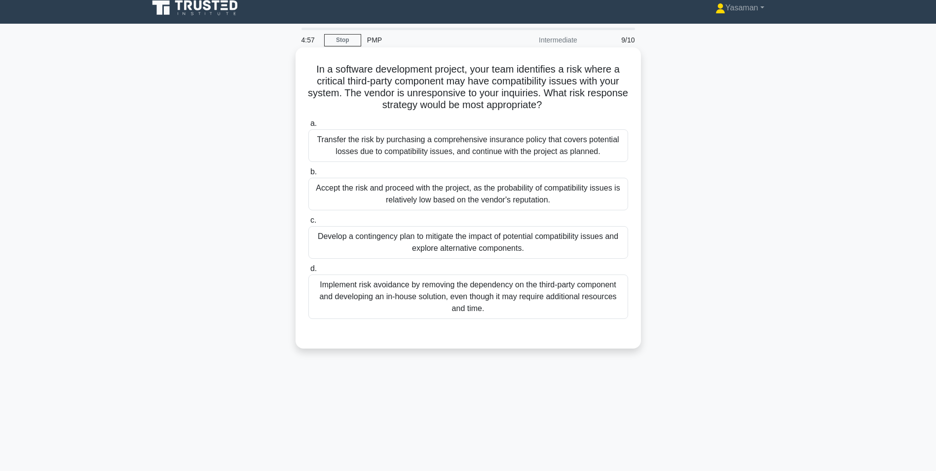
click at [466, 283] on div "Implement risk avoidance by removing the dependency on the third-party componen…" at bounding box center [468, 296] width 320 height 44
click at [308, 272] on input "d. Implement risk avoidance by removing the dependency on the third-party compo…" at bounding box center [308, 268] width 0 height 6
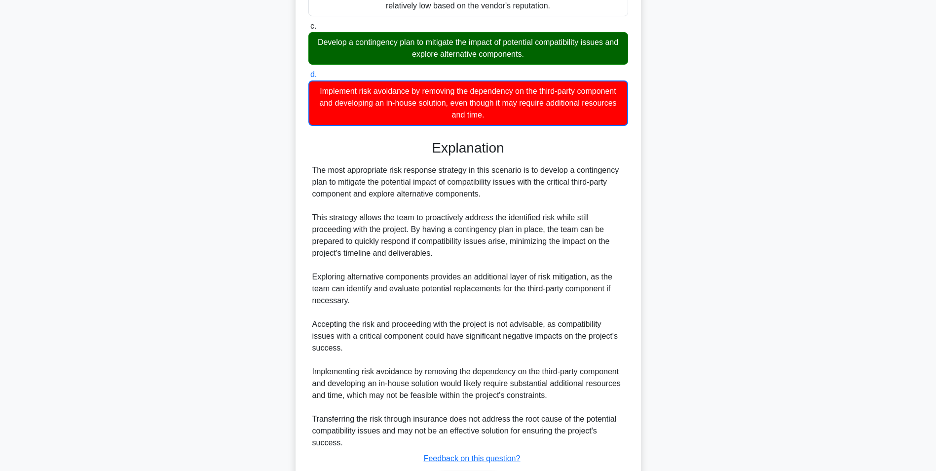
scroll to position [269, 0]
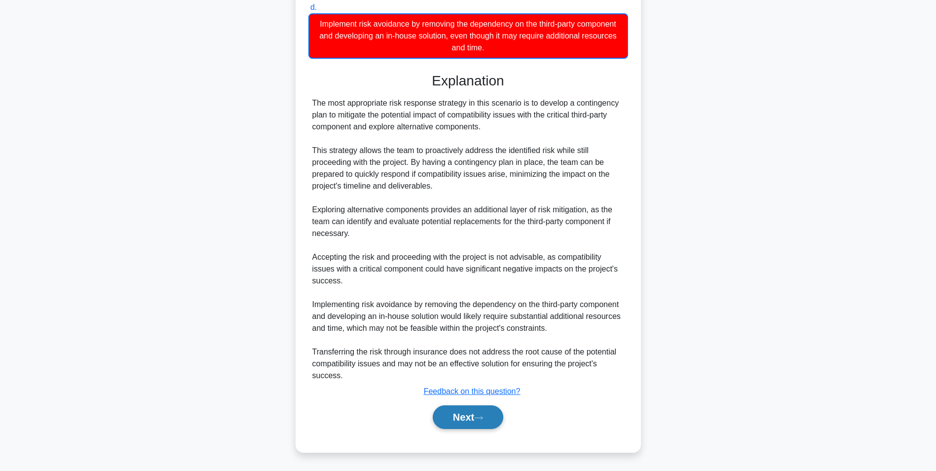
click at [459, 417] on button "Next" at bounding box center [468, 417] width 71 height 24
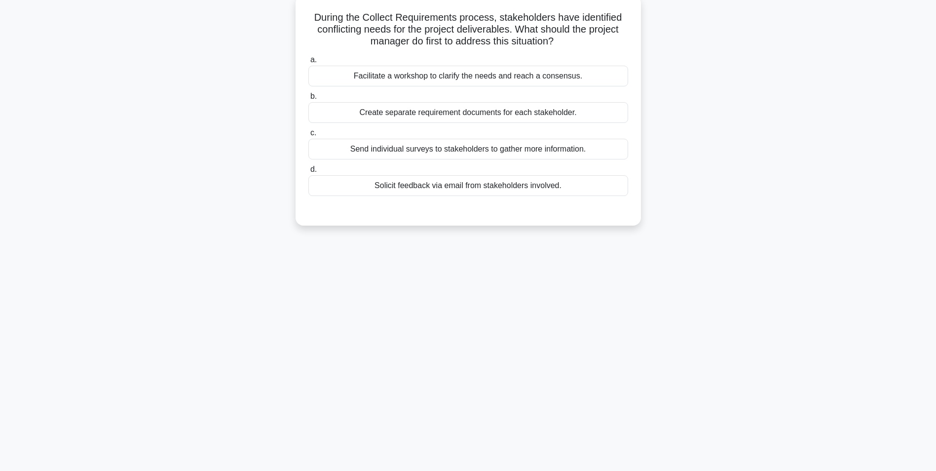
scroll to position [0, 0]
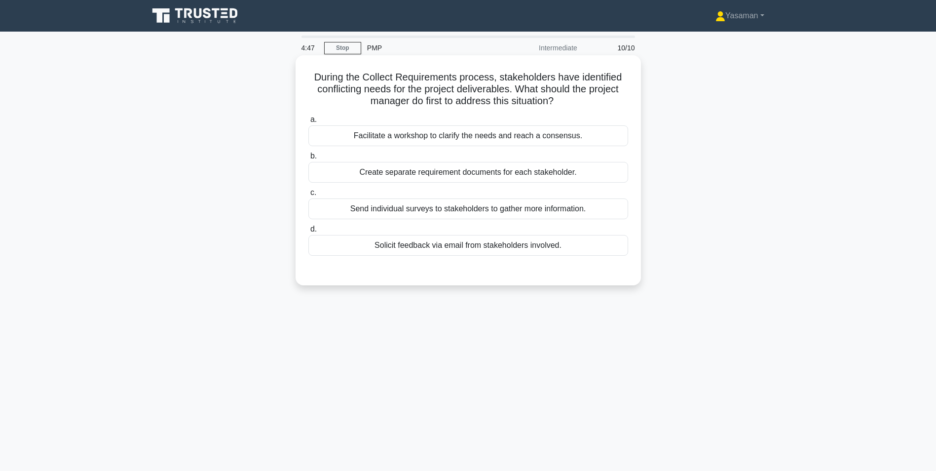
click at [487, 139] on div "Facilitate a workshop to clarify the needs and reach a consensus." at bounding box center [468, 135] width 320 height 21
click at [308, 123] on input "a. Facilitate a workshop to clarify the needs and reach a consensus." at bounding box center [308, 119] width 0 height 6
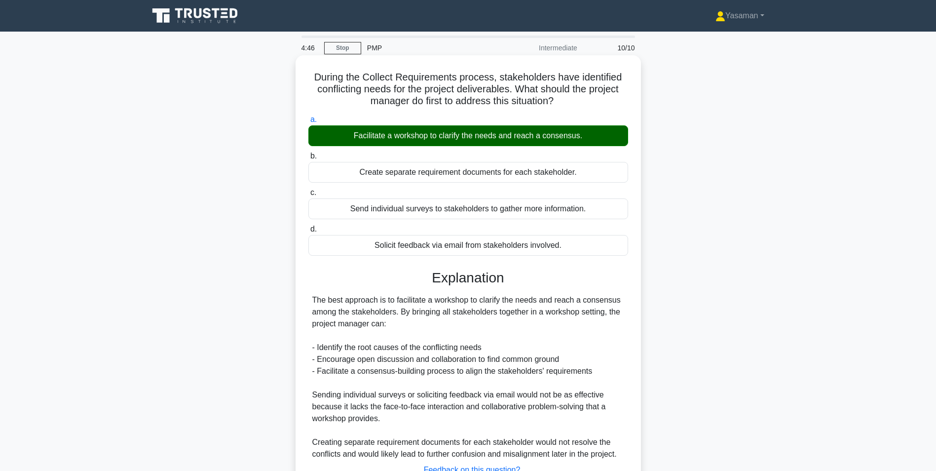
scroll to position [79, 0]
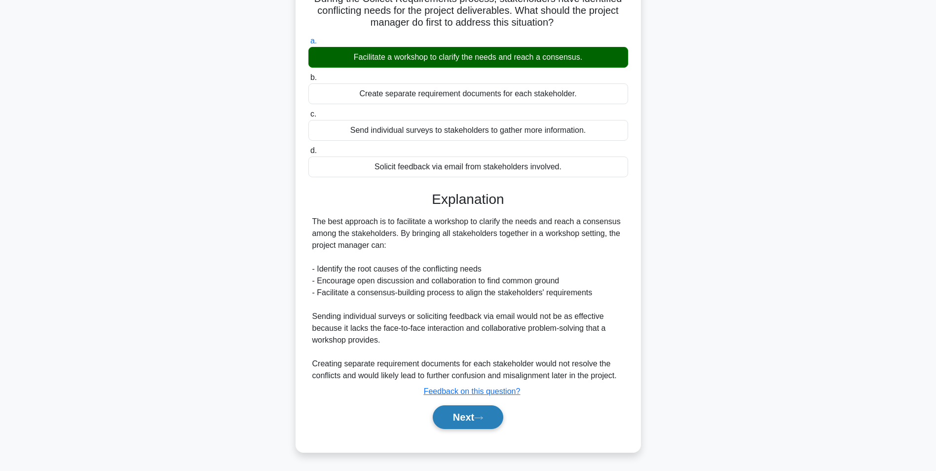
click at [457, 410] on button "Next" at bounding box center [468, 417] width 71 height 24
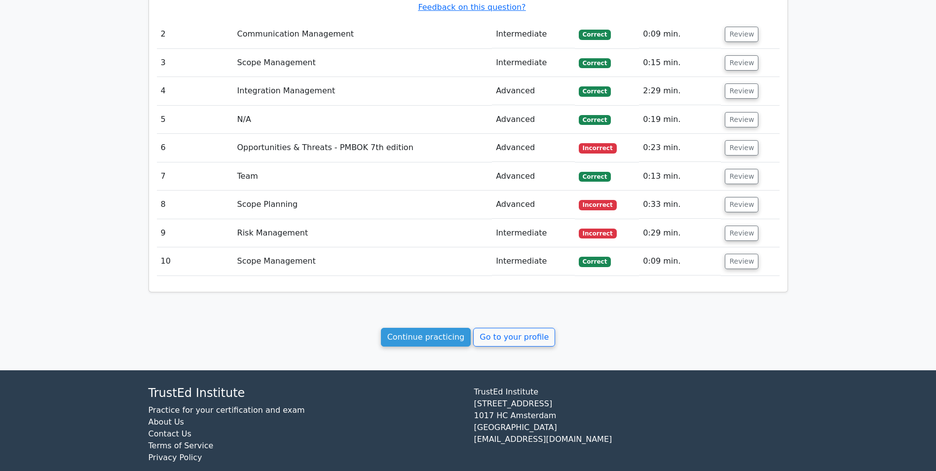
scroll to position [911, 0]
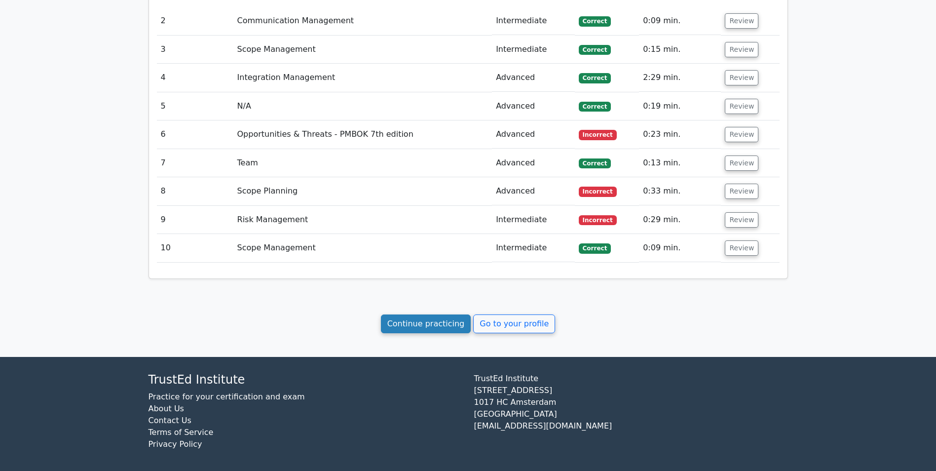
click at [443, 321] on link "Continue practicing" at bounding box center [426, 323] width 90 height 19
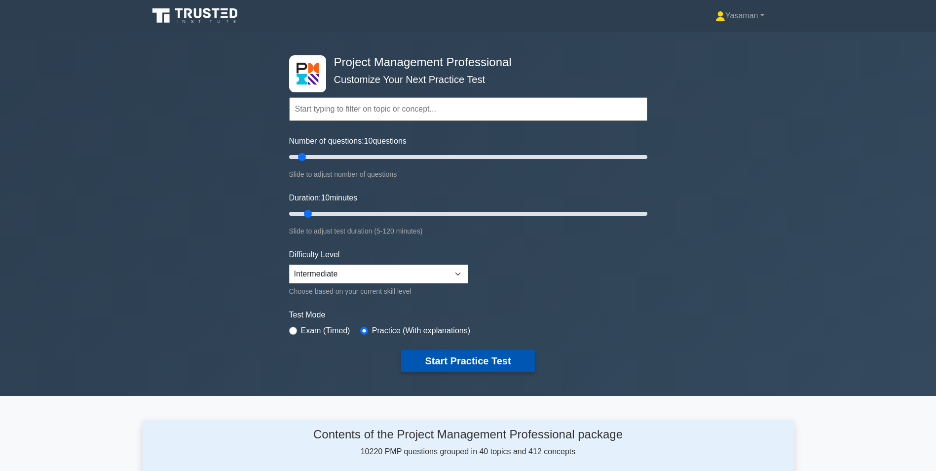
click at [428, 355] on button "Start Practice Test" at bounding box center [467, 360] width 133 height 23
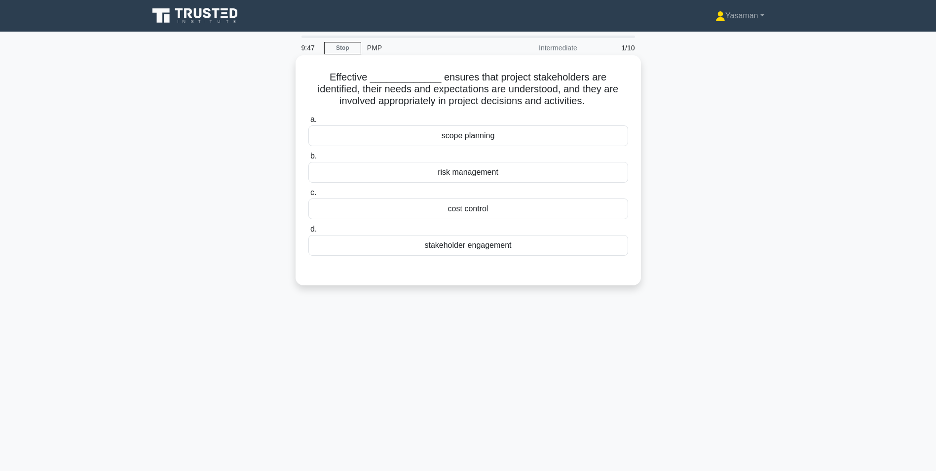
click at [452, 250] on div "stakeholder engagement" at bounding box center [468, 245] width 320 height 21
click at [308, 232] on input "d. stakeholder engagement" at bounding box center [308, 229] width 0 height 6
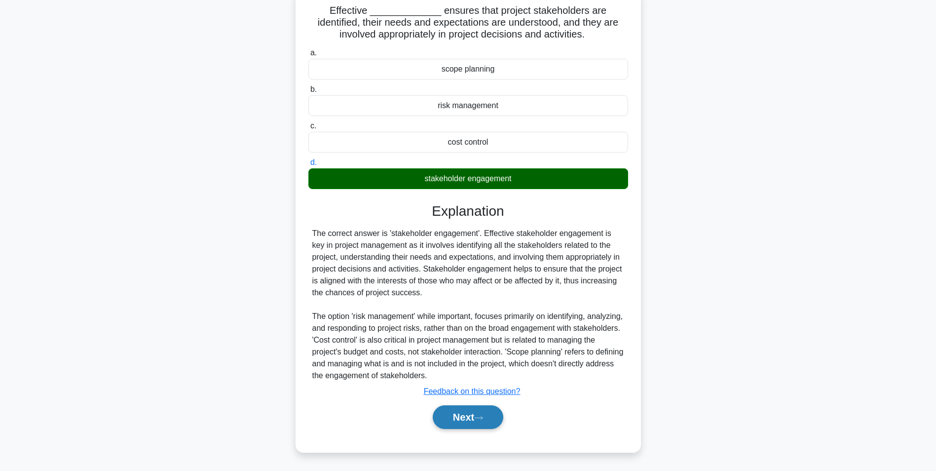
click at [440, 413] on button "Next" at bounding box center [468, 417] width 71 height 24
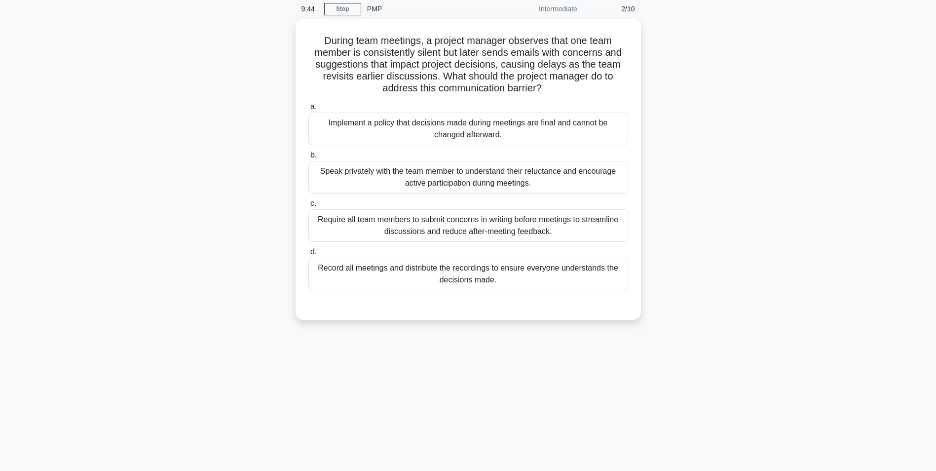
scroll to position [35, 0]
click at [465, 192] on div "Speak privately with the team member to understand their reluctance and encoura…" at bounding box center [468, 179] width 320 height 33
click at [308, 160] on input "b. Speak privately with the team member to understand their reluctance and enco…" at bounding box center [308, 157] width 0 height 6
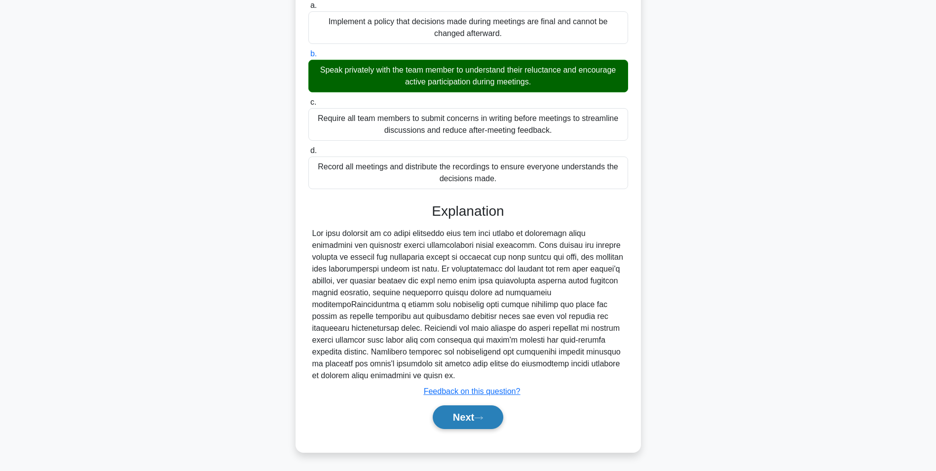
click at [447, 429] on button "Next" at bounding box center [468, 417] width 71 height 24
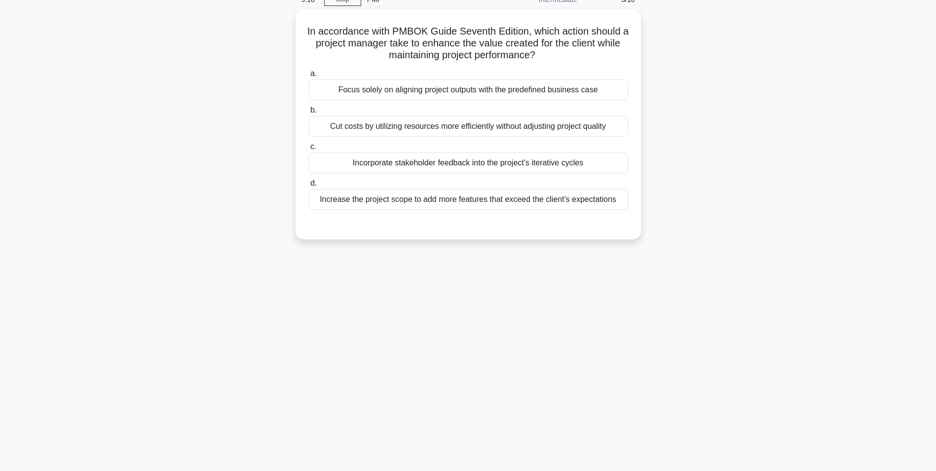
scroll to position [47, 0]
click at [468, 161] on div "Incorporate stakeholder feedback into the project's iterative cycles" at bounding box center [468, 161] width 320 height 21
click at [308, 149] on input "c. Incorporate stakeholder feedback into the project's iterative cycles" at bounding box center [308, 146] width 0 height 6
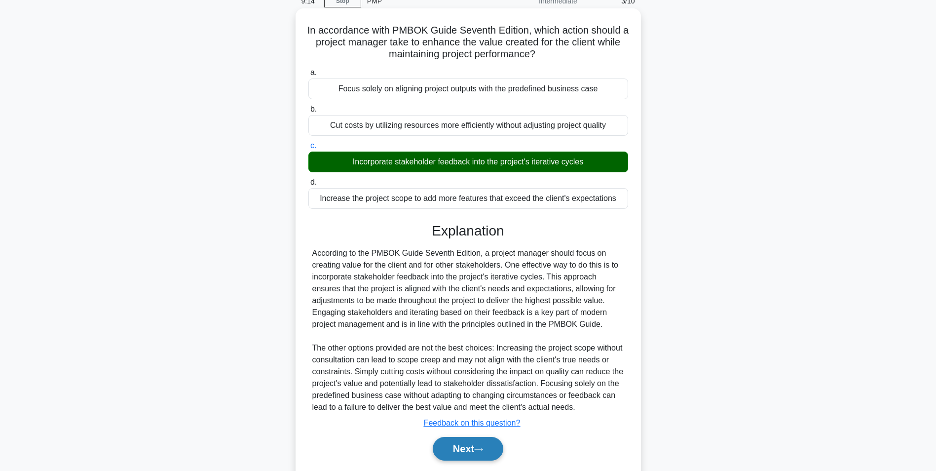
click at [452, 448] on button "Next" at bounding box center [468, 449] width 71 height 24
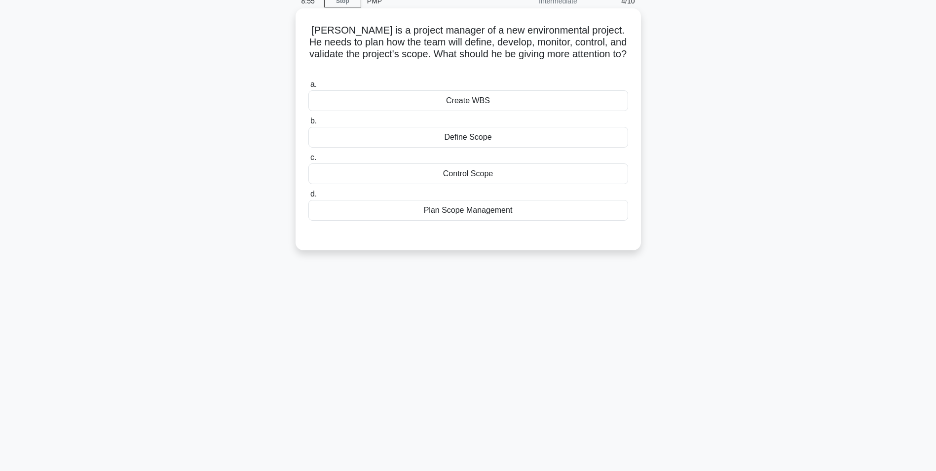
click at [509, 129] on div "Define Scope" at bounding box center [468, 137] width 320 height 21
click at [308, 124] on input "b. Define Scope" at bounding box center [308, 121] width 0 height 6
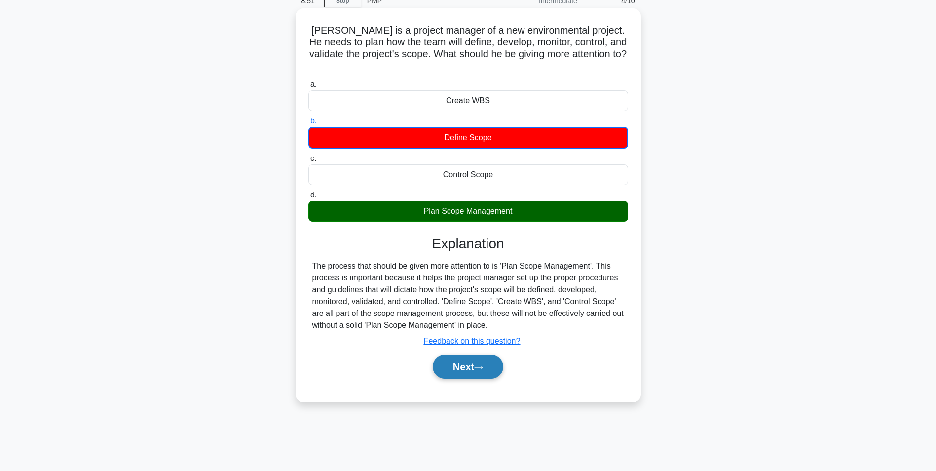
click at [453, 362] on button "Next" at bounding box center [468, 367] width 71 height 24
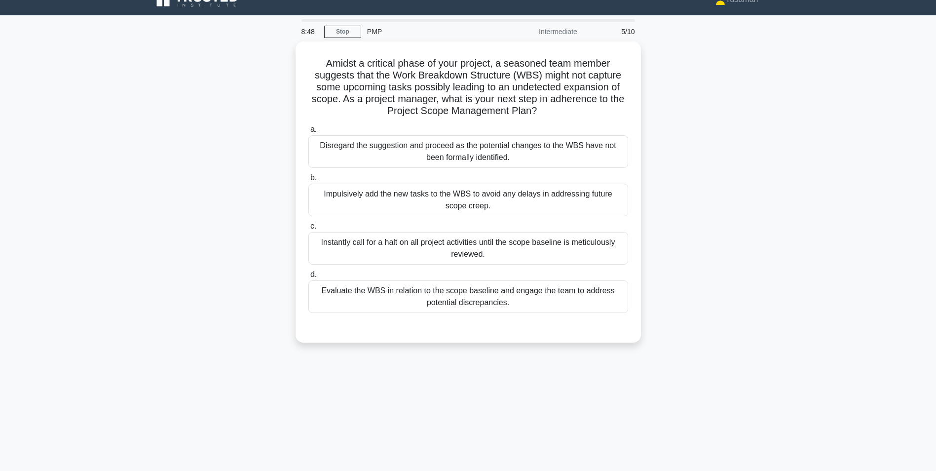
scroll to position [17, 0]
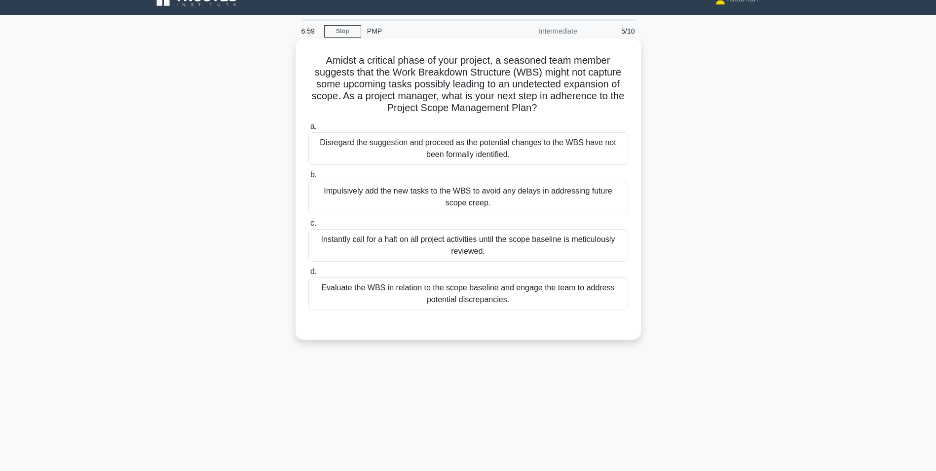
click at [406, 277] on label "d. Evaluate the WBS in relation to the scope baseline and engage the team to ad…" at bounding box center [468, 287] width 320 height 44
click at [308, 275] on input "d. Evaluate the WBS in relation to the scope baseline and engage the team to ad…" at bounding box center [308, 271] width 0 height 6
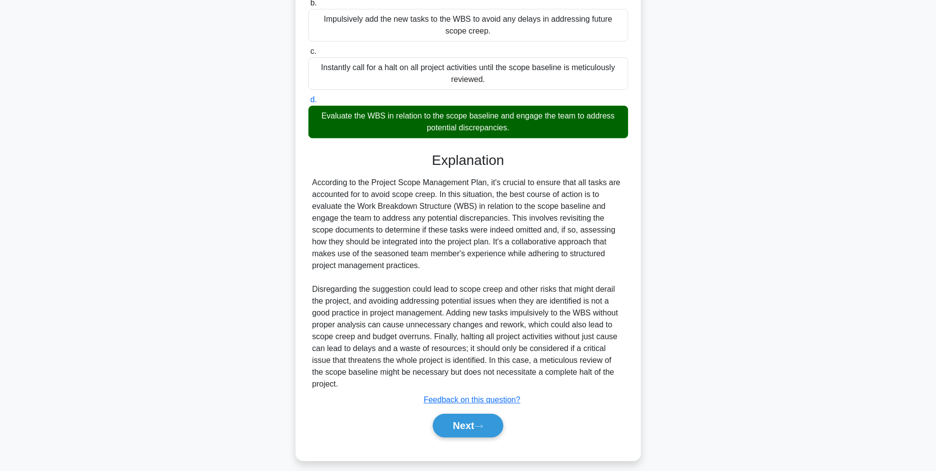
scroll to position [197, 0]
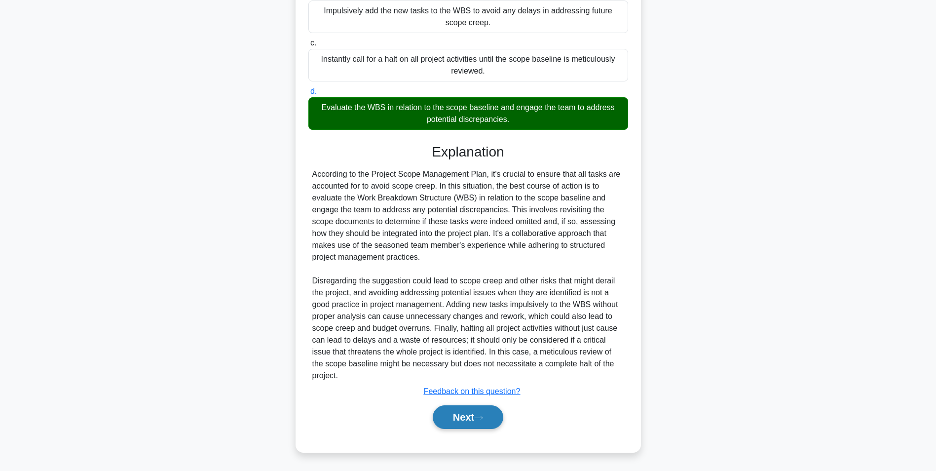
click at [473, 417] on button "Next" at bounding box center [468, 417] width 71 height 24
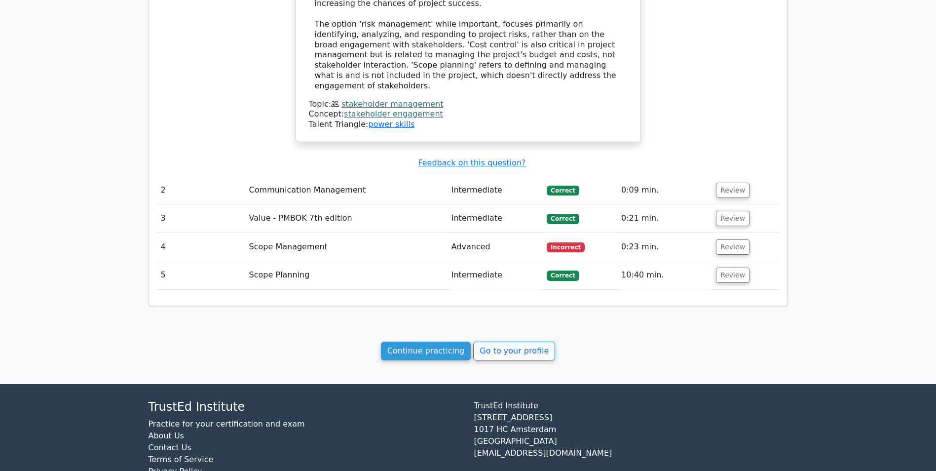
scroll to position [863, 0]
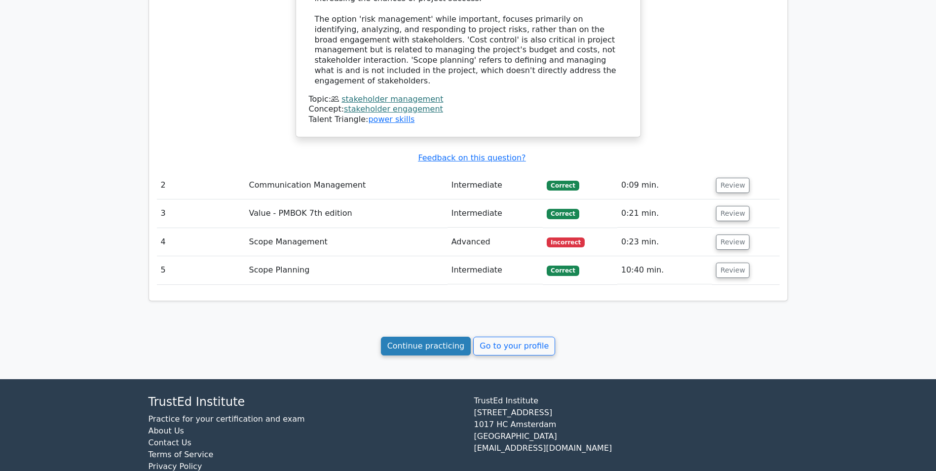
click at [424, 336] on link "Continue practicing" at bounding box center [426, 345] width 90 height 19
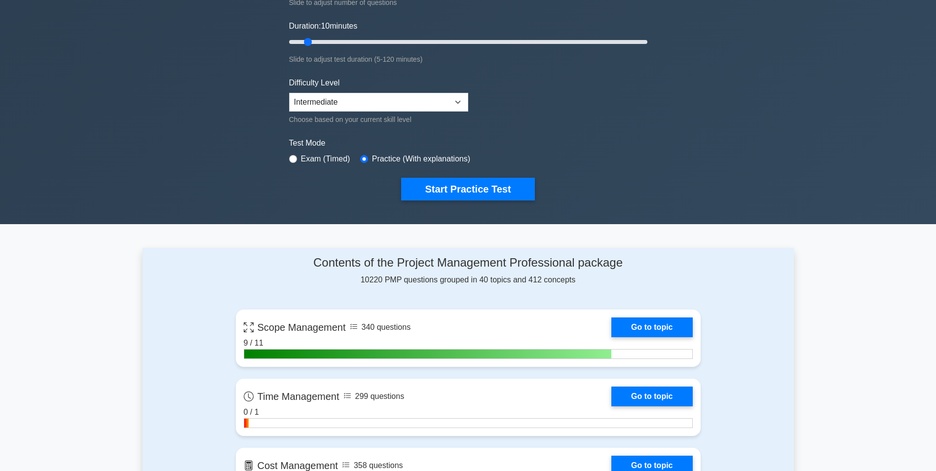
scroll to position [305, 0]
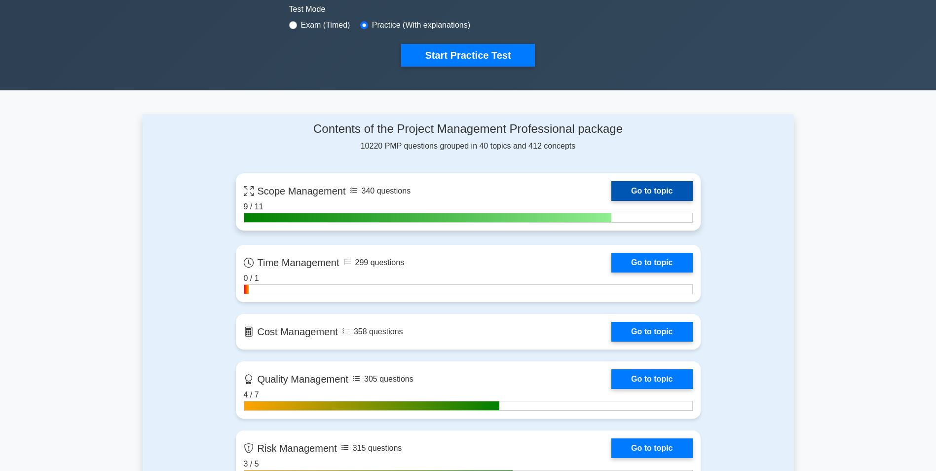
click at [611, 189] on link "Go to topic" at bounding box center [651, 191] width 81 height 20
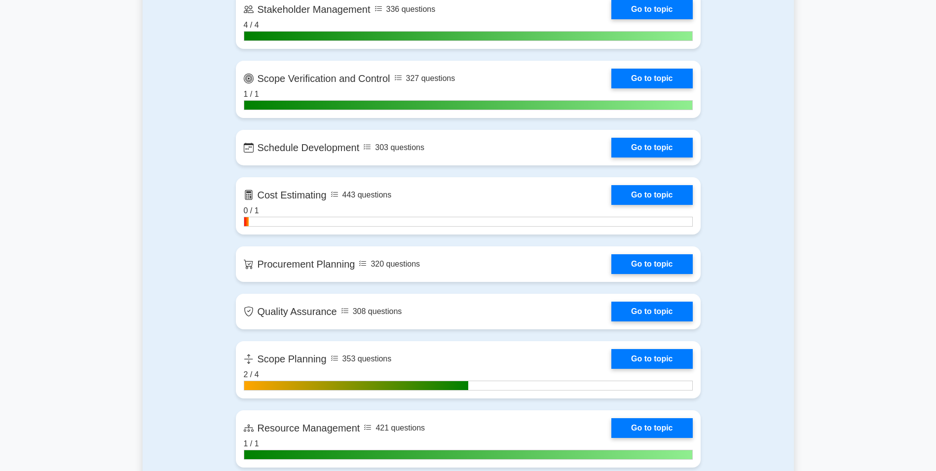
scroll to position [1090, 0]
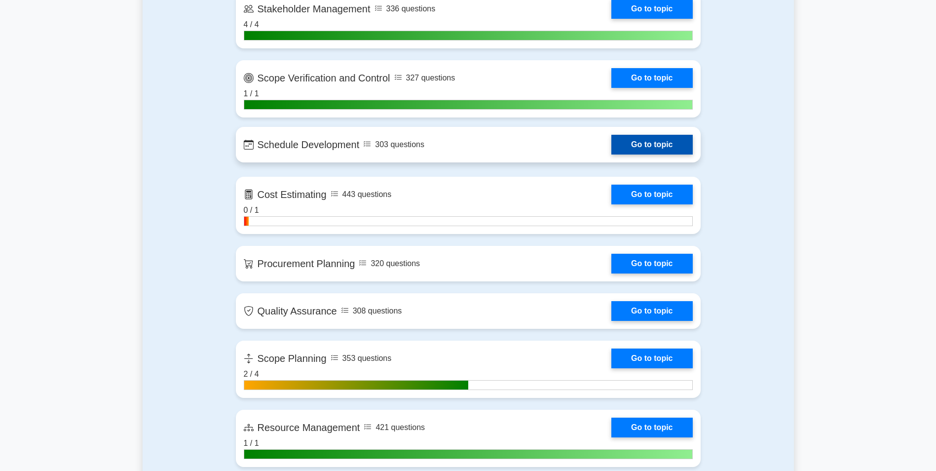
click at [611, 149] on link "Go to topic" at bounding box center [651, 145] width 81 height 20
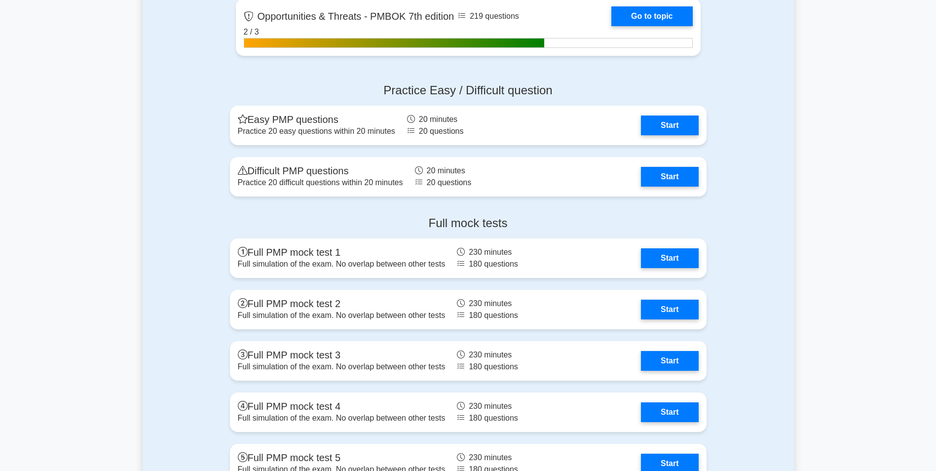
scroll to position [2728, 0]
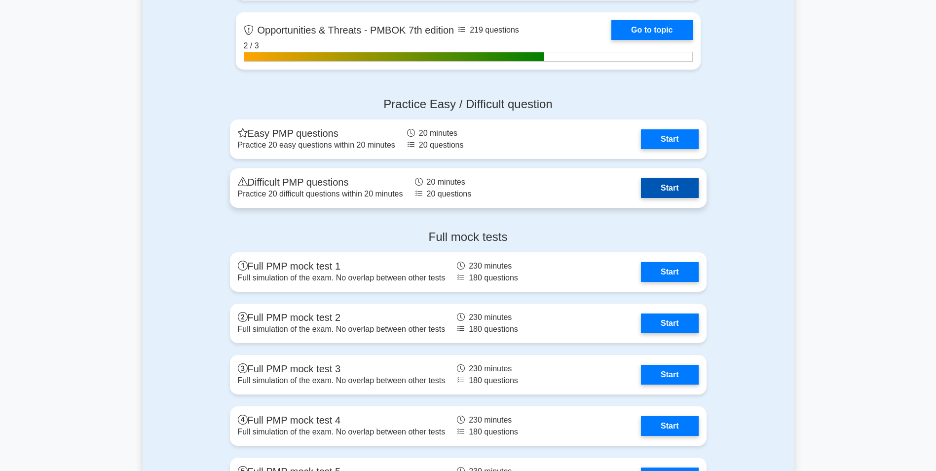
click at [641, 195] on link "Start" at bounding box center [669, 188] width 57 height 20
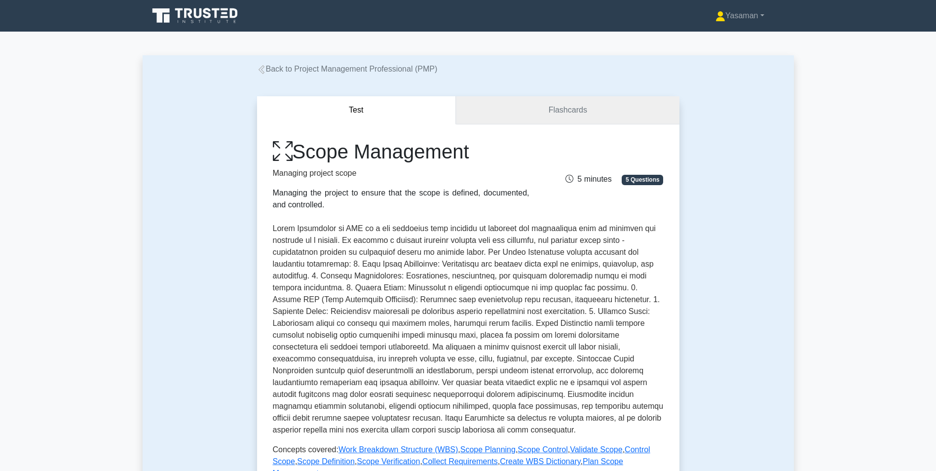
click at [478, 117] on link "Flashcards" at bounding box center [567, 110] width 223 height 28
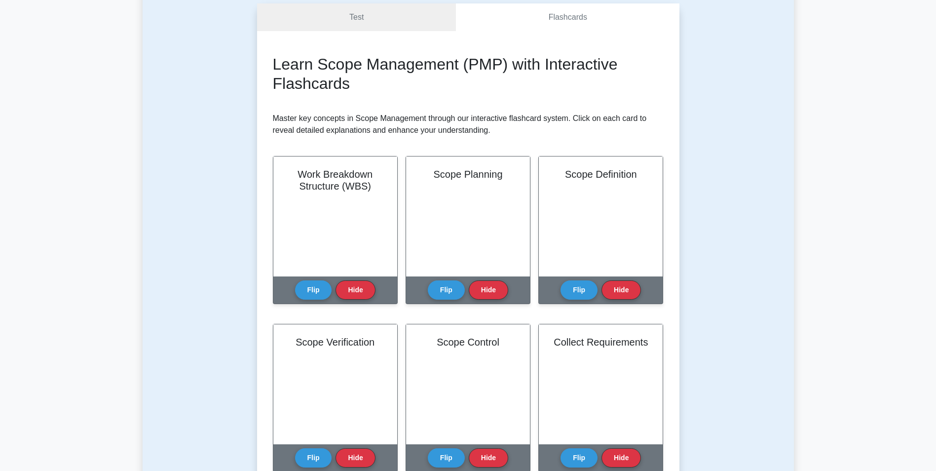
scroll to position [97, 0]
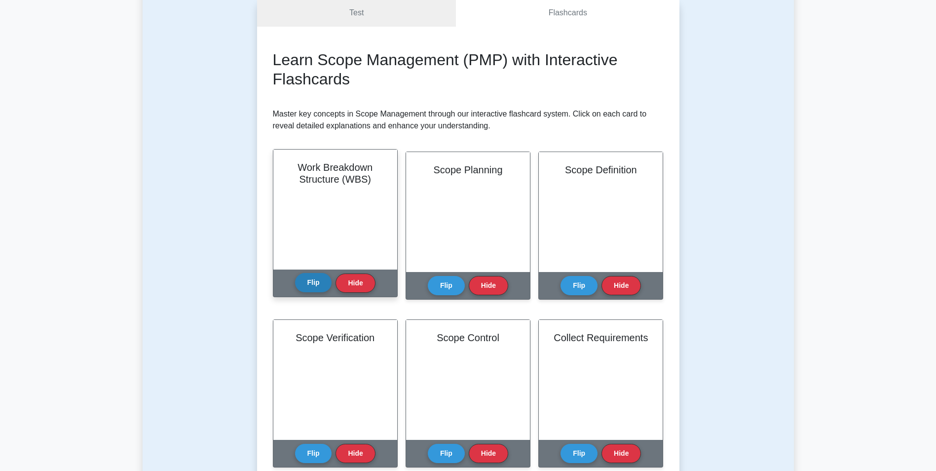
click at [324, 287] on button "Flip" at bounding box center [313, 282] width 37 height 19
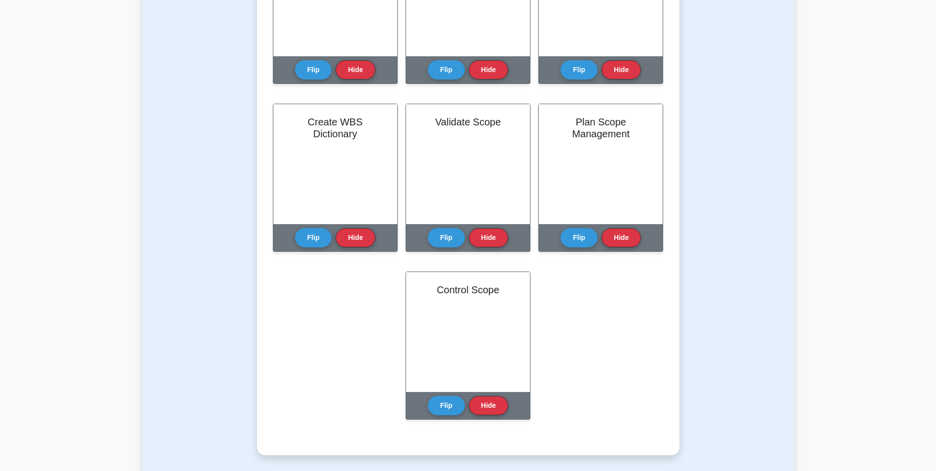
scroll to position [480, 0]
click at [311, 235] on button "Flip" at bounding box center [313, 234] width 37 height 19
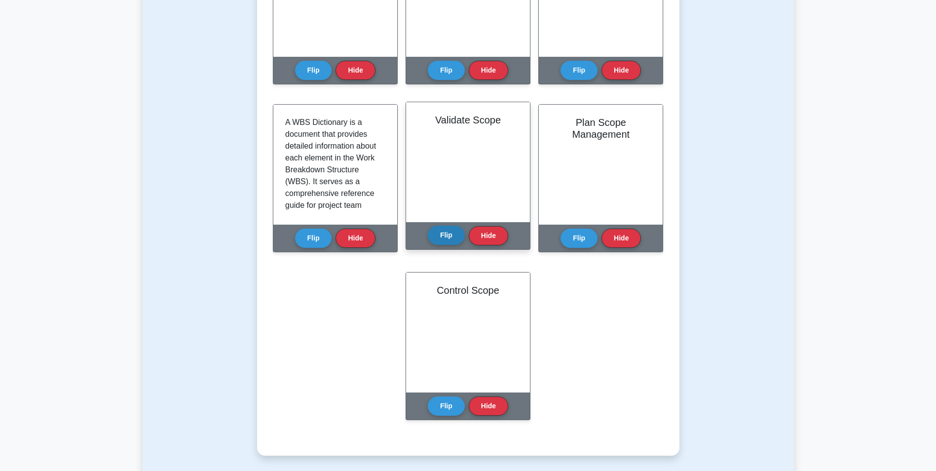
click at [442, 232] on button "Flip" at bounding box center [446, 234] width 37 height 19
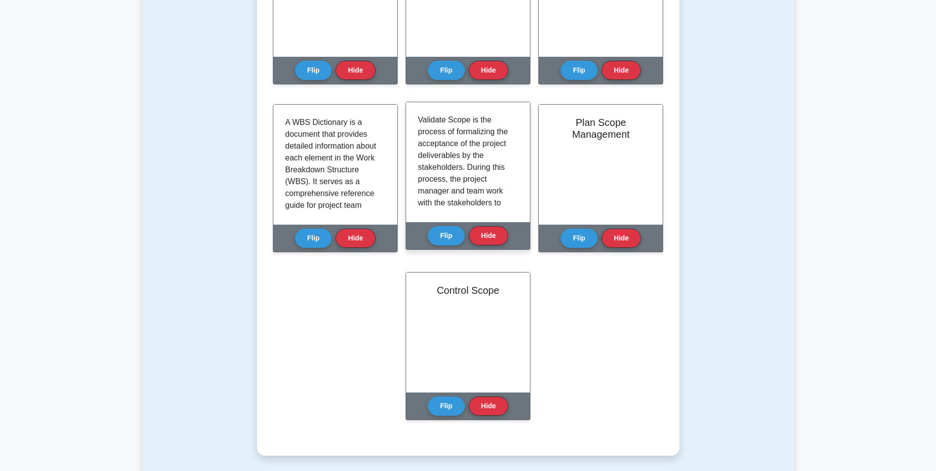
scroll to position [0, 0]
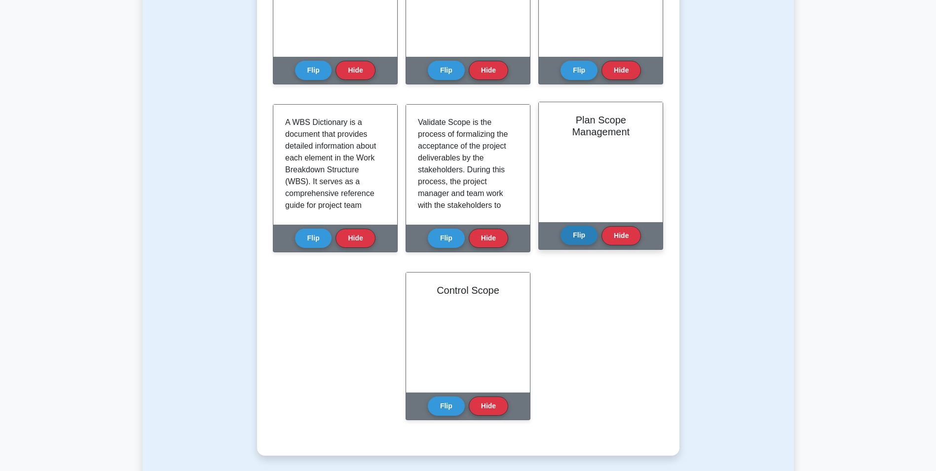
click at [573, 232] on button "Flip" at bounding box center [578, 234] width 37 height 19
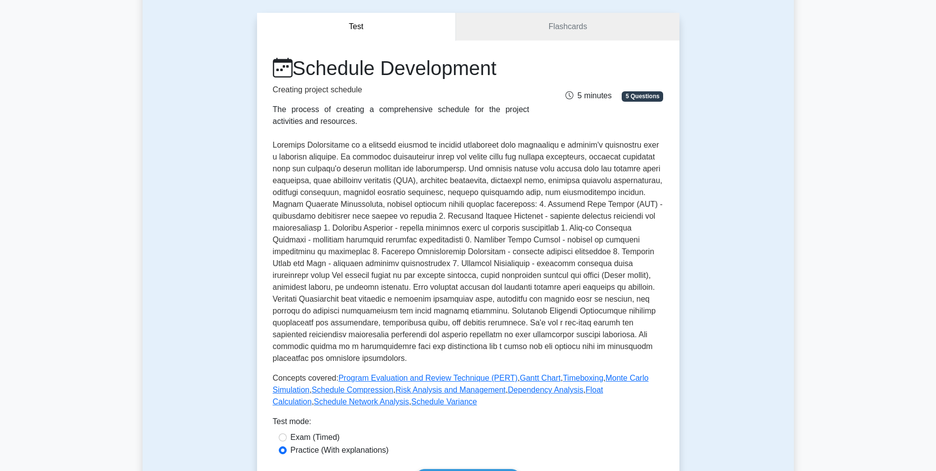
scroll to position [85, 0]
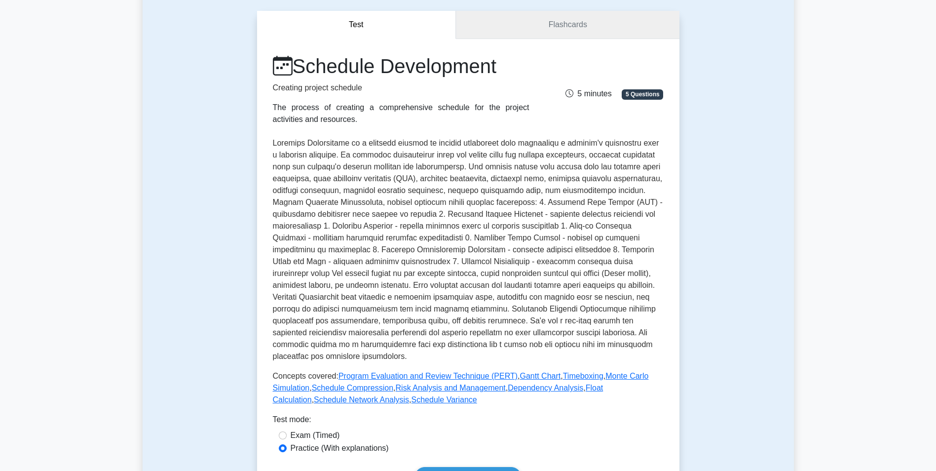
click at [583, 22] on link "Flashcards" at bounding box center [567, 25] width 223 height 28
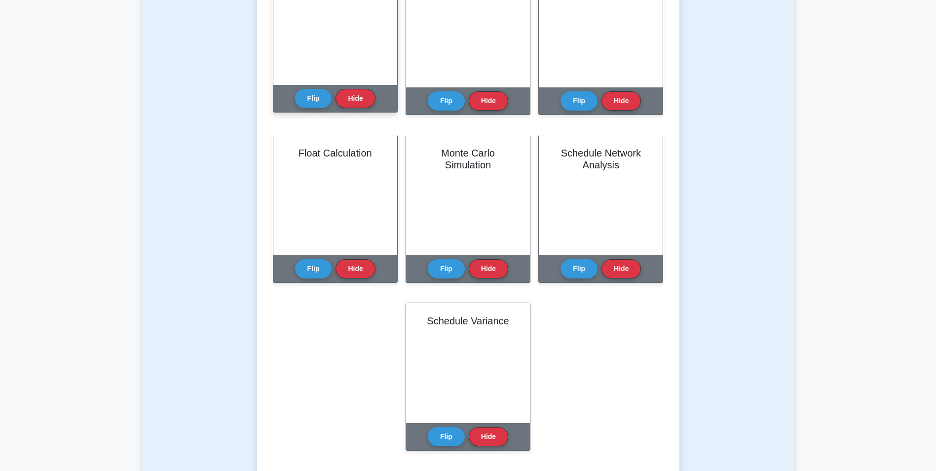
scroll to position [461, 0]
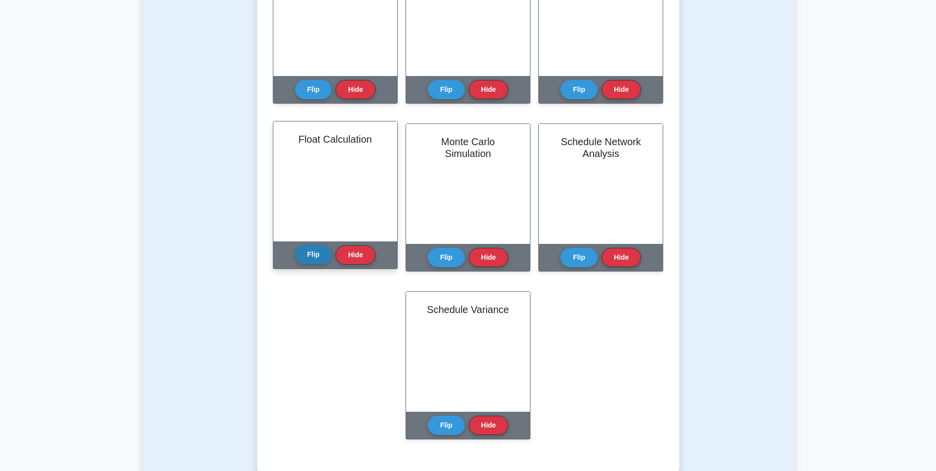
click at [307, 254] on button "Flip" at bounding box center [313, 254] width 37 height 19
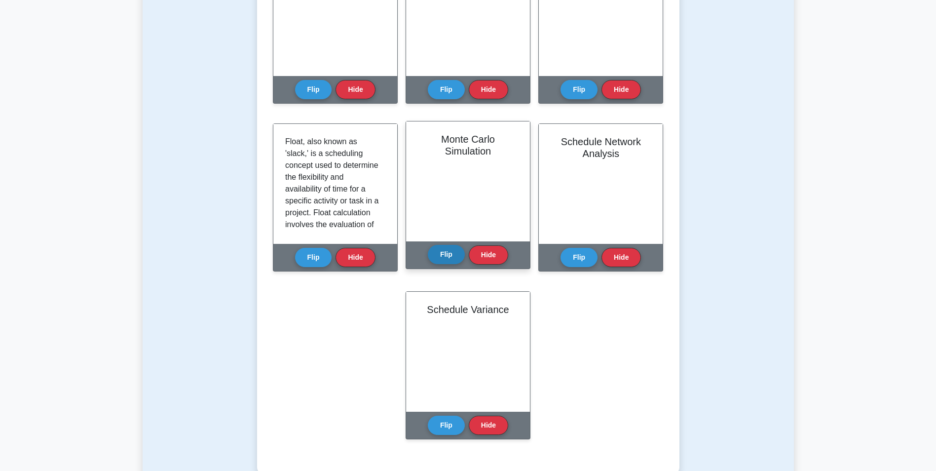
click at [445, 255] on button "Flip" at bounding box center [446, 254] width 37 height 19
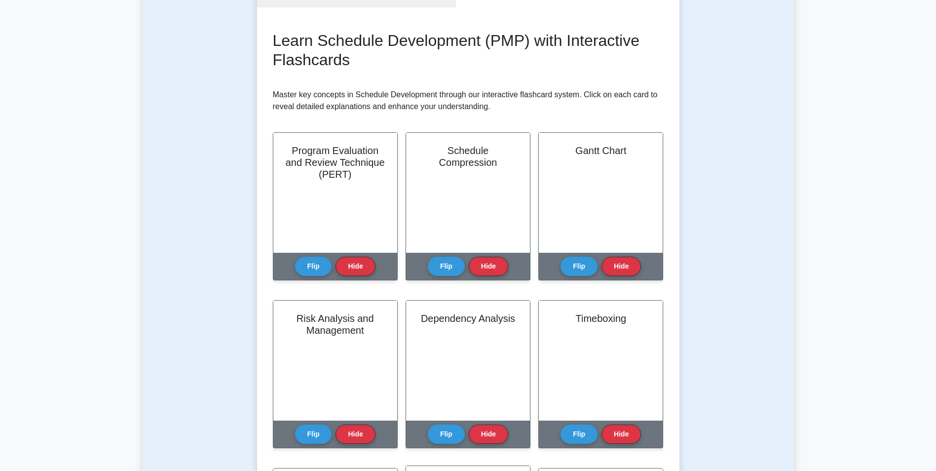
scroll to position [0, 0]
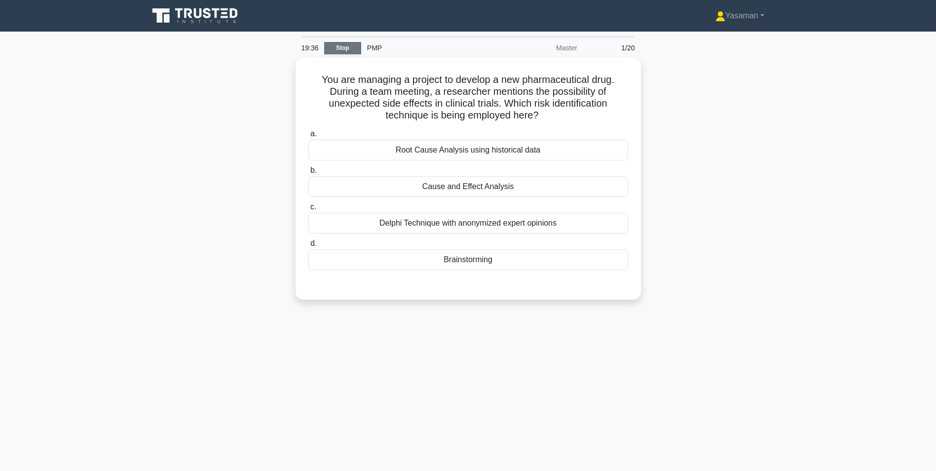
click at [341, 49] on link "Stop" at bounding box center [342, 48] width 37 height 12
